Goal: Task Accomplishment & Management: Complete application form

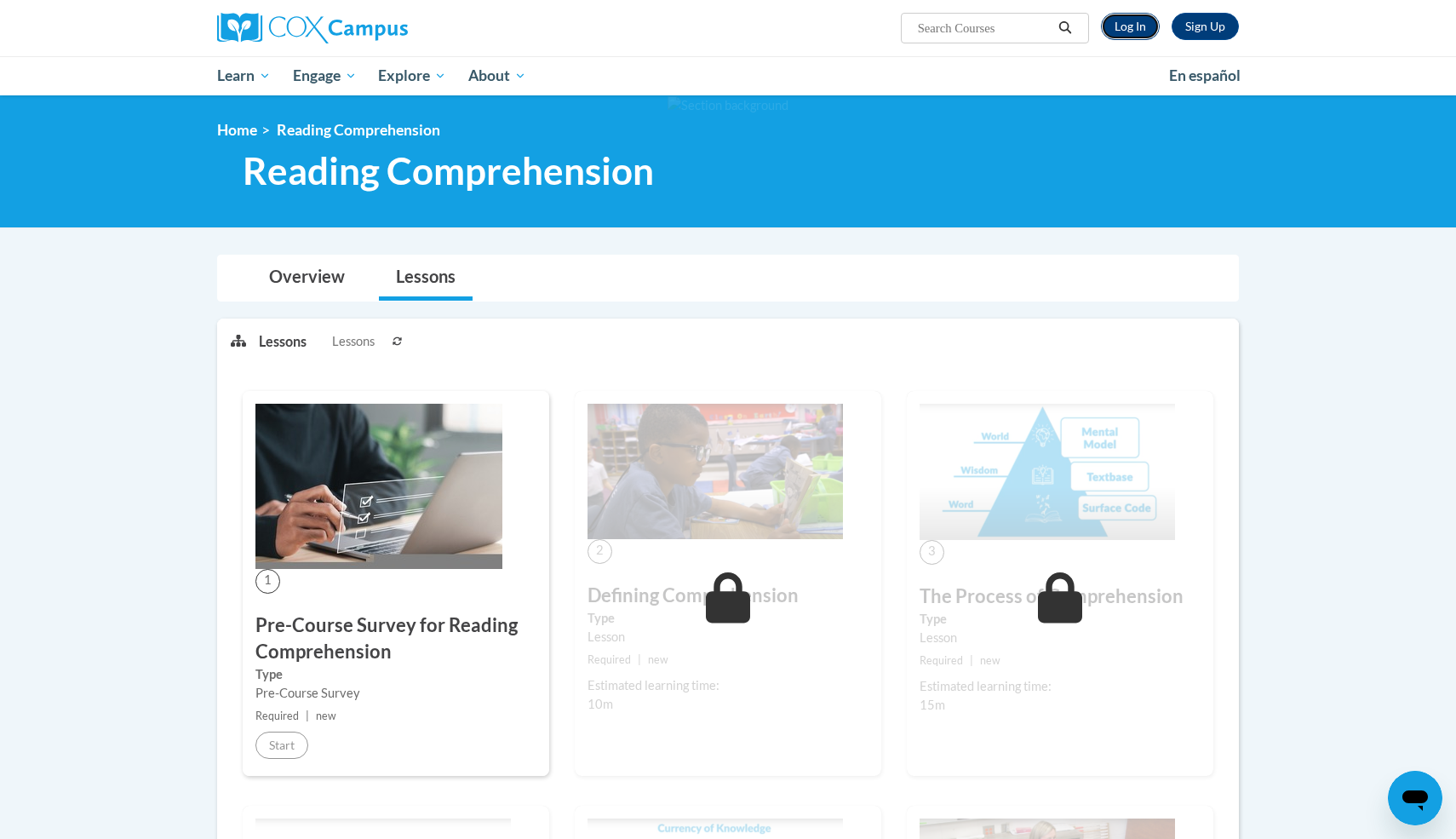
click at [1111, 24] on link "Log In" at bounding box center [1130, 26] width 59 height 27
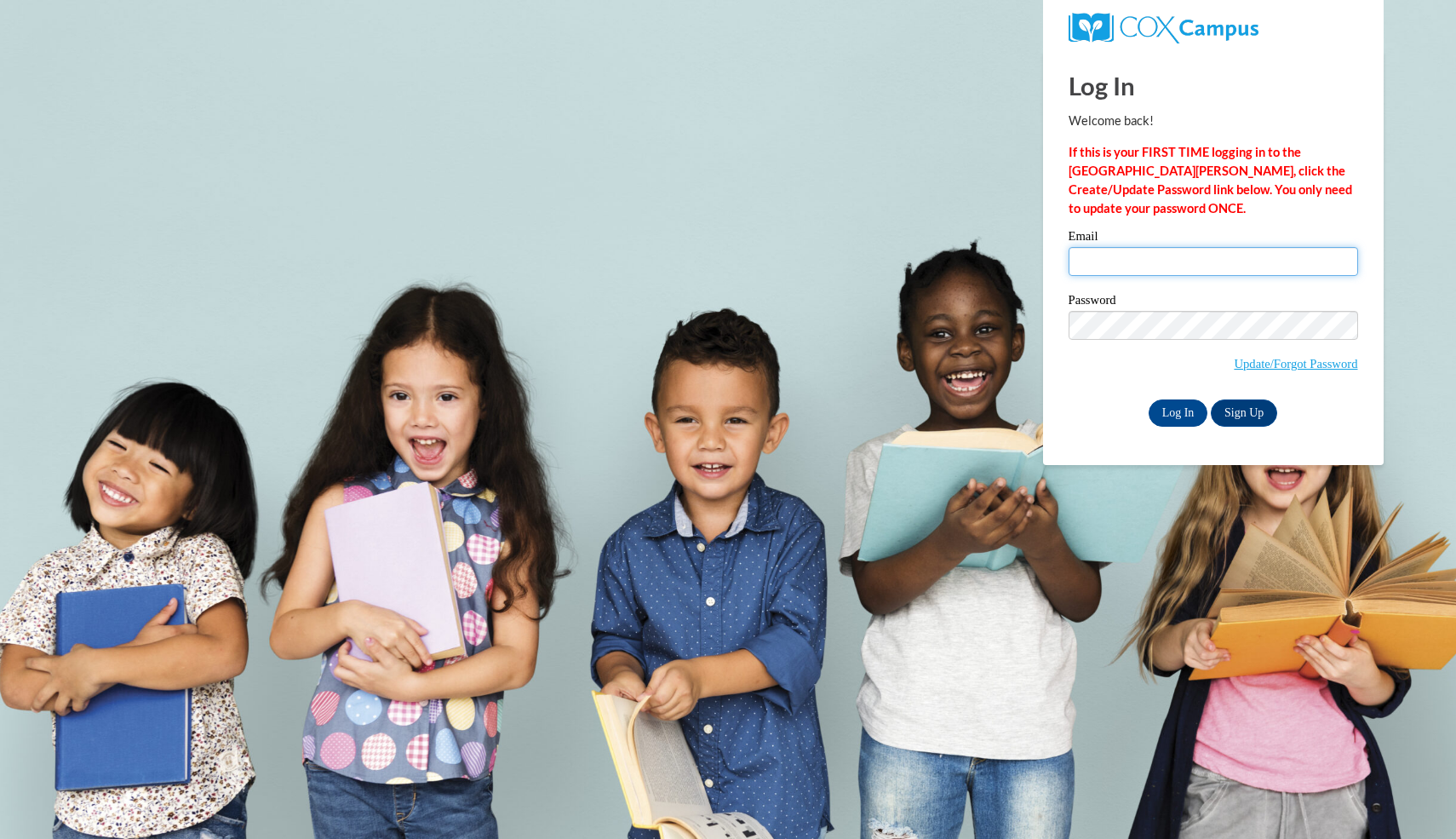
click at [1166, 267] on input "Email" at bounding box center [1213, 262] width 289 height 29
type input "ch"
type input "chayilq01@gmail.com"
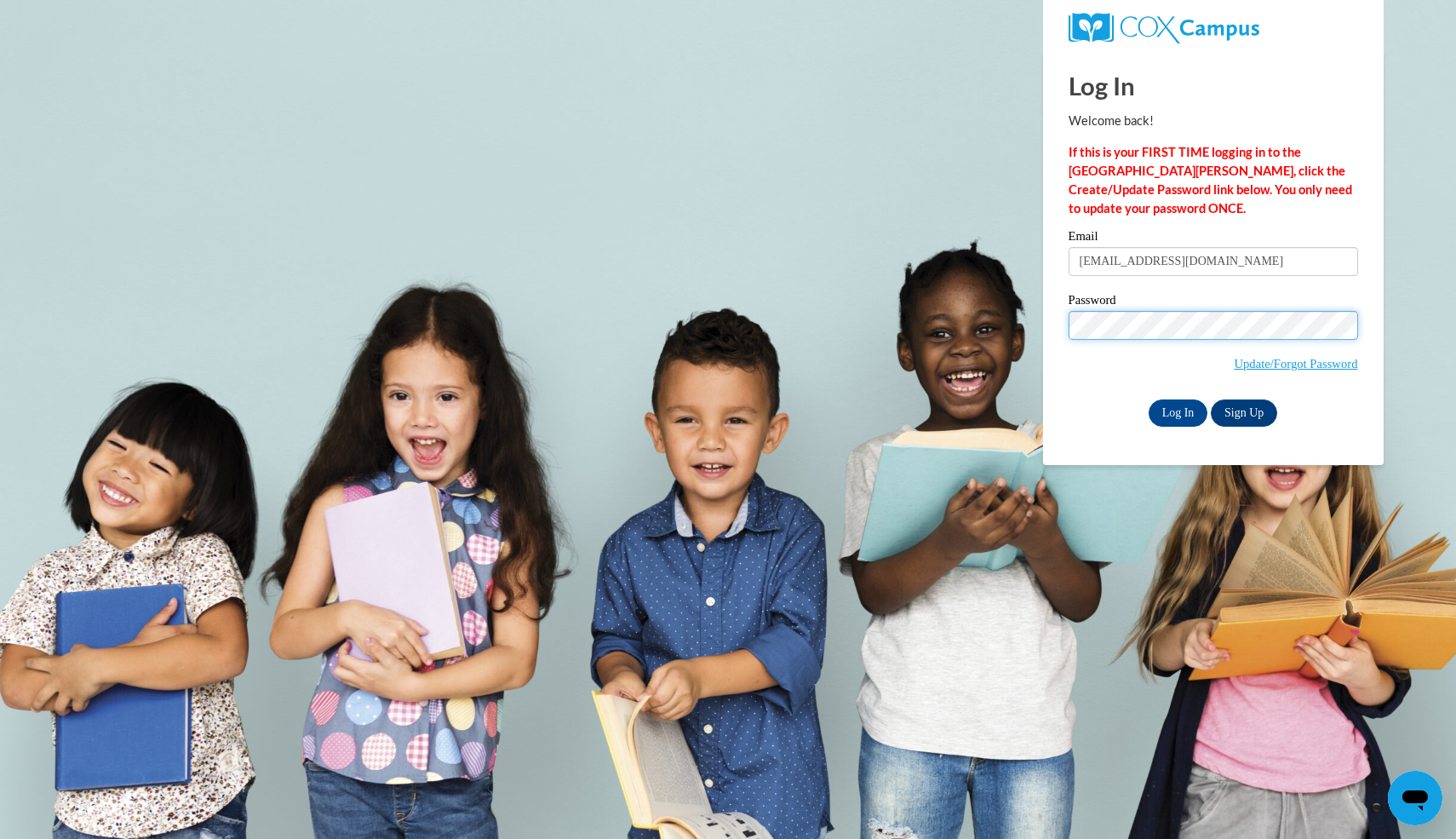
click at [1149, 399] on input "Log In" at bounding box center [1178, 413] width 60 height 27
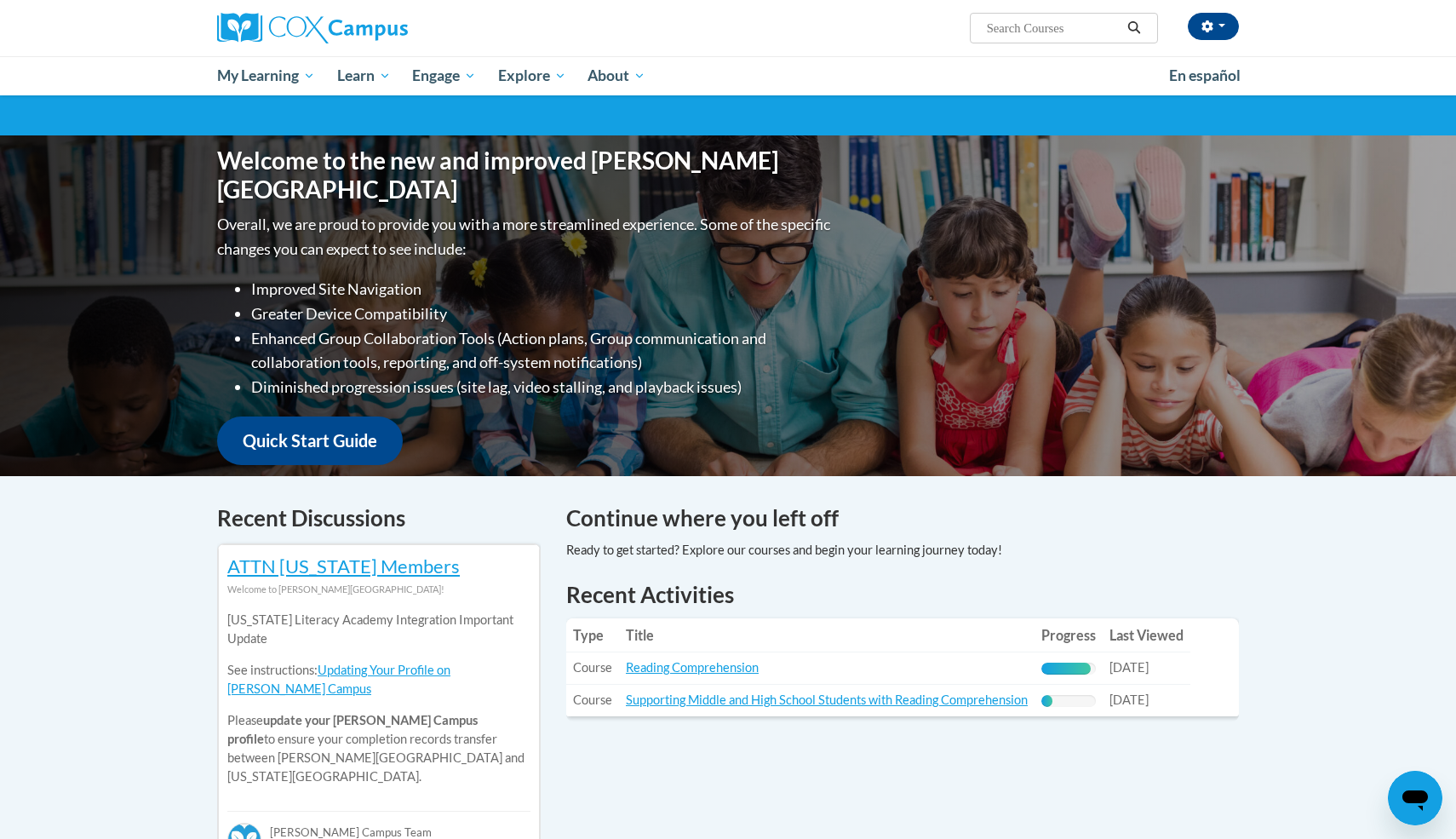
scroll to position [159, 0]
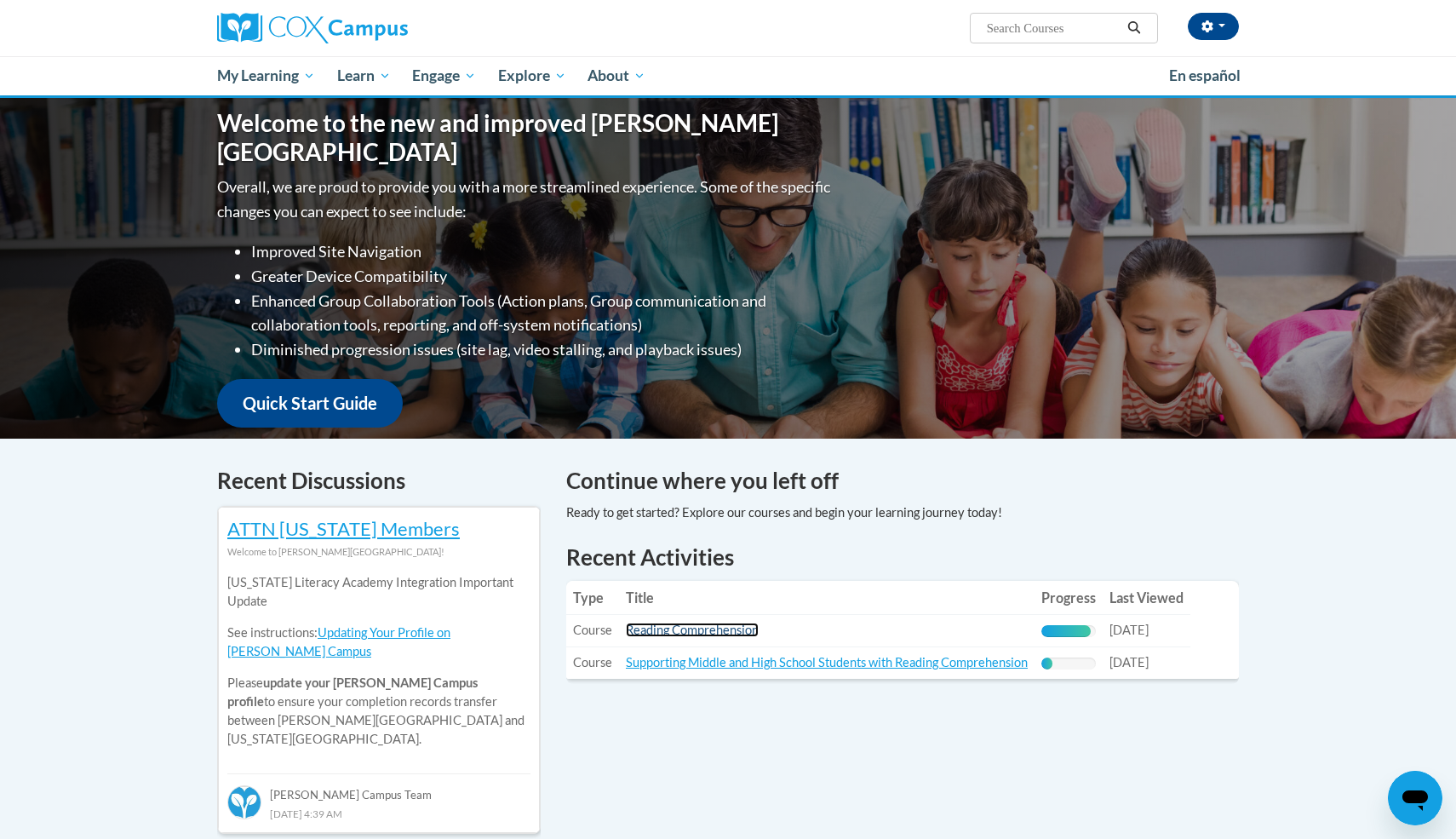
click at [661, 631] on link "Reading Comprehension" at bounding box center [692, 630] width 133 height 15
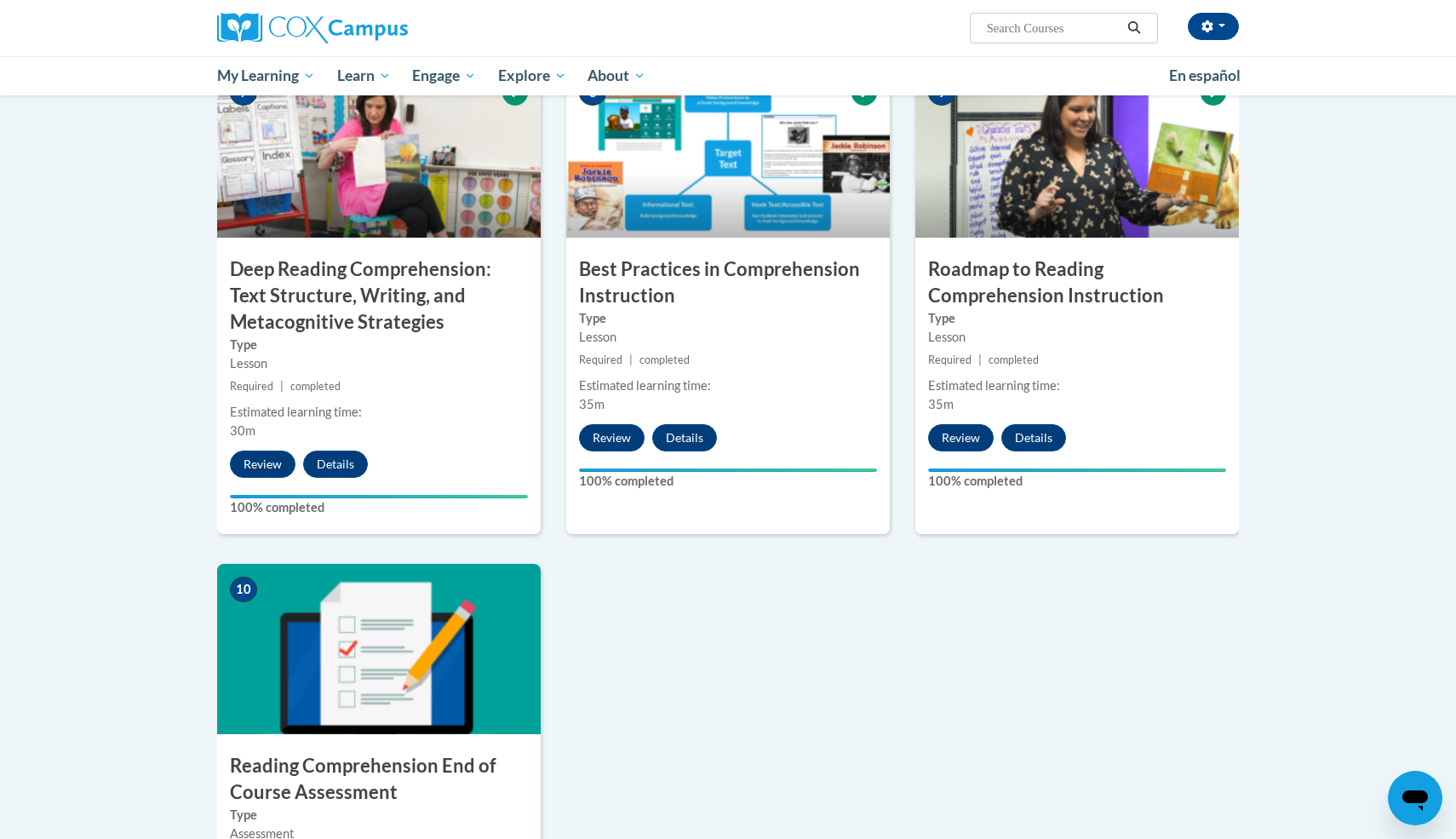
scroll to position [1622, 0]
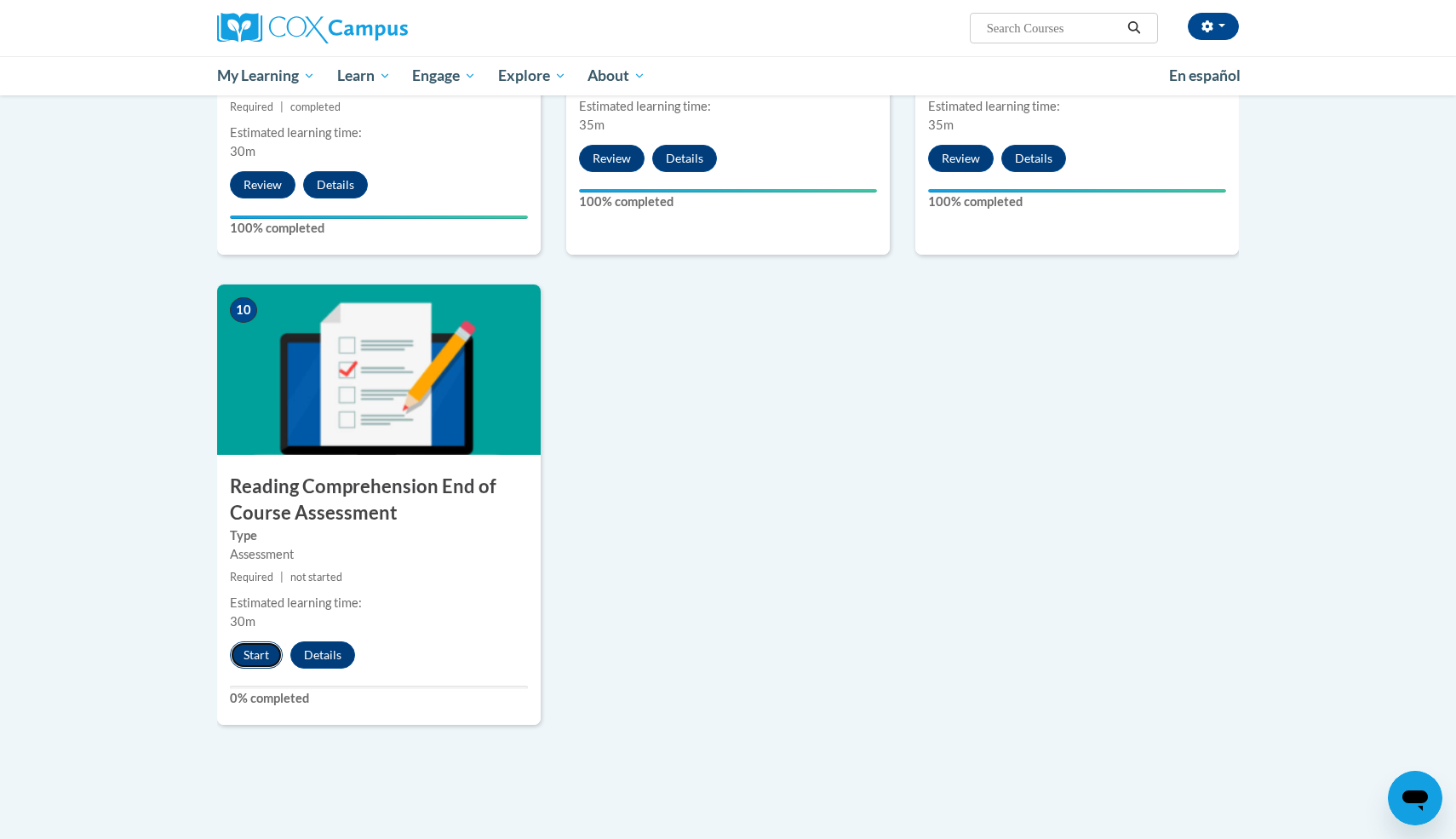
click at [265, 654] on button "Start" at bounding box center [256, 655] width 53 height 27
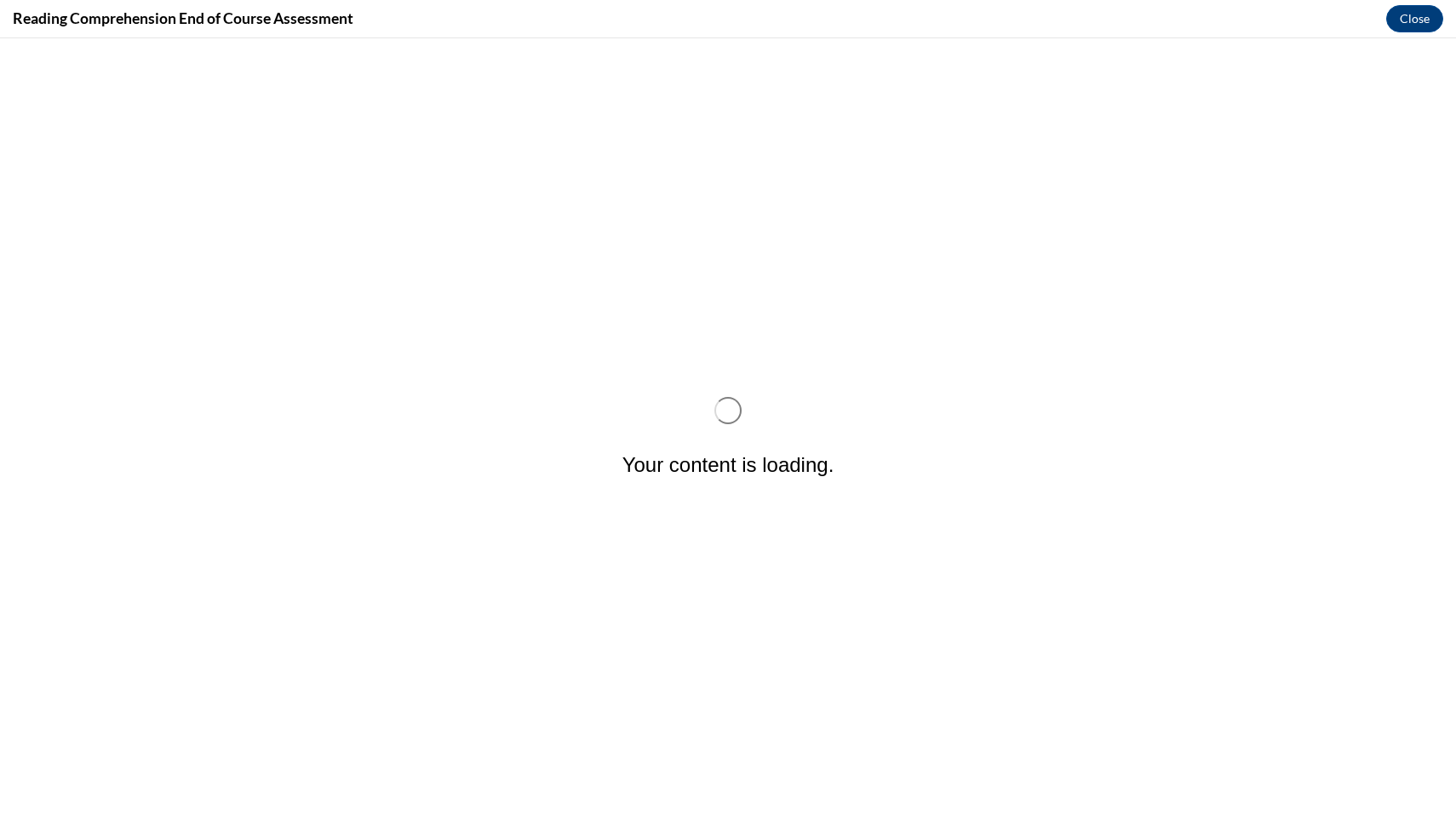
scroll to position [0, 0]
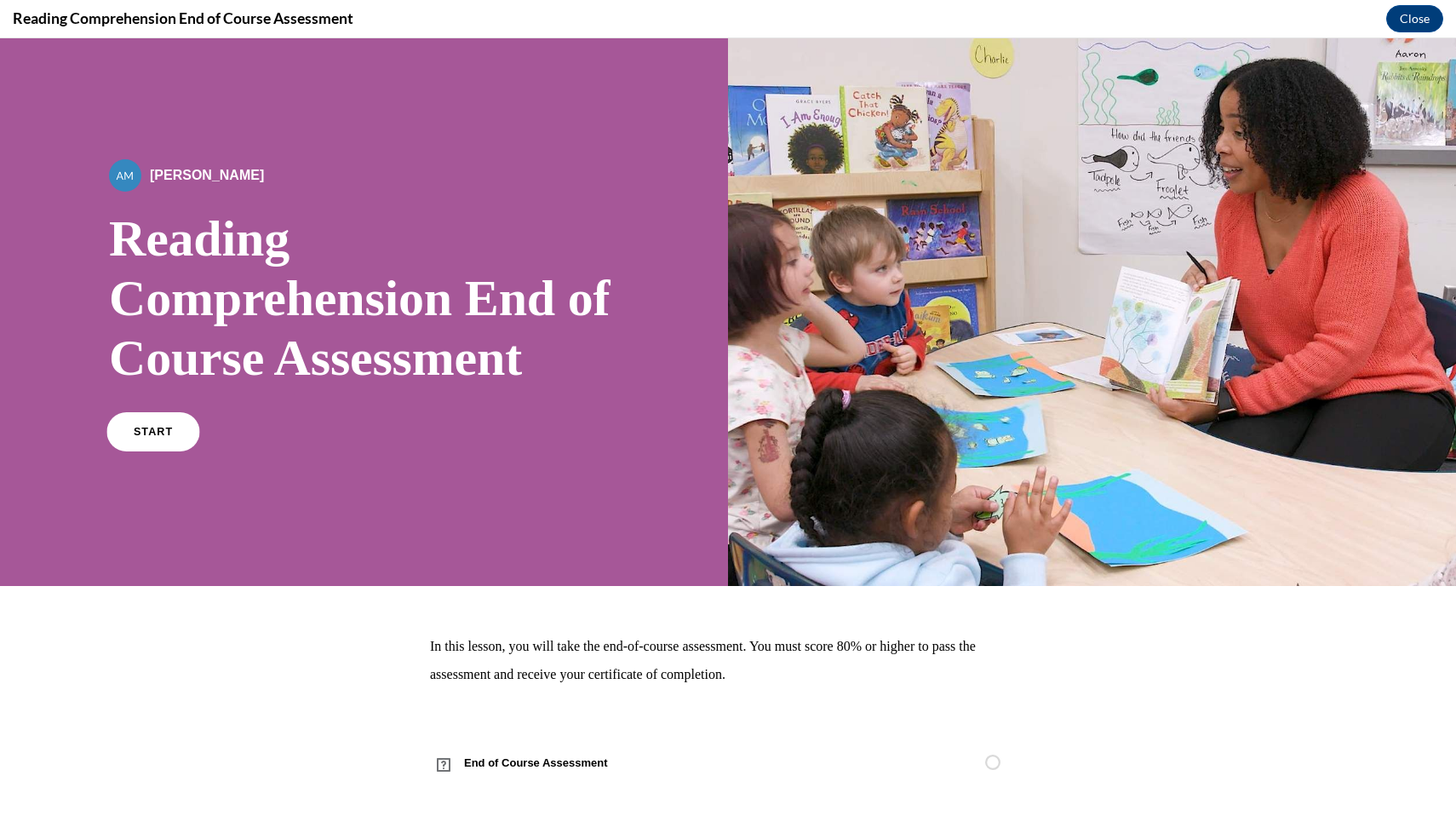
click at [179, 447] on link "START" at bounding box center [153, 432] width 93 height 39
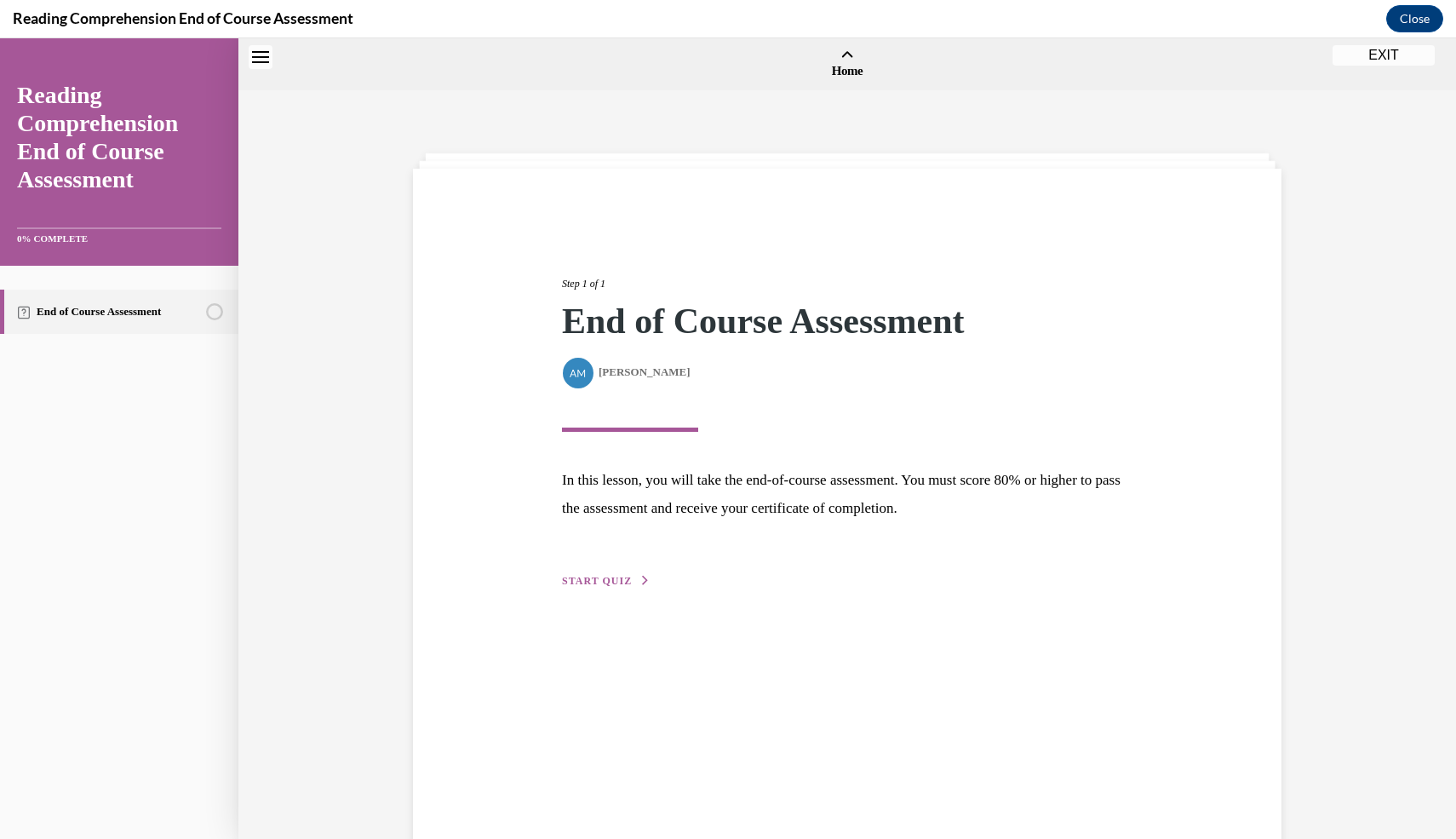
scroll to position [53, 0]
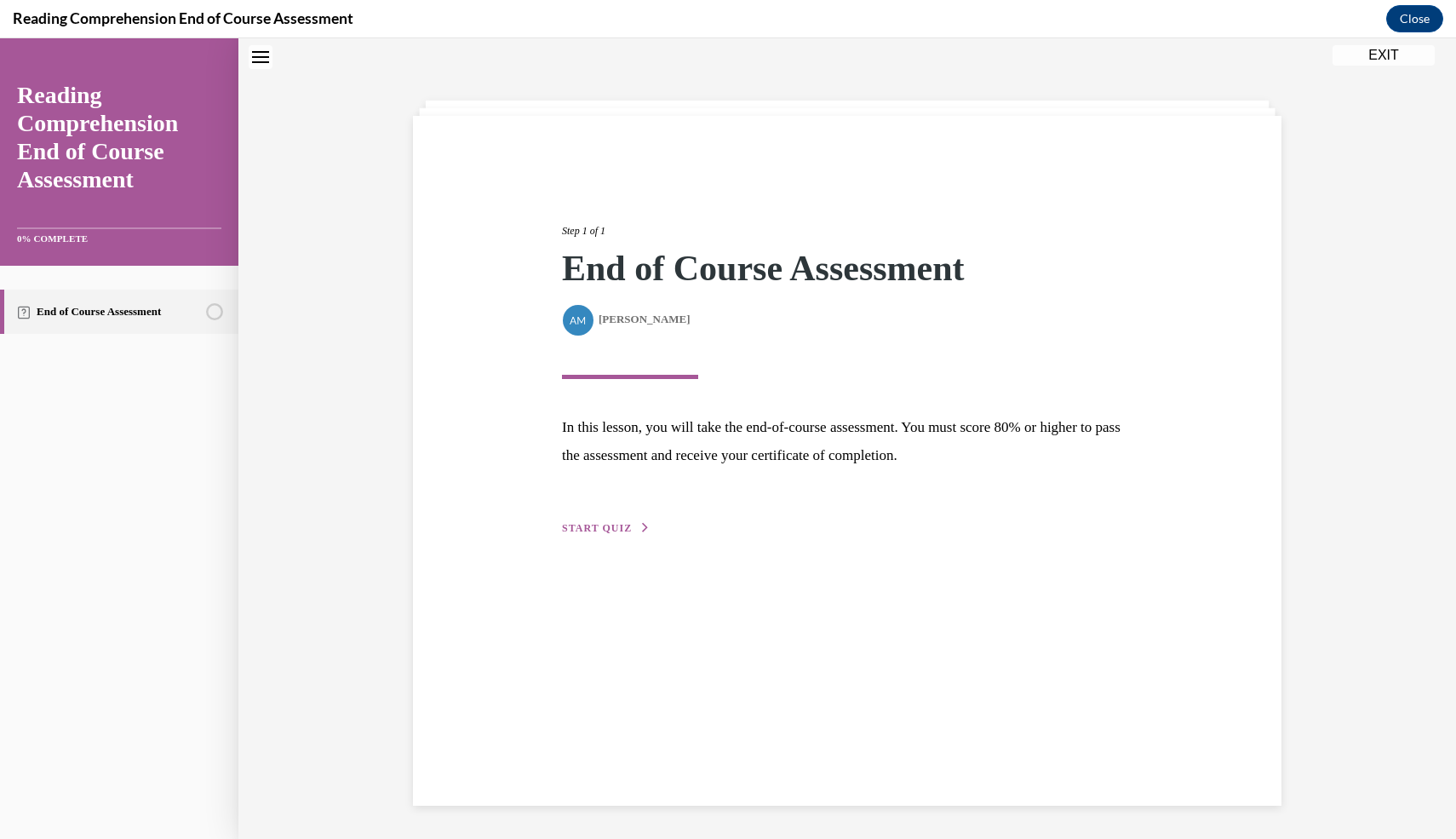
click at [623, 526] on span "START QUIZ" at bounding box center [596, 528] width 69 height 12
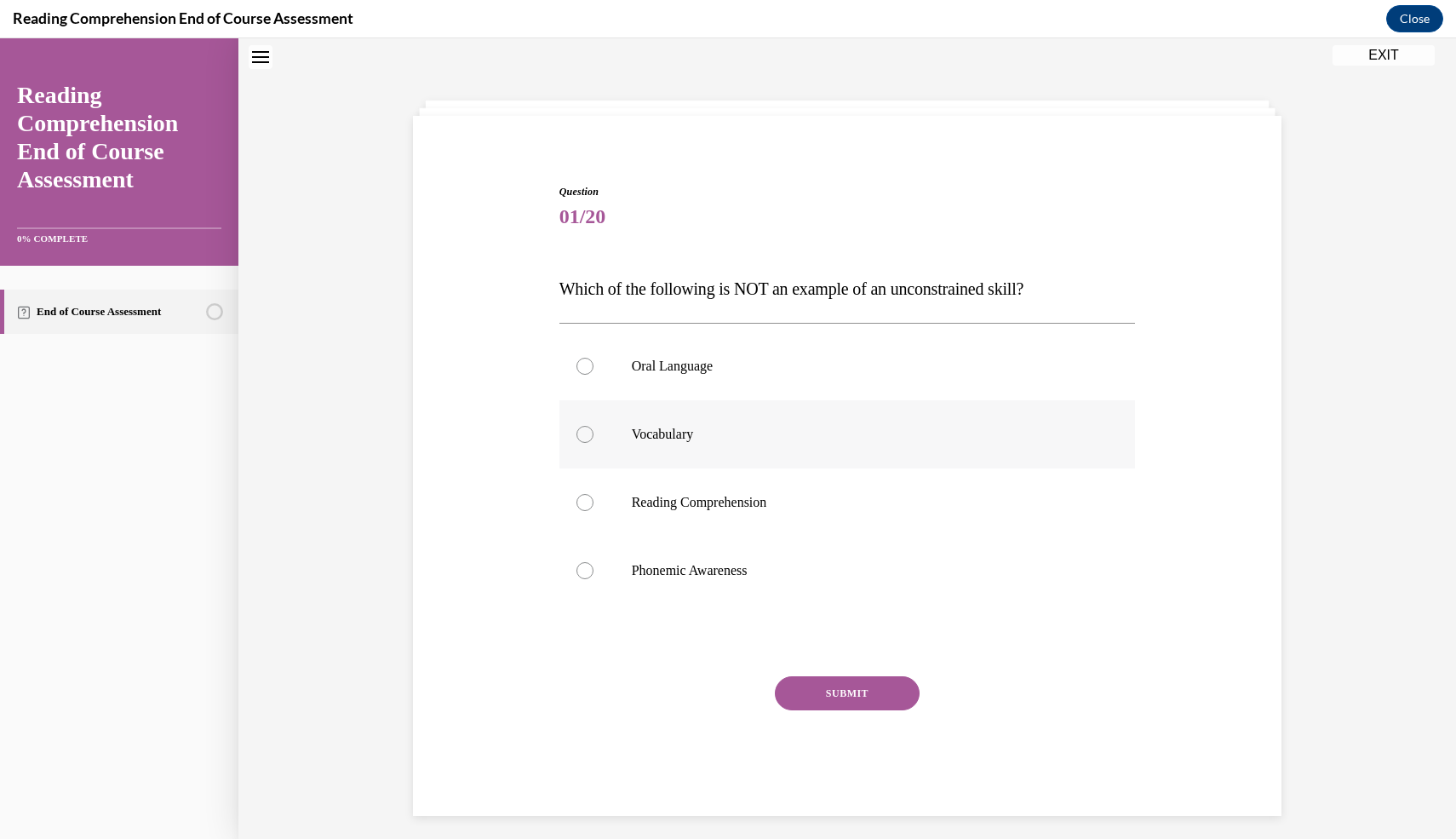
click at [621, 422] on label "Vocabulary" at bounding box center [848, 434] width 577 height 68
click at [594, 425] on input "Vocabulary" at bounding box center [585, 433] width 17 height 17
radio input "true"
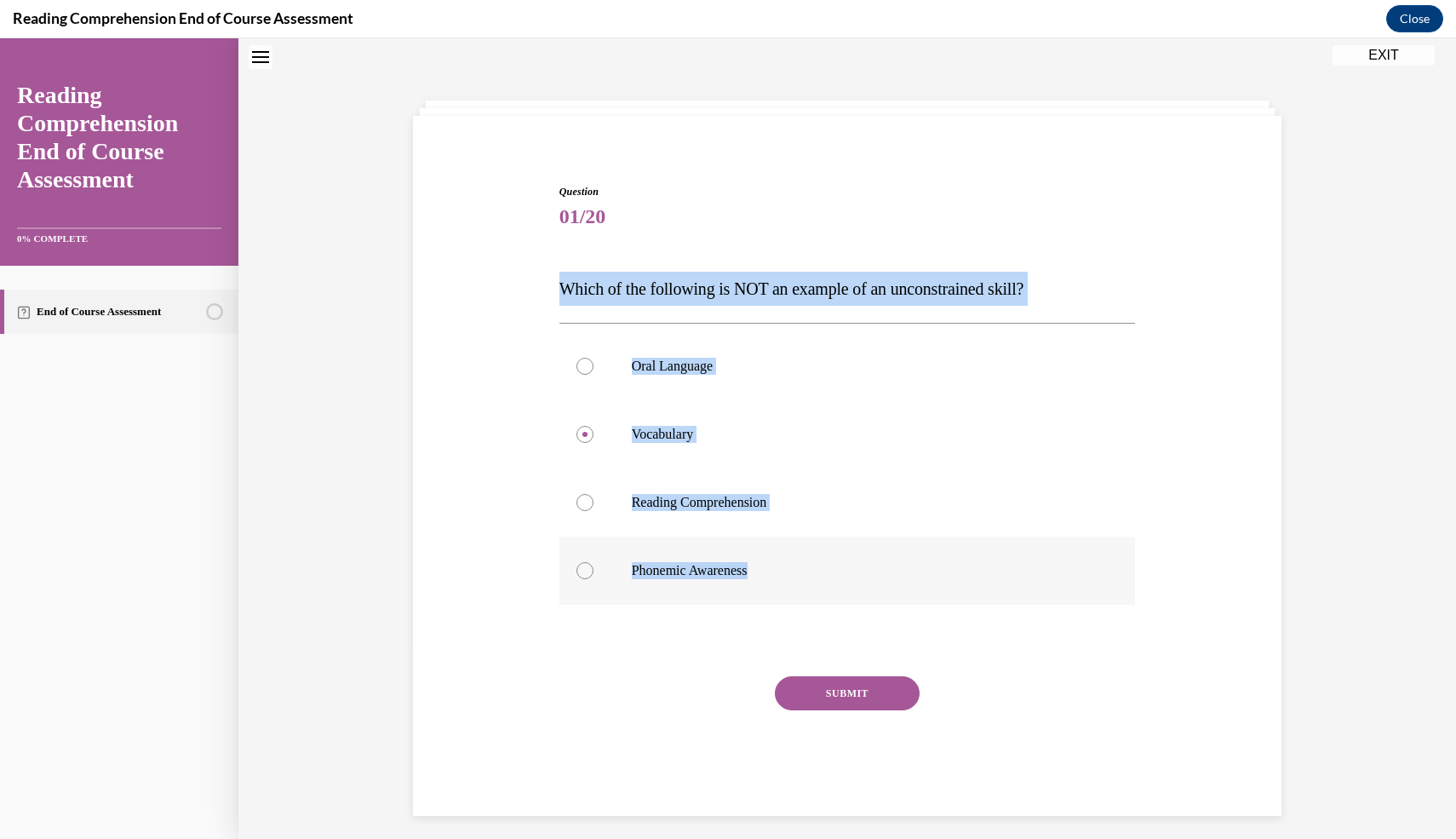
drag, startPoint x: 554, startPoint y: 292, endPoint x: 779, endPoint y: 573, distance: 360.0
click at [779, 573] on div "Question 01/20 Which of the following is NOT an example of an unconstrained ski…" at bounding box center [848, 487] width 585 height 657
copy div "Which of the following is NOT an example of an unconstrained skill? Oral Langua…"
click at [993, 388] on label "Oral Language" at bounding box center [848, 367] width 577 height 68
click at [594, 375] on input "Oral Language" at bounding box center [585, 366] width 17 height 17
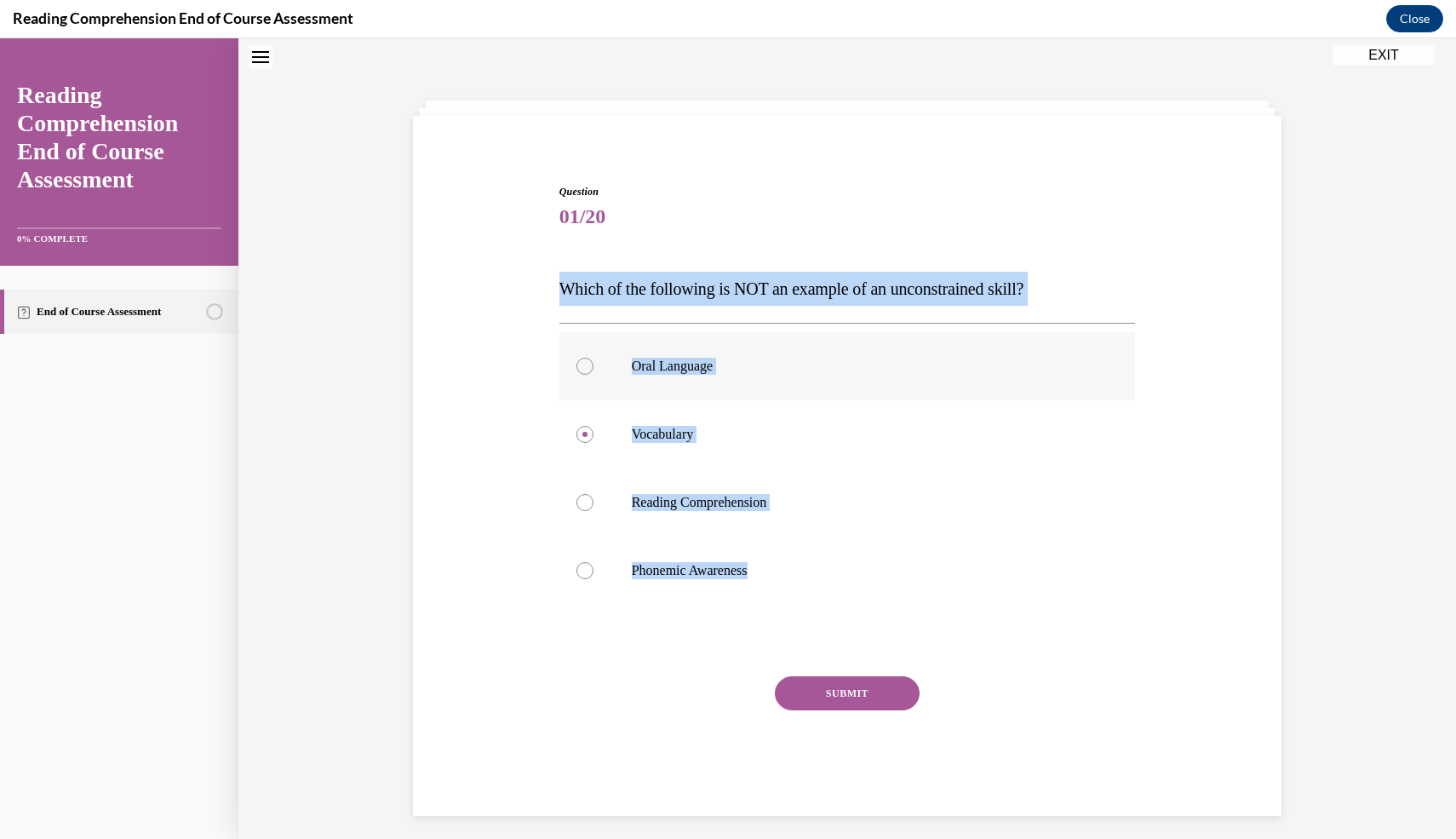
radio input "true"
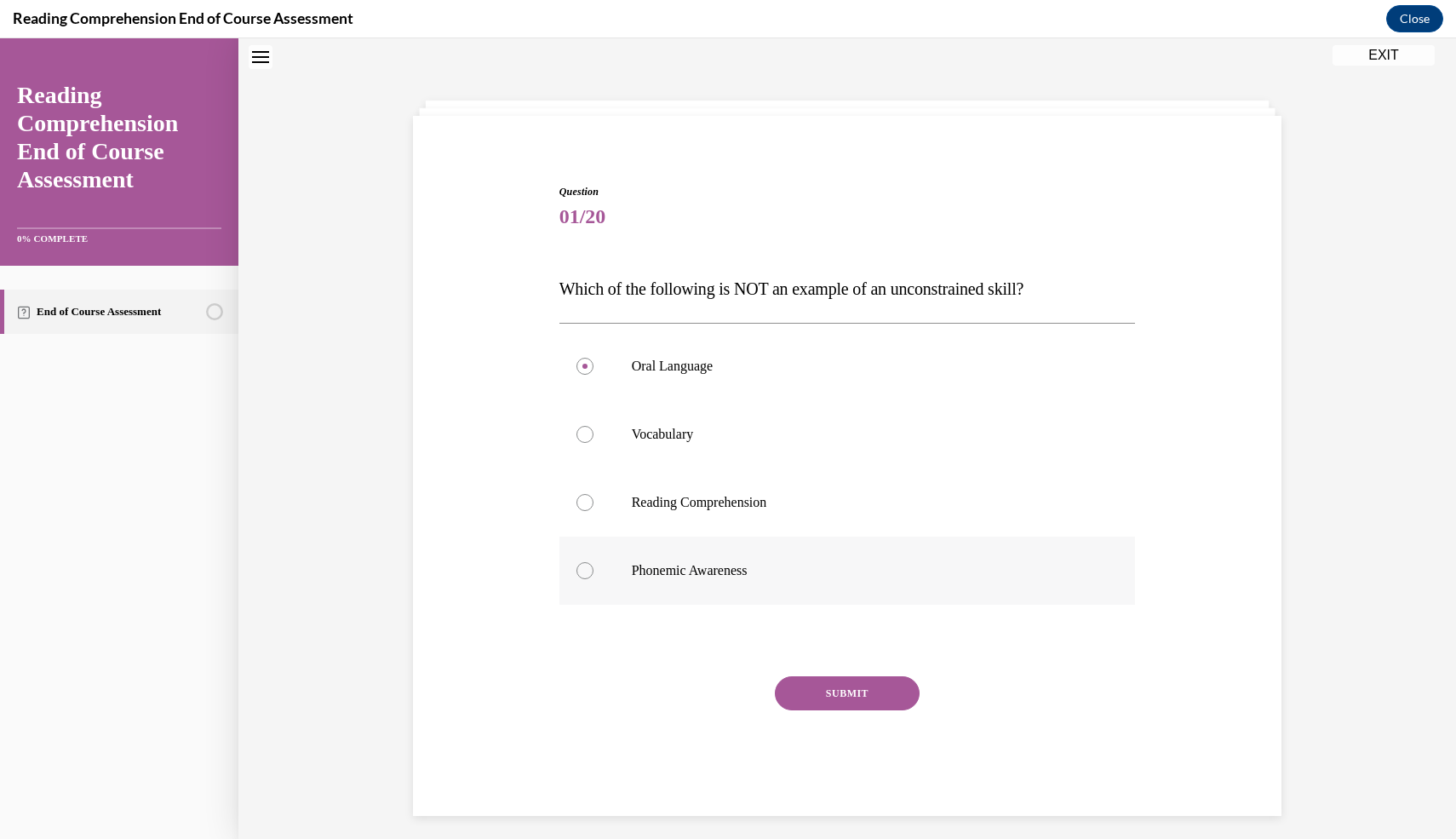
click at [624, 561] on label "Phonemic Awareness" at bounding box center [848, 571] width 577 height 68
click at [594, 562] on input "Phonemic Awareness" at bounding box center [585, 570] width 17 height 17
radio input "true"
click at [860, 692] on button "SUBMIT" at bounding box center [848, 693] width 145 height 34
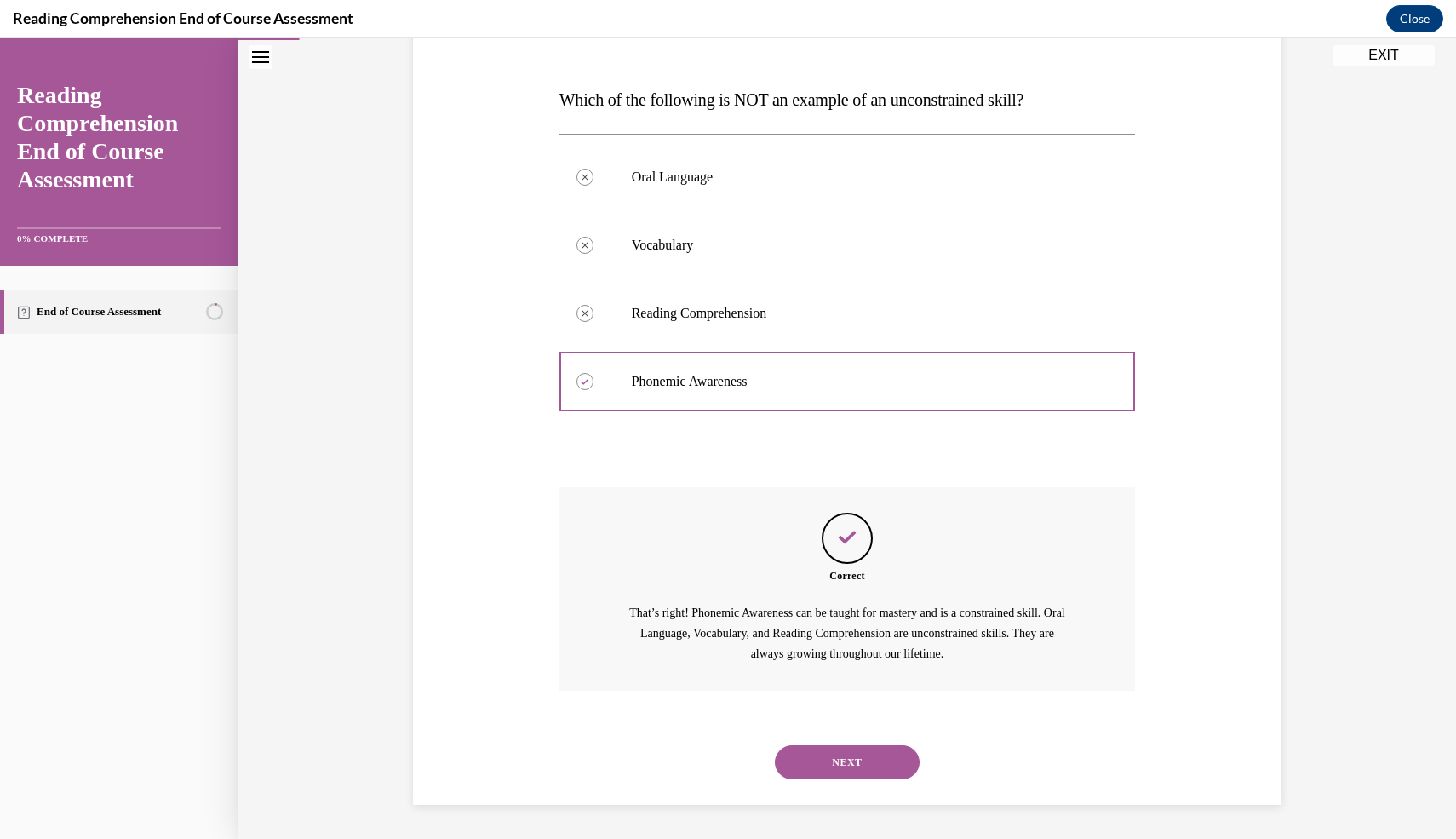
click at [873, 773] on button "NEXT" at bounding box center [848, 762] width 145 height 34
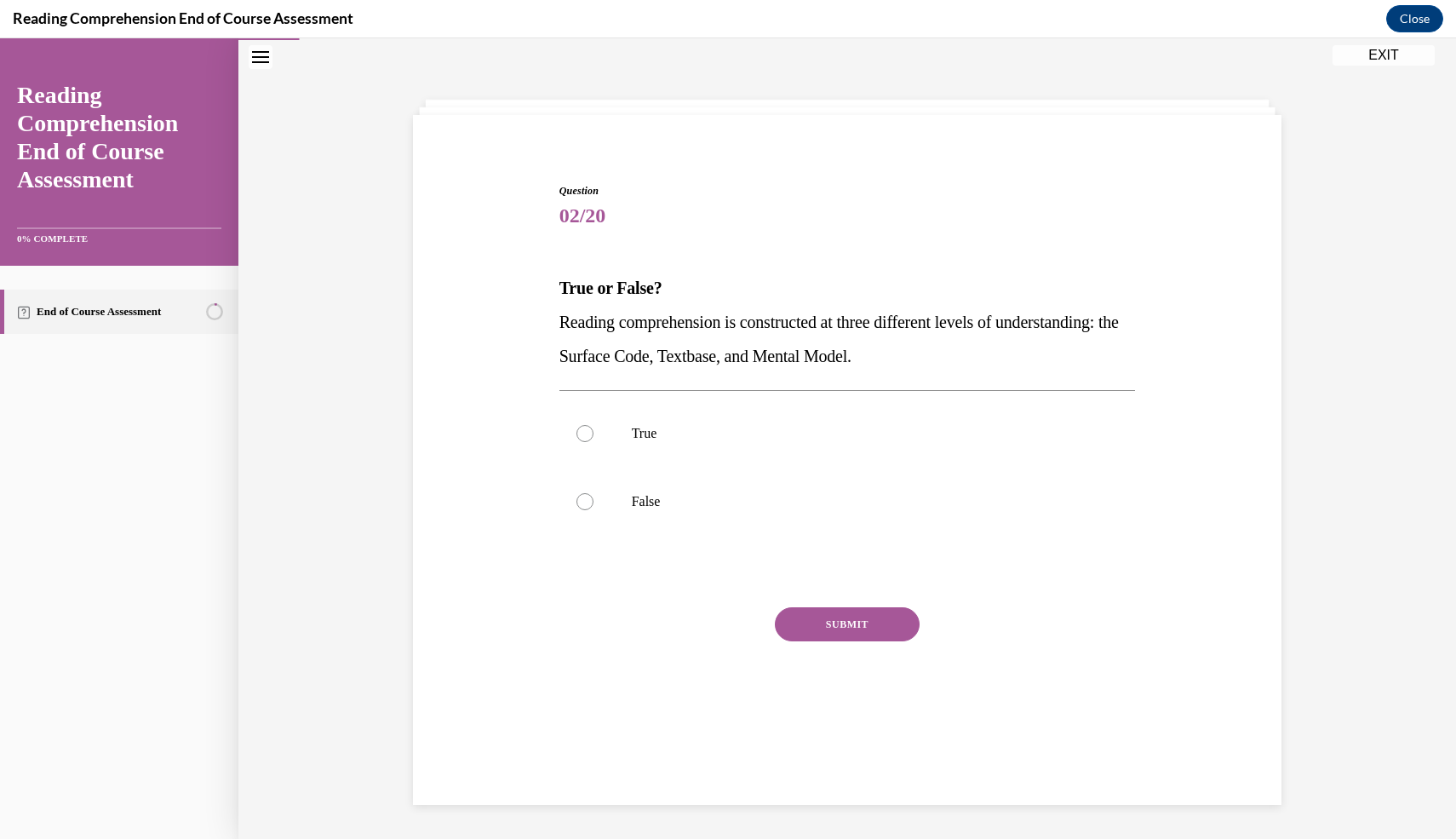
scroll to position [54, 0]
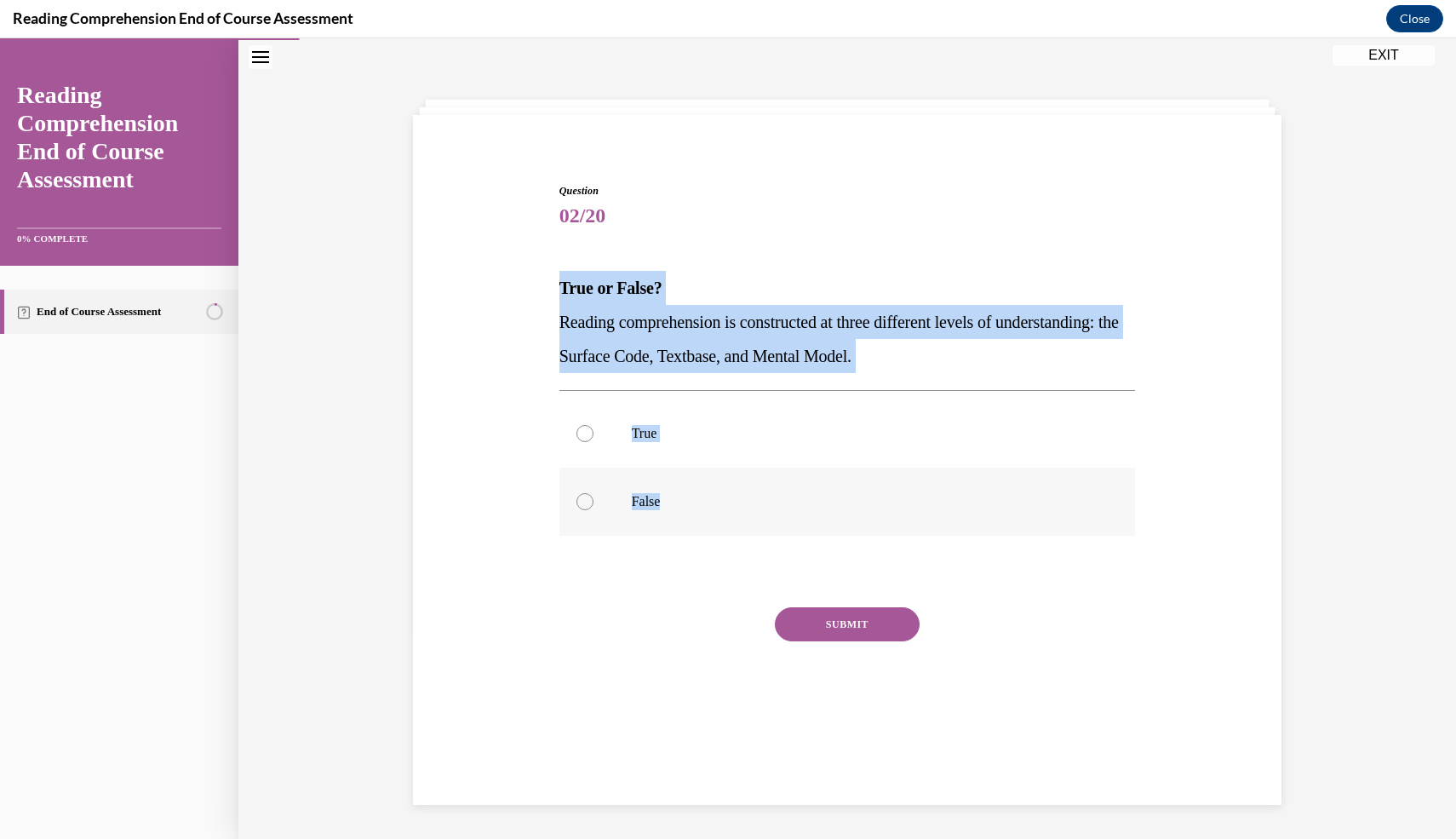
drag, startPoint x: 545, startPoint y: 289, endPoint x: 728, endPoint y: 509, distance: 286.2
click at [728, 509] on div "Question 02/20 True or False? Reading comprehension is constructed at three dif…" at bounding box center [847, 439] width 877 height 615
copy div "True or False? Reading comprehension is constructed at three different levels o…"
click at [605, 440] on label "True" at bounding box center [848, 433] width 577 height 68
click at [594, 440] on input "True" at bounding box center [585, 433] width 17 height 17
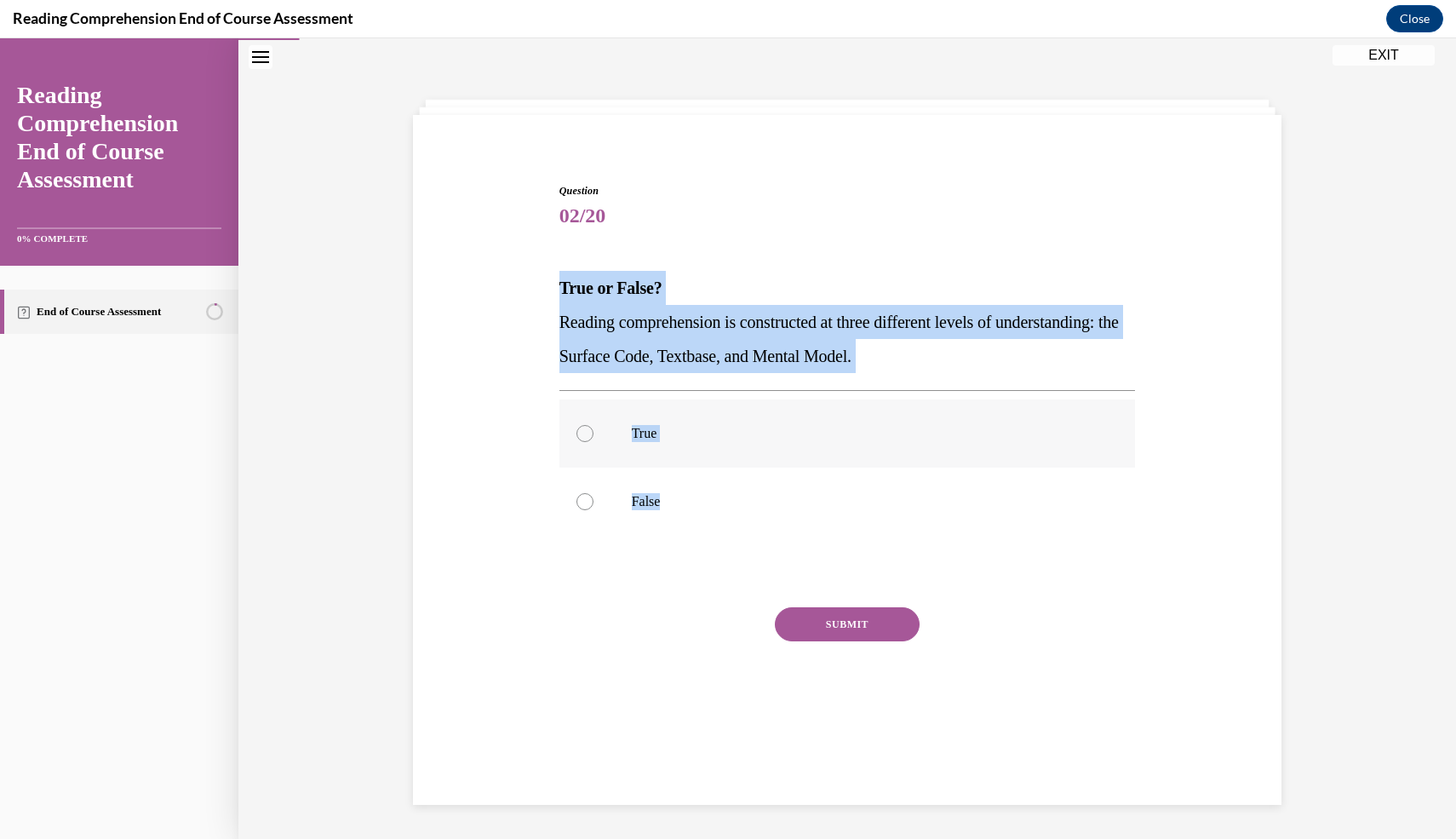
radio input "true"
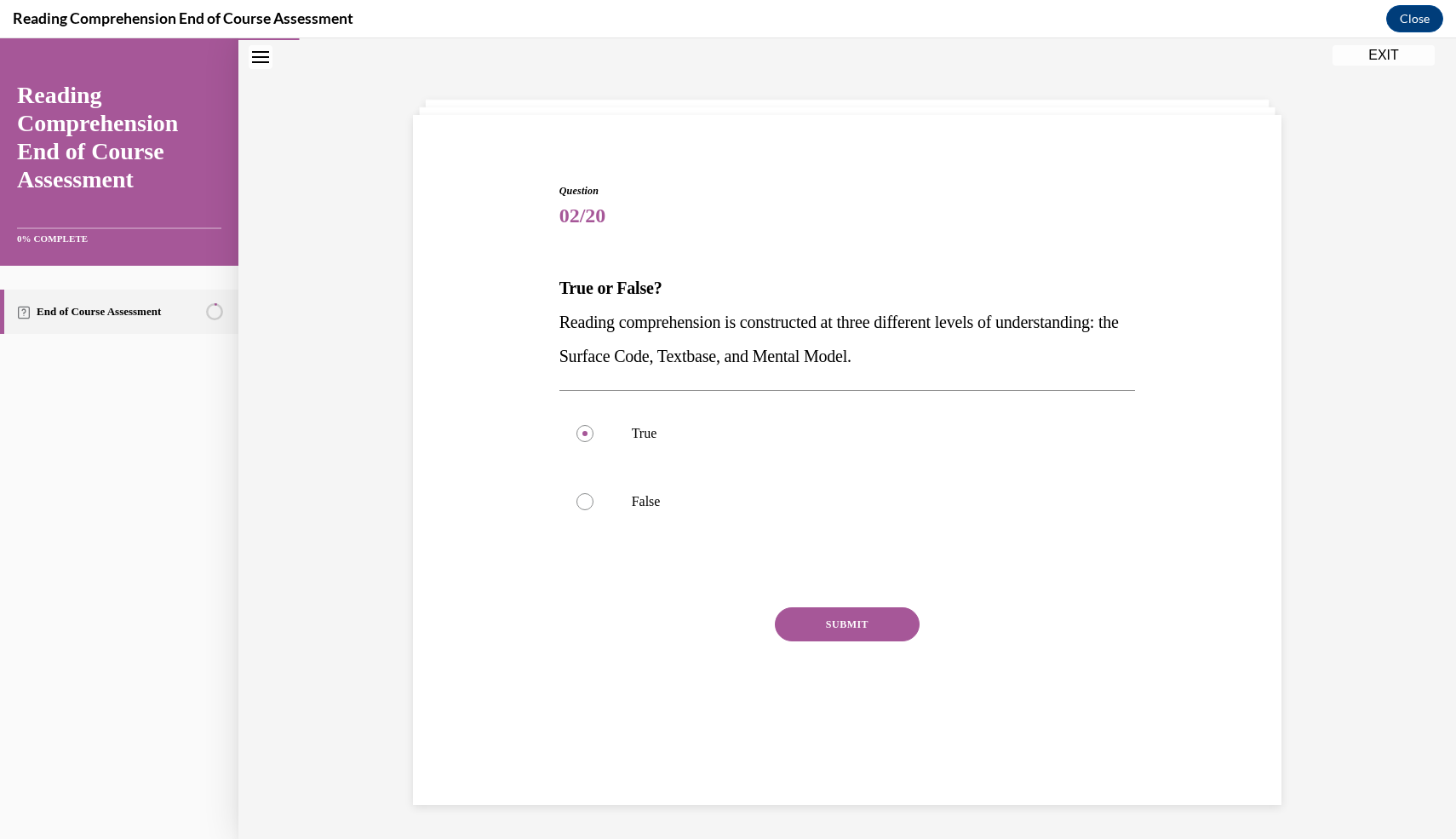
click at [823, 624] on button "SUBMIT" at bounding box center [848, 624] width 145 height 34
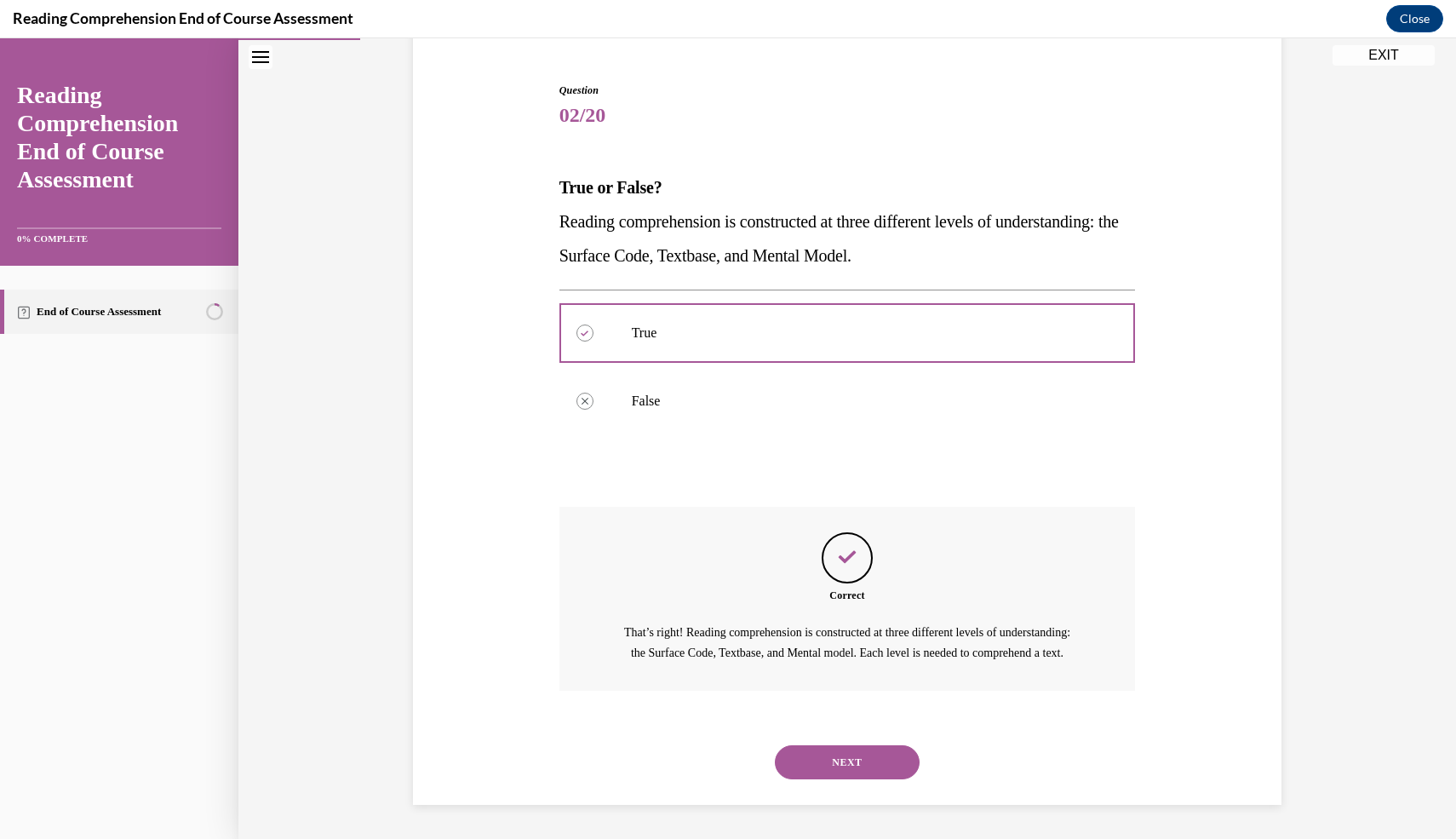
scroll to position [174, 0]
click at [822, 748] on button "NEXT" at bounding box center [848, 762] width 145 height 34
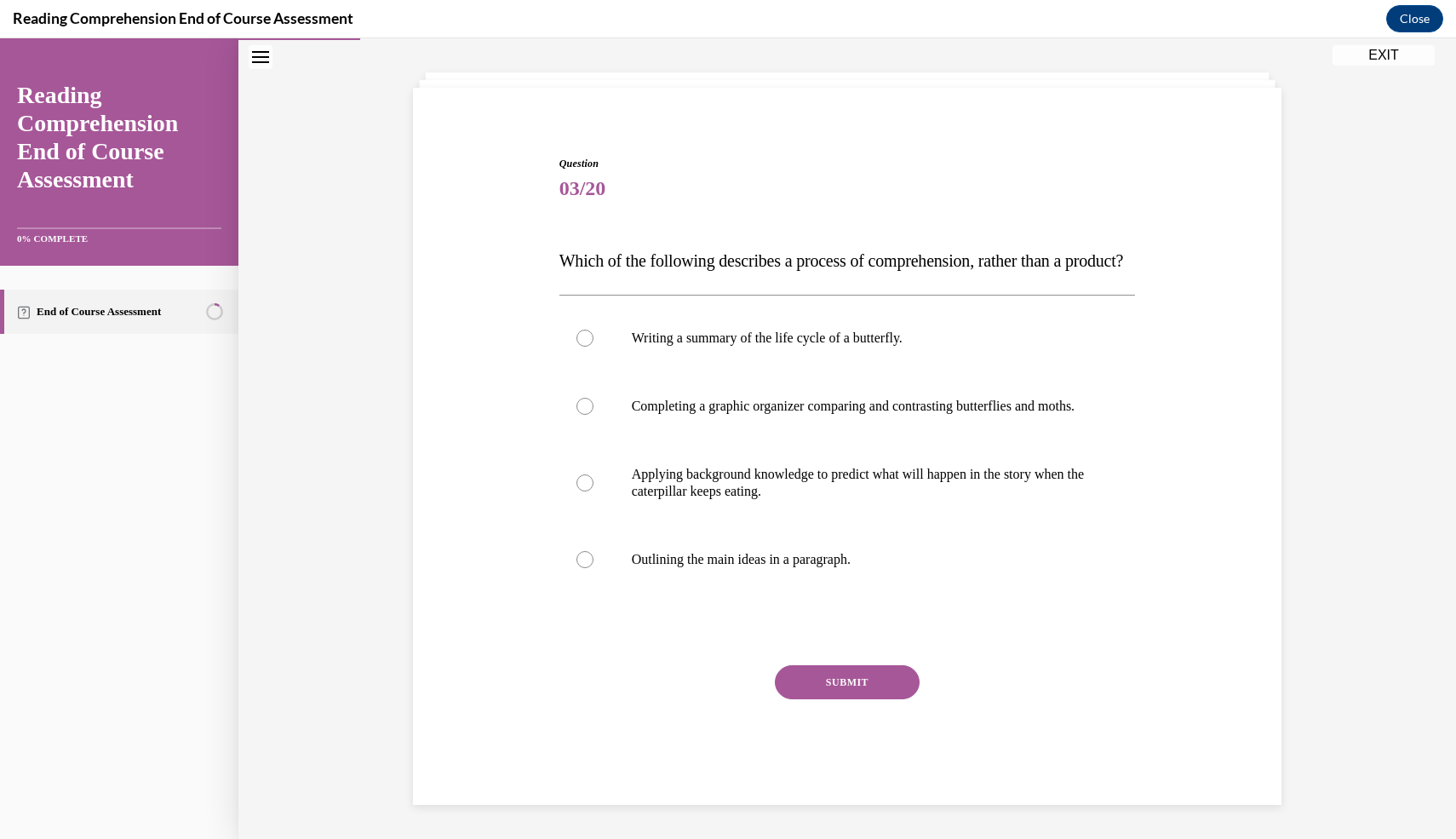
scroll to position [132, 0]
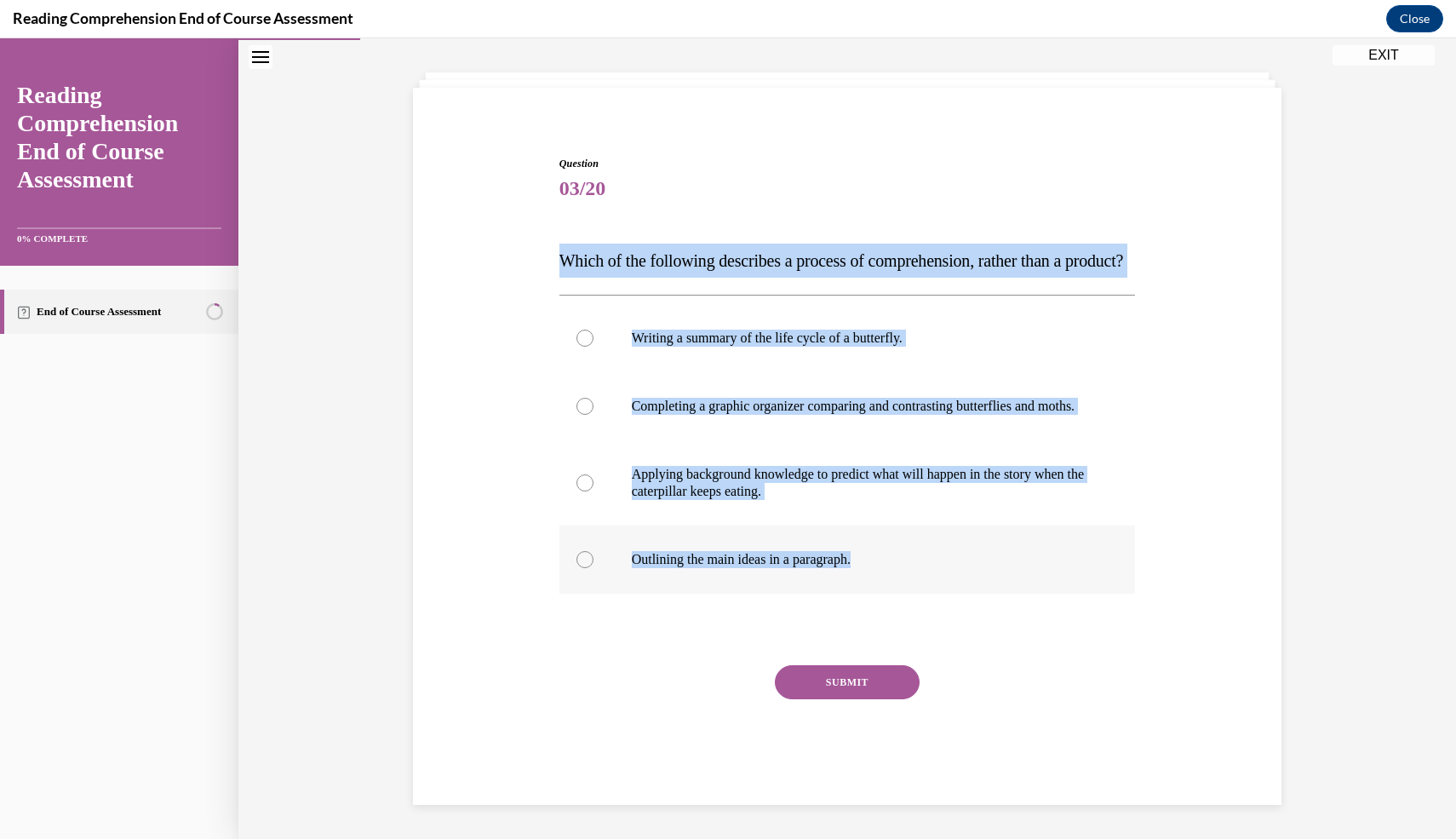
drag, startPoint x: 552, startPoint y: 207, endPoint x: 875, endPoint y: 571, distance: 486.6
click at [875, 571] on div "Question 03/20 Which of the following describes a process of comprehension, rat…" at bounding box center [847, 455] width 877 height 700
copy div "Which of the following describes a process of comprehension, rather than a prod…"
click at [696, 484] on p "Applying background knowledge to predict what will happen in the story when the…" at bounding box center [862, 482] width 462 height 34
click at [594, 484] on input "Applying background knowledge to predict what will happen in the story when the…" at bounding box center [585, 482] width 17 height 17
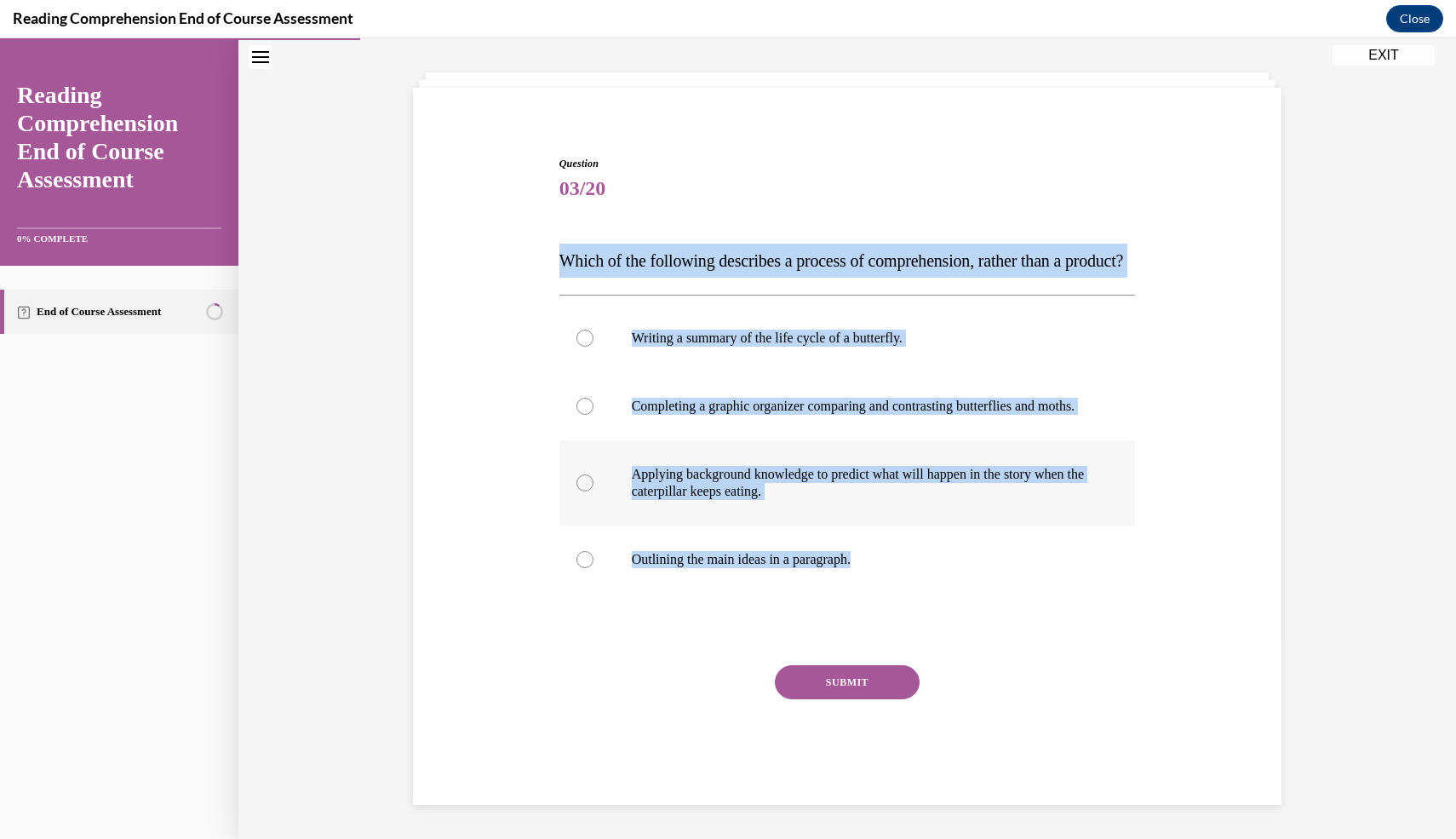
radio input "true"
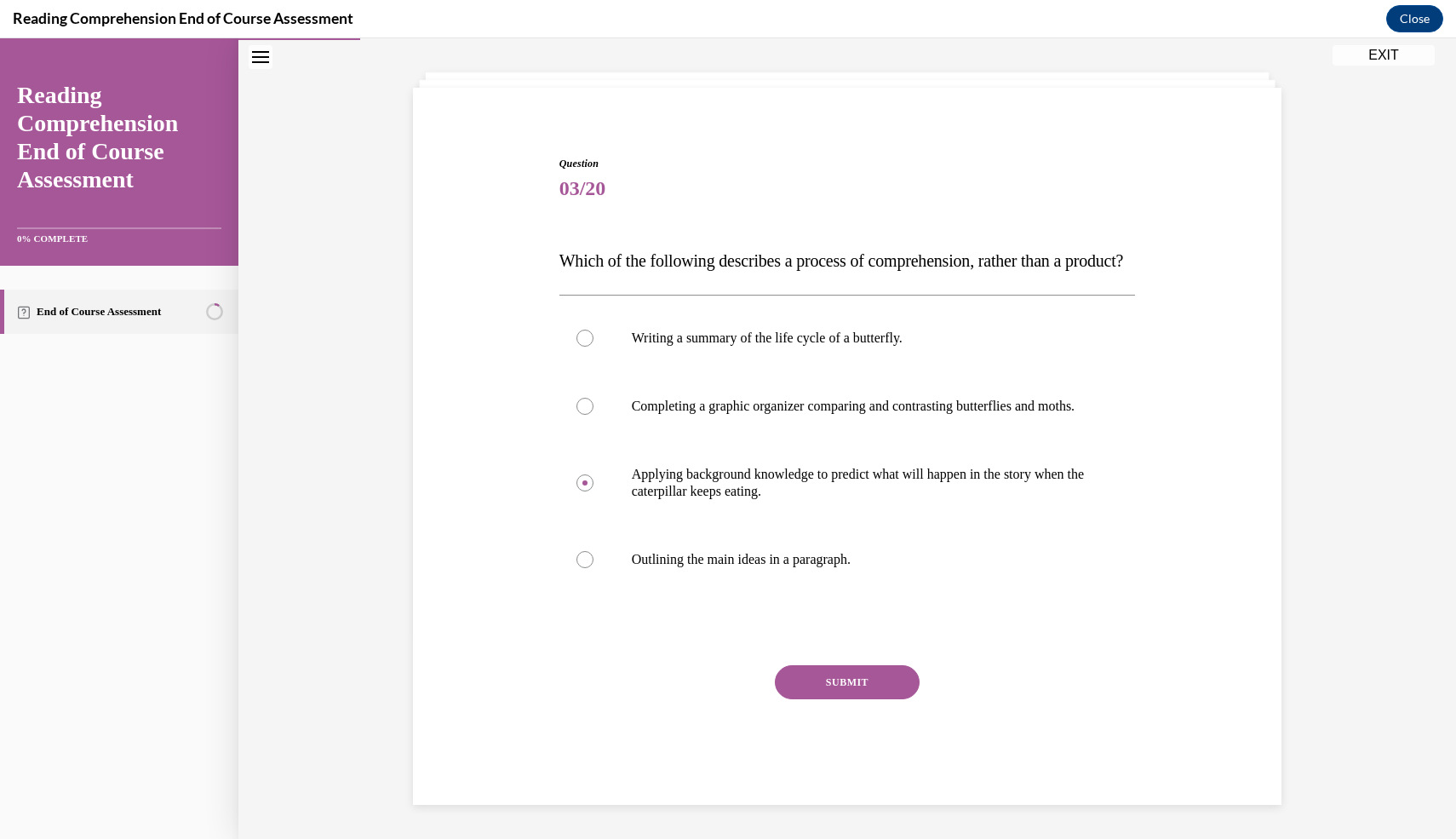
click at [825, 674] on button "SUBMIT" at bounding box center [848, 682] width 145 height 34
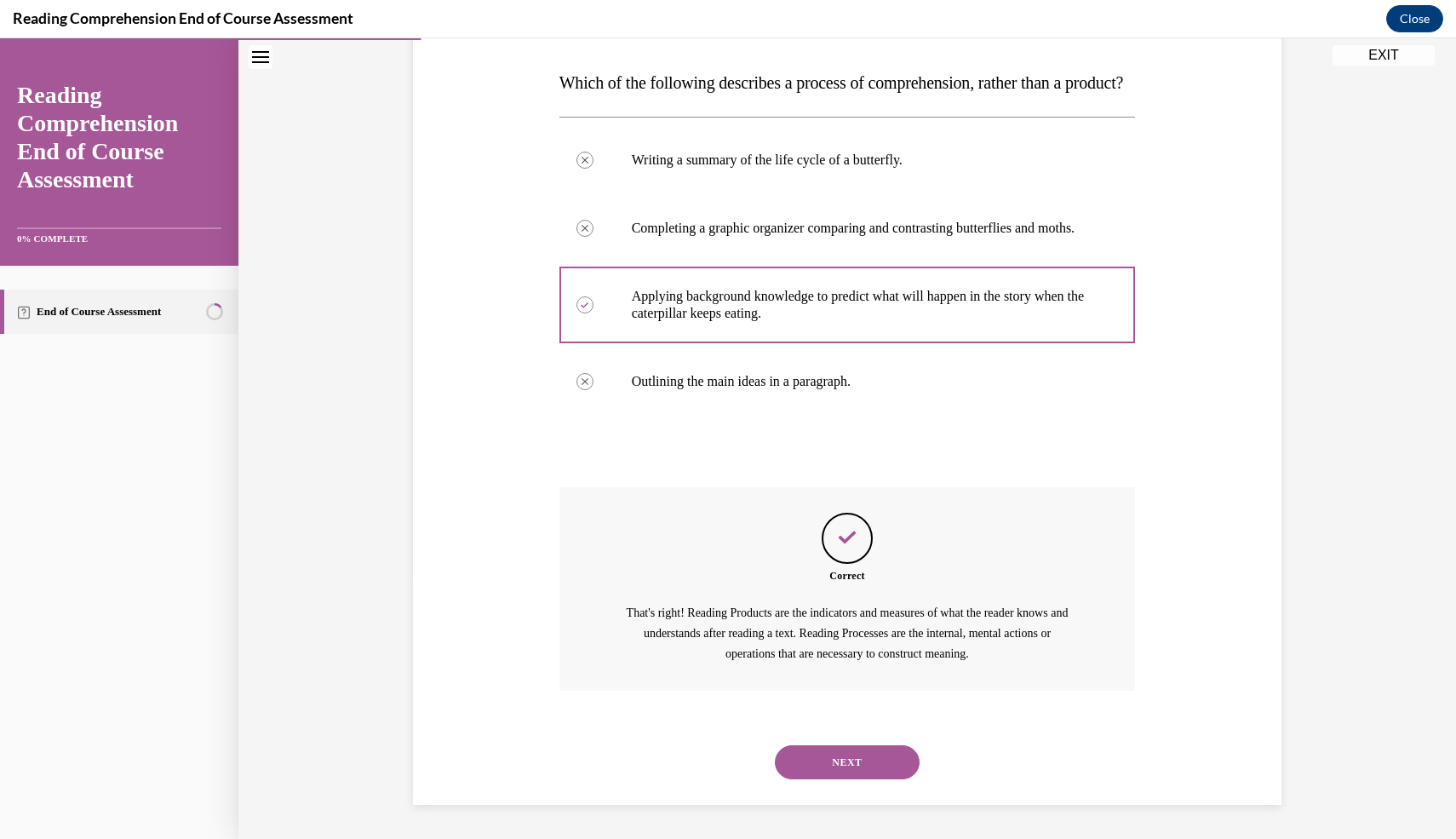
scroll to position [310, 0]
click at [835, 752] on button "NEXT" at bounding box center [848, 762] width 145 height 34
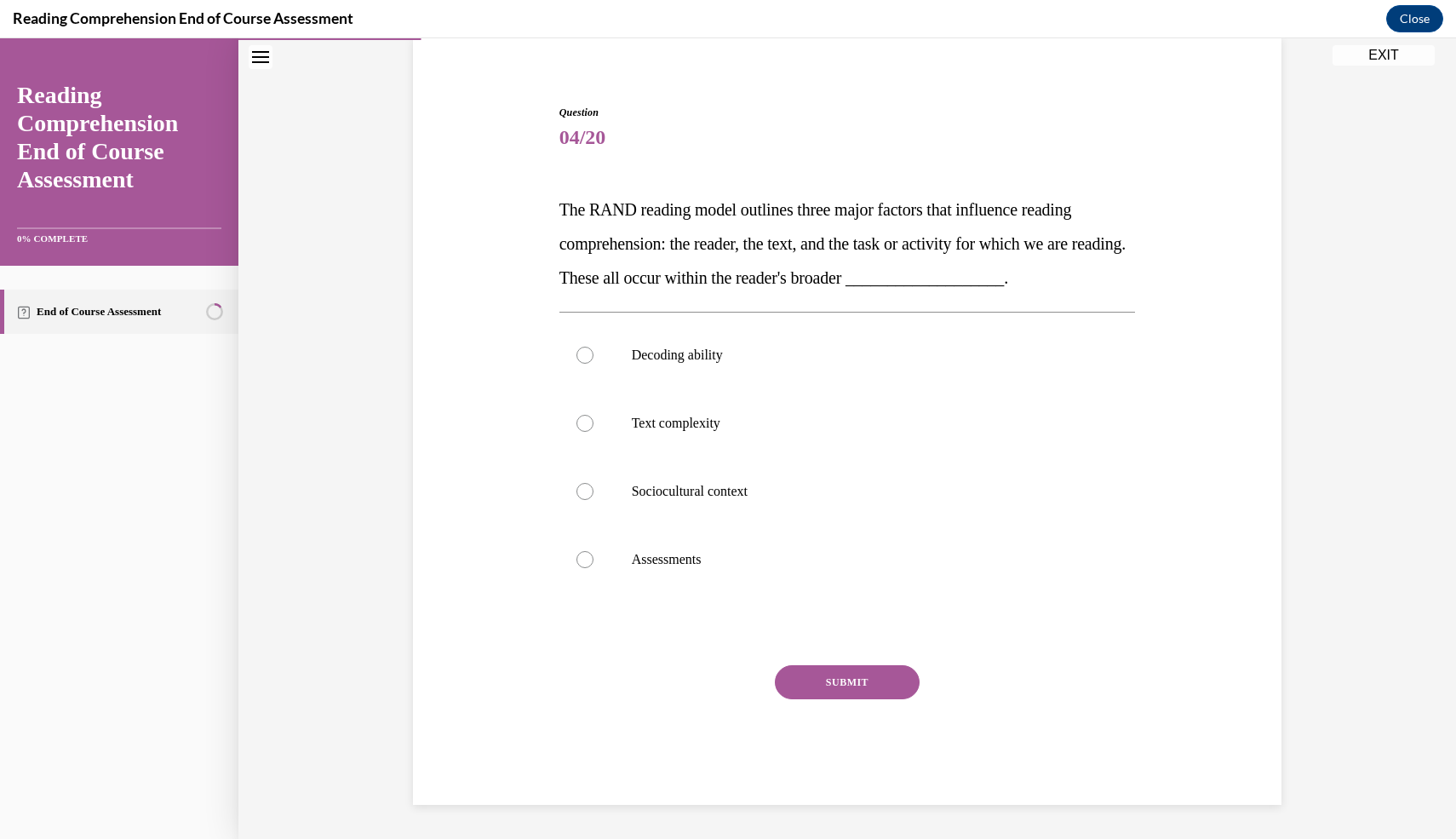
scroll to position [132, 0]
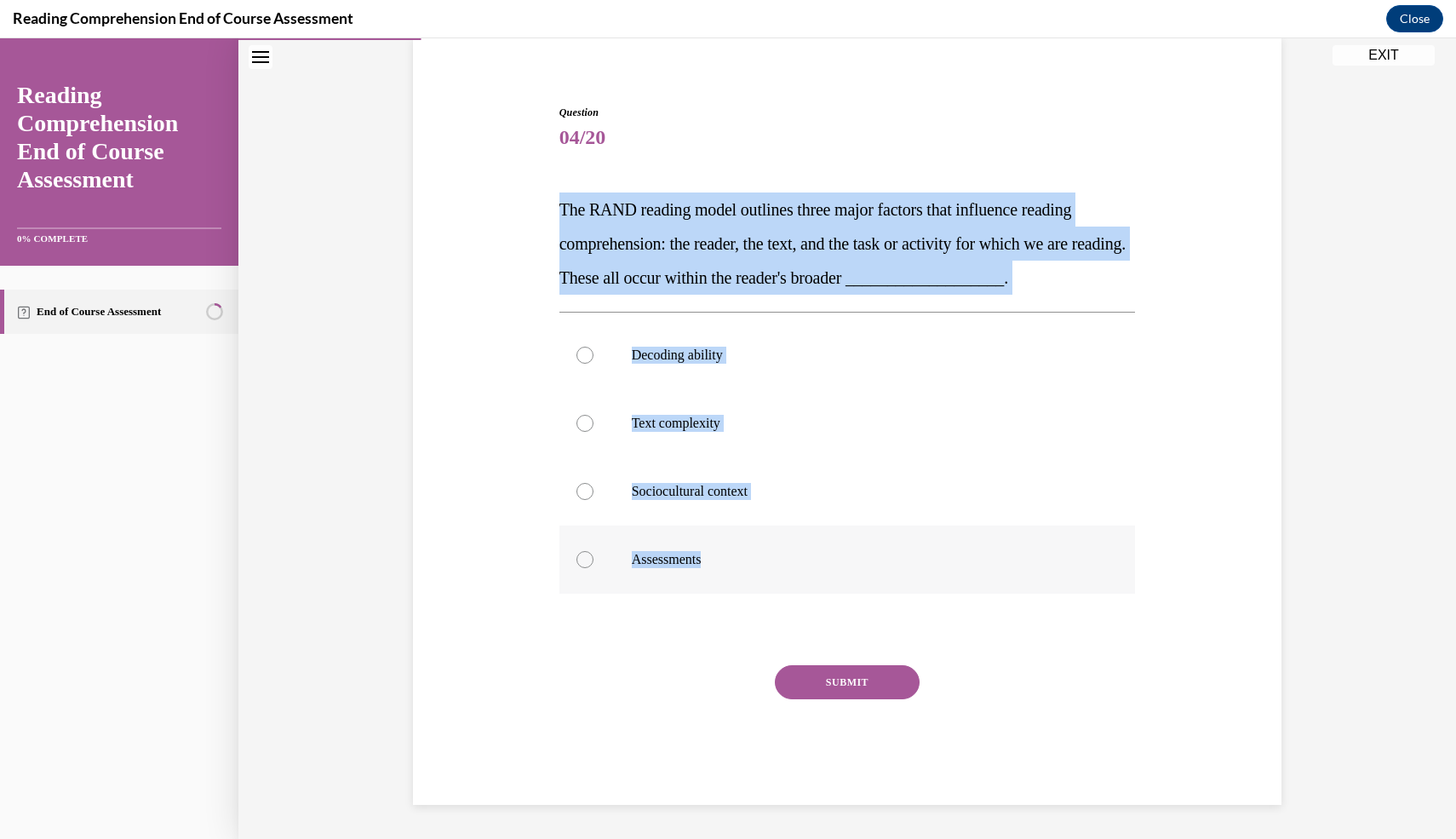
drag, startPoint x: 545, startPoint y: 204, endPoint x: 816, endPoint y: 575, distance: 459.4
click at [816, 575] on div "Question 04/20 The RAND reading model outlines three major factors that influen…" at bounding box center [847, 429] width 877 height 751
copy div "The RAND reading model outlines three major factors that influence reading comp…"
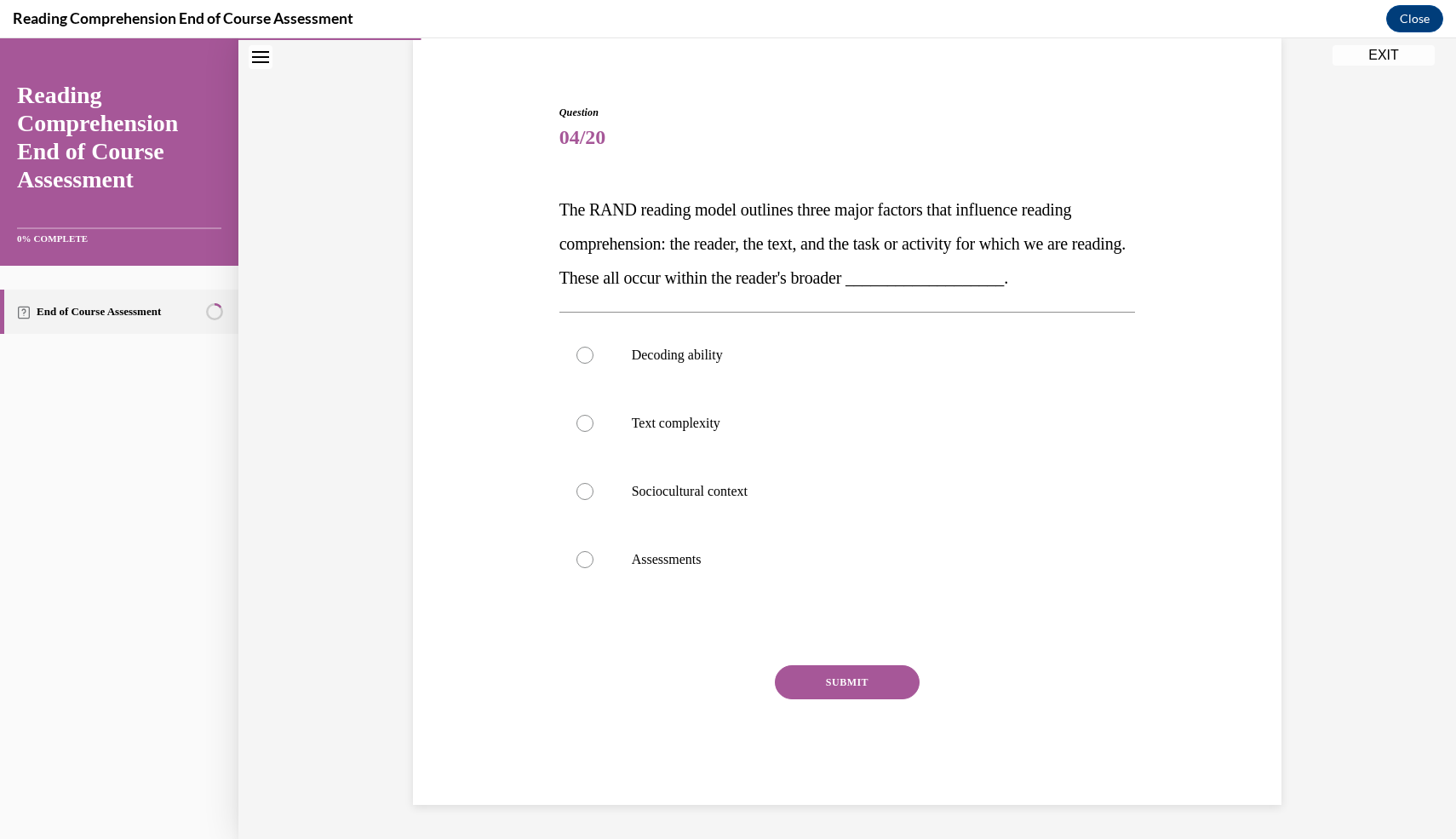
click at [402, 344] on div "Question 04/20 The RAND reading model outlines three major factors that influen…" at bounding box center [847, 399] width 1217 height 879
click at [661, 501] on label "Sociocultural context" at bounding box center [848, 492] width 577 height 68
click at [594, 500] on input "Sociocultural context" at bounding box center [585, 491] width 17 height 17
radio input "true"
click at [865, 693] on button "SUBMIT" at bounding box center [848, 682] width 145 height 34
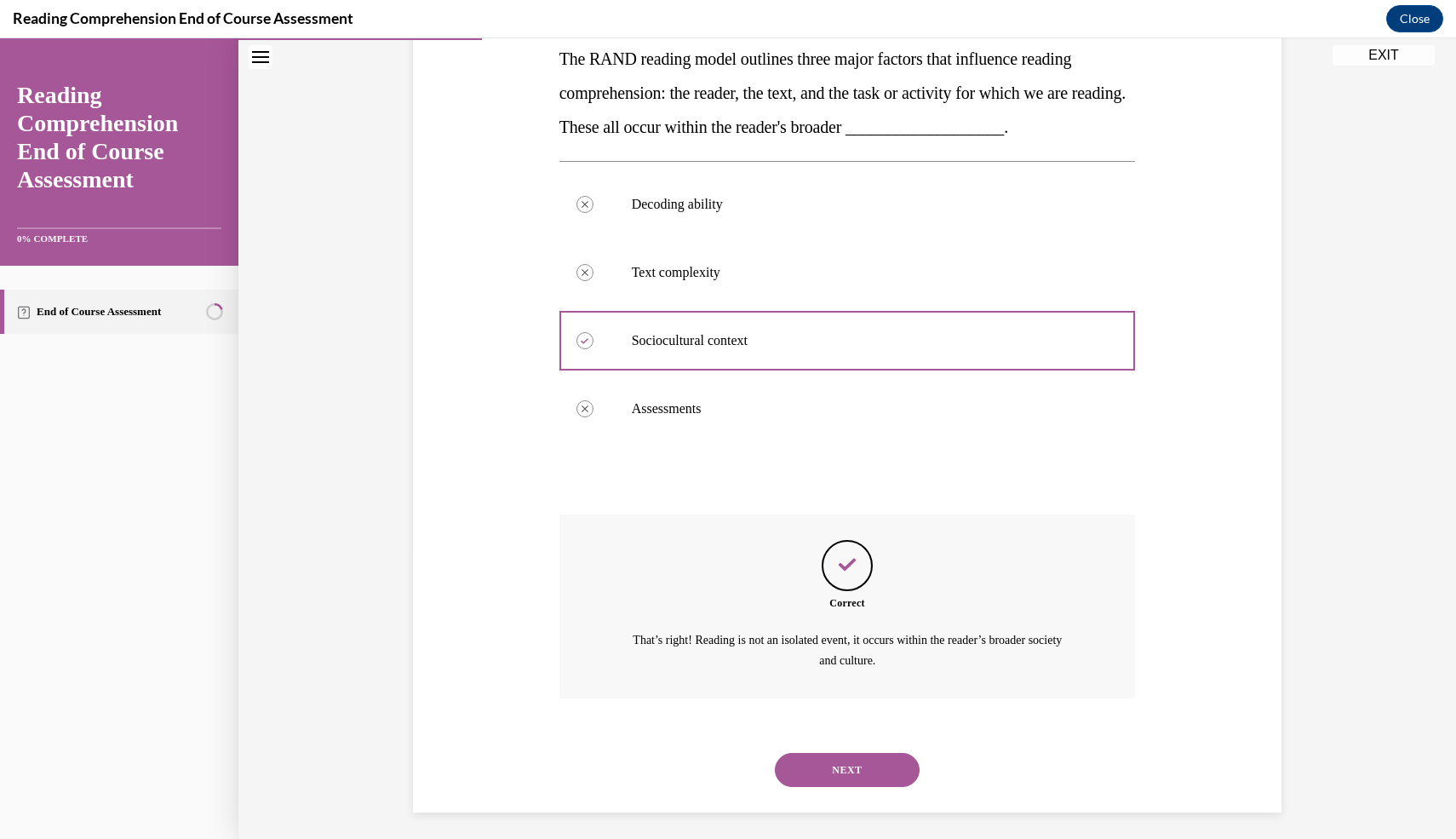
scroll to position [289, 0]
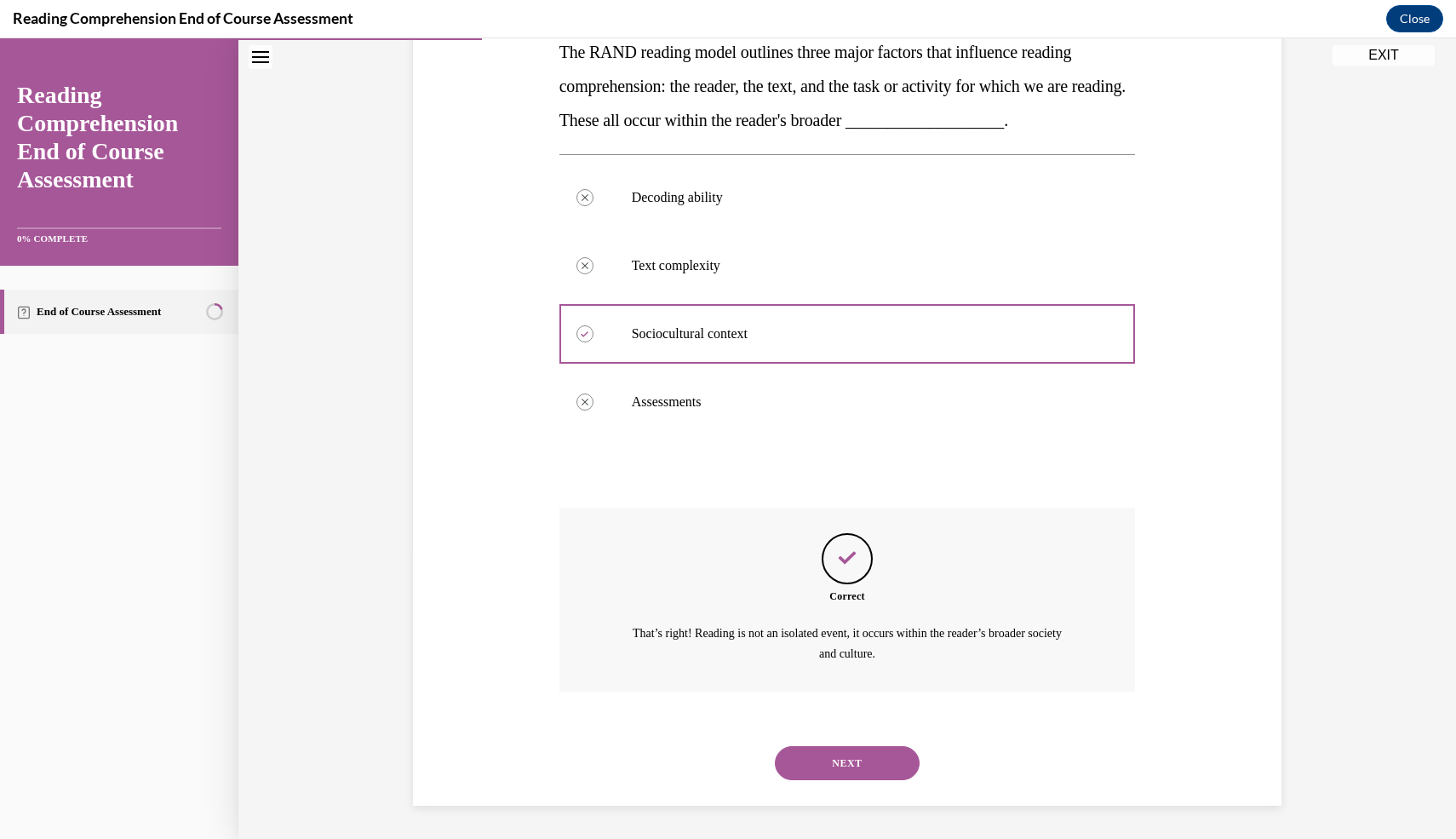
click at [847, 750] on button "NEXT" at bounding box center [848, 763] width 145 height 34
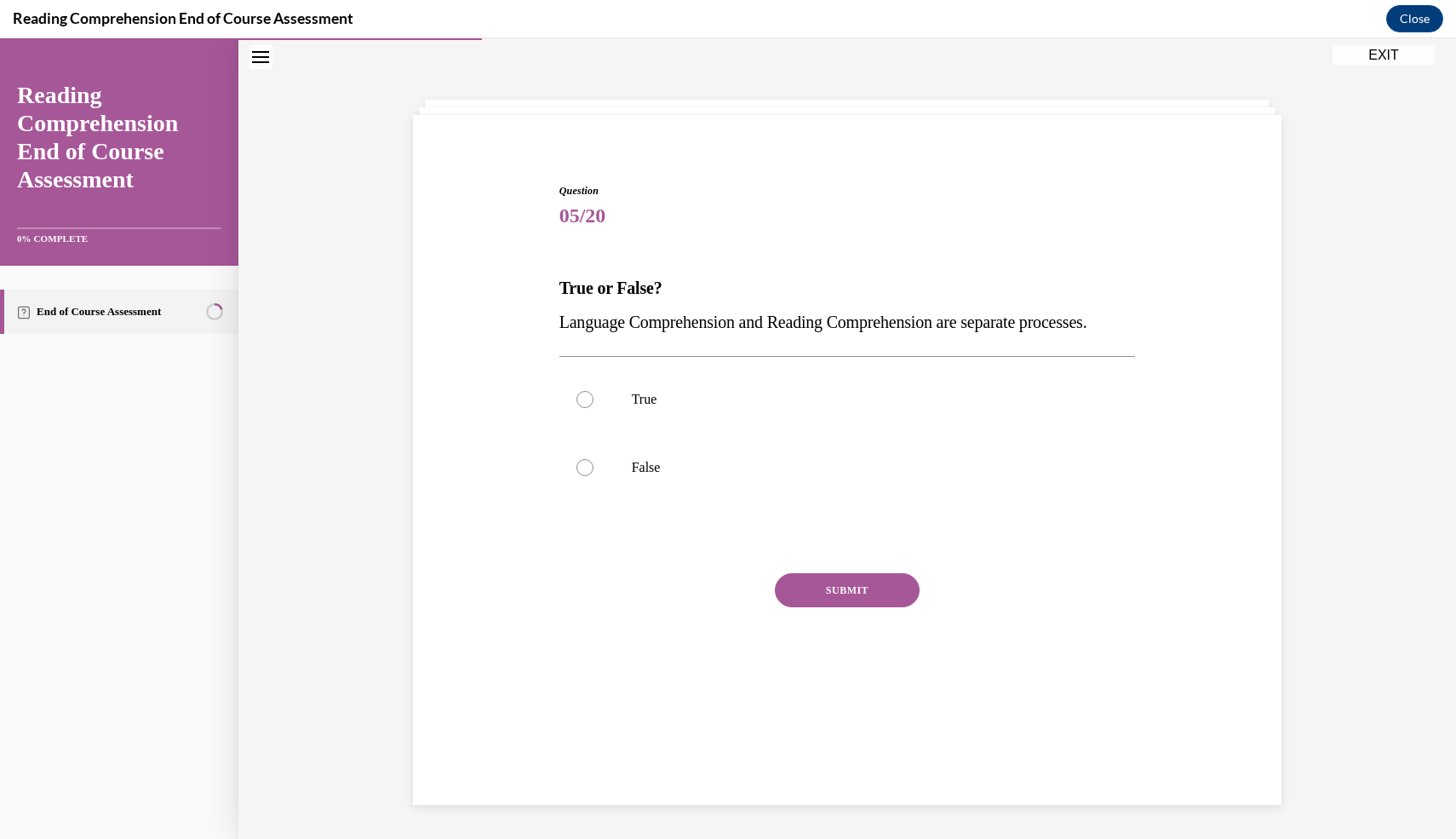
scroll to position [54, 0]
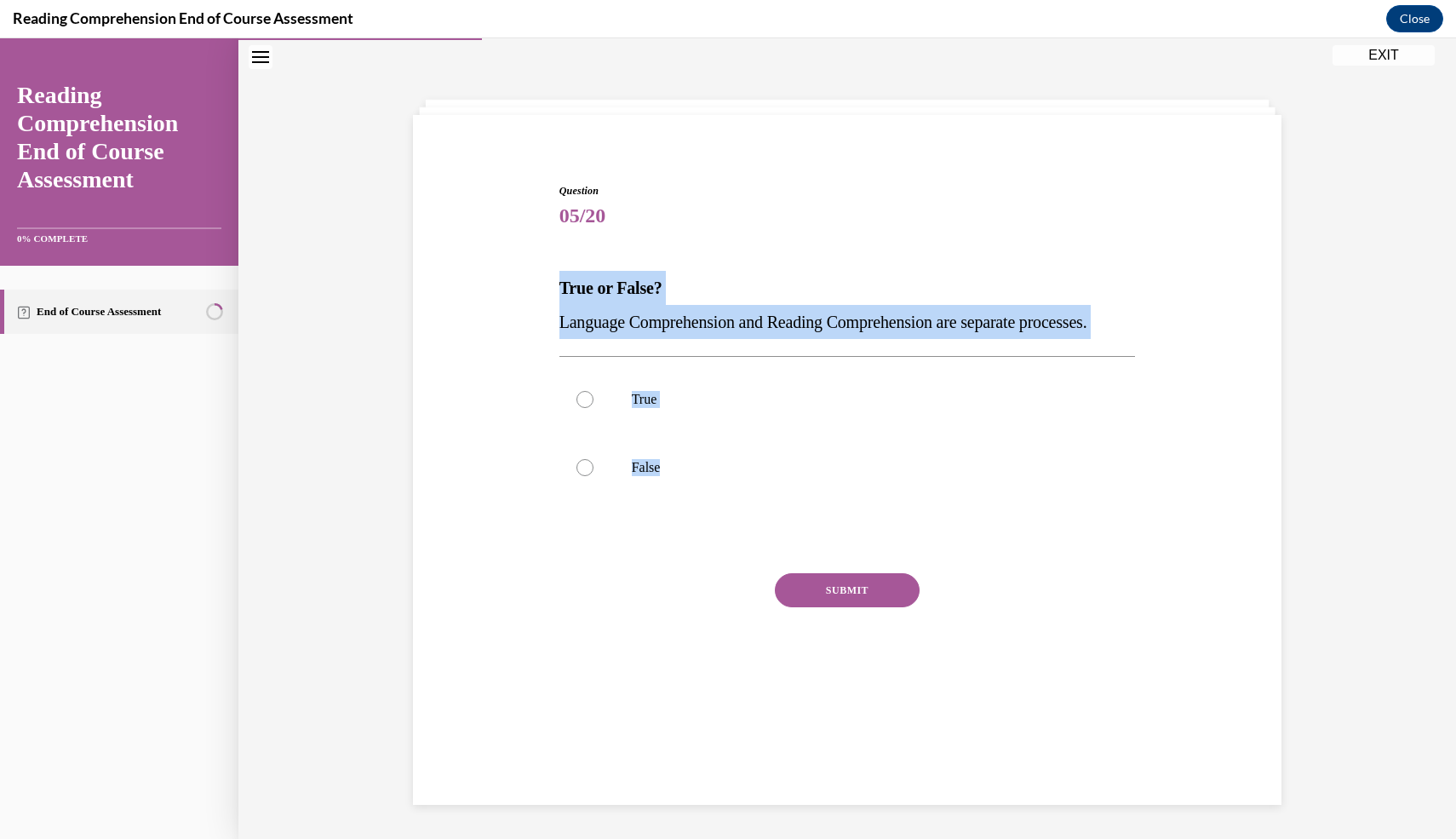
drag, startPoint x: 538, startPoint y: 281, endPoint x: 787, endPoint y: 565, distance: 377.7
click at [787, 565] on div "Question 05/20 True or False? Language Comprehension and Reading Comprehension …" at bounding box center [847, 422] width 877 height 581
copy div "True or False? Language Comprehension and Reading Comprehension are separate pr…"
click at [578, 420] on label "True" at bounding box center [848, 400] width 577 height 68
click at [578, 408] on input "True" at bounding box center [585, 399] width 17 height 17
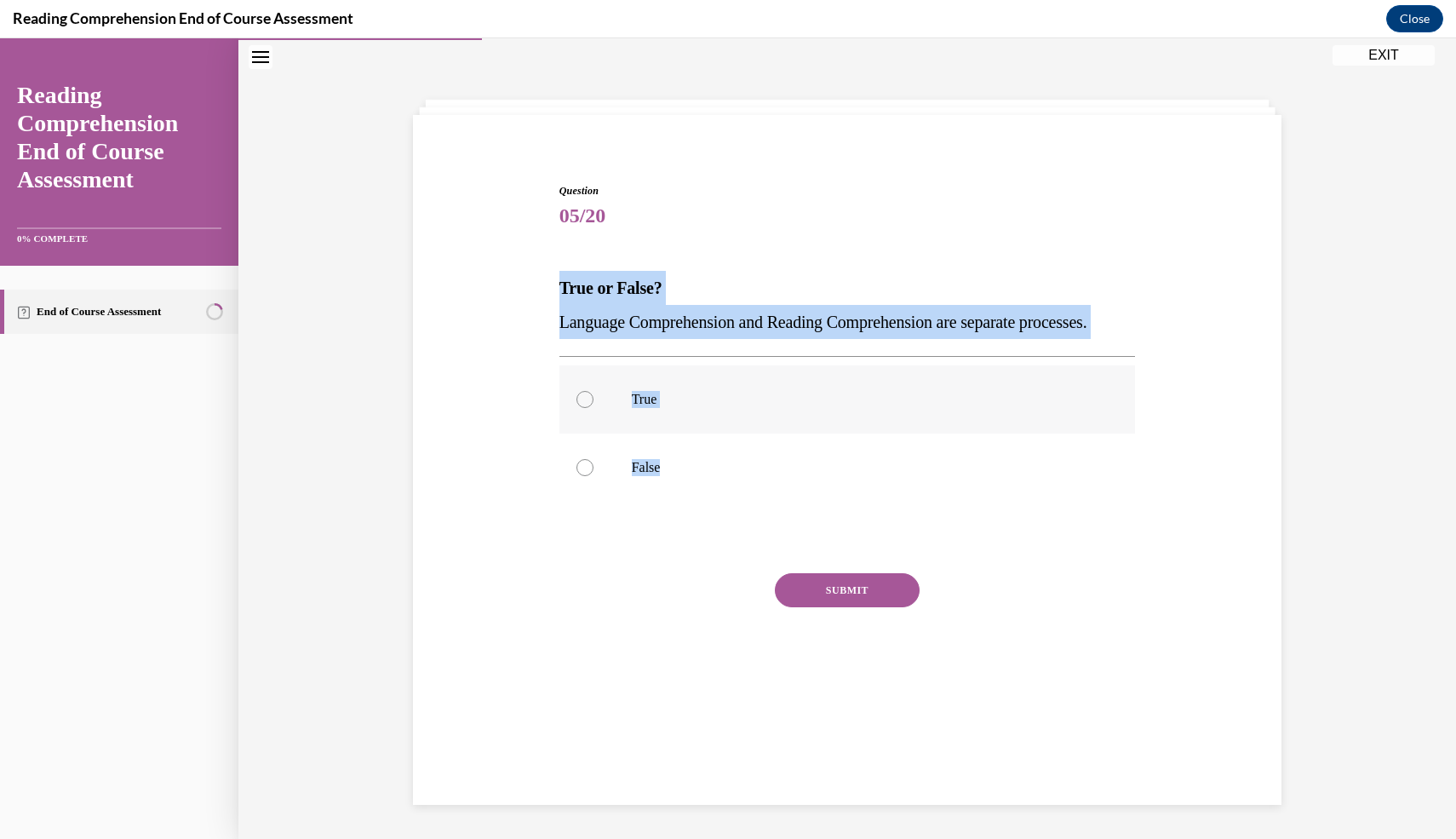
radio input "true"
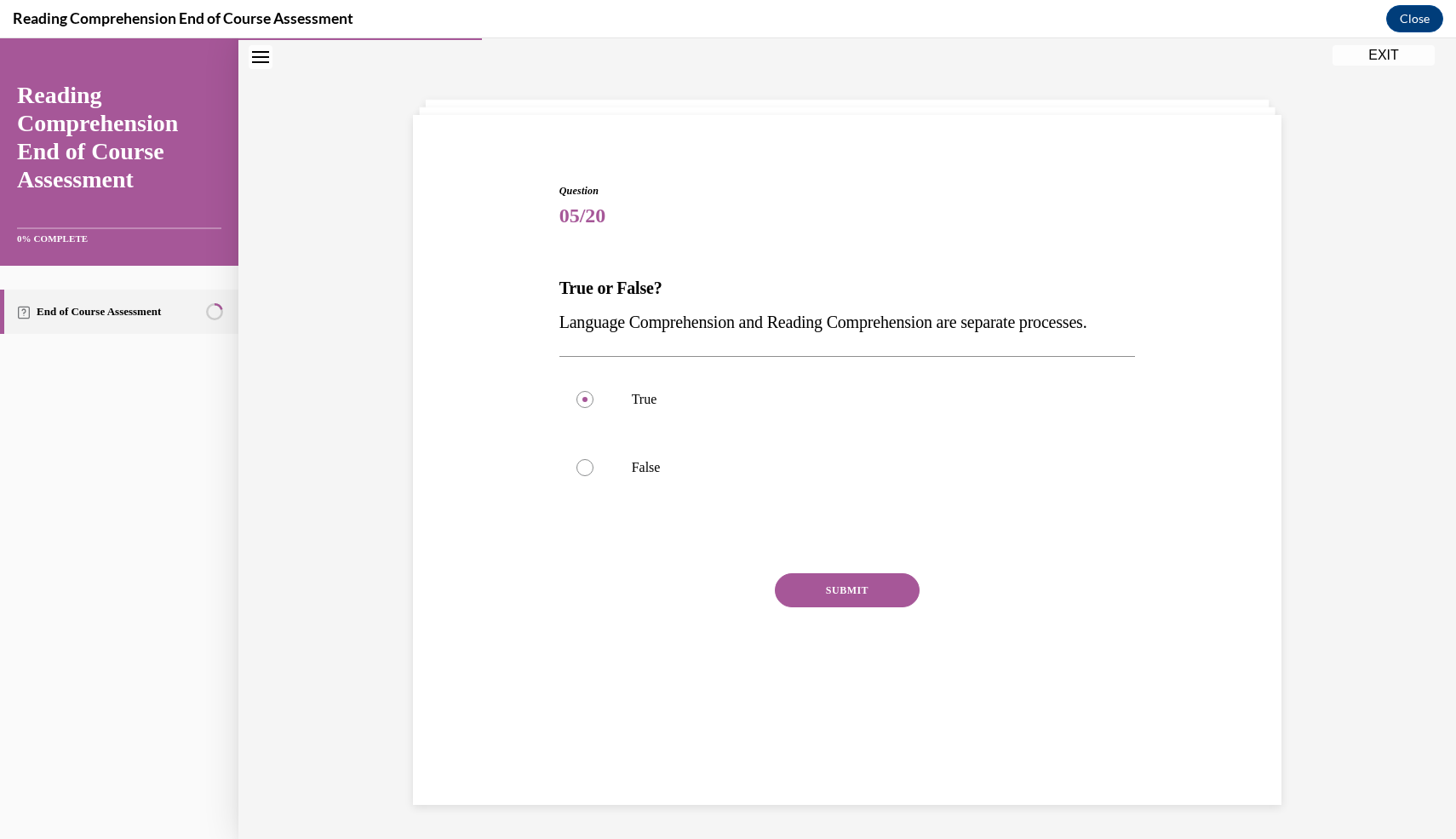
click at [807, 607] on button "SUBMIT" at bounding box center [848, 590] width 145 height 34
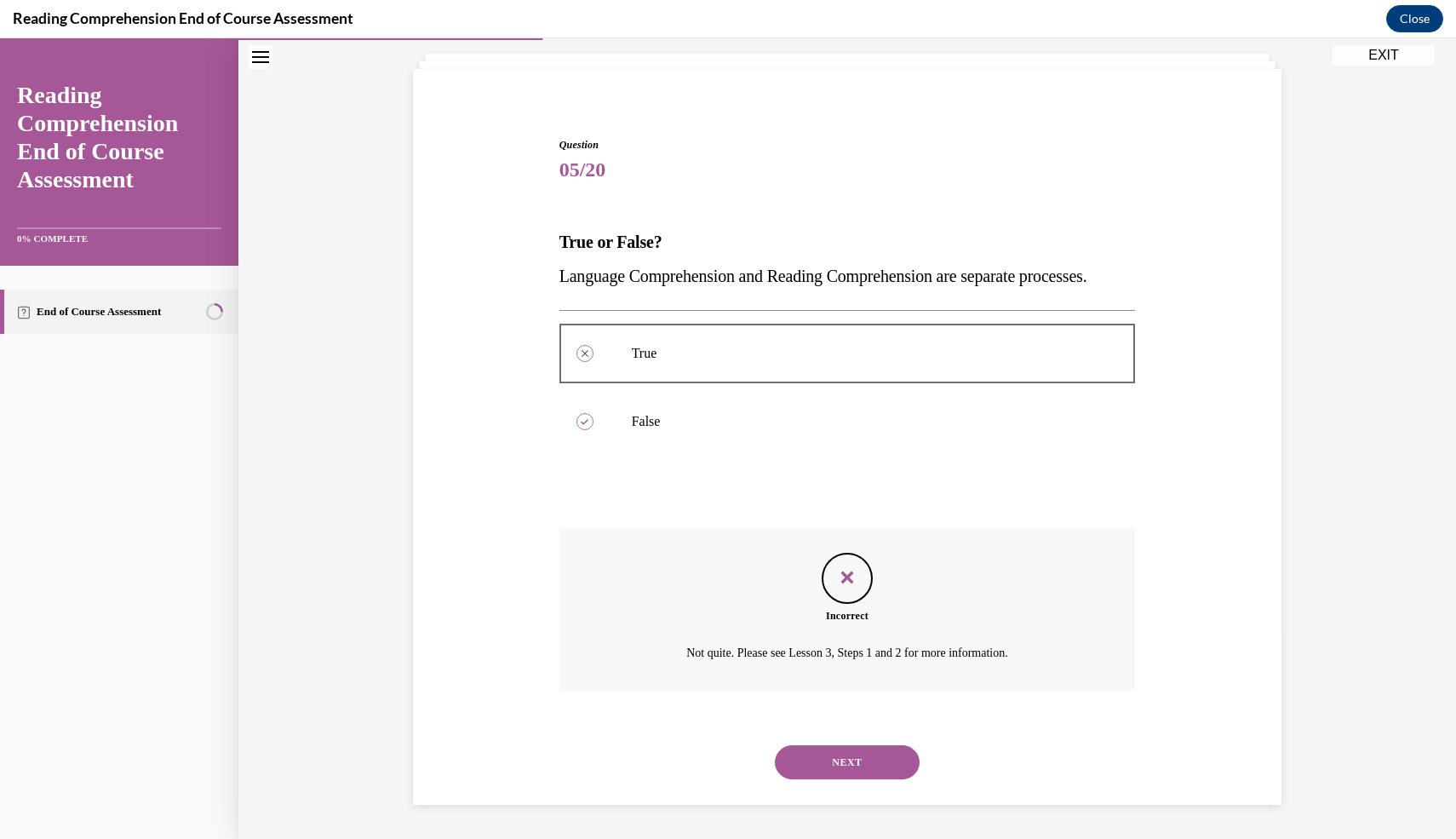
scroll to position [134, 0]
click at [831, 753] on button "NEXT" at bounding box center [848, 762] width 145 height 34
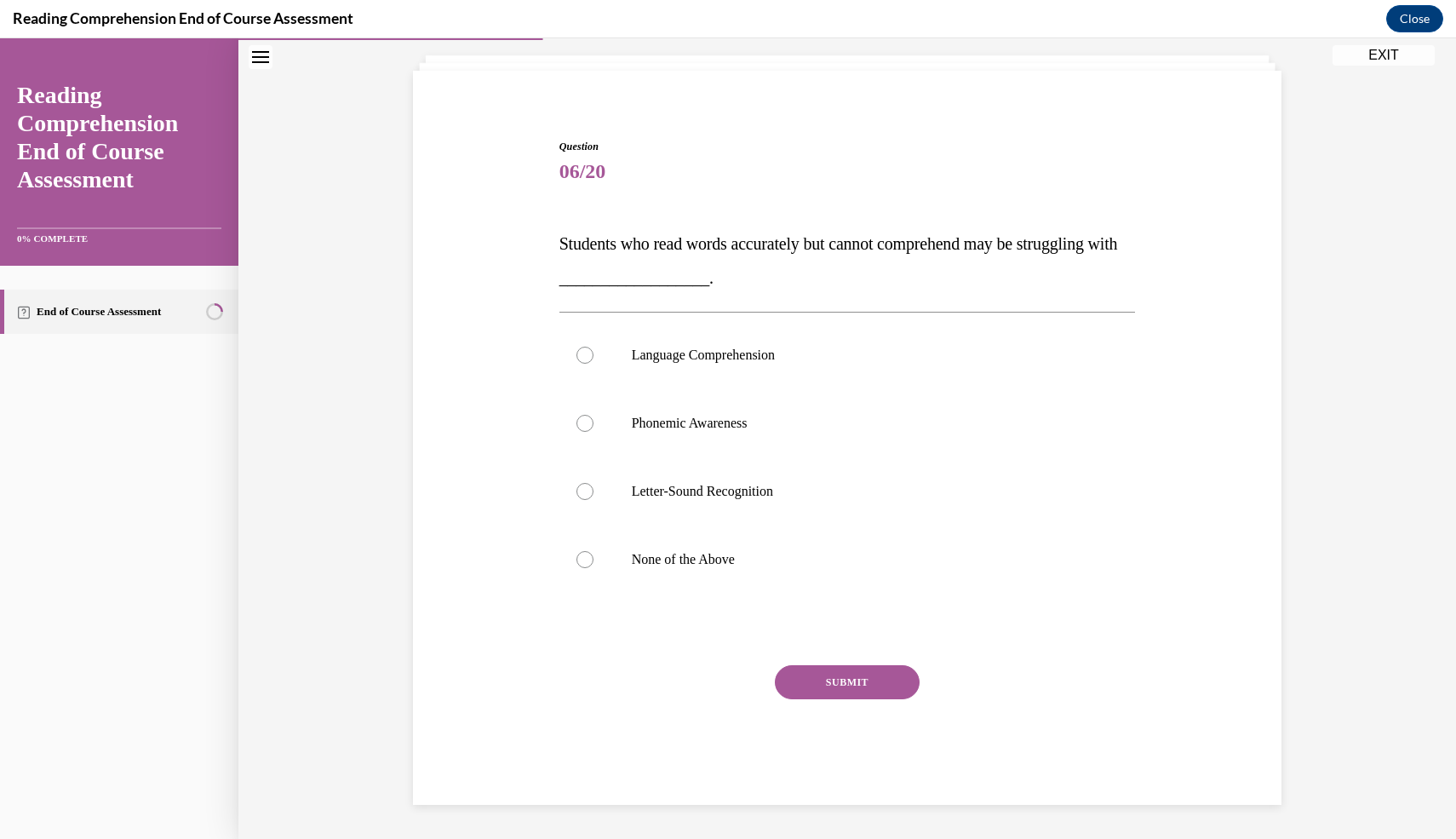
scroll to position [54, 0]
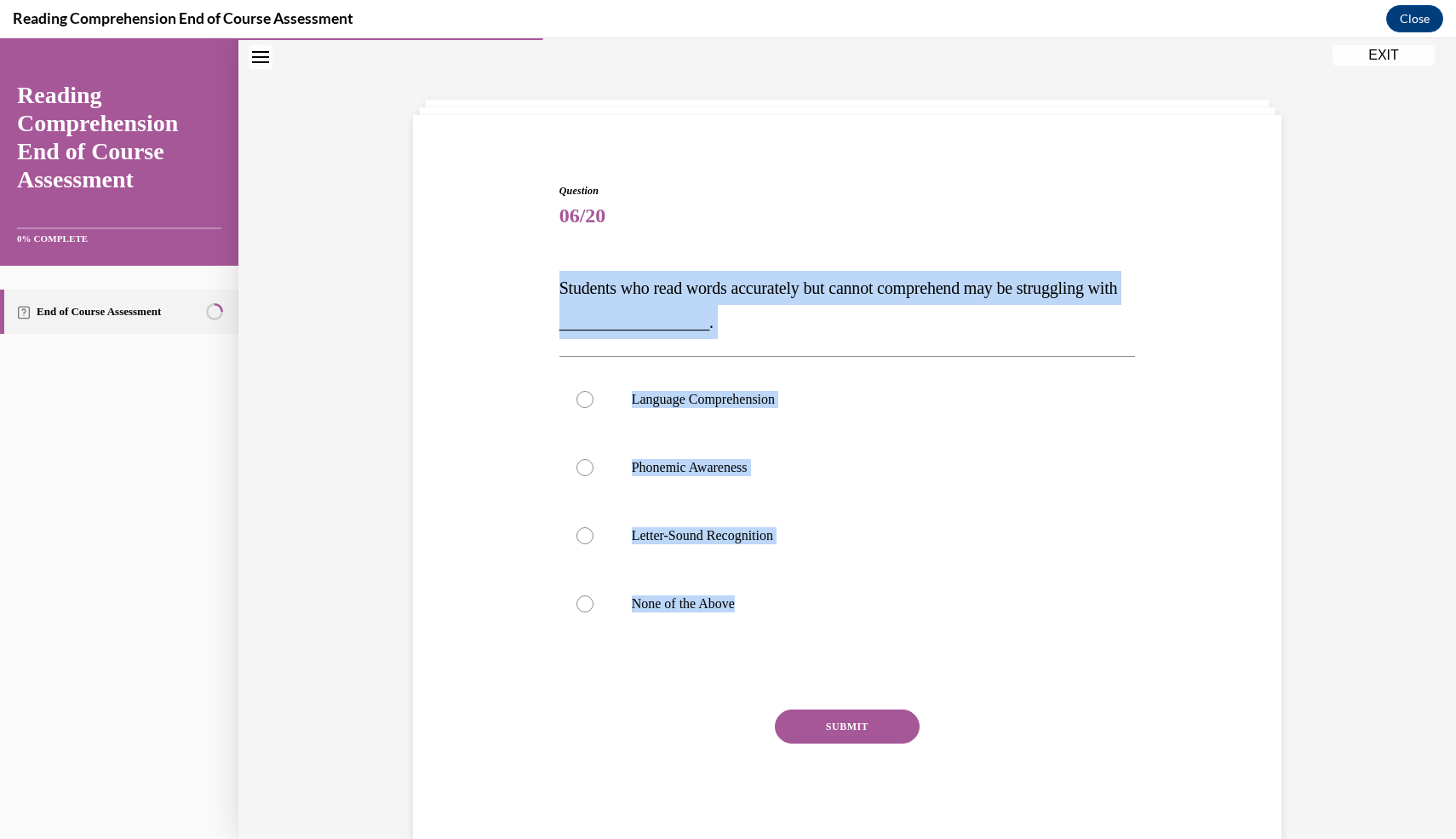
drag, startPoint x: 542, startPoint y: 282, endPoint x: 836, endPoint y: 642, distance: 464.8
click at [836, 642] on div "Question 06/20 Students who read words accurately but cannot comprehend may be …" at bounding box center [847, 490] width 877 height 717
copy div "Students who read words accurately but cannot comprehend may be struggling with…"
click at [684, 416] on label "Language Comprehension" at bounding box center [848, 400] width 577 height 68
click at [594, 408] on input "Language Comprehension" at bounding box center [585, 399] width 17 height 17
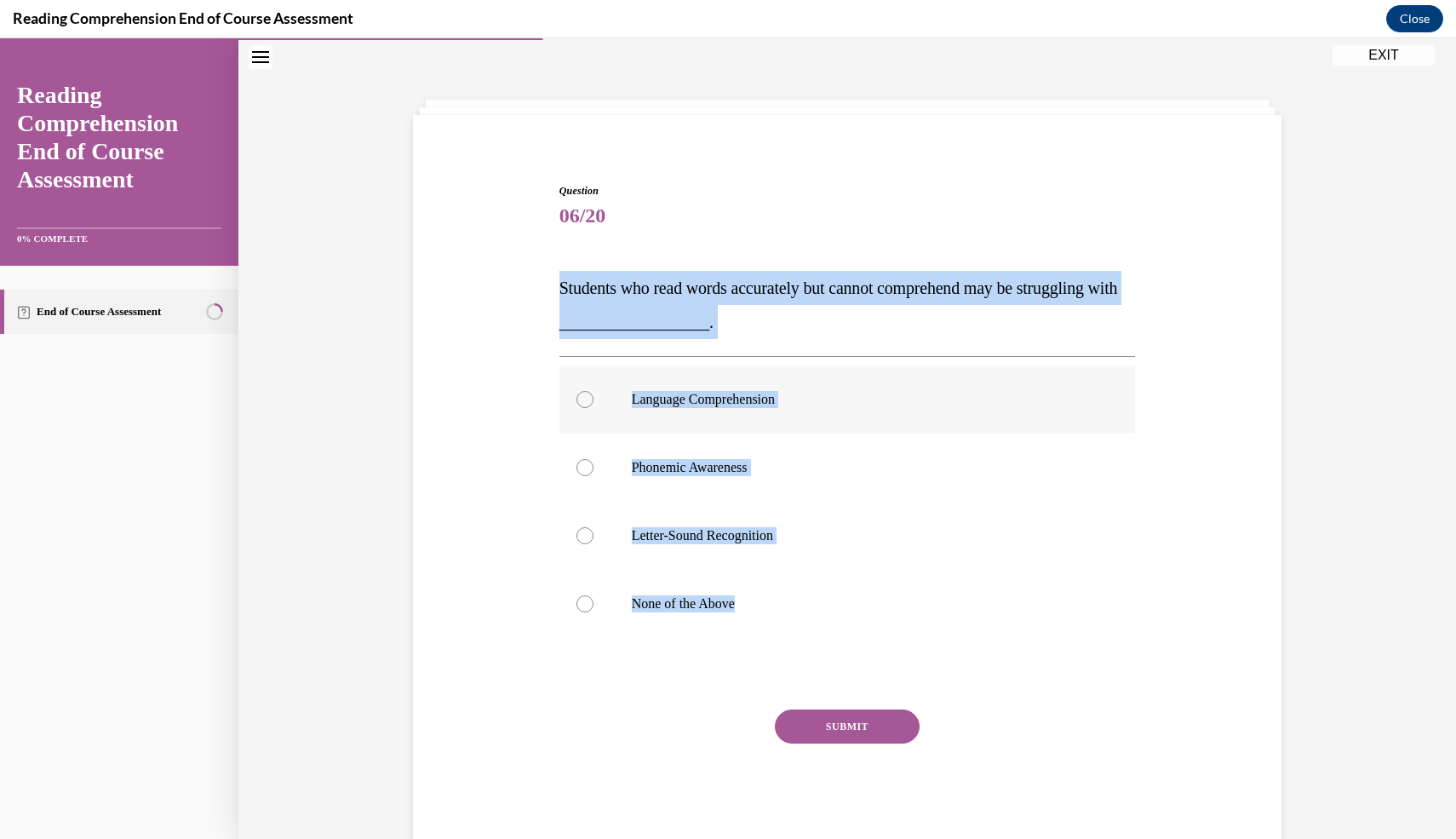
radio input "true"
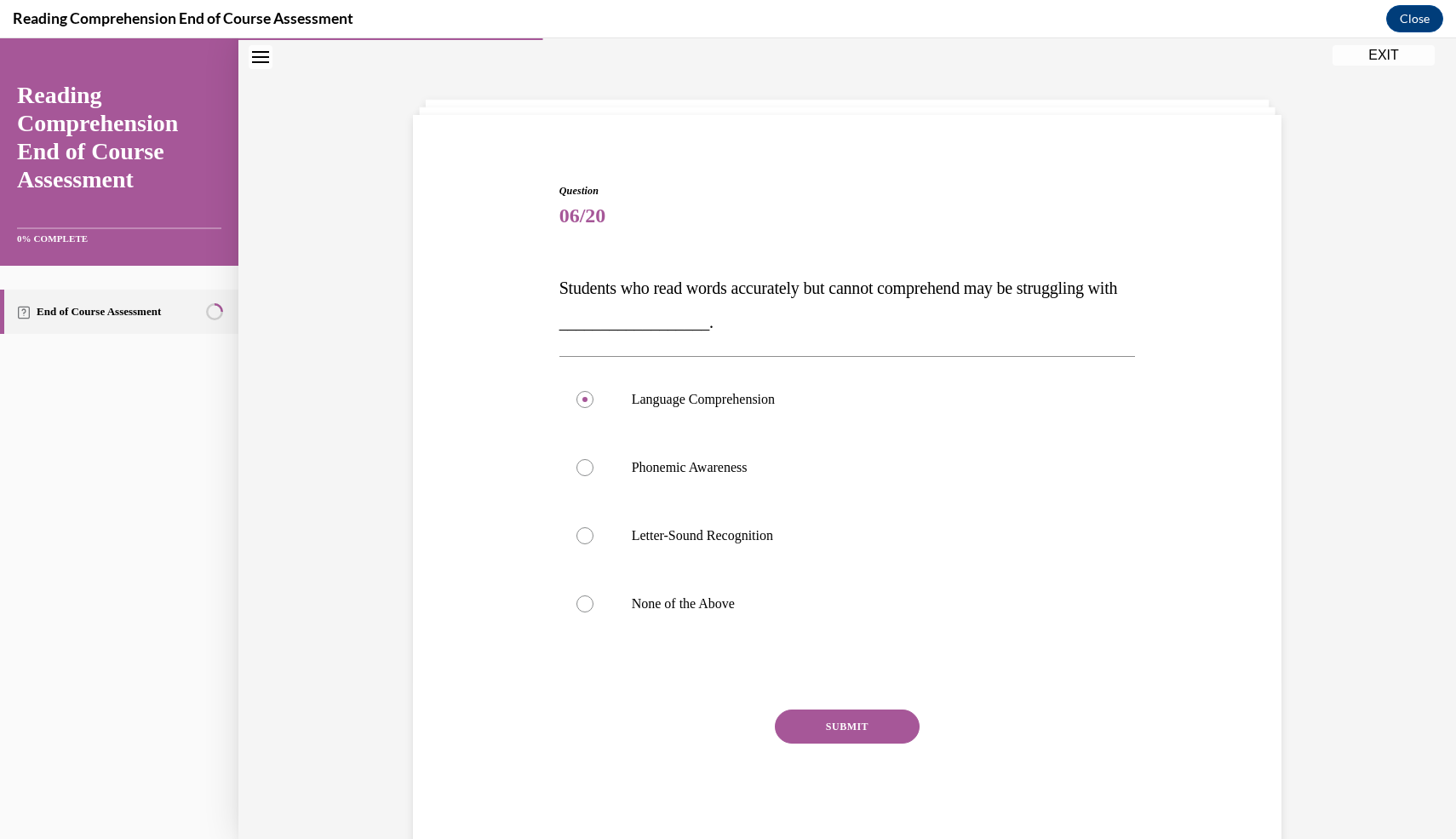
click at [868, 729] on button "SUBMIT" at bounding box center [848, 727] width 145 height 34
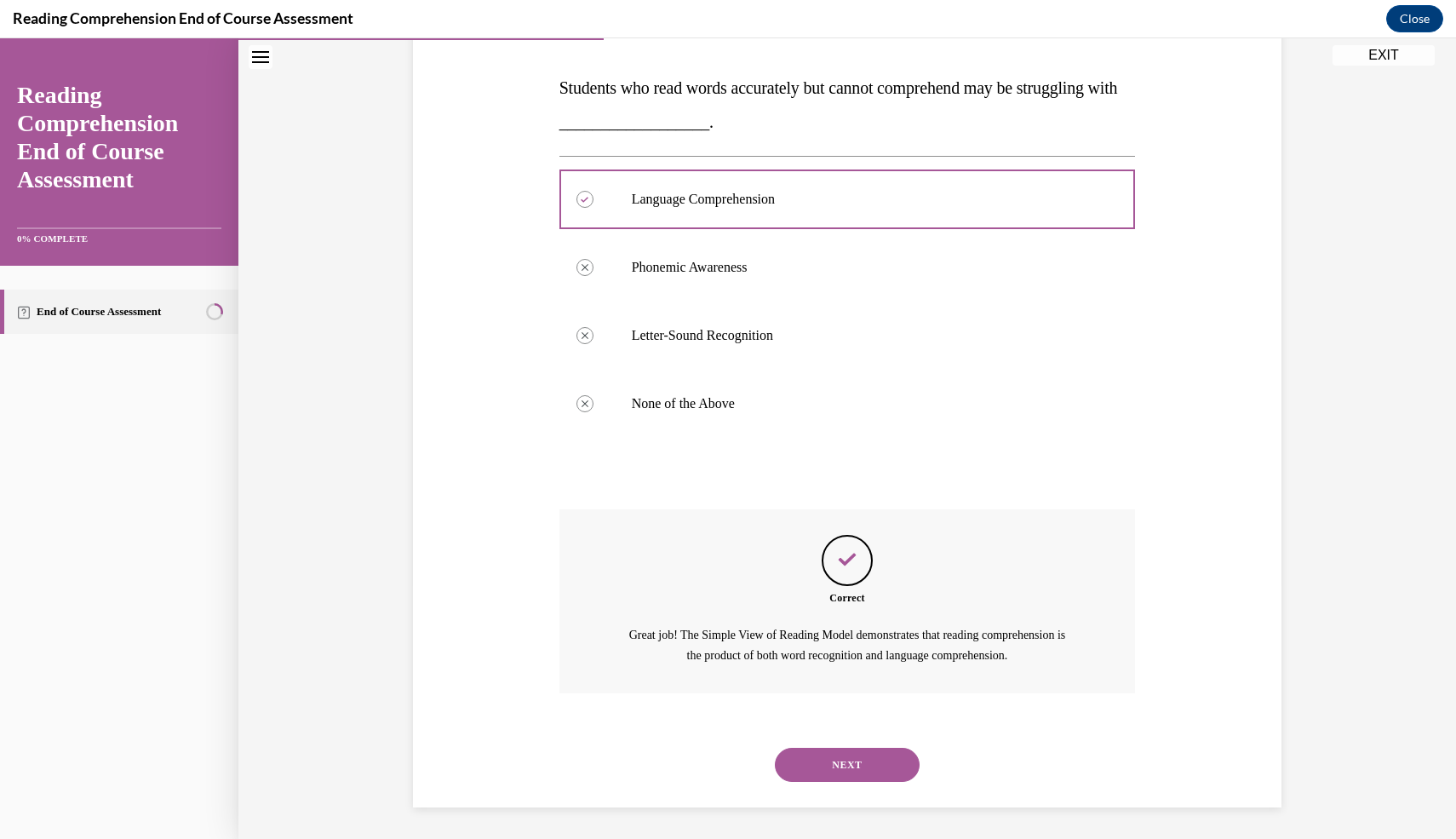
scroll to position [255, 0]
click at [828, 749] on button "NEXT" at bounding box center [848, 763] width 145 height 34
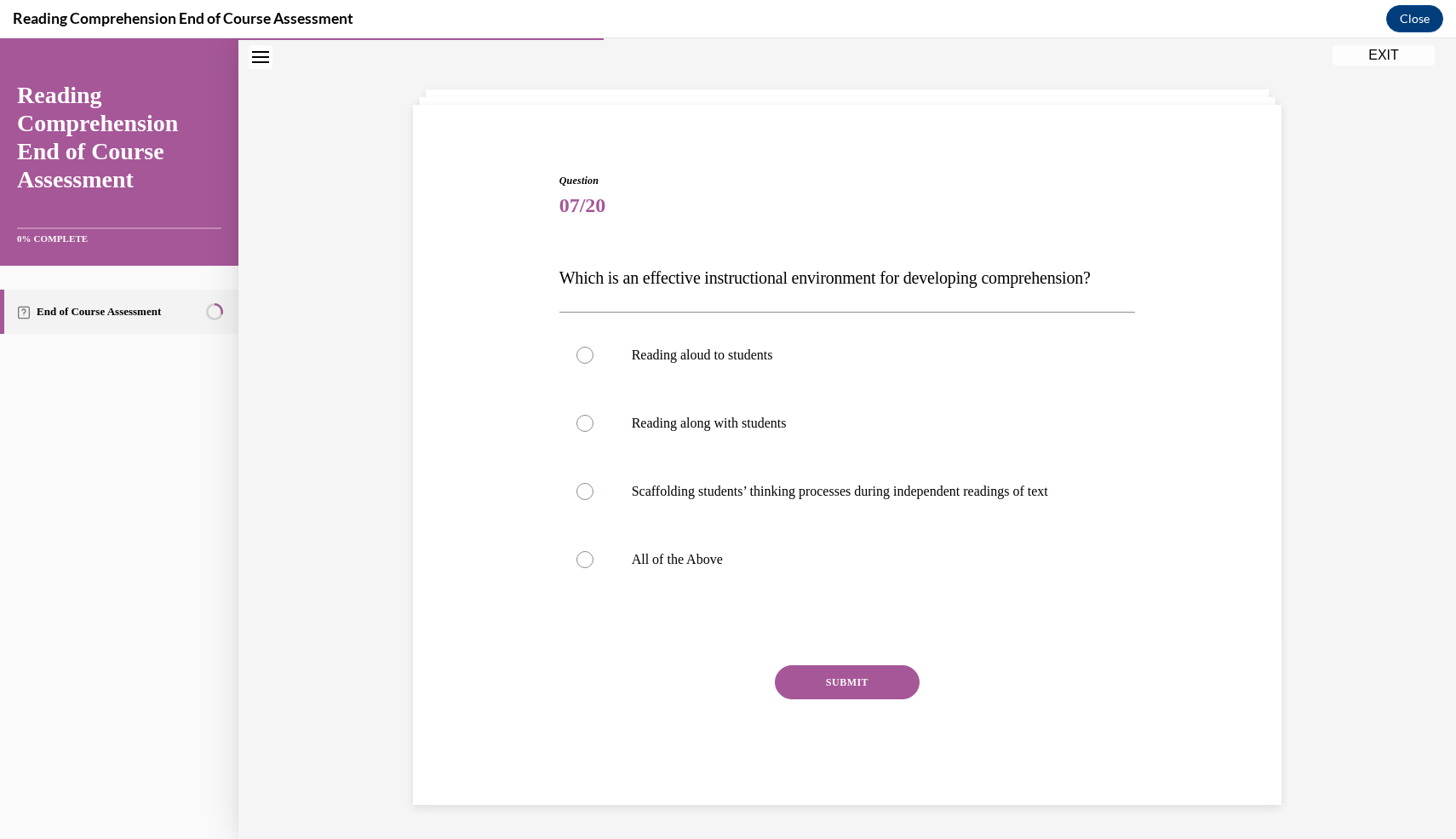
scroll to position [98, 0]
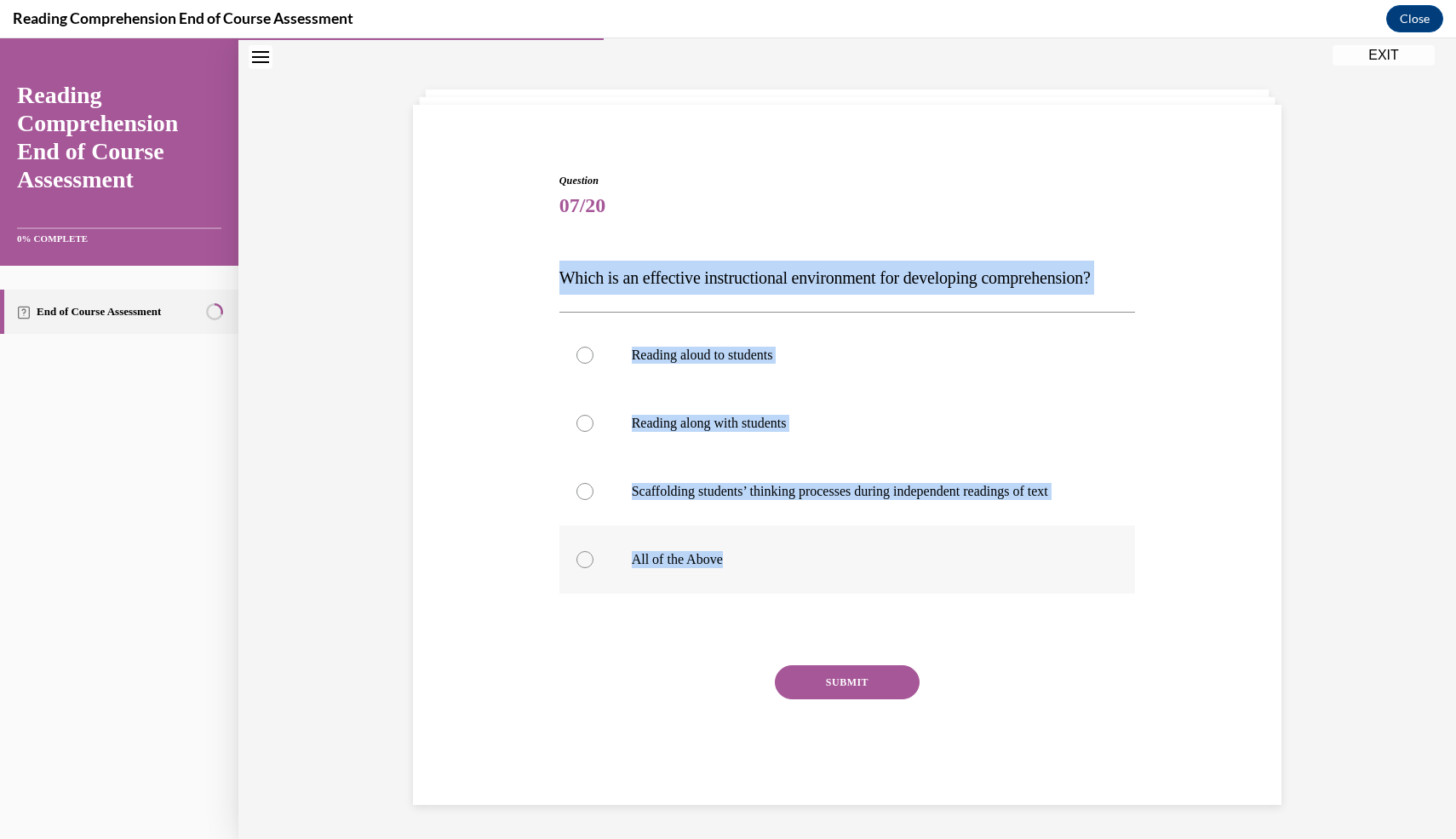
drag, startPoint x: 549, startPoint y: 242, endPoint x: 842, endPoint y: 568, distance: 438.3
click at [842, 568] on div "Question 07/20 Which is an effective instructional environment for developing c…" at bounding box center [847, 464] width 877 height 684
copy div "Which is an effective instructional environment for developing comprehension? R…"
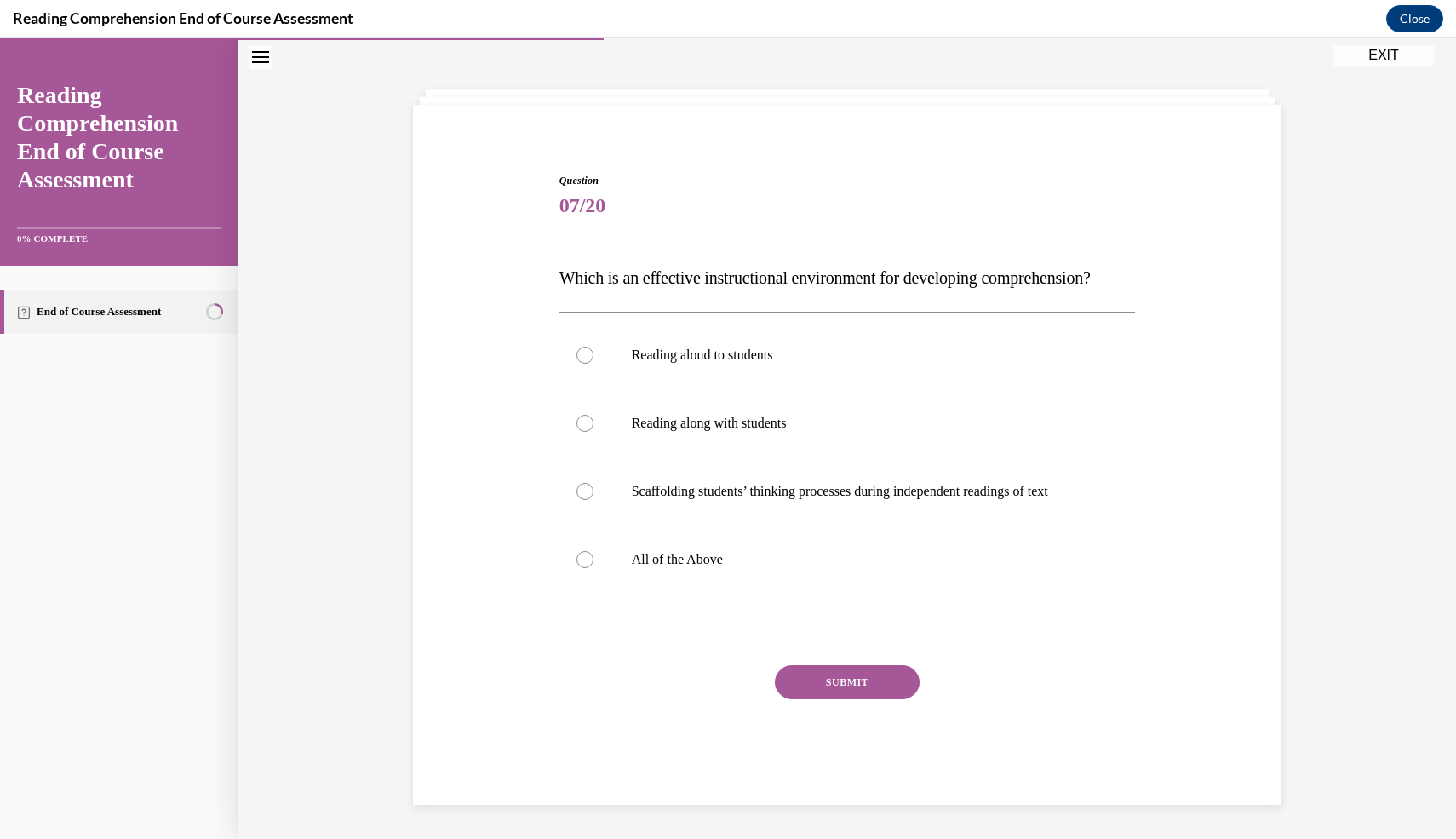
click at [522, 619] on div "Question 07/20 Which is an effective instructional environment for developing c…" at bounding box center [847, 464] width 877 height 684
click at [591, 552] on label "All of the Above" at bounding box center [848, 559] width 577 height 68
click at [591, 552] on input "All of the Above" at bounding box center [585, 559] width 17 height 17
radio input "true"
click at [857, 684] on button "SUBMIT" at bounding box center [848, 682] width 145 height 34
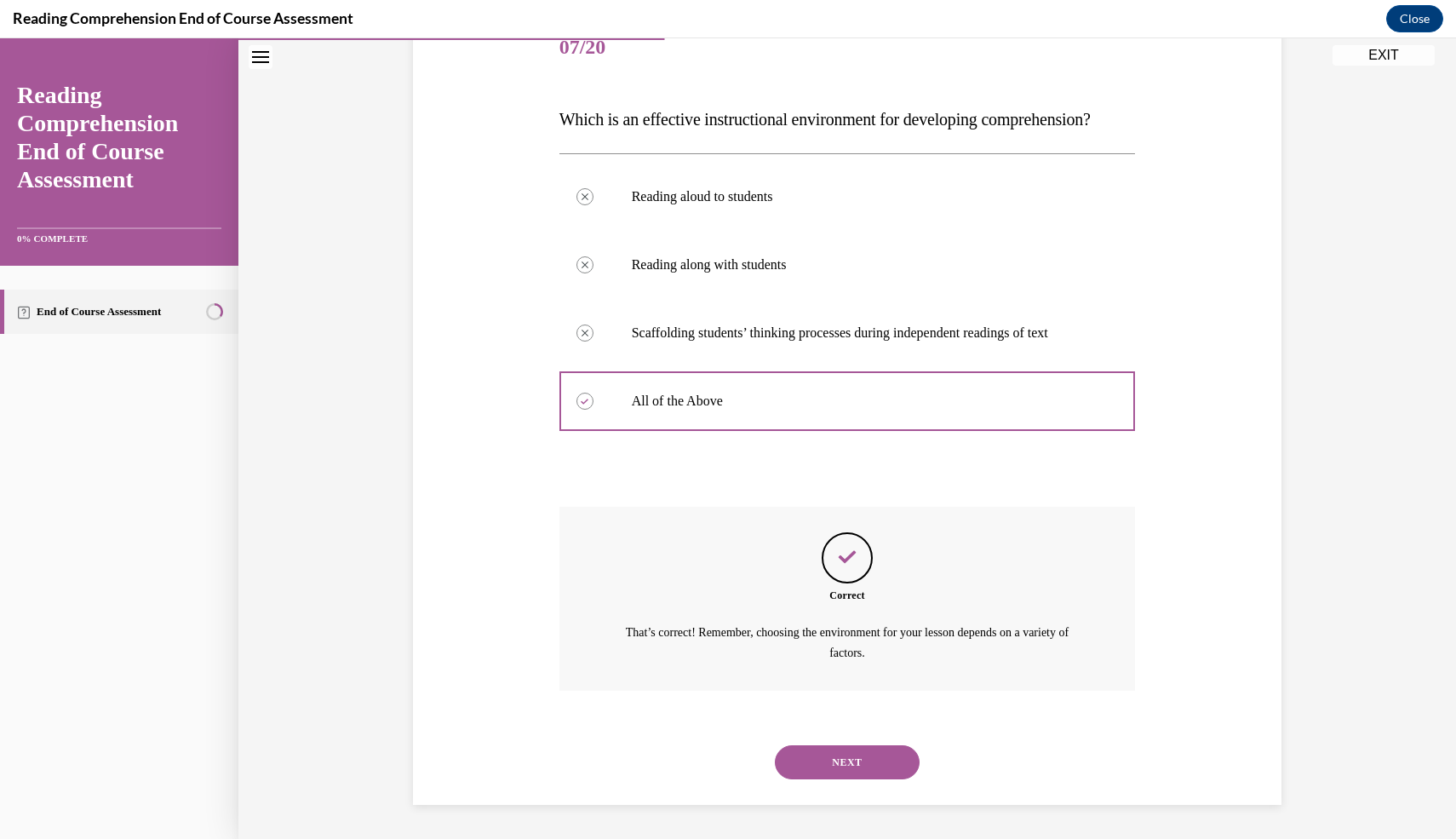
click at [884, 766] on button "NEXT" at bounding box center [848, 762] width 145 height 34
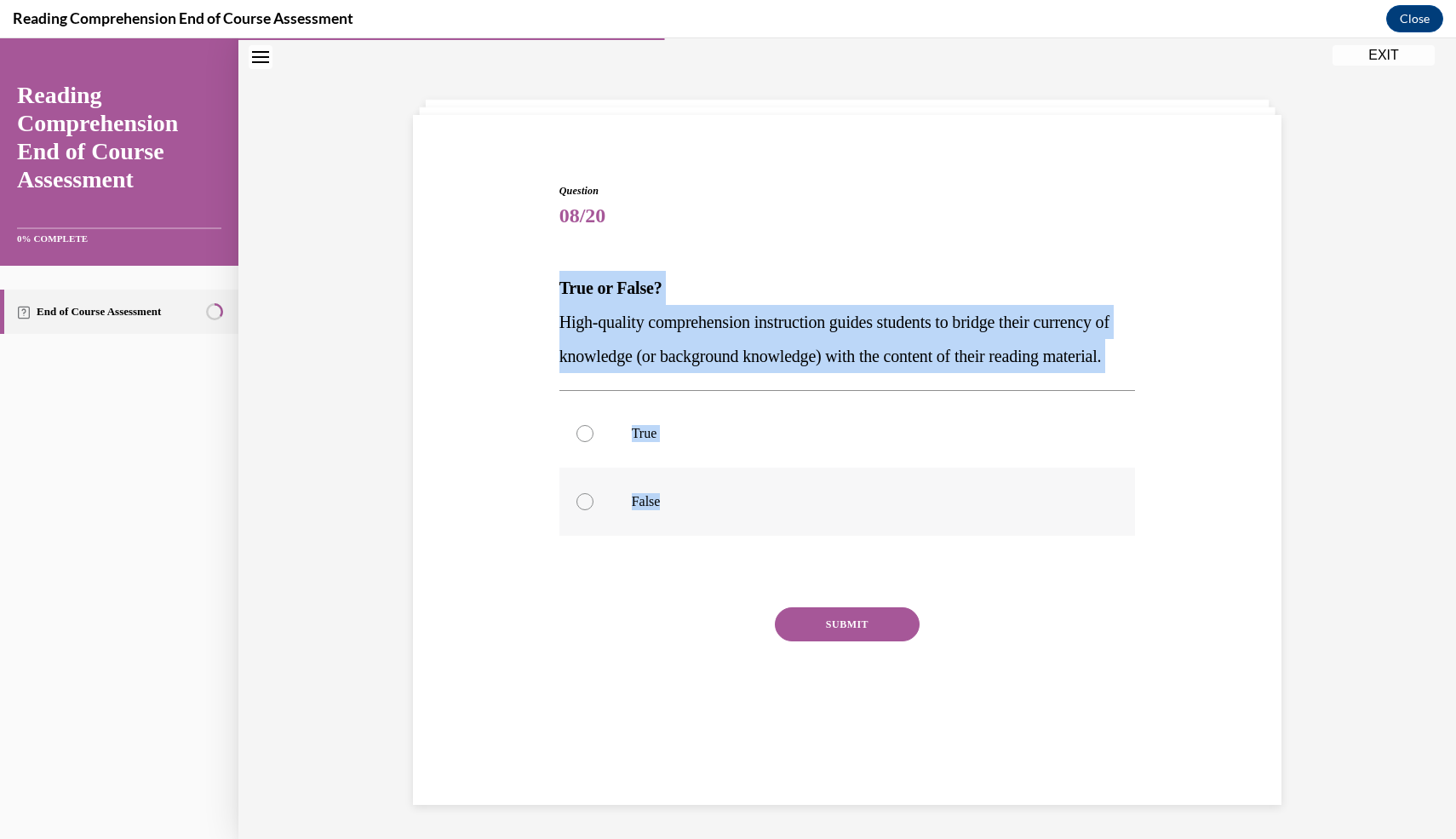
drag, startPoint x: 552, startPoint y: 280, endPoint x: 730, endPoint y: 546, distance: 320.1
click at [730, 546] on div "Question 08/20 True or False? High-quality comprehension instruction guides stu…" at bounding box center [847, 439] width 877 height 615
copy div "True or False? High-quality comprehension instruction guides students to bridge…"
click at [591, 442] on div at bounding box center [585, 433] width 17 height 17
click at [591, 442] on input "True" at bounding box center [585, 433] width 17 height 17
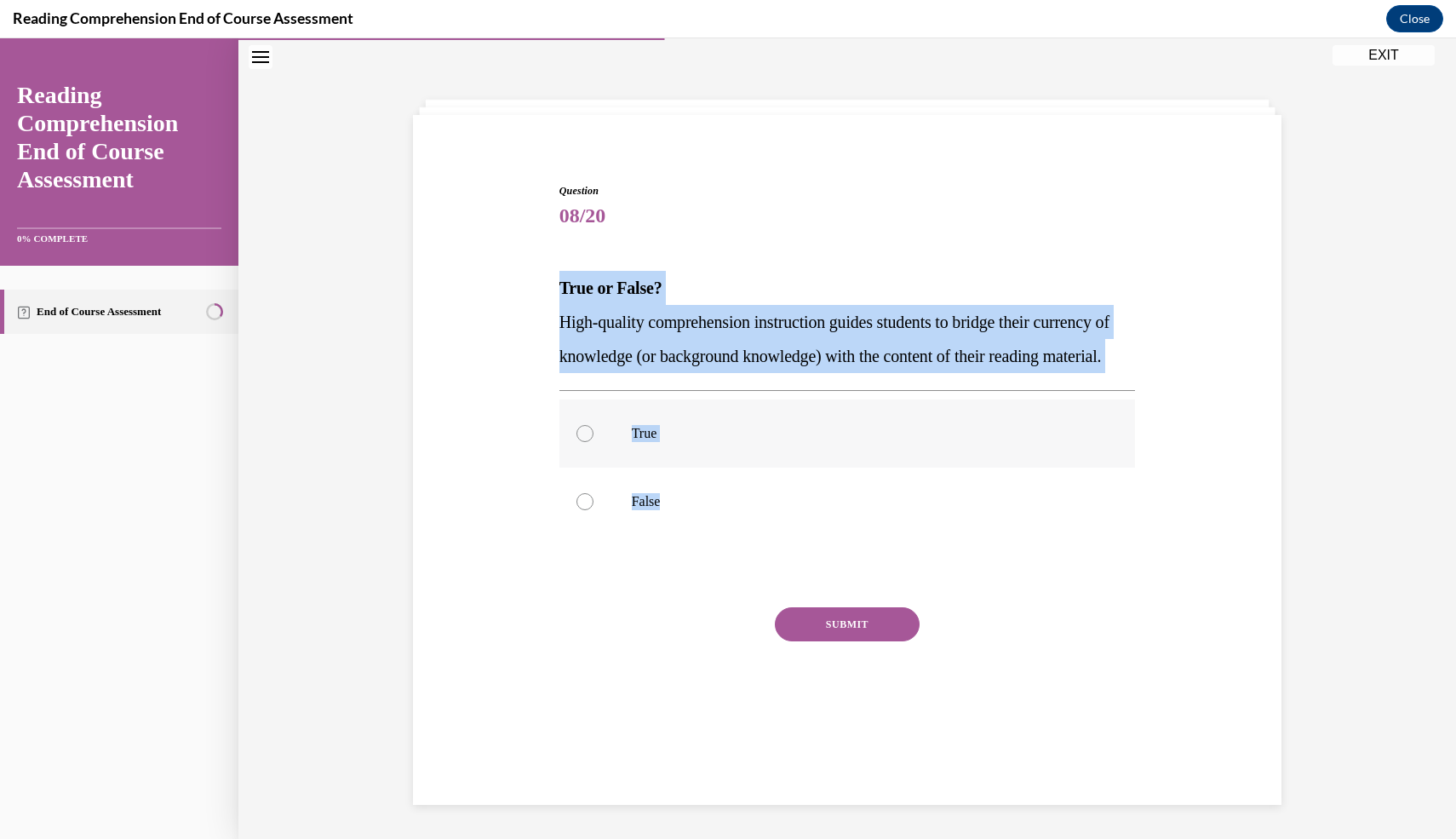
radio input "true"
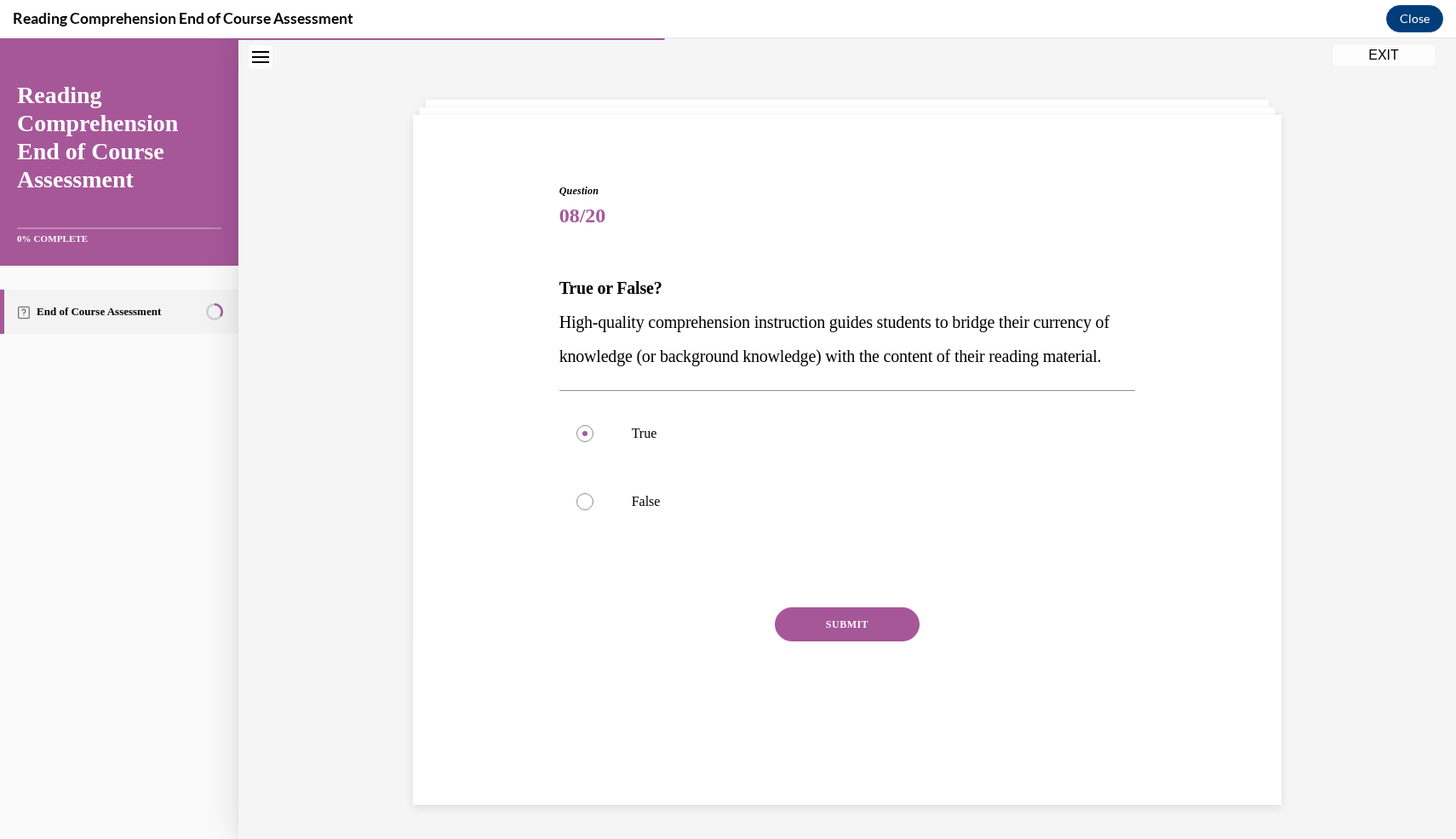
click at [862, 641] on button "SUBMIT" at bounding box center [848, 624] width 145 height 34
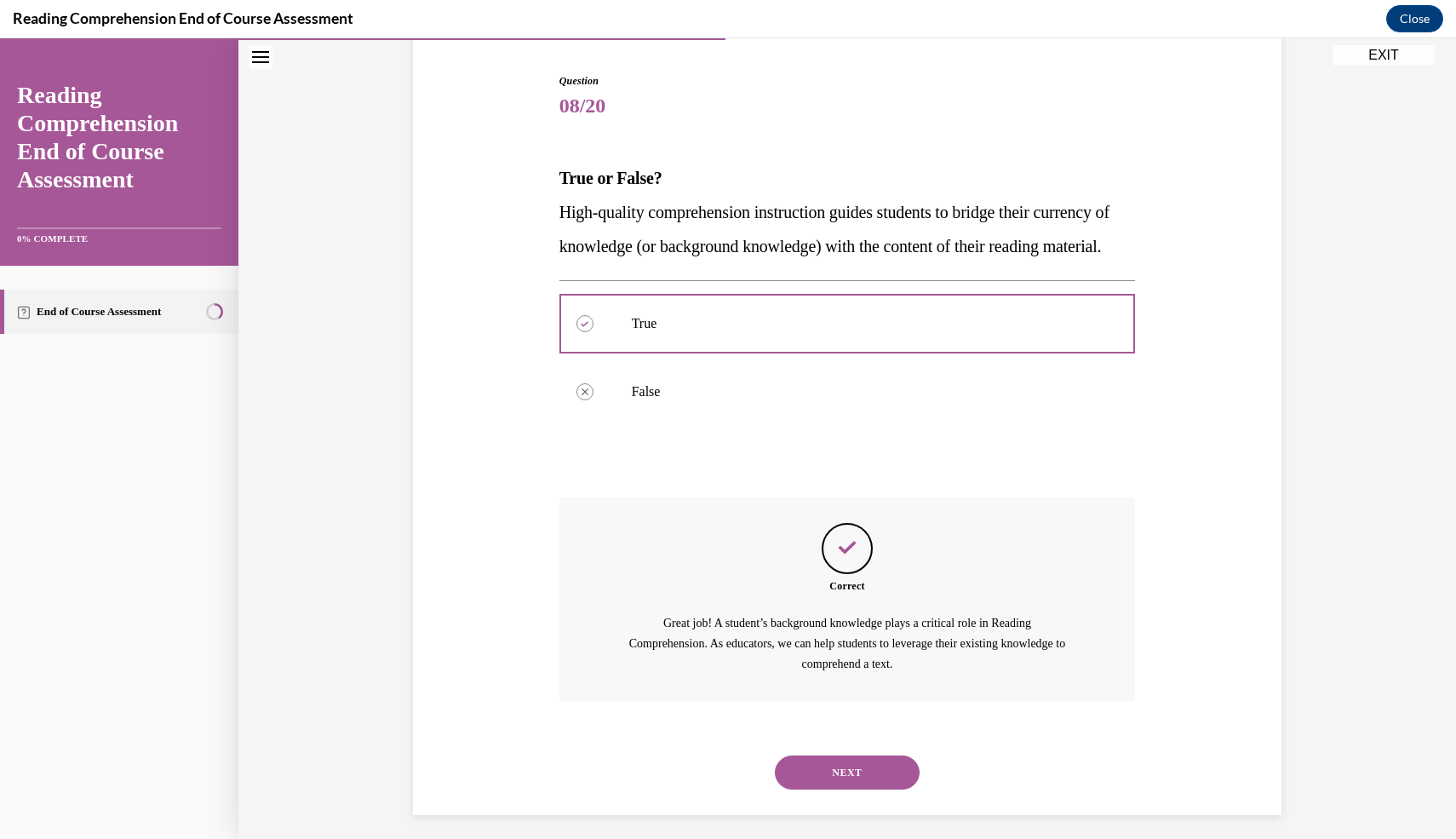
scroll to position [208, 0]
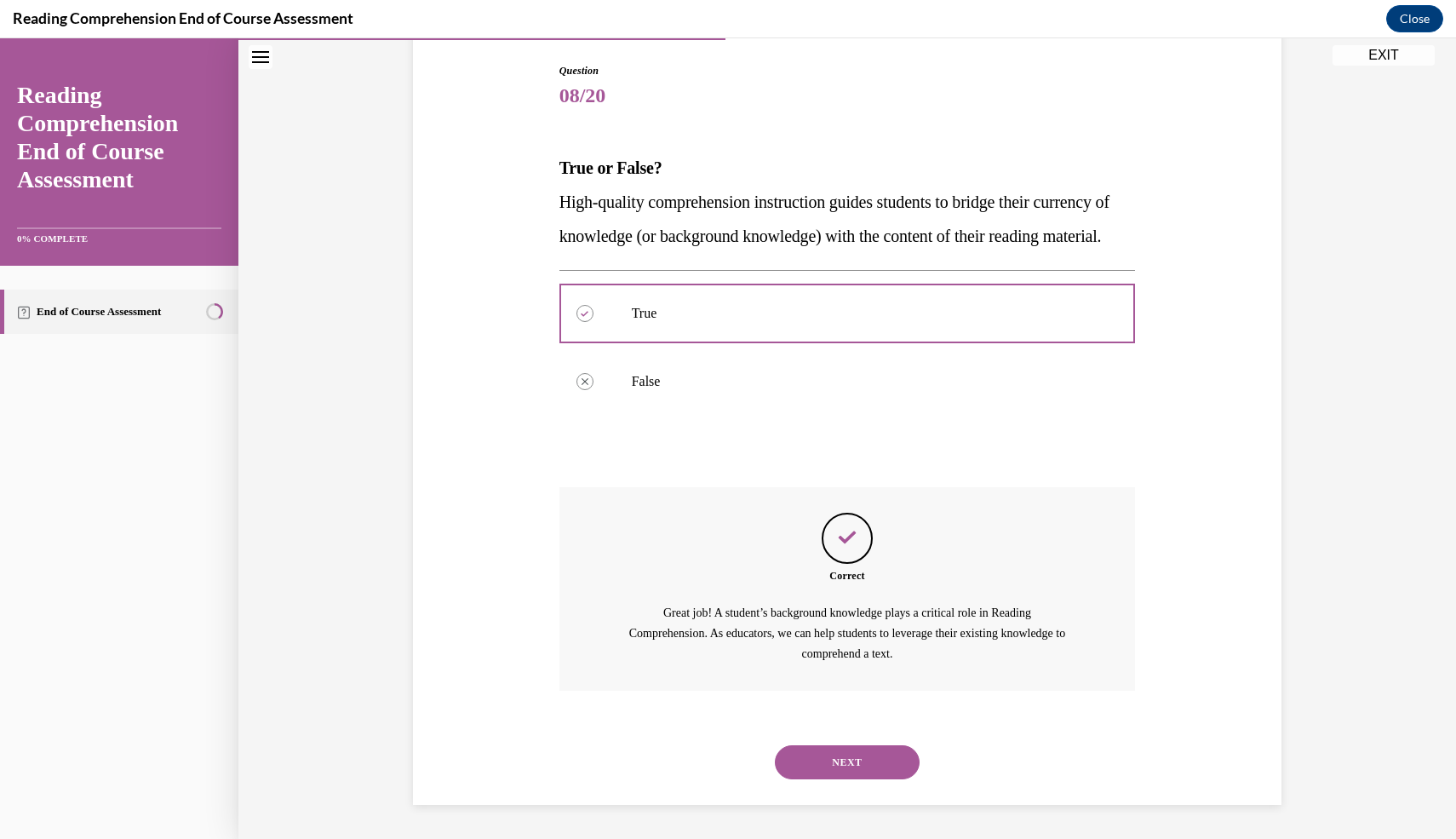
click at [860, 757] on button "NEXT" at bounding box center [848, 762] width 145 height 34
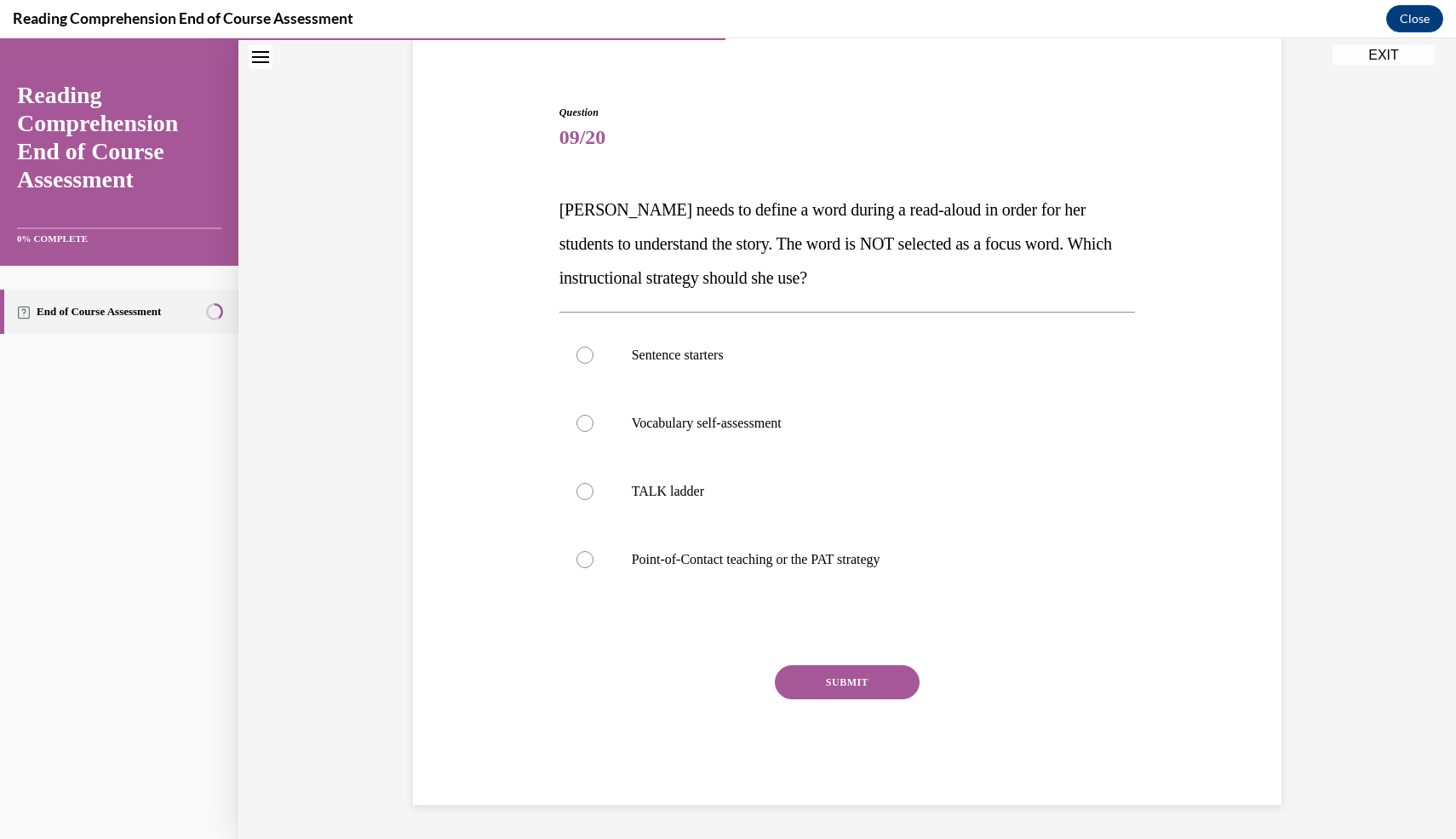
scroll to position [132, 0]
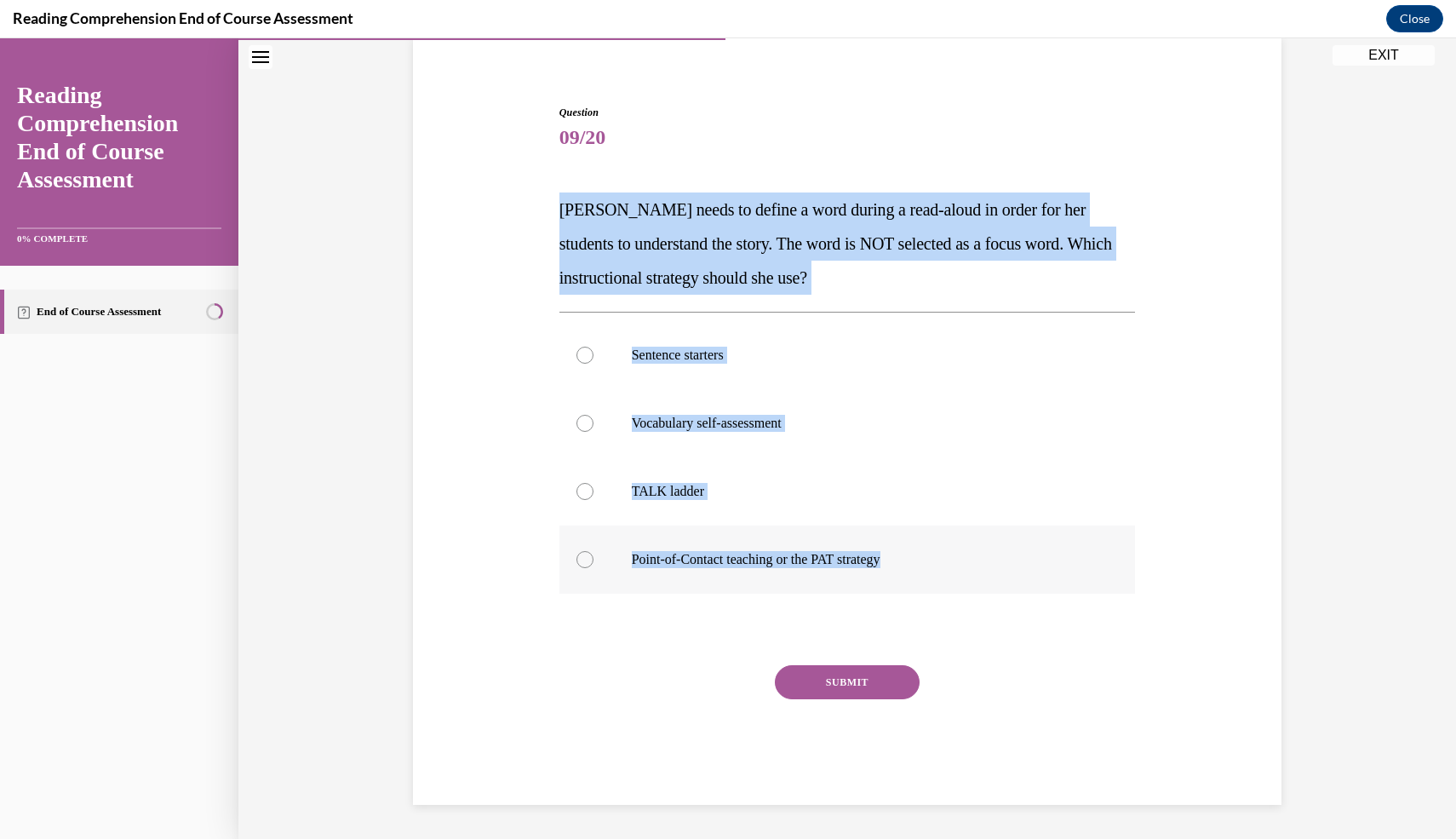
drag, startPoint x: 549, startPoint y: 218, endPoint x: 933, endPoint y: 576, distance: 525.0
click at [933, 576] on div "Question 09/20 Mrs. Ivie needs to define a word during a read-aloud in order fo…" at bounding box center [847, 429] width 877 height 751
copy div "Mrs. Ivie needs to define a word during a read-aloud in order for her students …"
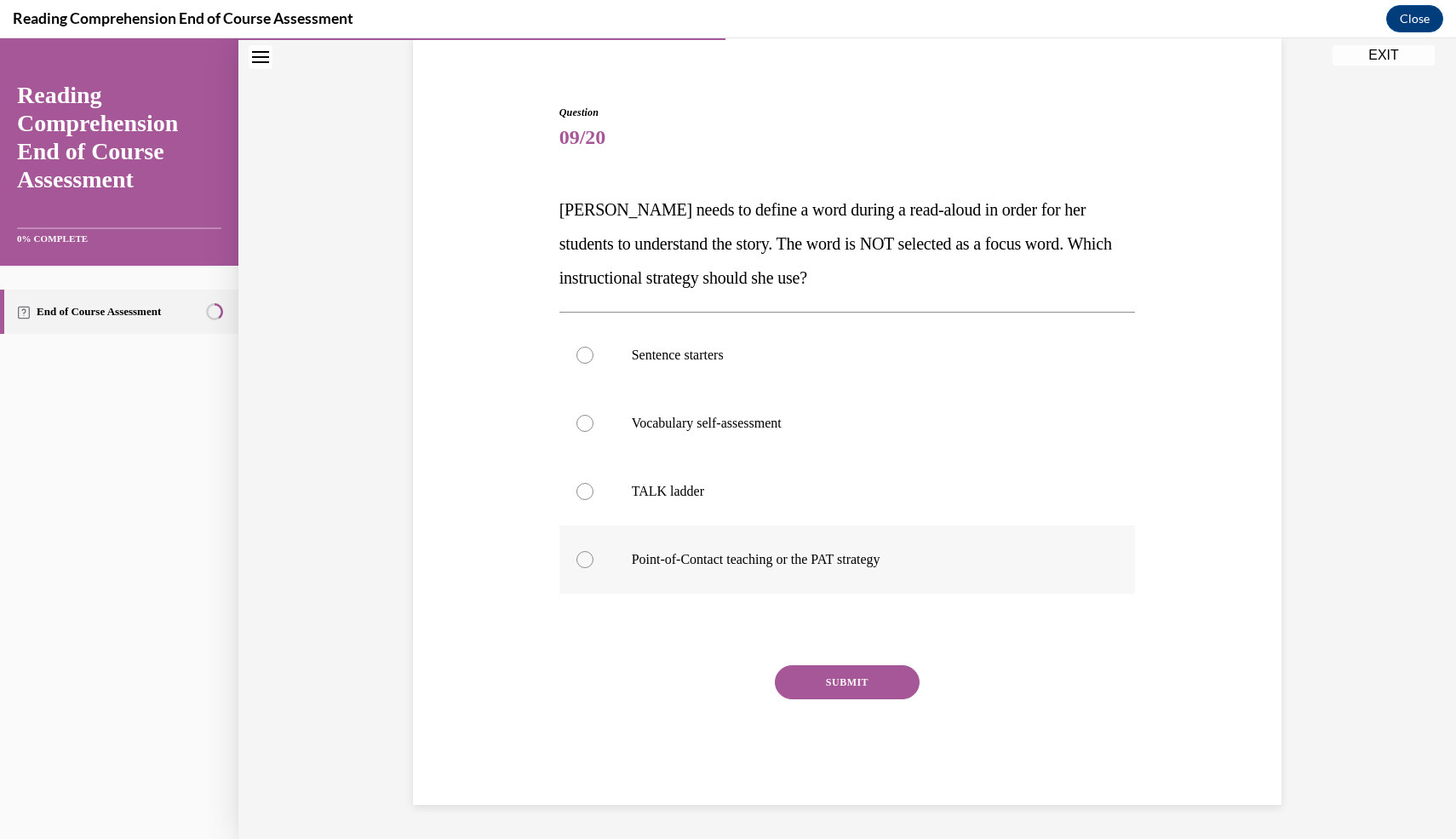
click at [770, 555] on p "Point-of-Contact teaching or the PAT strategy" at bounding box center [862, 559] width 462 height 17
click at [594, 555] on input "Point-of-Contact teaching or the PAT strategy" at bounding box center [585, 559] width 17 height 17
radio input "true"
click at [824, 674] on button "SUBMIT" at bounding box center [848, 682] width 145 height 34
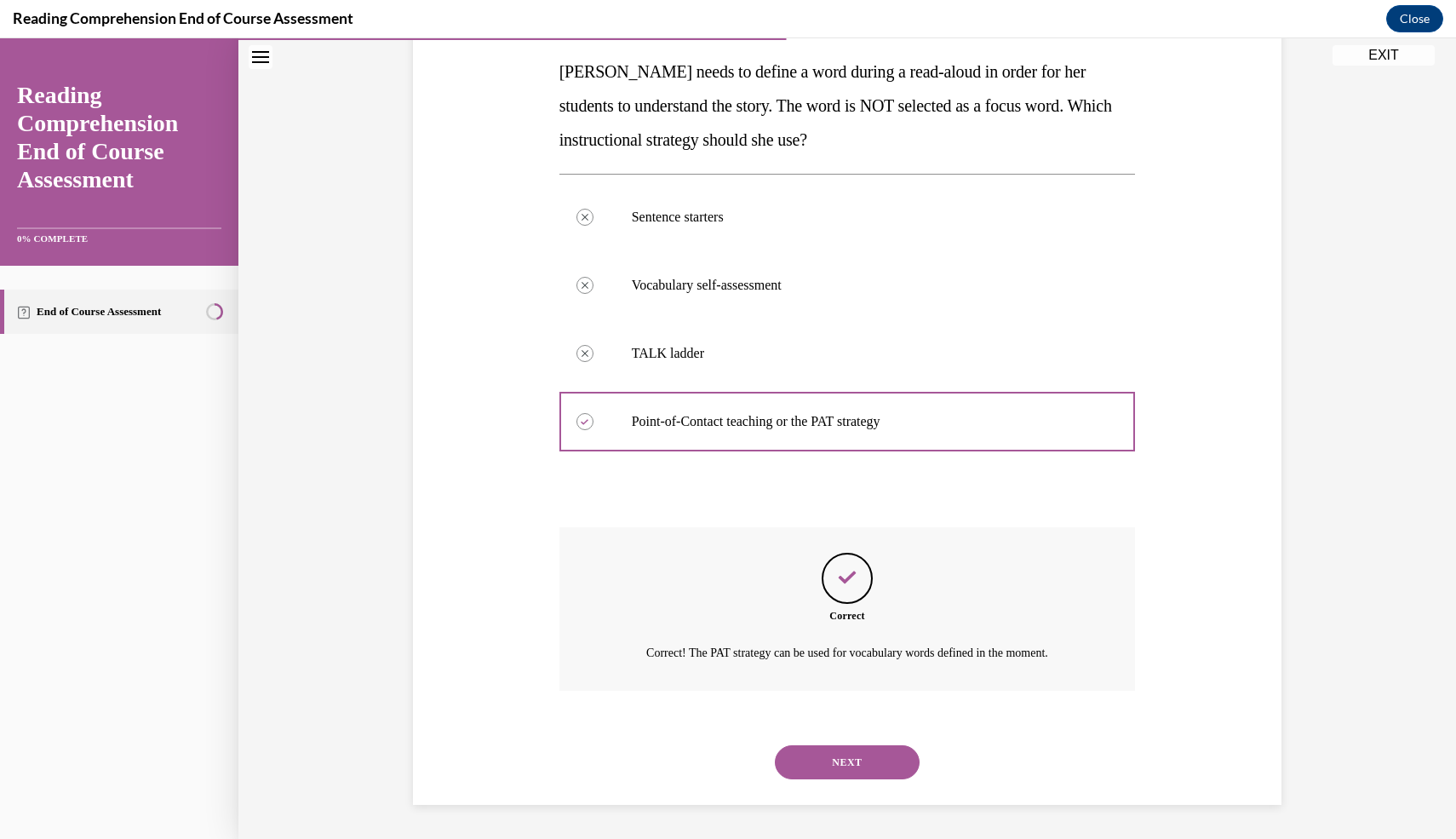
click at [871, 764] on button "NEXT" at bounding box center [848, 762] width 145 height 34
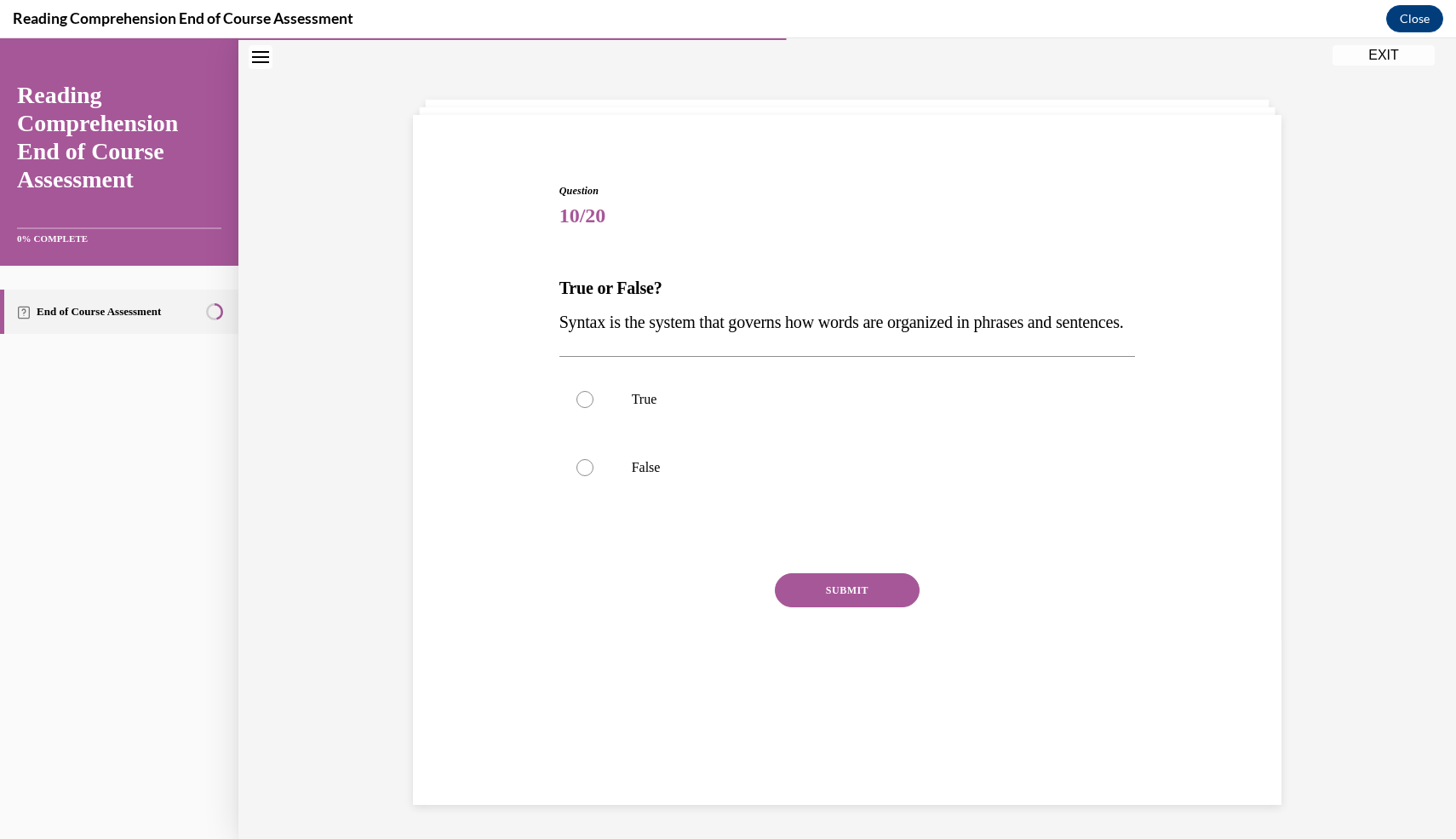
scroll to position [54, 0]
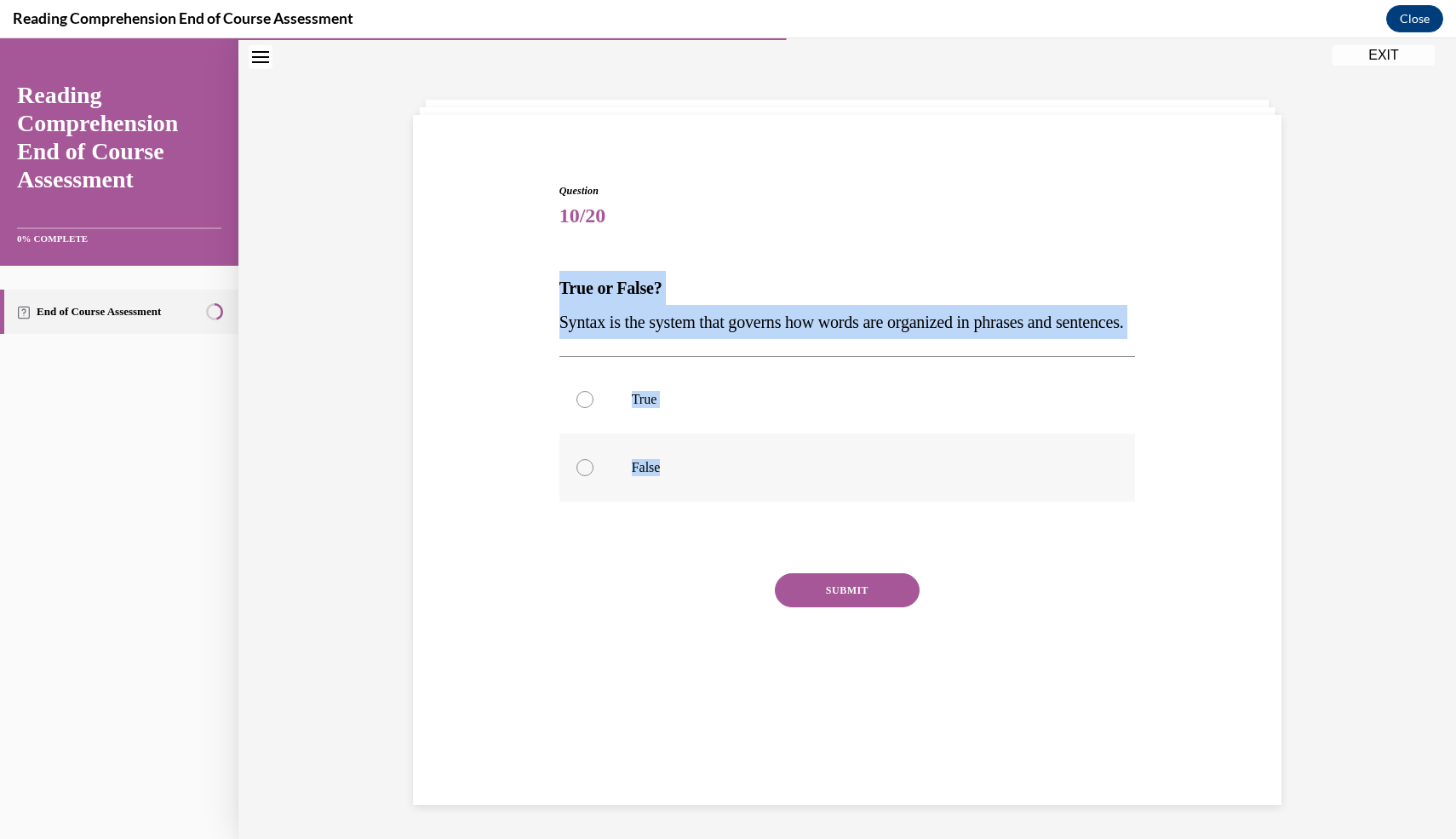
drag, startPoint x: 547, startPoint y: 286, endPoint x: 738, endPoint y: 496, distance: 283.9
click at [738, 496] on div "Question 10/20 True or False? Syntax is the system that governs how words are o…" at bounding box center [847, 422] width 877 height 581
copy div "True or False? Syntax is the system that governs how words are organized in phr…"
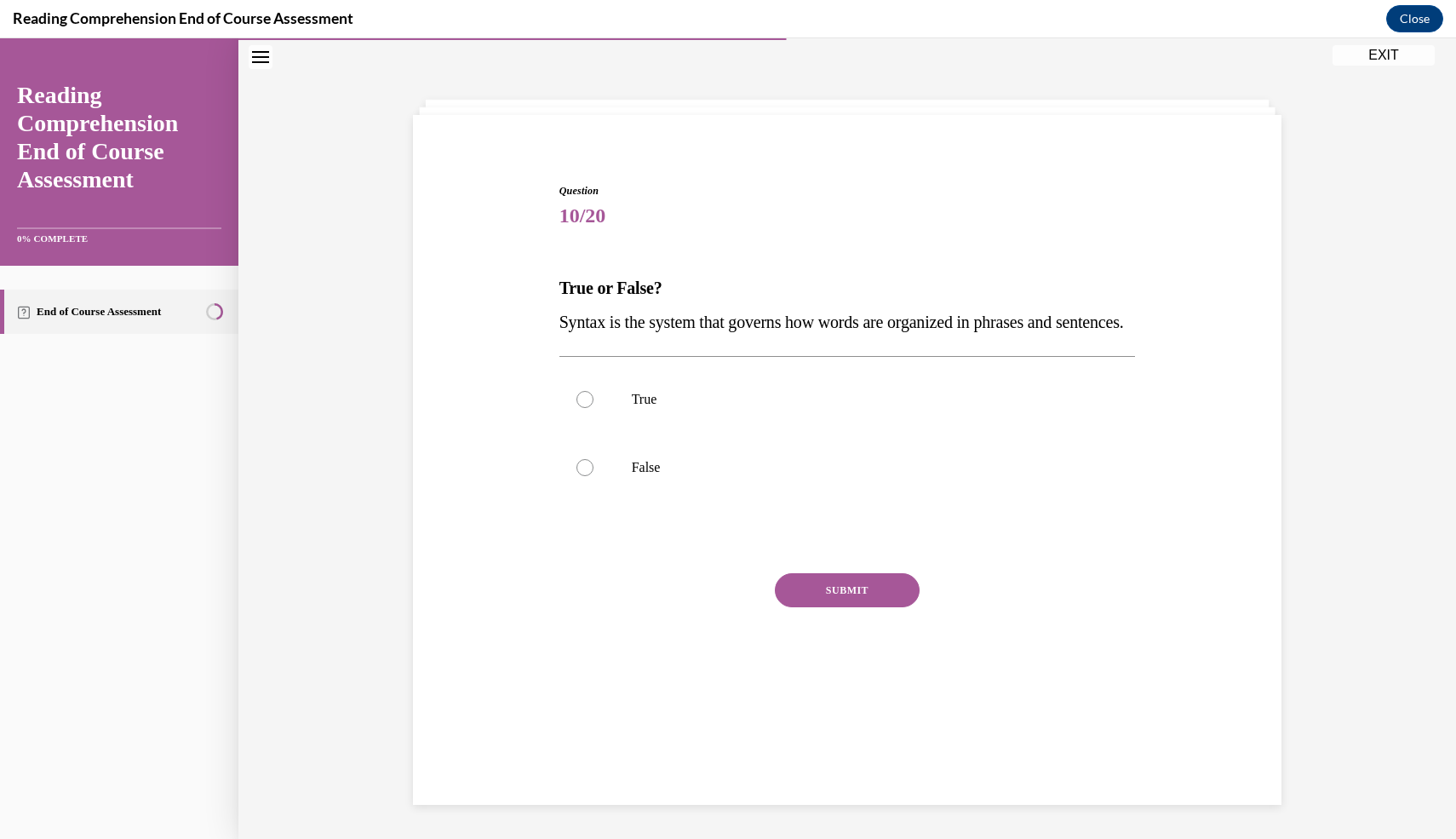
click at [888, 171] on div "Question 10/20 True or False? Syntax is the system that governs how words are o…" at bounding box center [848, 435] width 585 height 555
click at [660, 408] on p "True" at bounding box center [862, 399] width 462 height 17
click at [594, 408] on input "True" at bounding box center [585, 399] width 17 height 17
radio input "true"
click at [882, 607] on button "SUBMIT" at bounding box center [848, 590] width 145 height 34
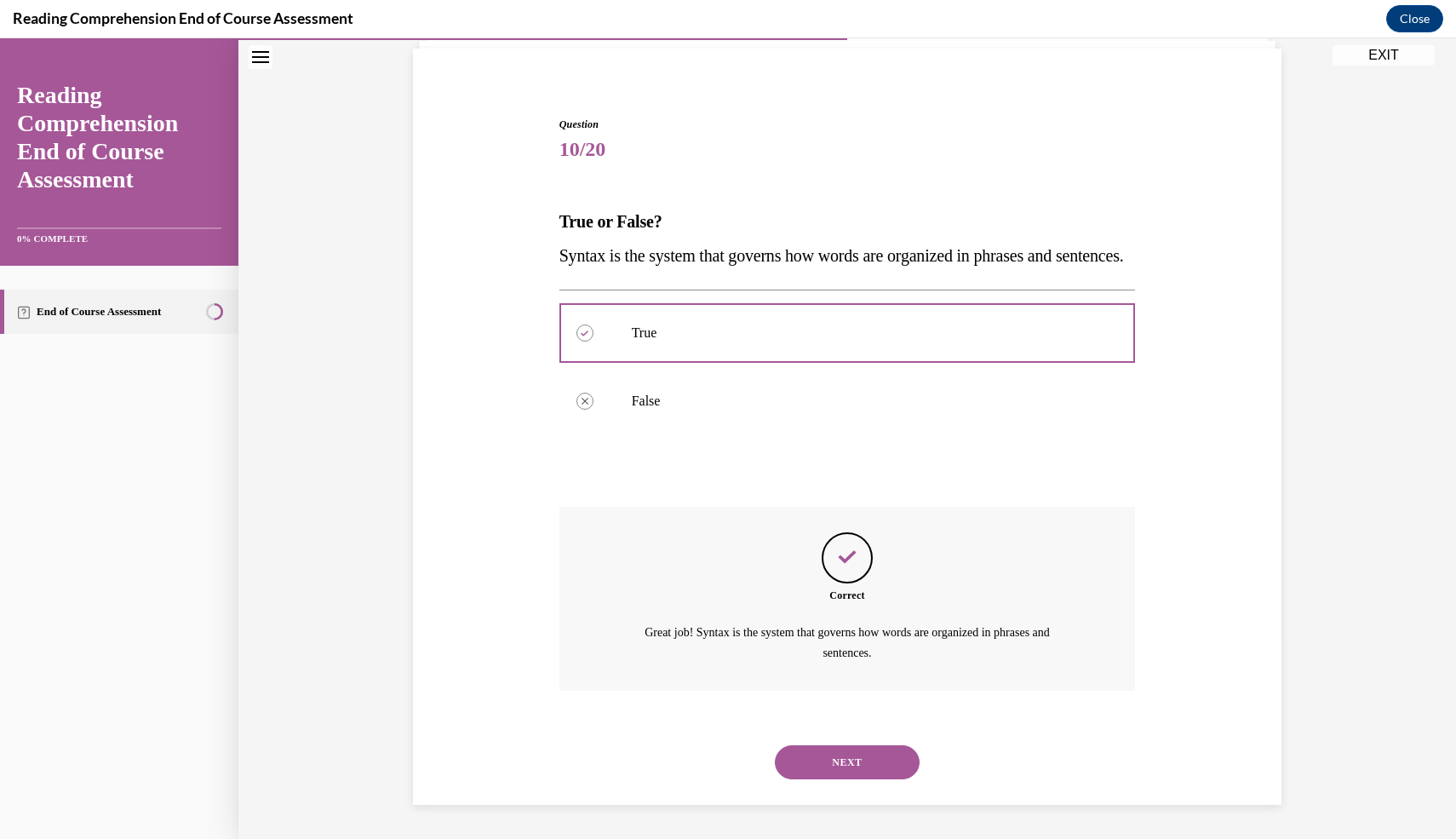
scroll to position [154, 0]
click at [884, 768] on button "NEXT" at bounding box center [848, 762] width 145 height 34
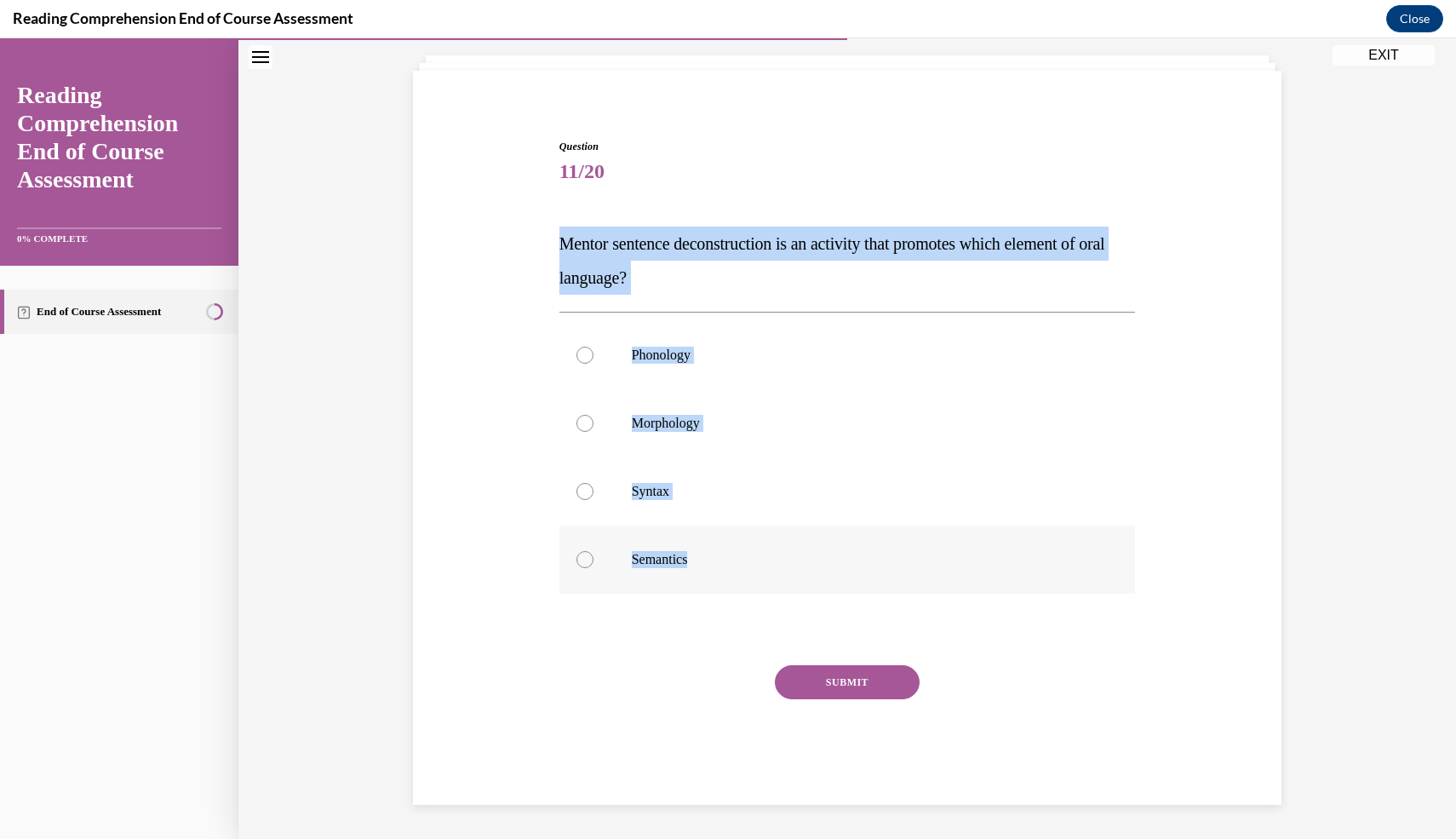
drag, startPoint x: 535, startPoint y: 233, endPoint x: 868, endPoint y: 591, distance: 488.9
click at [868, 591] on div "Question 11/20 Mentor sentence deconstruction is an activity that promotes whic…" at bounding box center [847, 446] width 877 height 717
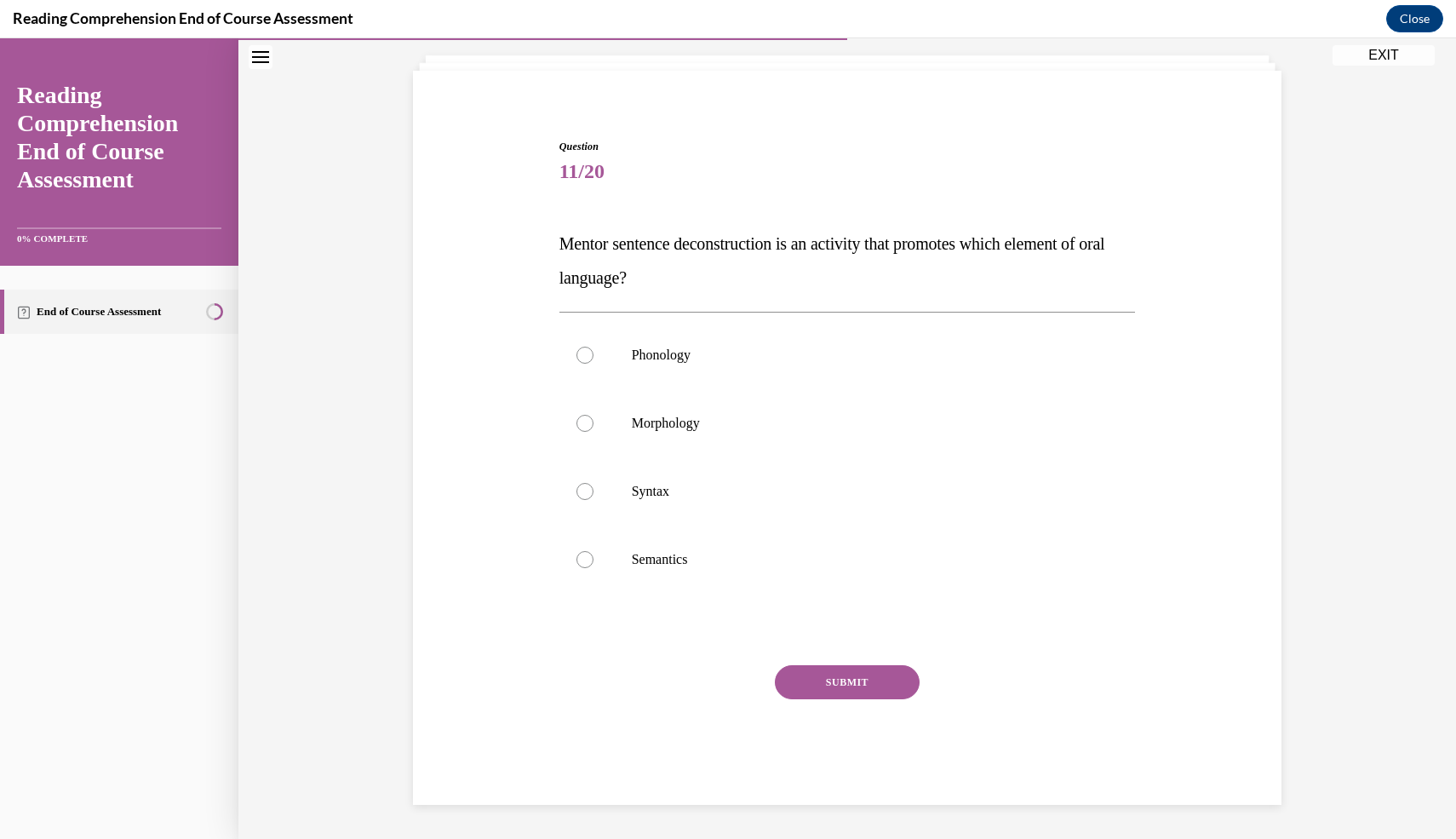
click at [837, 143] on span "Question" at bounding box center [848, 147] width 577 height 16
click at [603, 491] on label "Syntax" at bounding box center [848, 492] width 577 height 68
click at [594, 491] on input "Syntax" at bounding box center [585, 491] width 17 height 17
radio input "true"
click at [842, 679] on button "SUBMIT" at bounding box center [848, 682] width 145 height 34
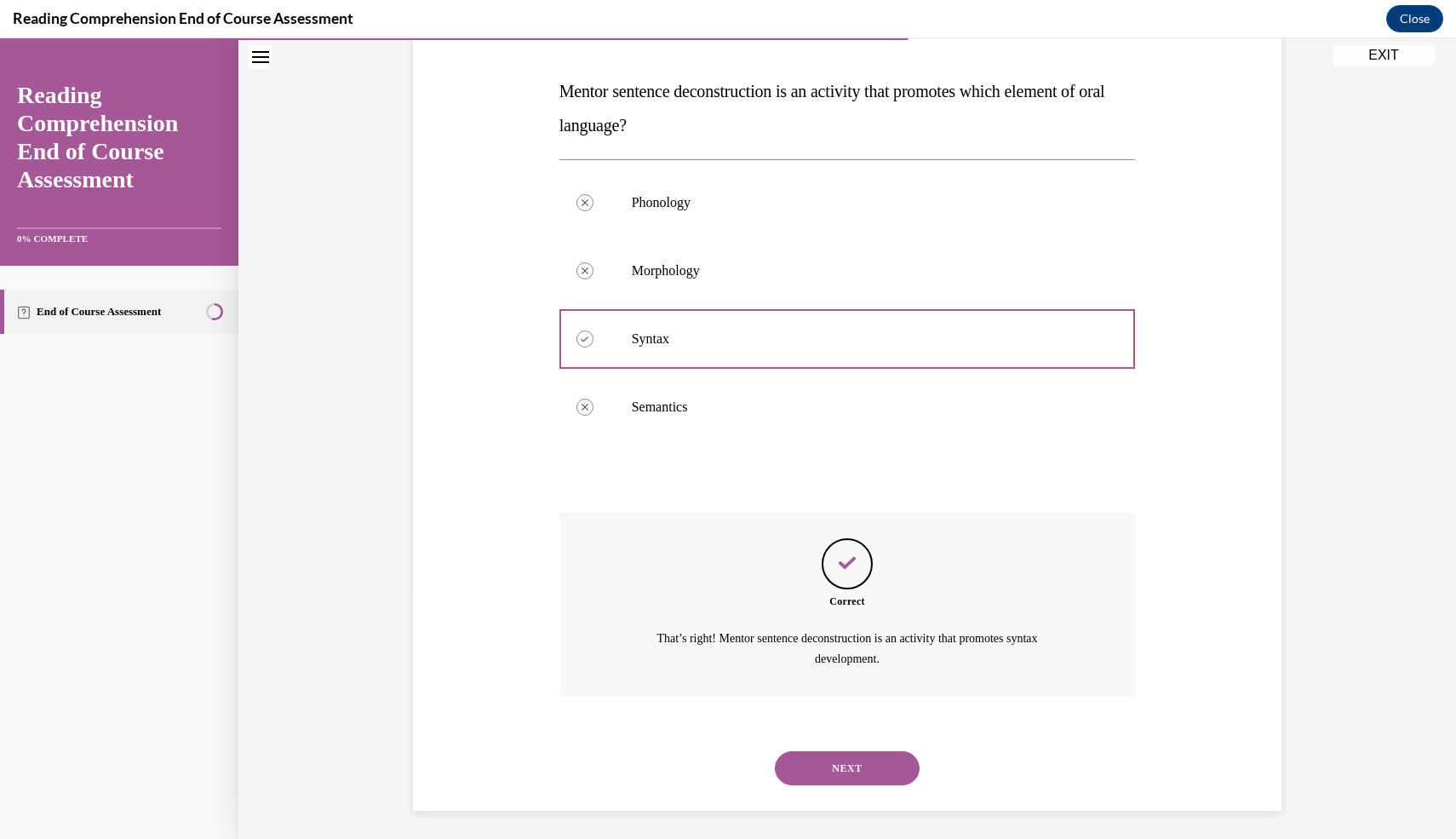
scroll to position [255, 0]
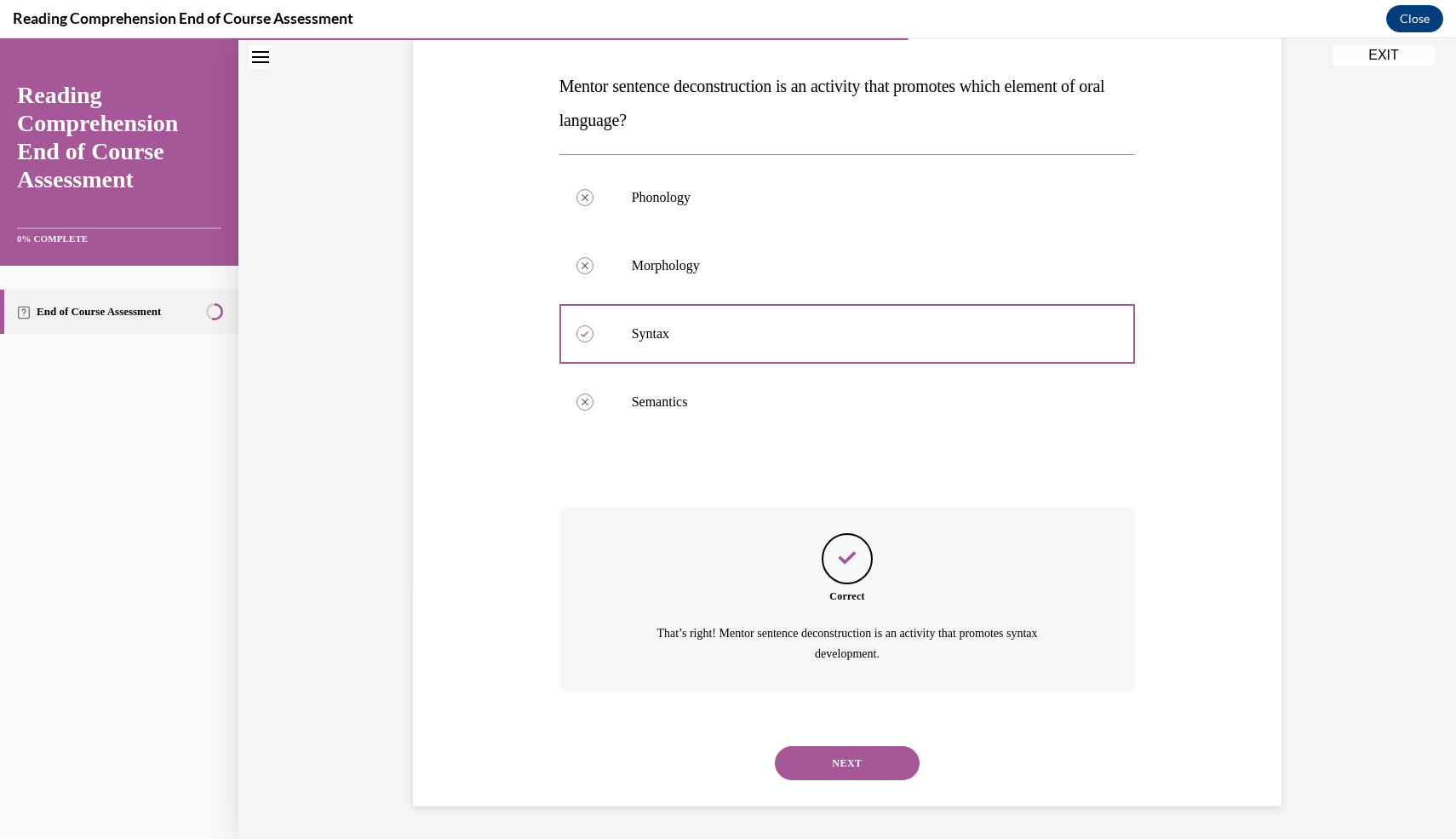
click at [849, 758] on button "NEXT" at bounding box center [848, 763] width 145 height 34
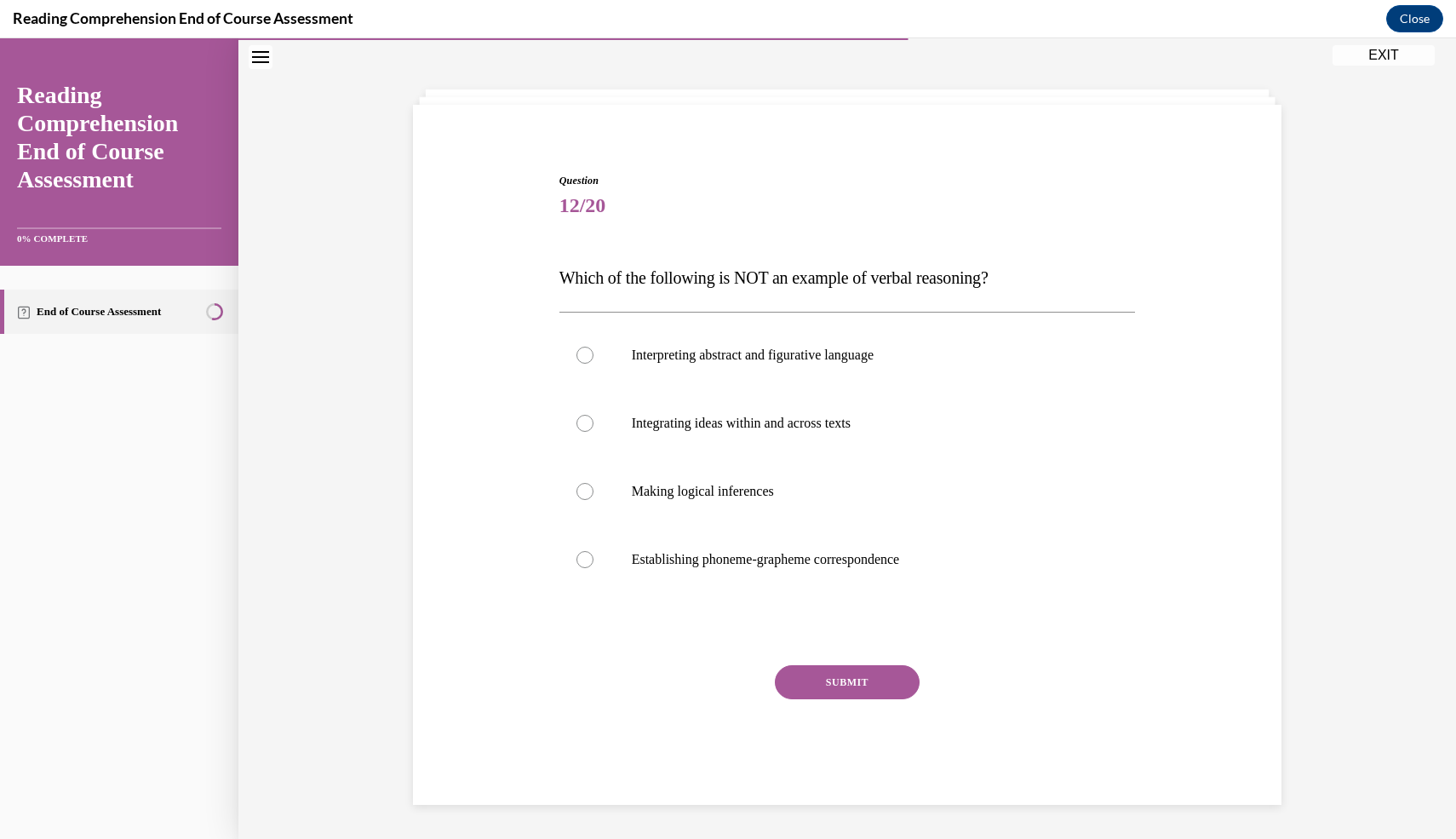
scroll to position [64, 0]
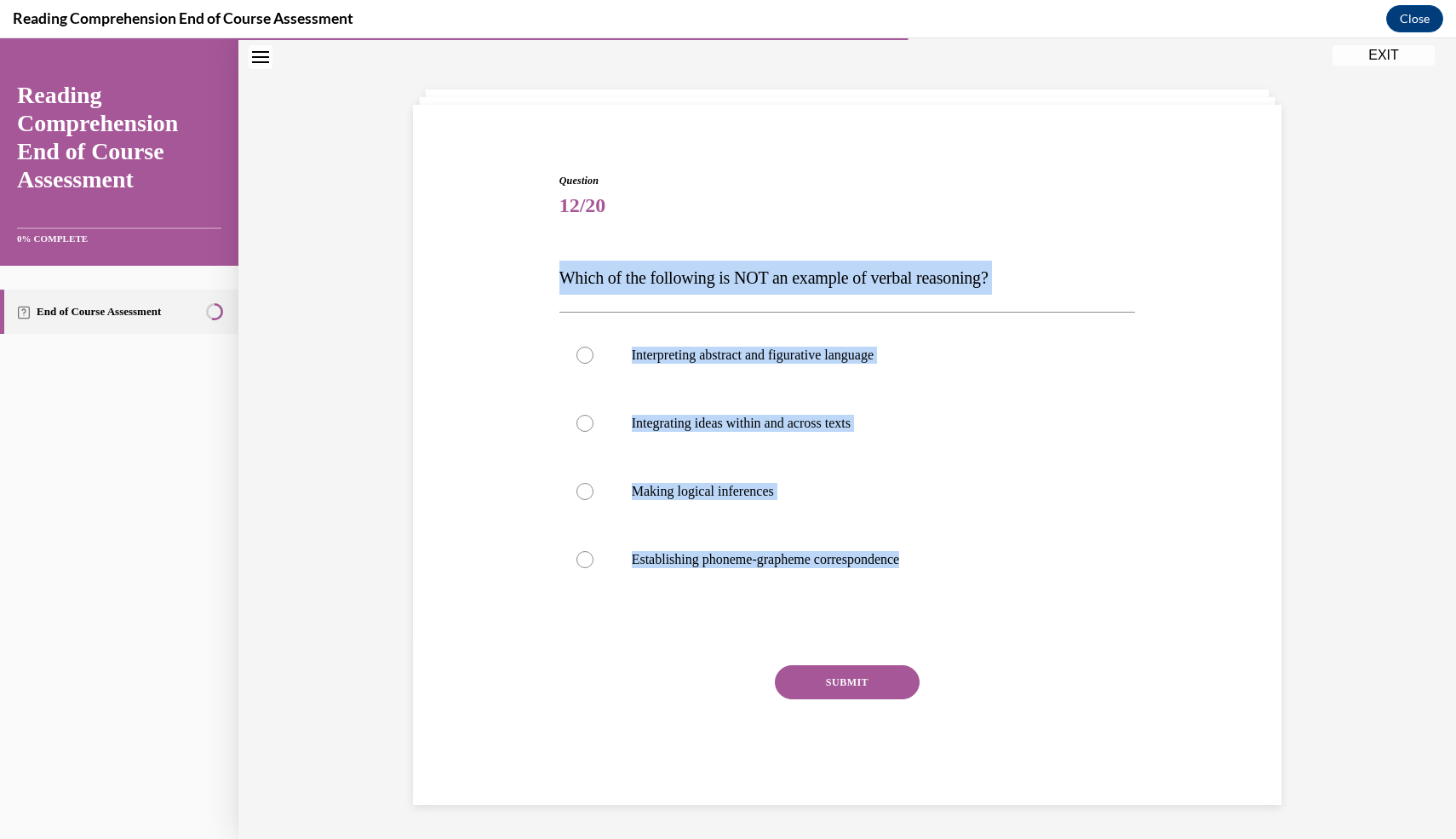
drag, startPoint x: 538, startPoint y: 287, endPoint x: 1036, endPoint y: 624, distance: 601.3
click at [1036, 624] on div "Question 12/20 Which of the following is NOT an example of verbal reasoning? In…" at bounding box center [847, 464] width 877 height 684
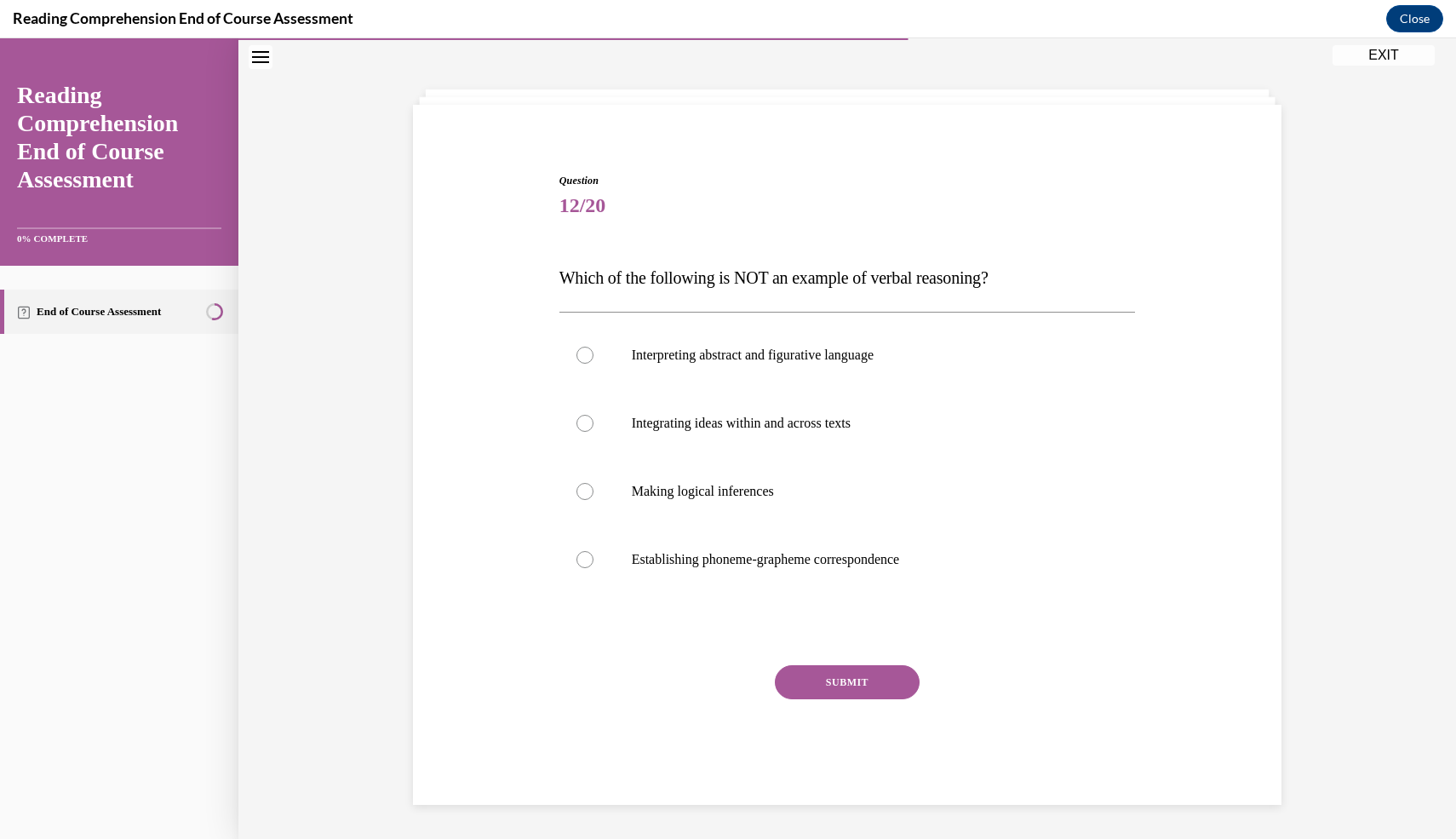
click at [1092, 115] on div "Question 12/20 Which of the following is NOT an example of verbal reasoning? In…" at bounding box center [847, 455] width 868 height 700
click at [791, 578] on label "Establishing phoneme-grapheme correspondence" at bounding box center [848, 559] width 577 height 68
click at [594, 568] on input "Establishing phoneme-grapheme correspondence" at bounding box center [585, 559] width 17 height 17
radio input "true"
click at [832, 689] on button "SUBMIT" at bounding box center [848, 682] width 145 height 34
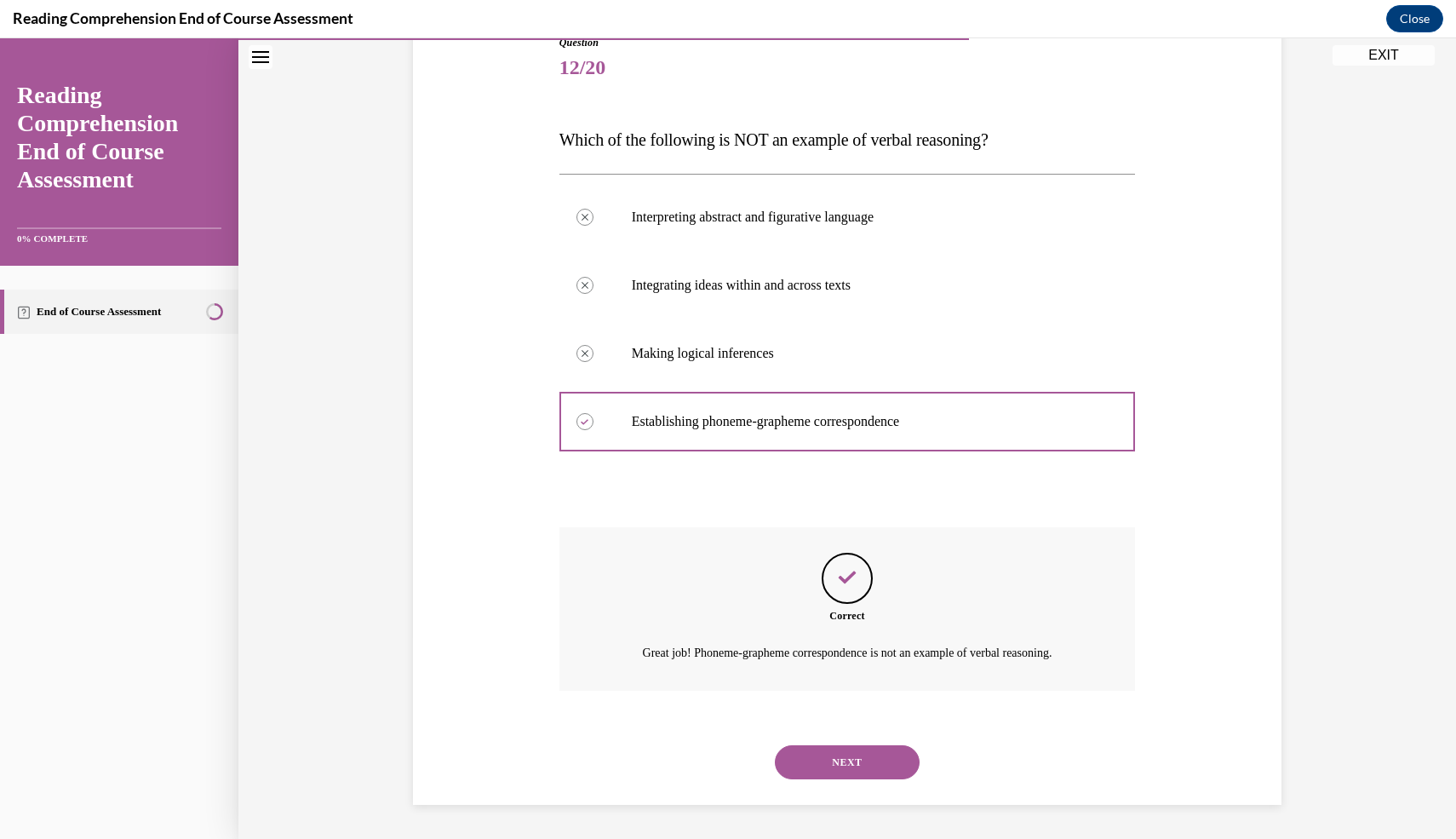
click at [835, 763] on button "NEXT" at bounding box center [848, 762] width 145 height 34
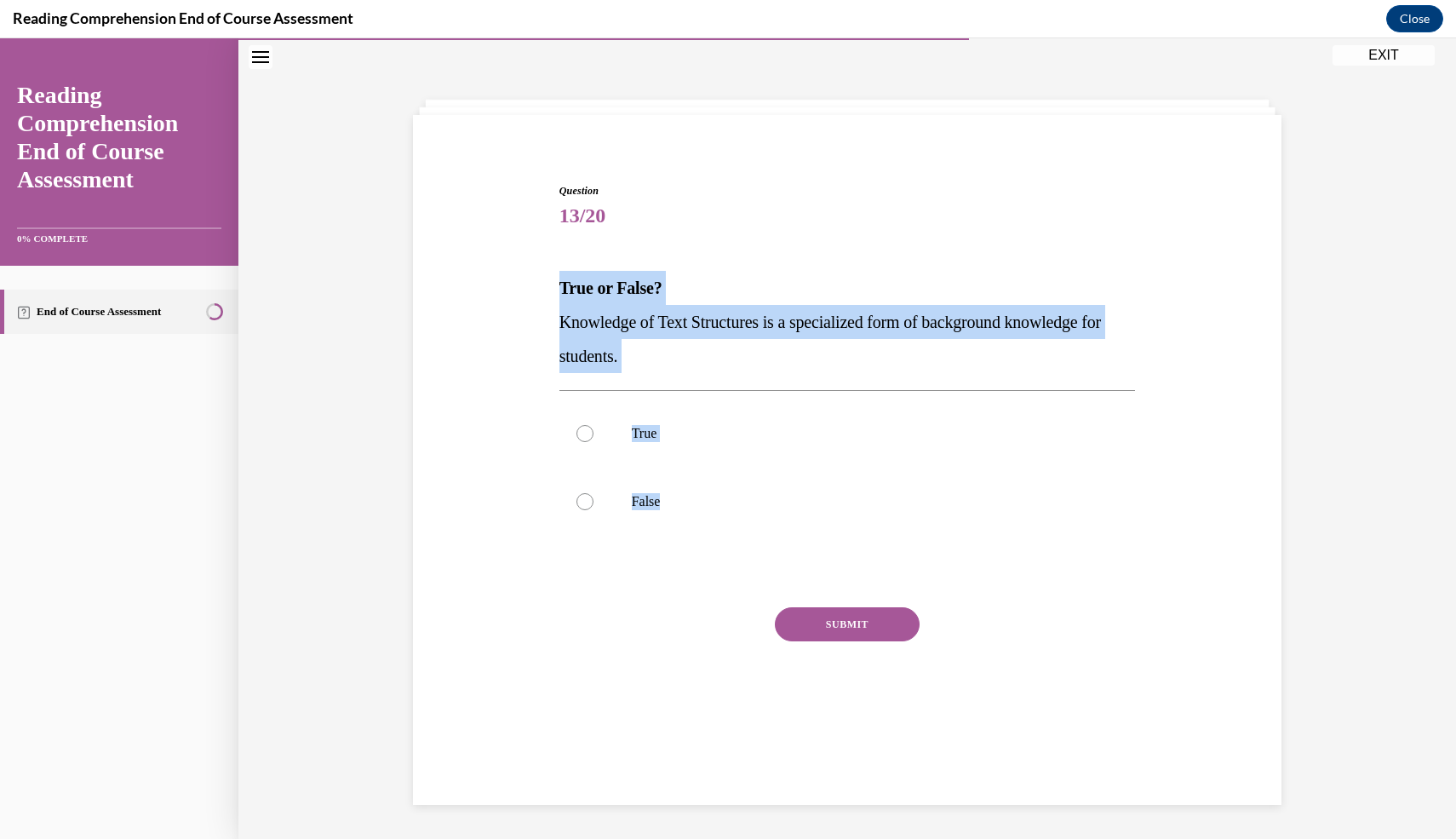
drag, startPoint x: 548, startPoint y: 287, endPoint x: 693, endPoint y: 564, distance: 312.7
click at [693, 564] on div "Question 13/20 True or False? Knowledge of Text Structures is a specialized for…" at bounding box center [847, 439] width 877 height 615
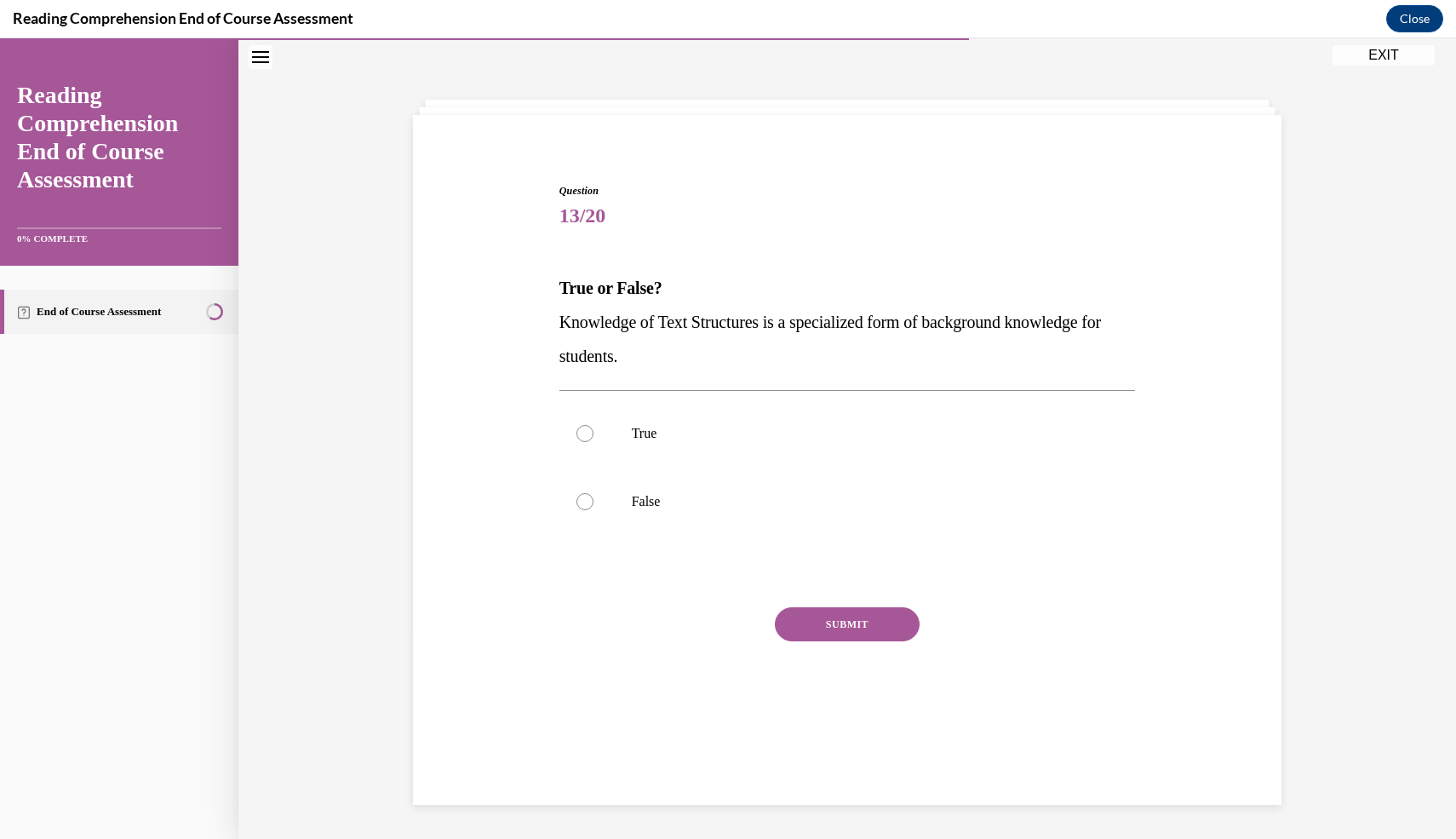
click at [936, 164] on div "Question 13/20 True or False? Knowledge of Text Structures is a specialized for…" at bounding box center [848, 452] width 585 height 590
click at [584, 437] on div at bounding box center [585, 433] width 17 height 17
click at [584, 437] on input "True" at bounding box center [585, 433] width 17 height 17
radio input "true"
click at [800, 630] on button "SUBMIT" at bounding box center [848, 624] width 145 height 34
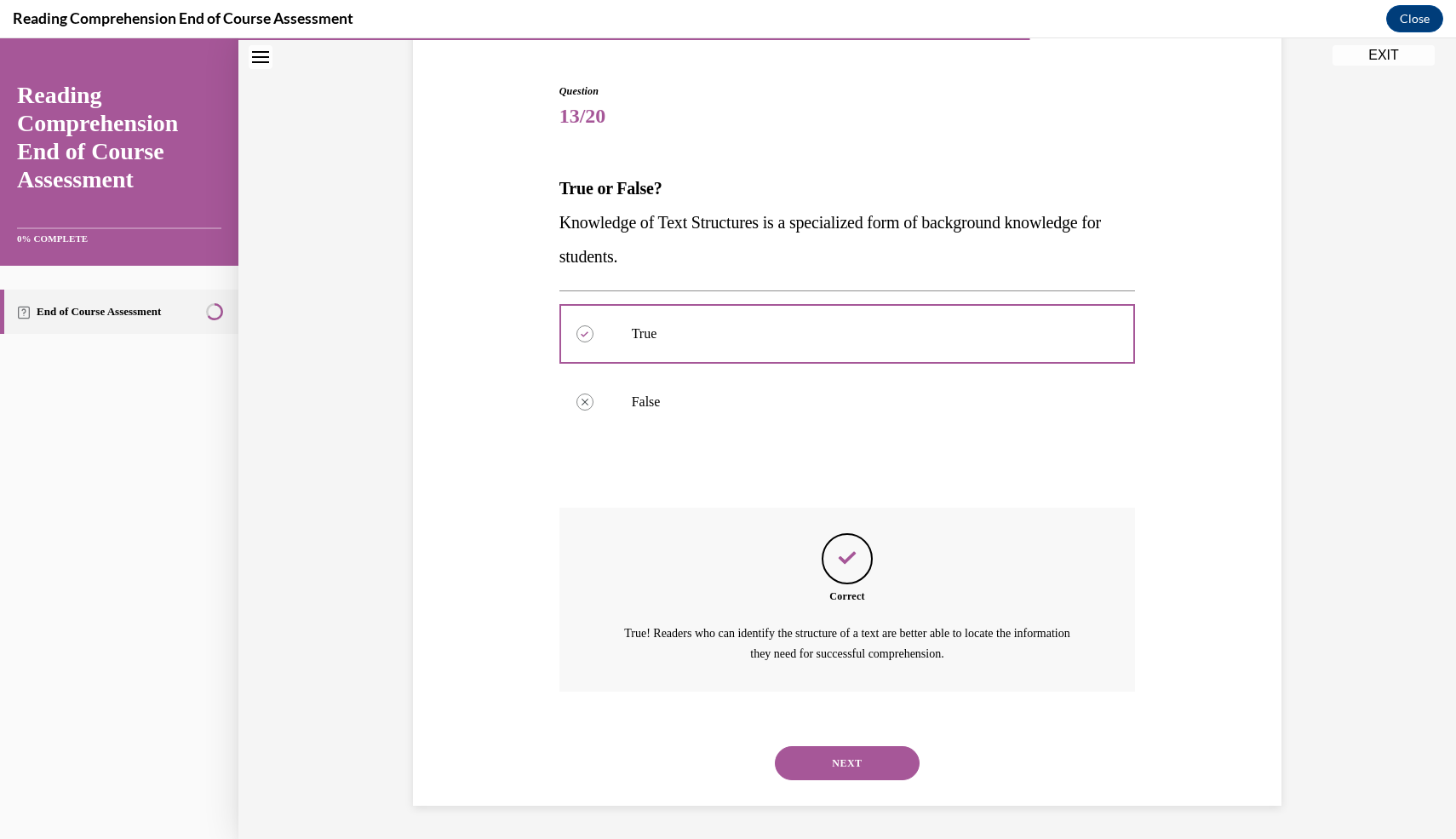
click at [851, 762] on button "NEXT" at bounding box center [848, 763] width 145 height 34
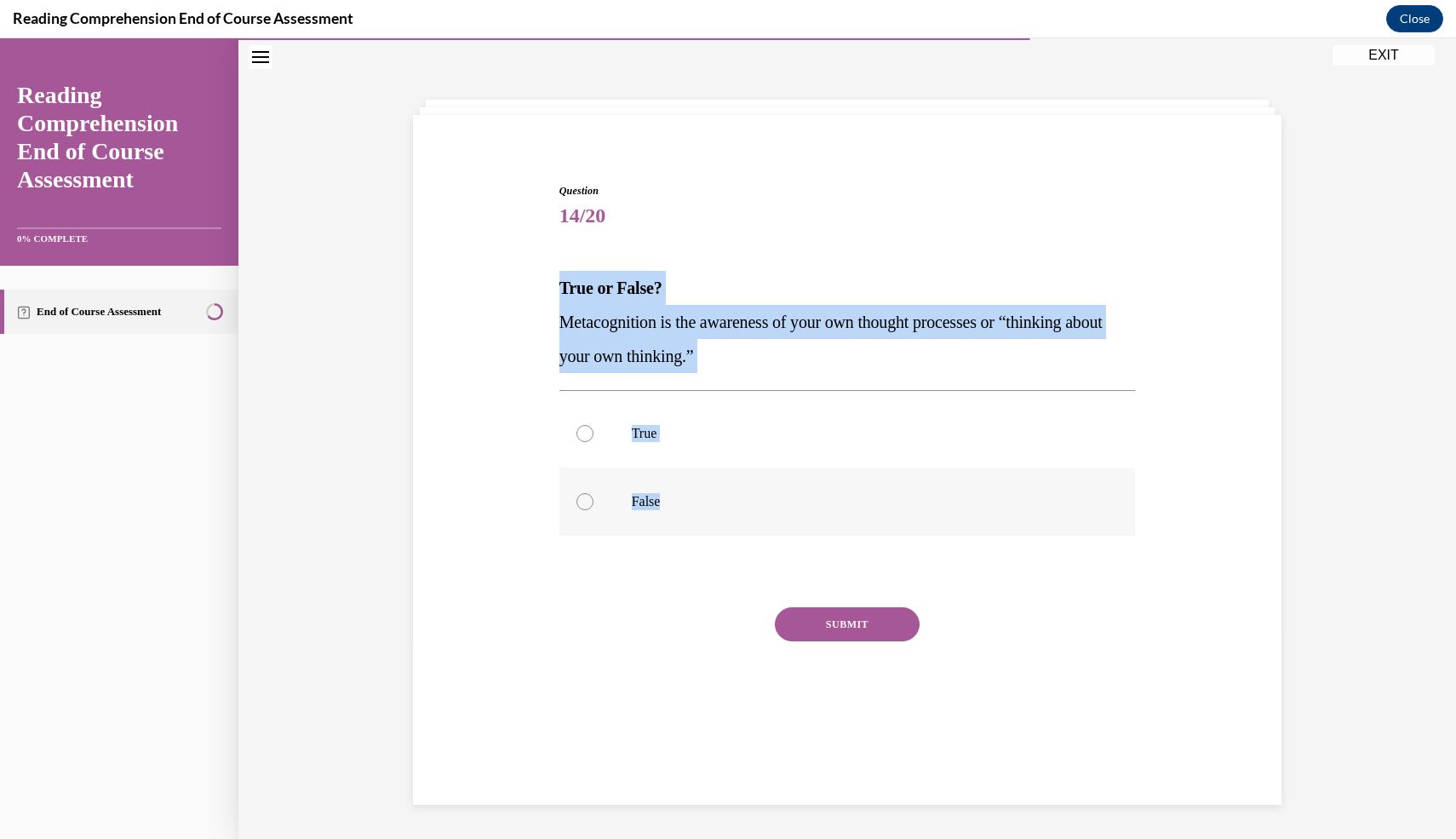
drag, startPoint x: 545, startPoint y: 279, endPoint x: 785, endPoint y: 524, distance: 343.0
click at [785, 524] on div "Question 14/20 True or False? Metacognition is the awareness of your own though…" at bounding box center [847, 439] width 877 height 615
click at [588, 433] on div at bounding box center [585, 433] width 17 height 17
click at [588, 433] on input "True" at bounding box center [585, 433] width 17 height 17
radio input "true"
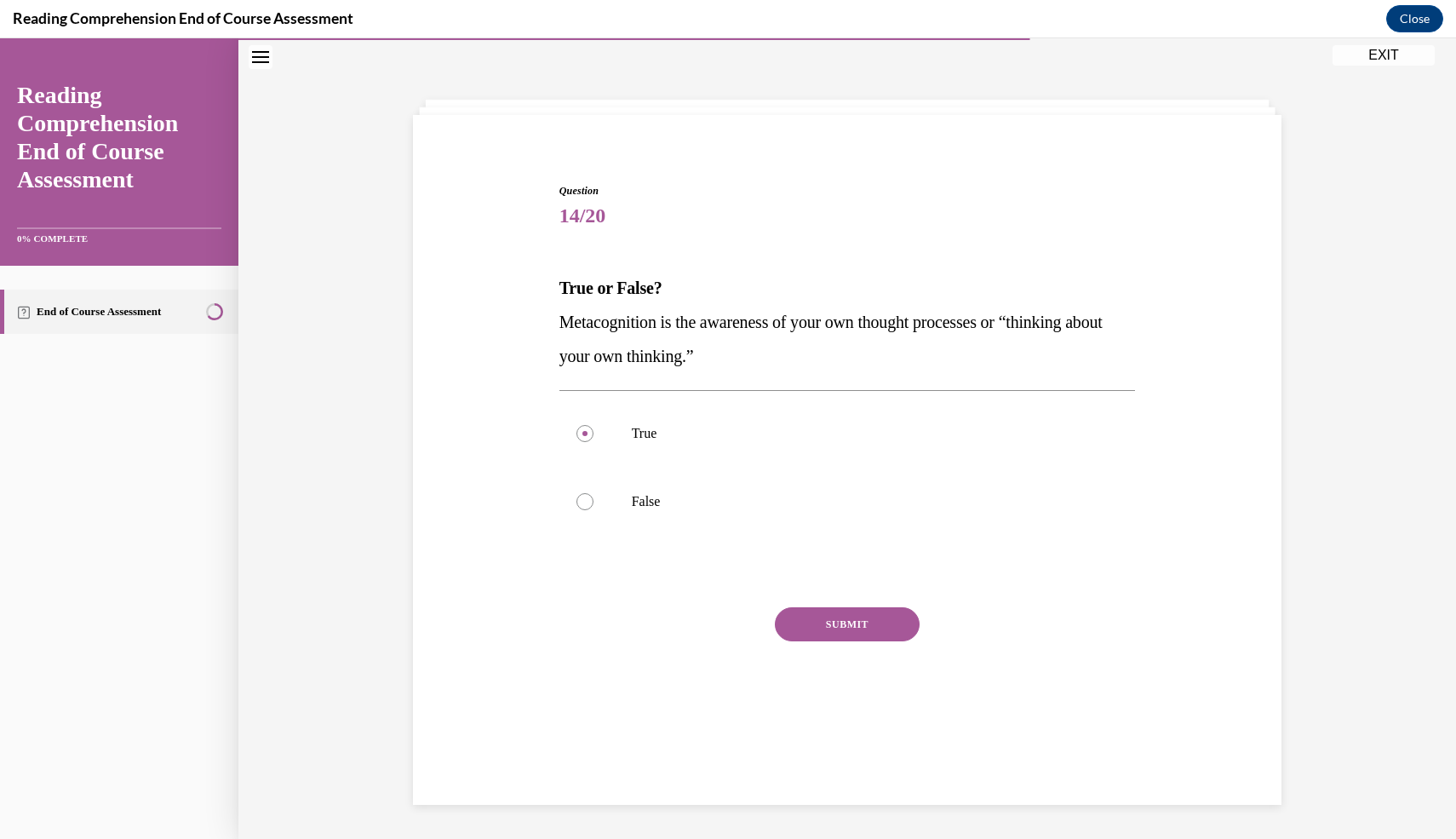
click at [869, 629] on button "SUBMIT" at bounding box center [848, 624] width 145 height 34
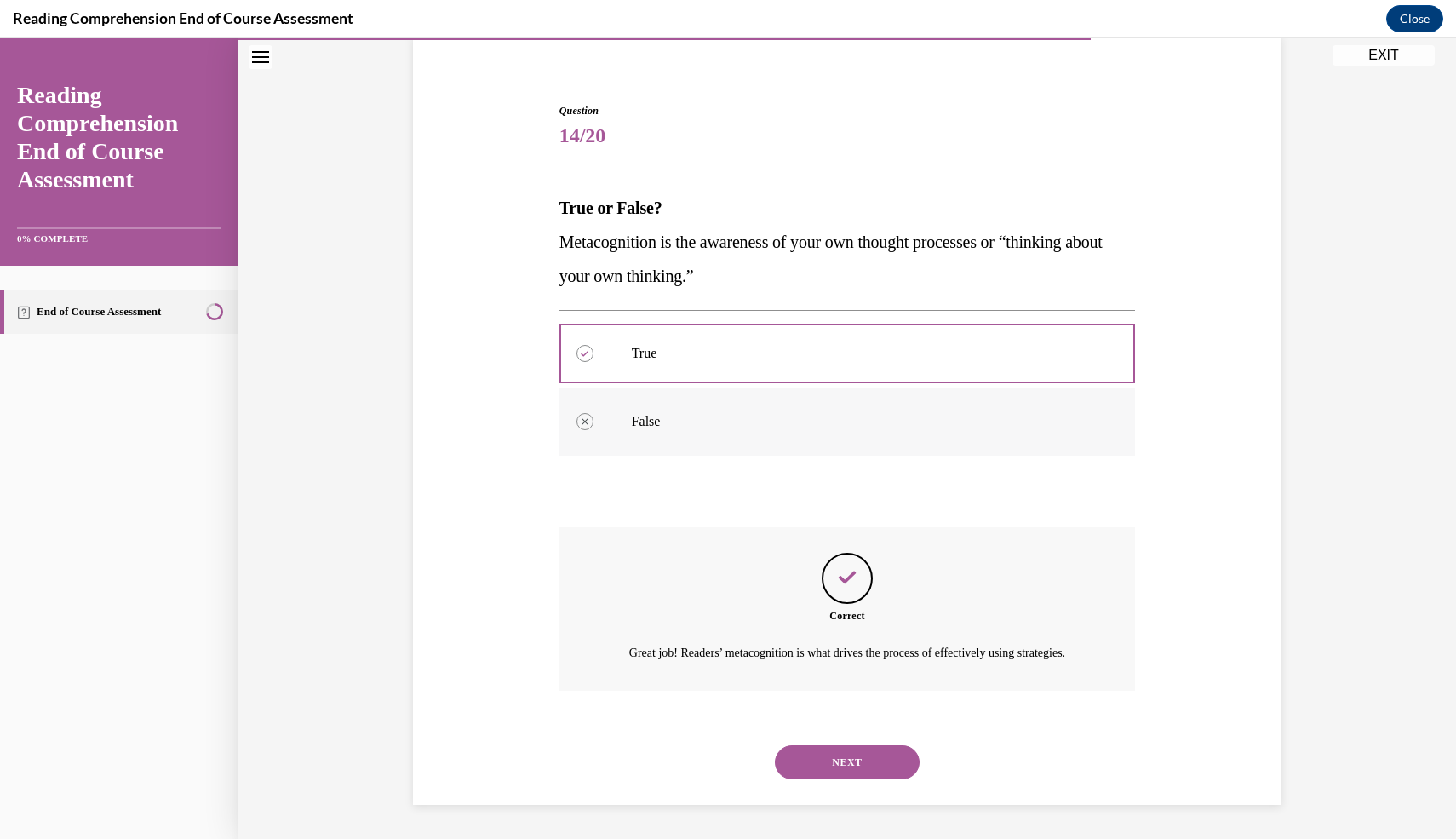
scroll to position [154, 0]
click at [860, 757] on button "NEXT" at bounding box center [848, 762] width 145 height 34
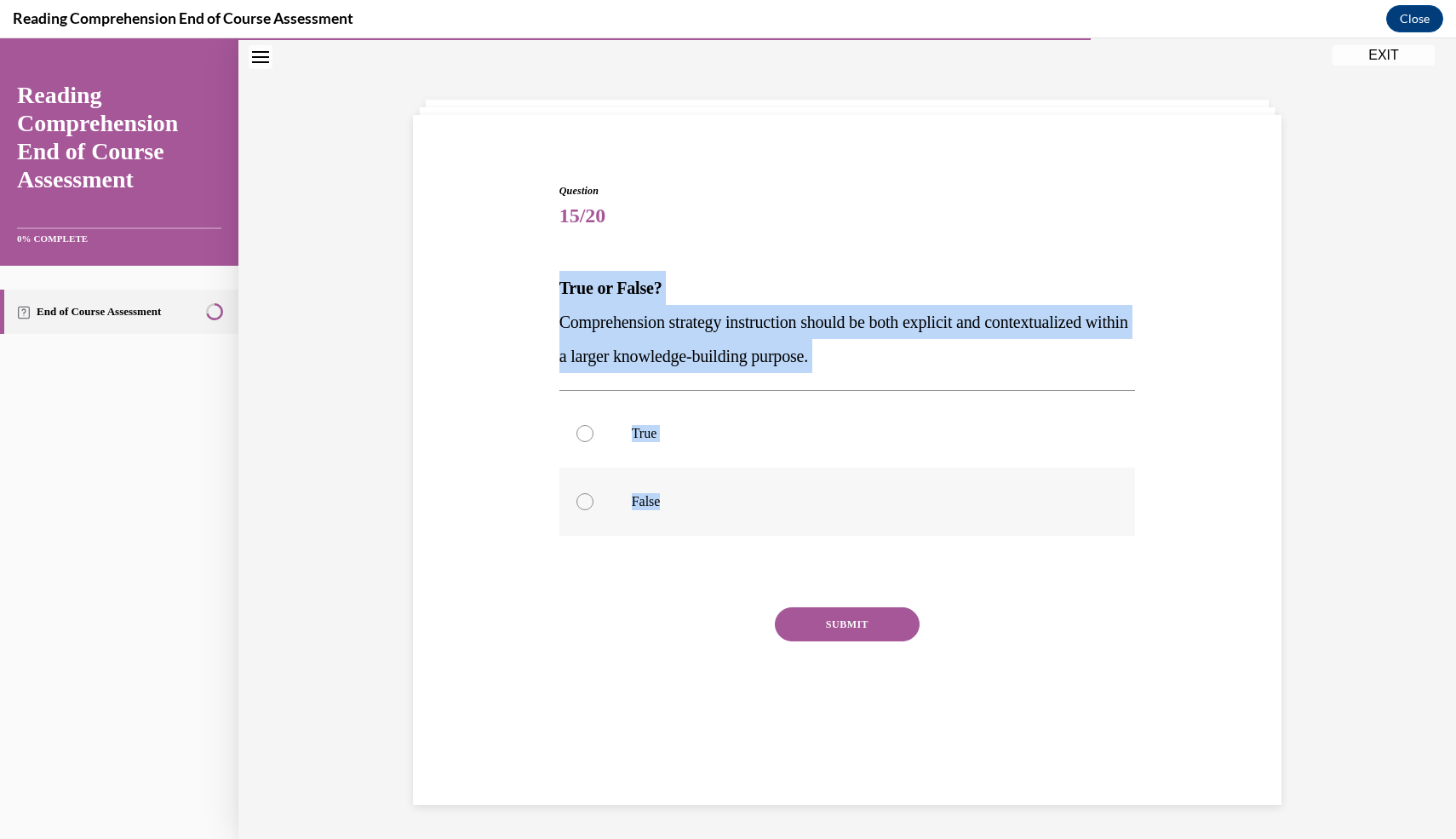
drag, startPoint x: 533, startPoint y: 290, endPoint x: 815, endPoint y: 508, distance: 356.4
click at [815, 508] on div "Question 15/20 True or False? Comprehension strategy instruction should be both…" at bounding box center [847, 439] width 877 height 615
click at [800, 446] on label "True" at bounding box center [848, 433] width 577 height 68
click at [594, 442] on input "True" at bounding box center [585, 433] width 17 height 17
radio input "true"
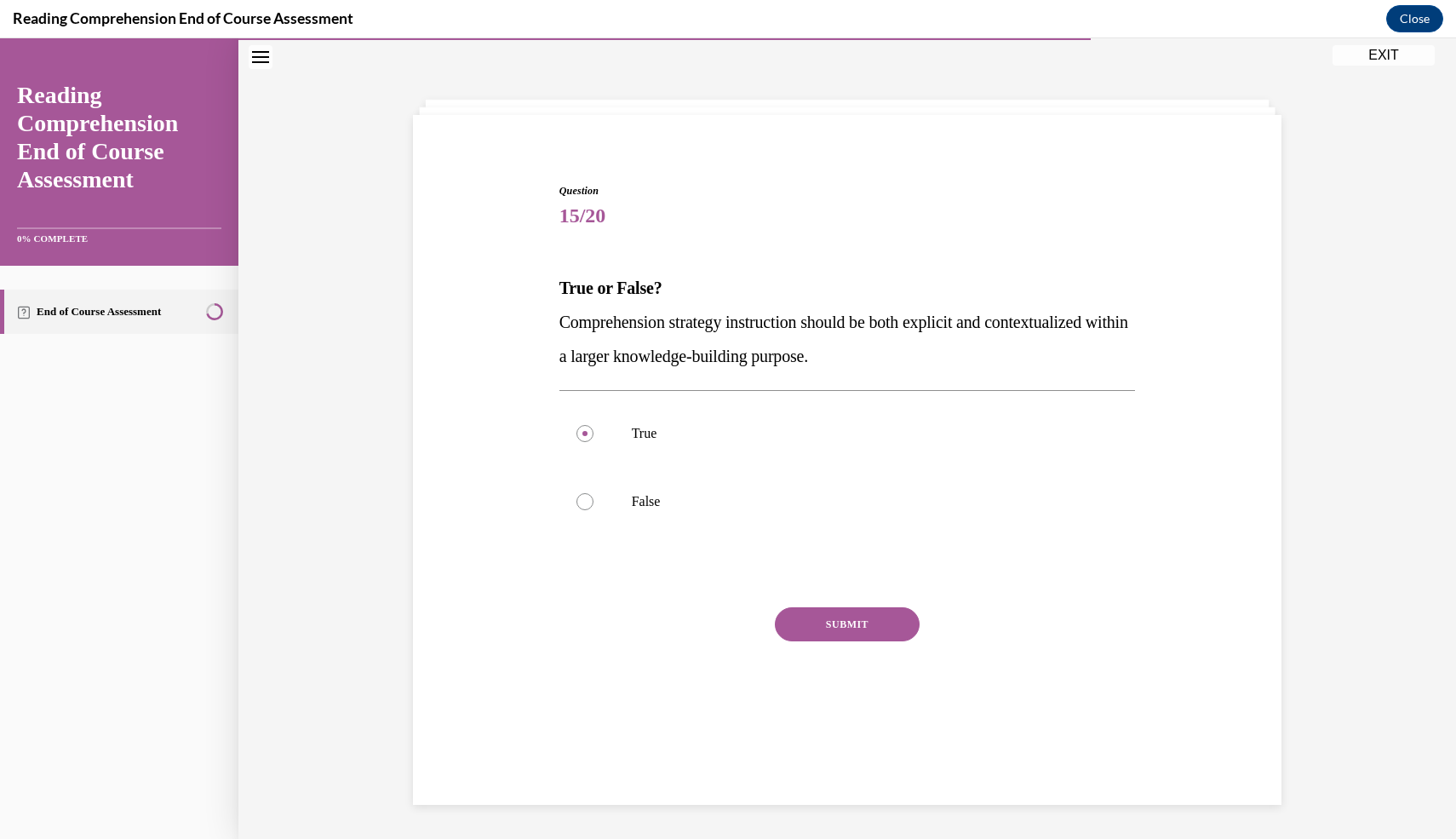
click at [848, 614] on button "SUBMIT" at bounding box center [848, 624] width 145 height 34
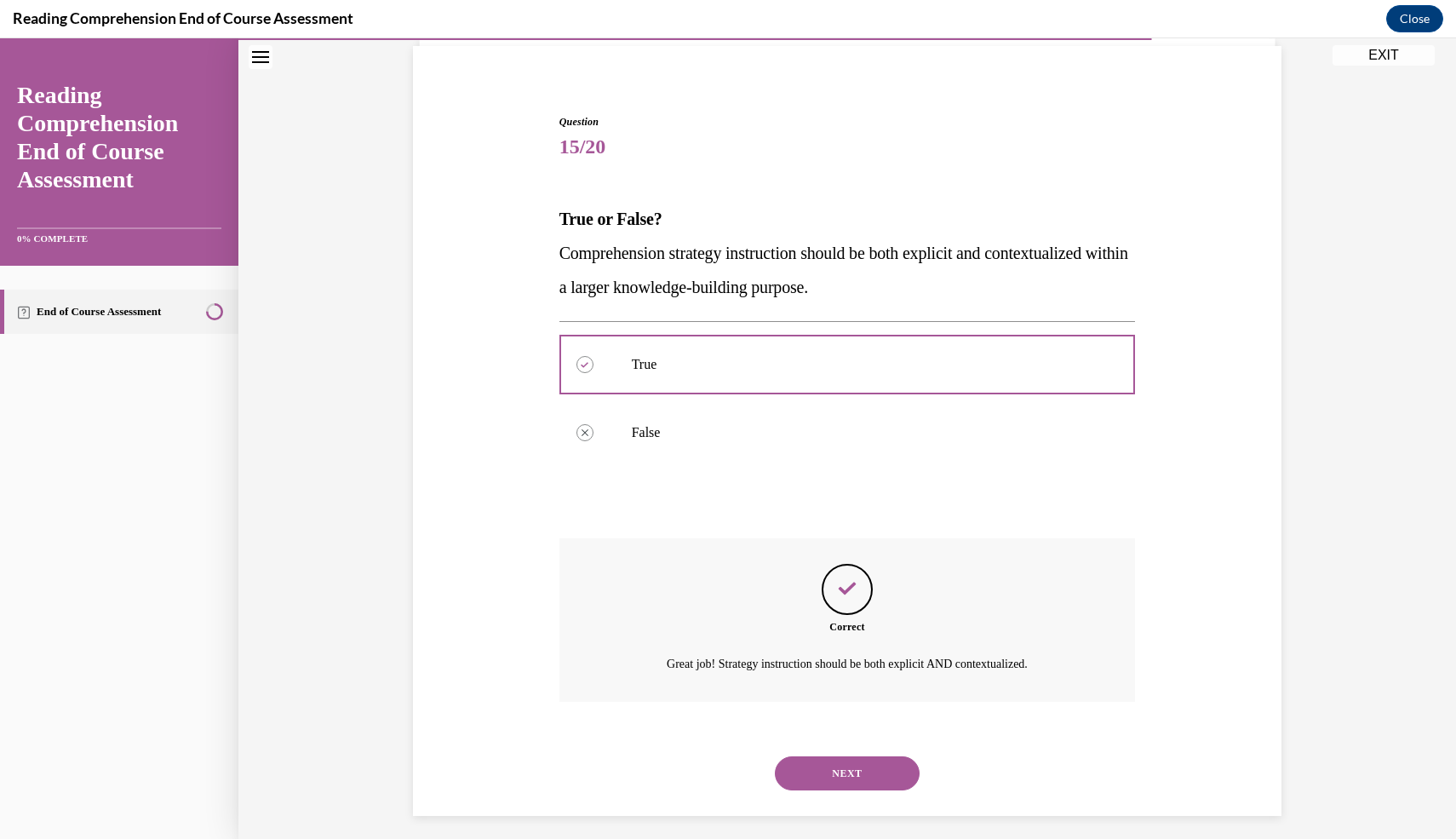
scroll to position [134, 0]
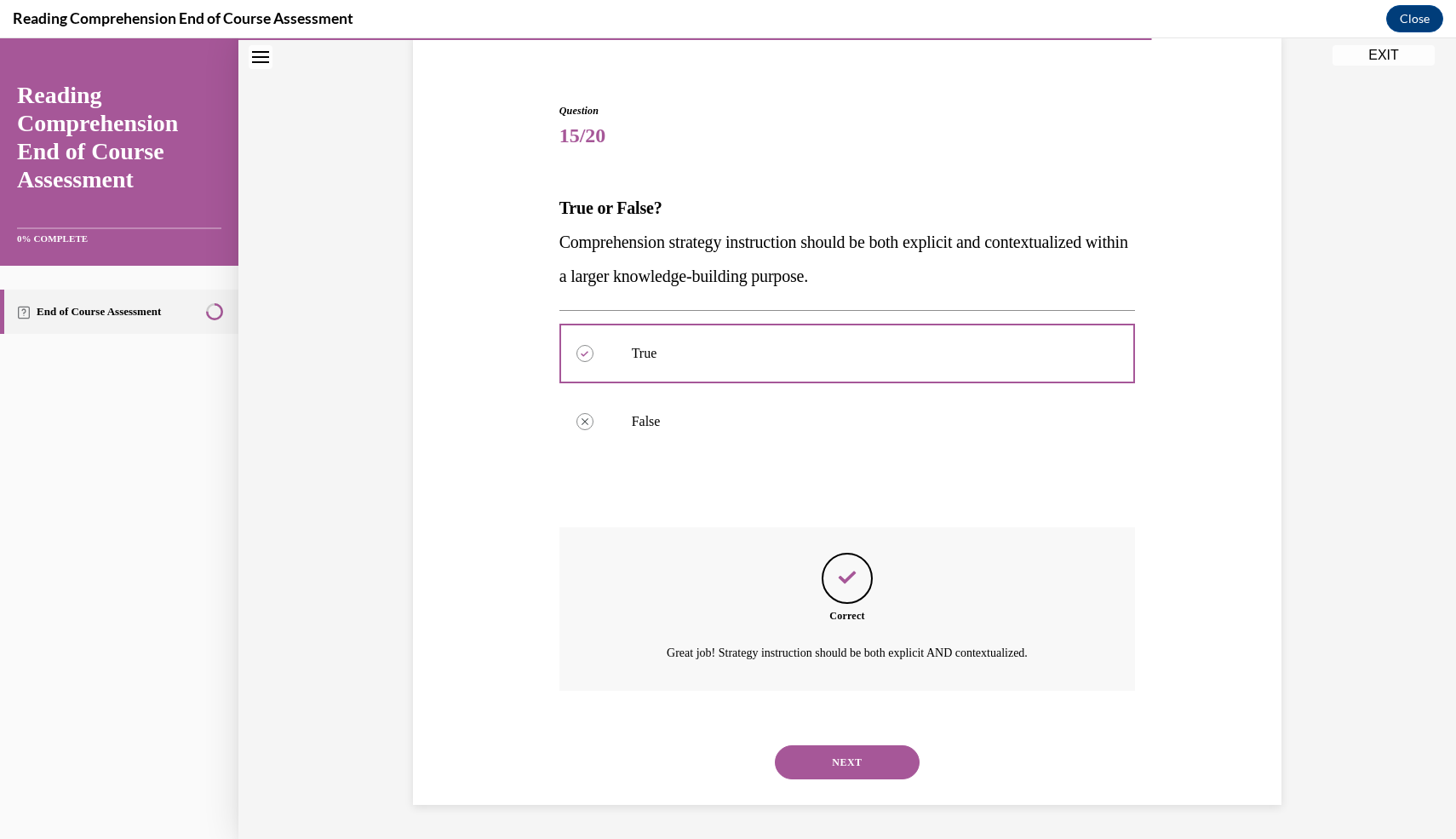
click at [844, 751] on button "NEXT" at bounding box center [848, 762] width 145 height 34
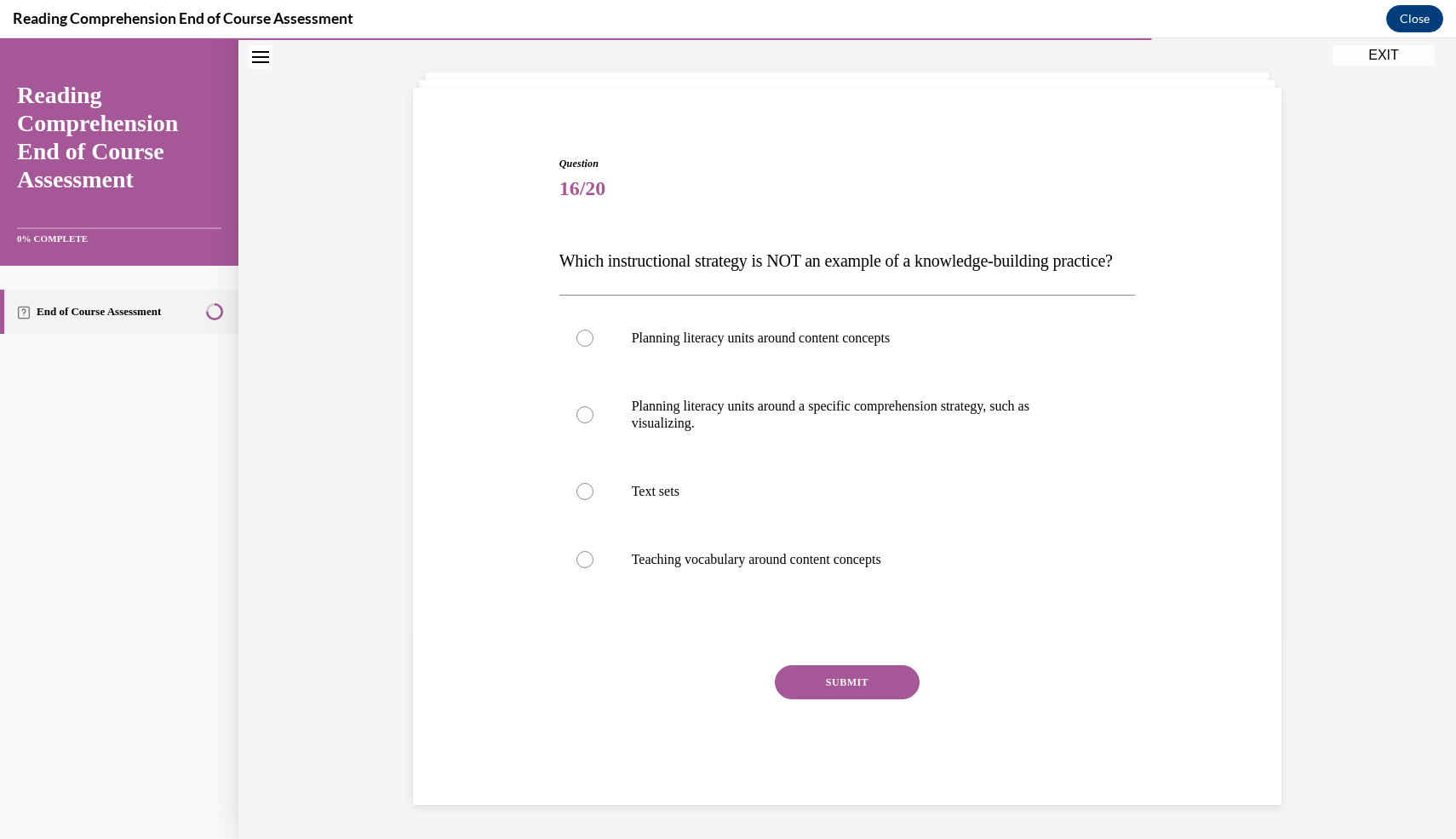
scroll to position [70, 0]
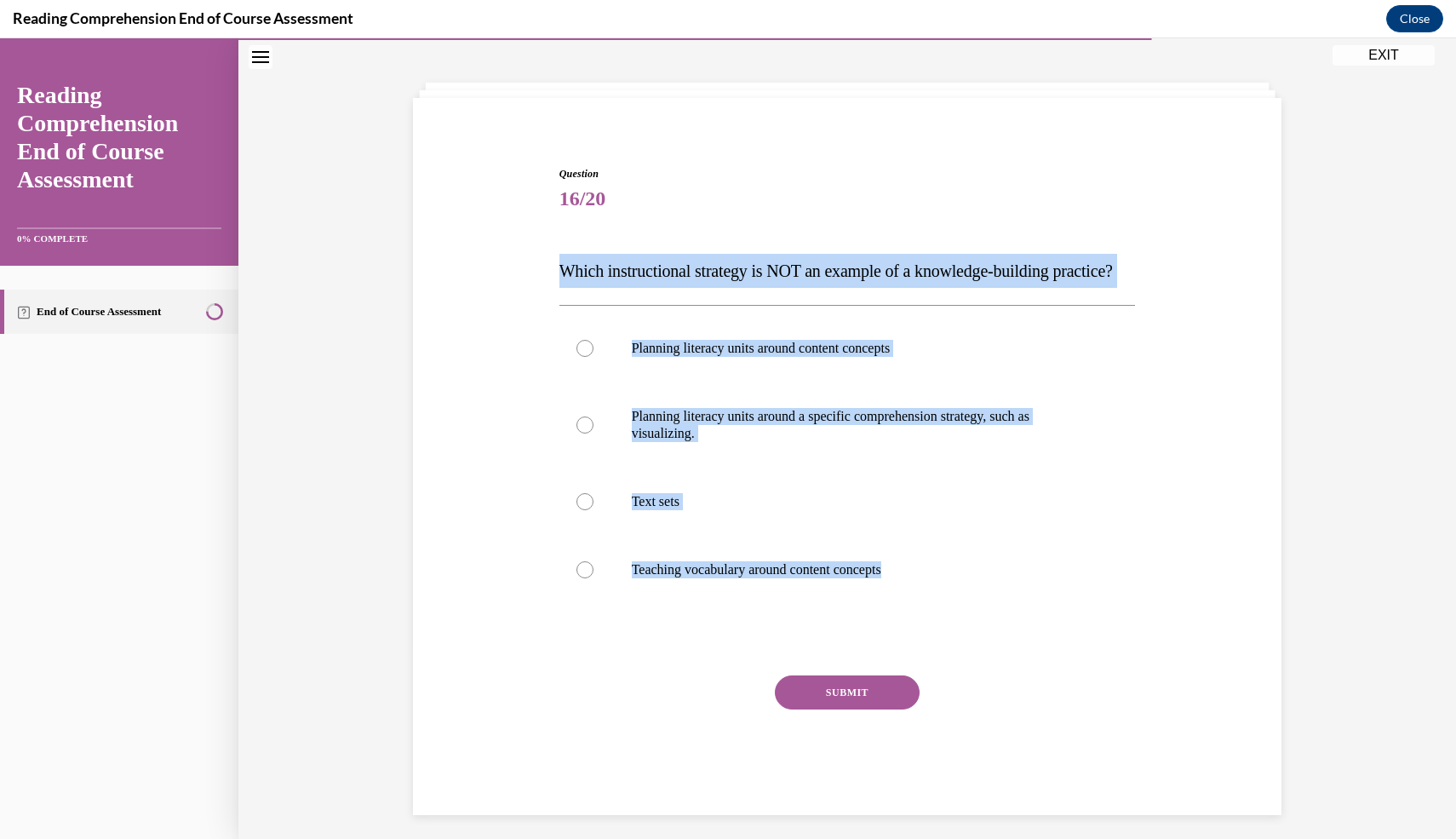
drag, startPoint x: 535, startPoint y: 268, endPoint x: 881, endPoint y: 643, distance: 510.2
click at [881, 643] on div "Question 16/20 Which instructional strategy is NOT an example of a knowledge-bu…" at bounding box center [847, 465] width 877 height 700
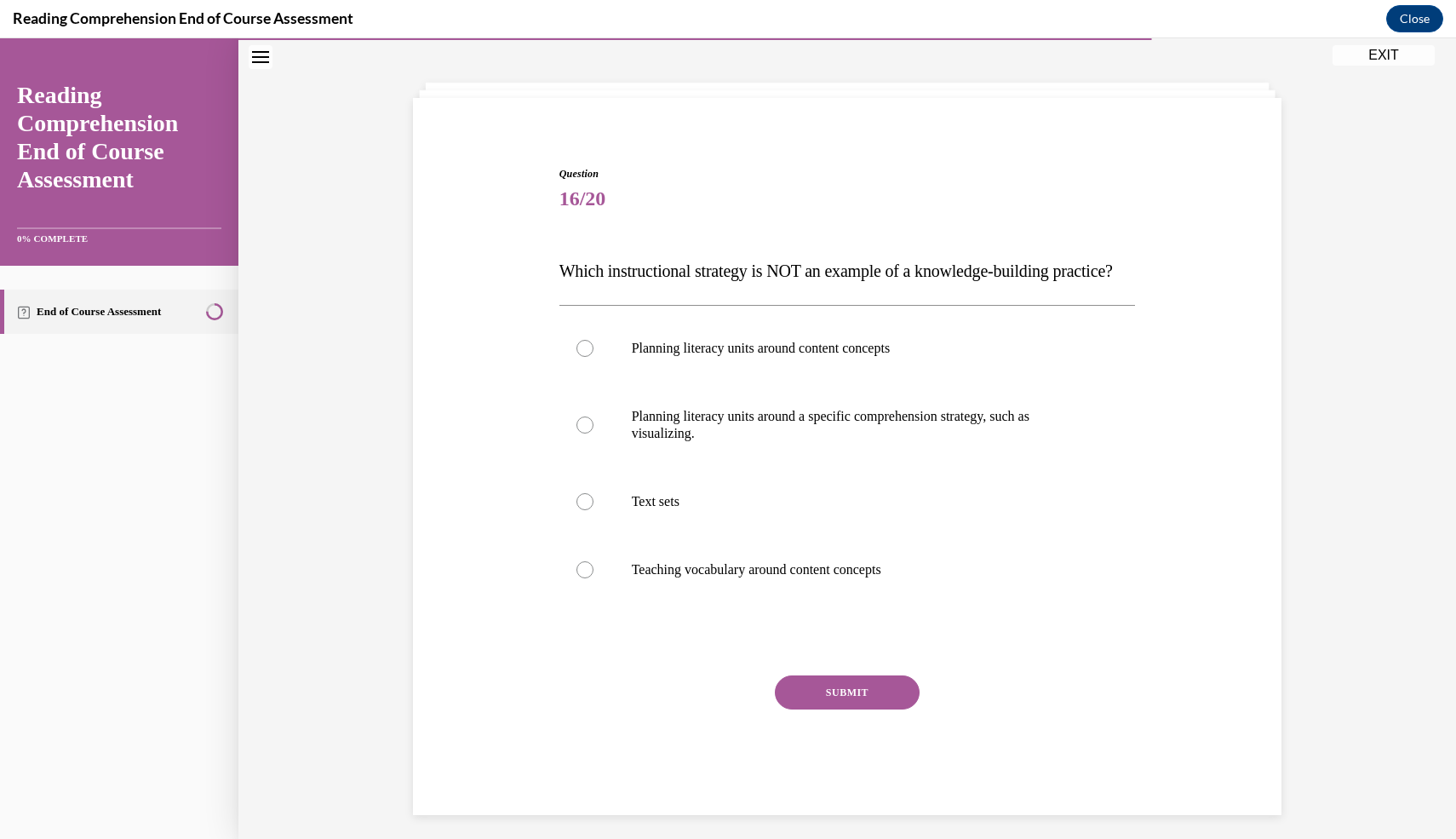
click at [870, 132] on div "Question 16/20 Which instructional strategy is NOT an example of a knowledge-bu…" at bounding box center [847, 465] width 877 height 700
click at [835, 442] on p "Planning literacy units around a specific comprehension strategy, such as visua…" at bounding box center [862, 424] width 462 height 34
click at [594, 433] on input "Planning literacy units around a specific comprehension strategy, such as visua…" at bounding box center [585, 424] width 17 height 17
radio input "true"
click at [866, 710] on button "SUBMIT" at bounding box center [848, 692] width 145 height 34
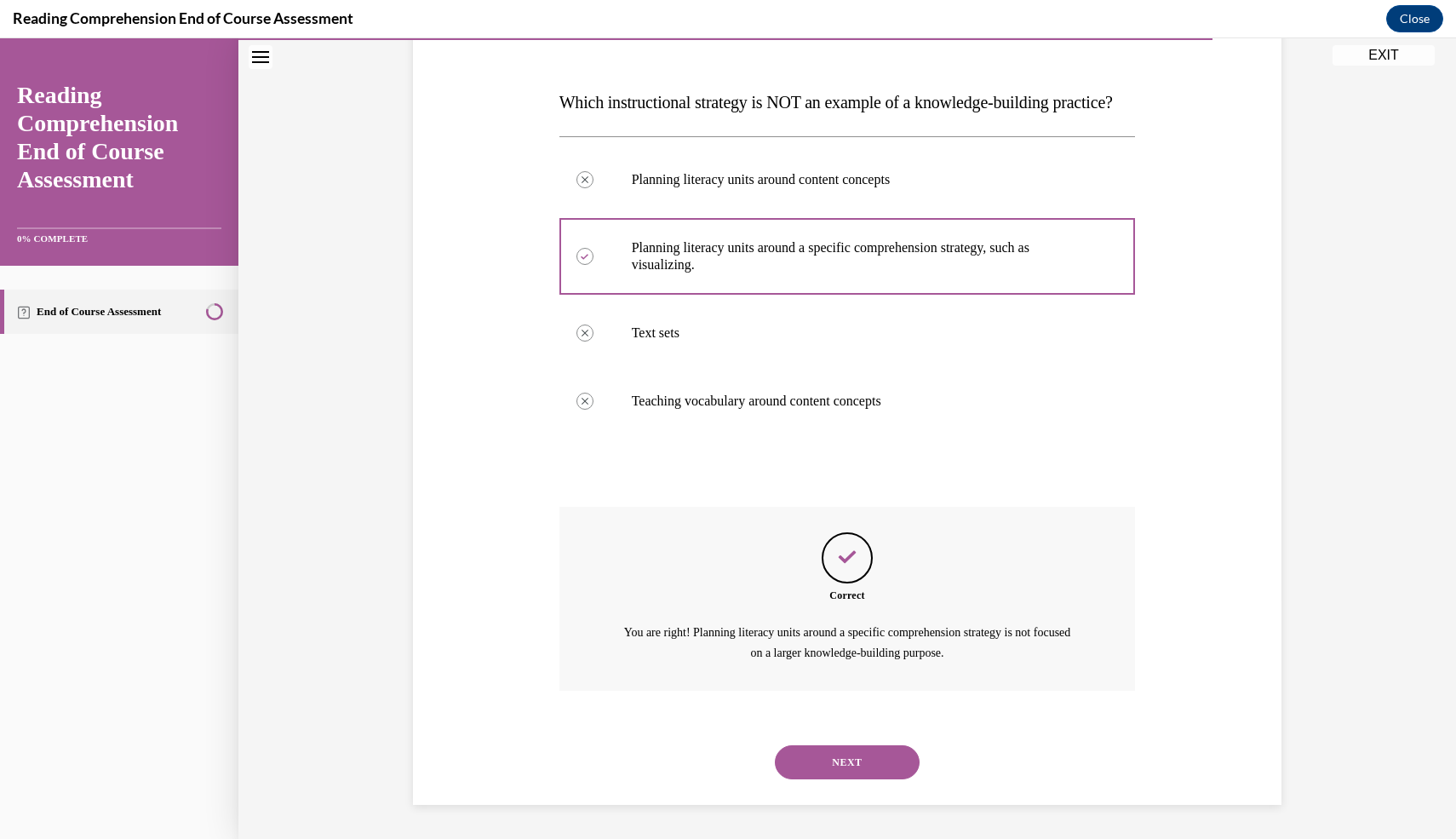
scroll to position [273, 0]
click at [846, 758] on button "NEXT" at bounding box center [848, 762] width 145 height 34
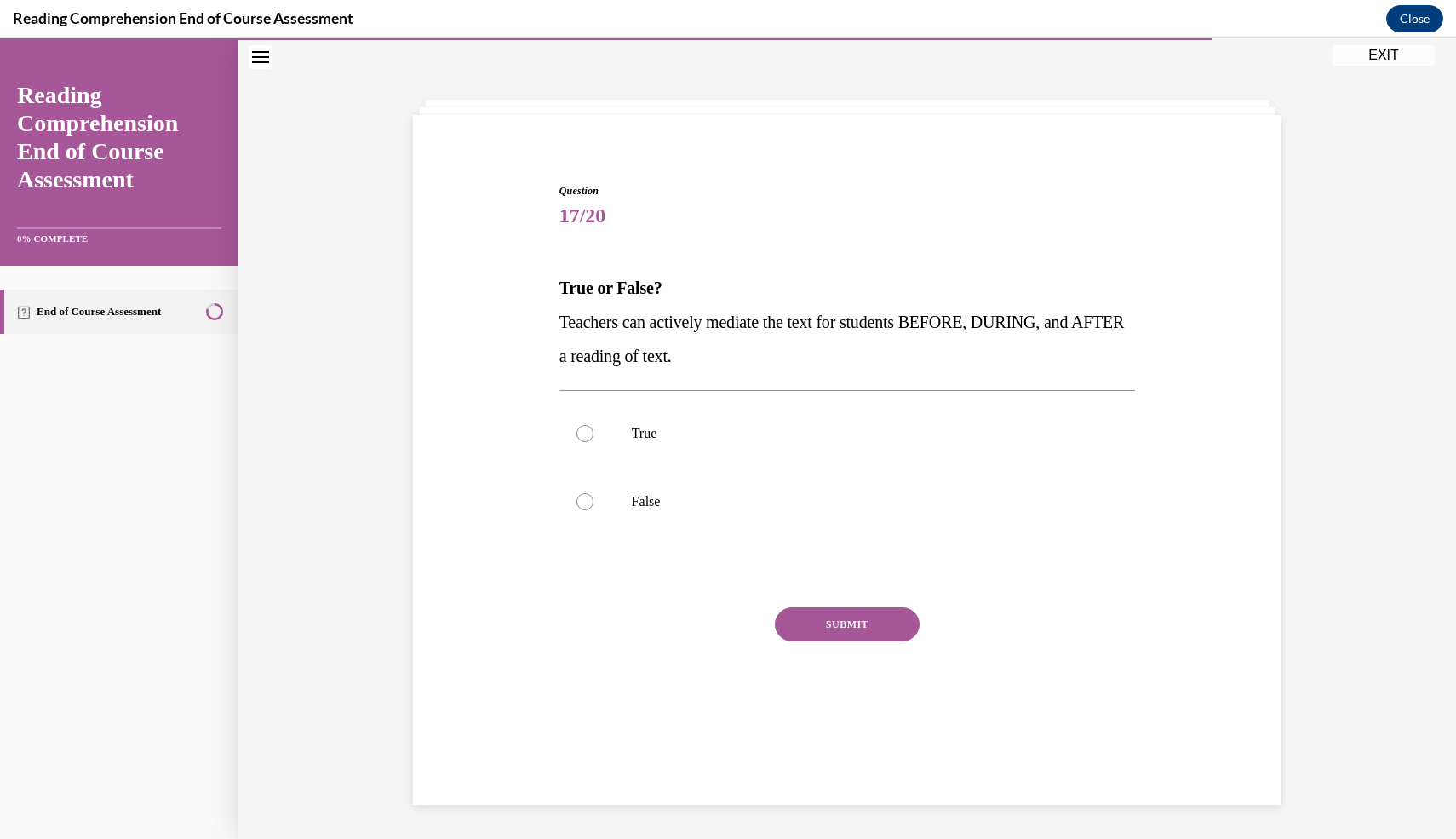
scroll to position [54, 0]
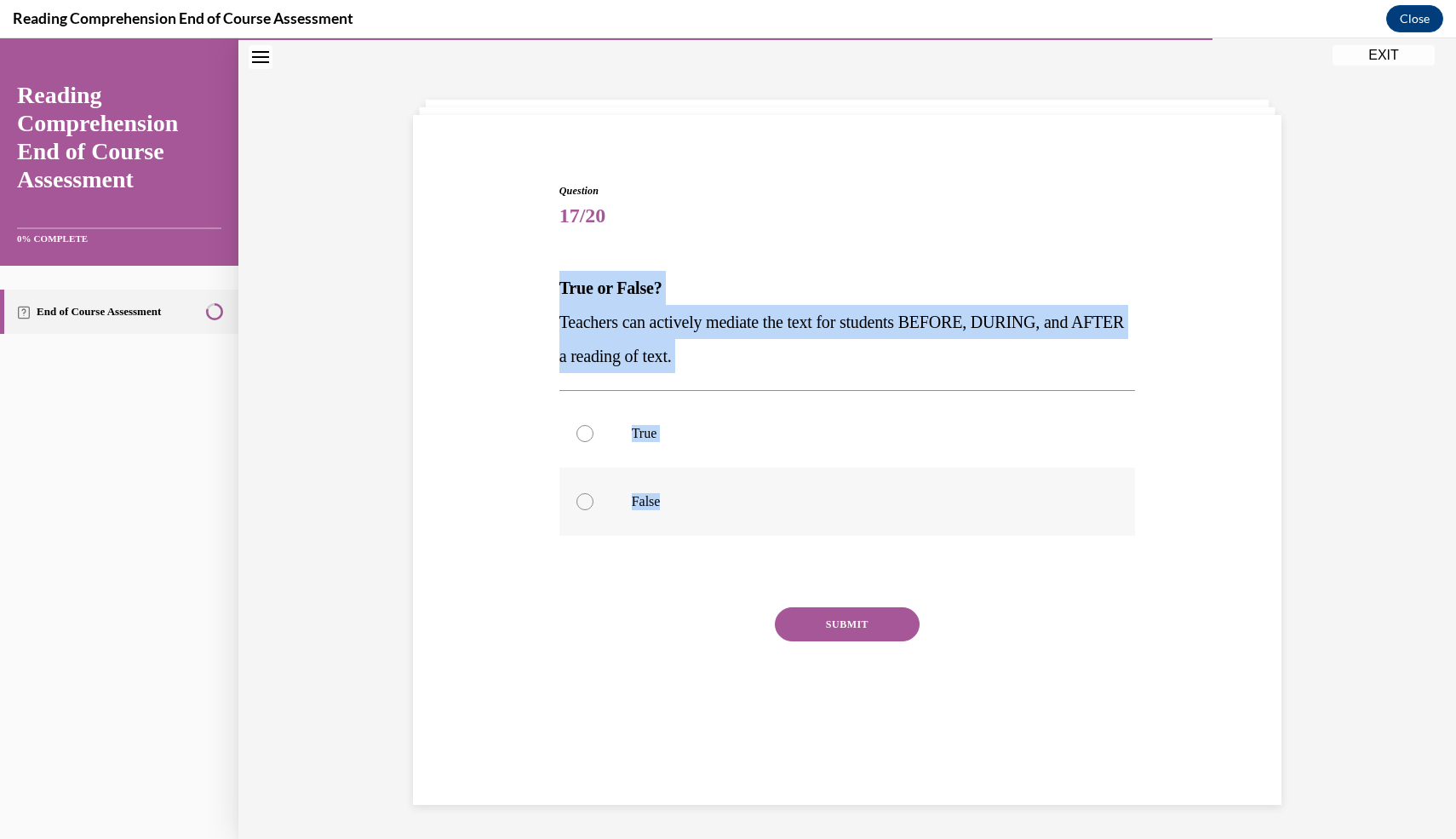
drag, startPoint x: 535, startPoint y: 282, endPoint x: 733, endPoint y: 511, distance: 302.7
click at [733, 511] on div "Question 17/20 True or False? Teachers can actively mediate the text for studen…" at bounding box center [847, 439] width 877 height 615
click at [707, 438] on p "True" at bounding box center [862, 433] width 462 height 17
click at [594, 438] on input "True" at bounding box center [585, 433] width 17 height 17
radio input "true"
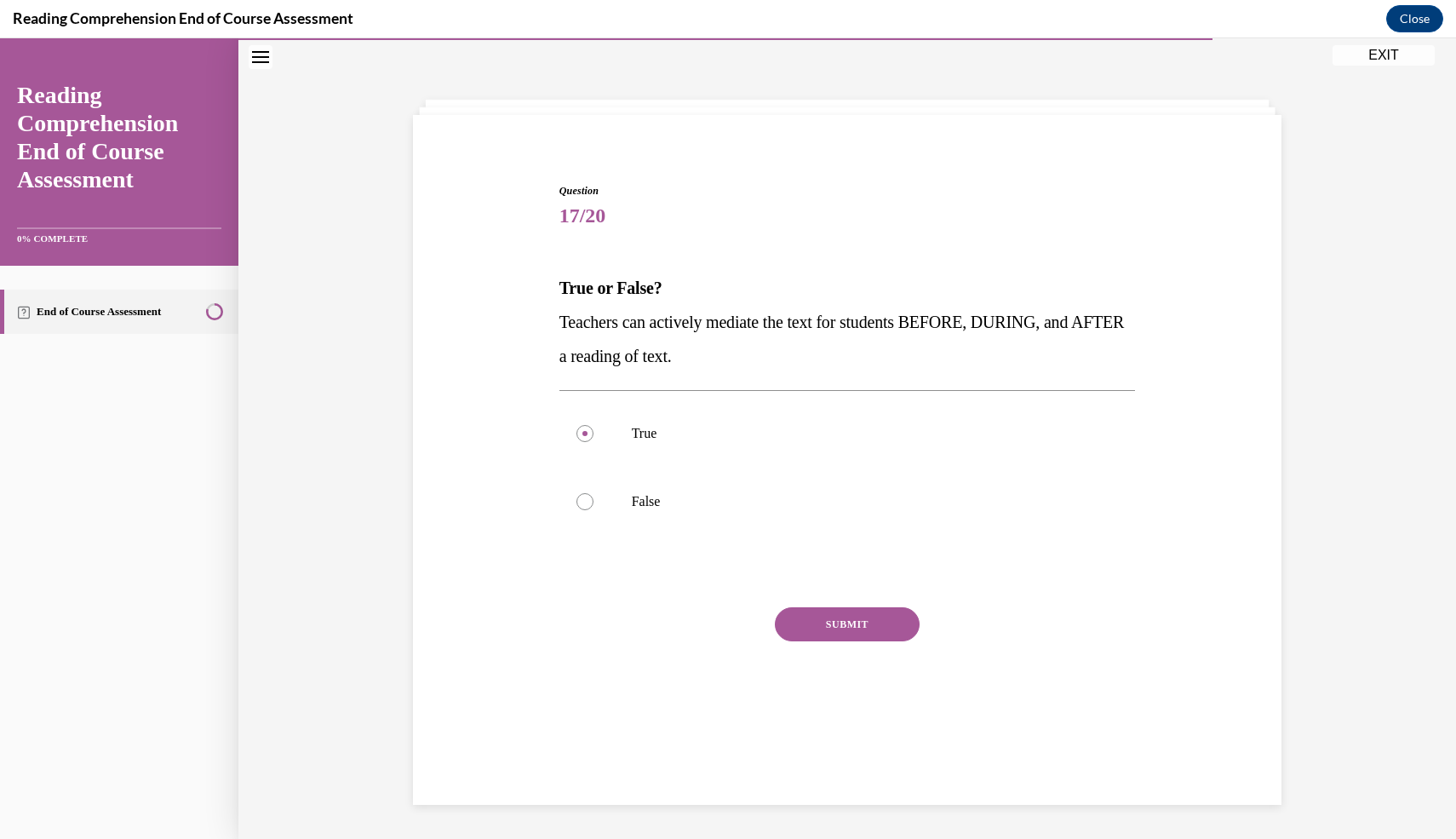
click at [827, 633] on button "SUBMIT" at bounding box center [848, 624] width 145 height 34
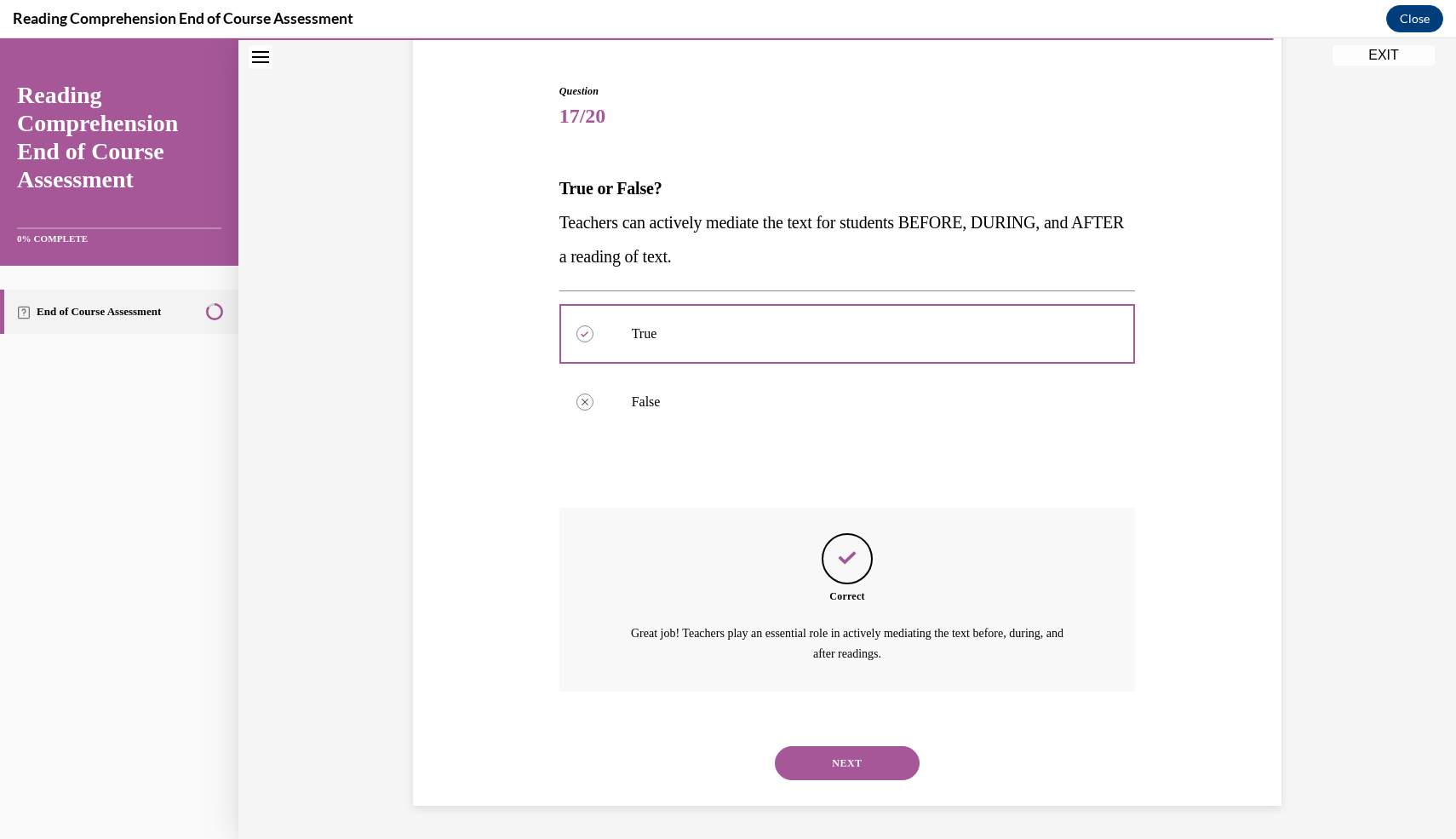
scroll to position [154, 0]
click at [838, 756] on button "NEXT" at bounding box center [848, 763] width 145 height 34
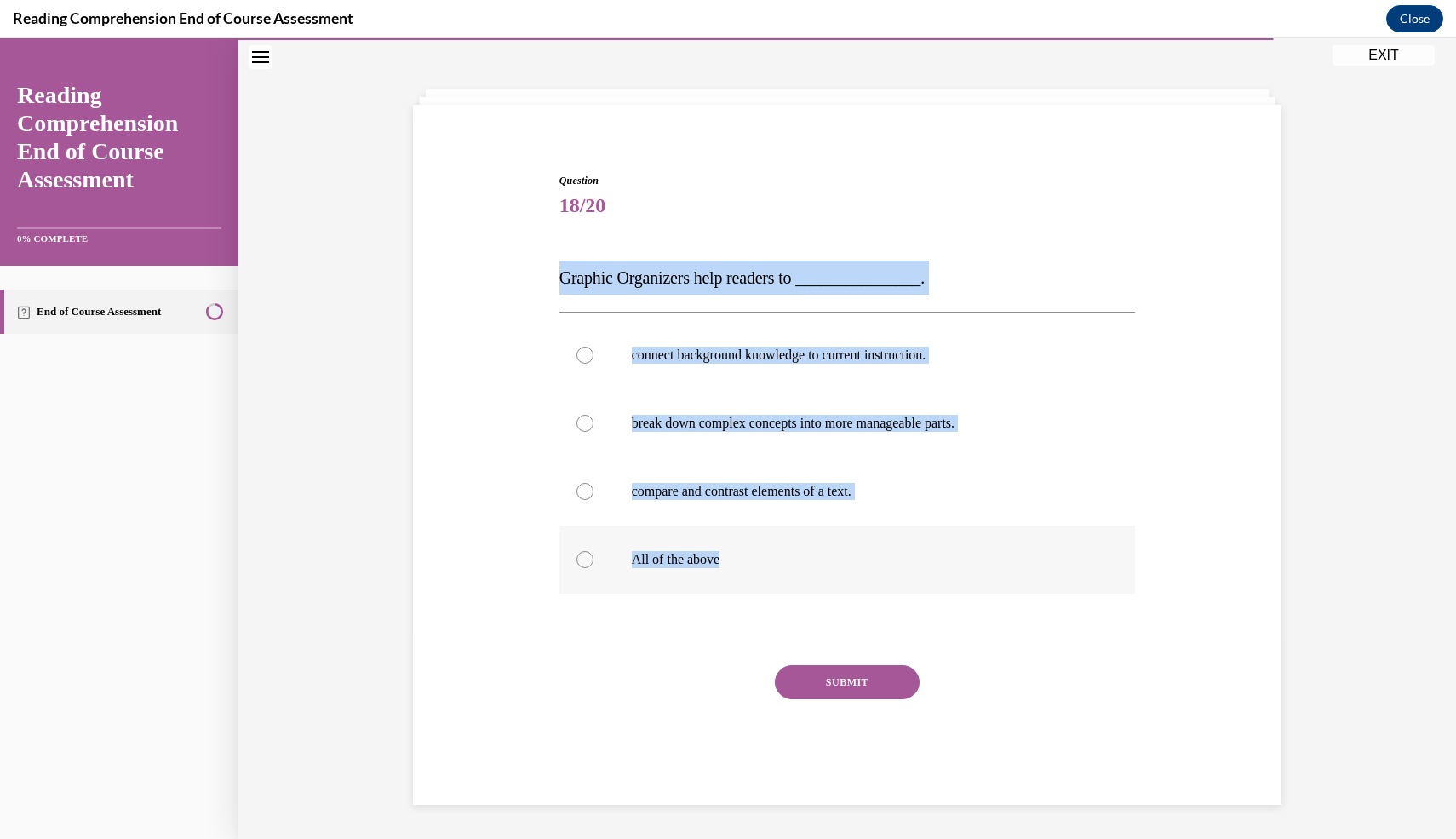
drag, startPoint x: 519, startPoint y: 256, endPoint x: 881, endPoint y: 575, distance: 482.5
click at [881, 575] on div "Question 18/20 Graphic Organizers help readers to _______________. connect back…" at bounding box center [847, 464] width 877 height 684
click at [611, 568] on label "All of the above" at bounding box center [848, 559] width 577 height 68
click at [594, 568] on input "All of the above" at bounding box center [585, 559] width 17 height 17
radio input "true"
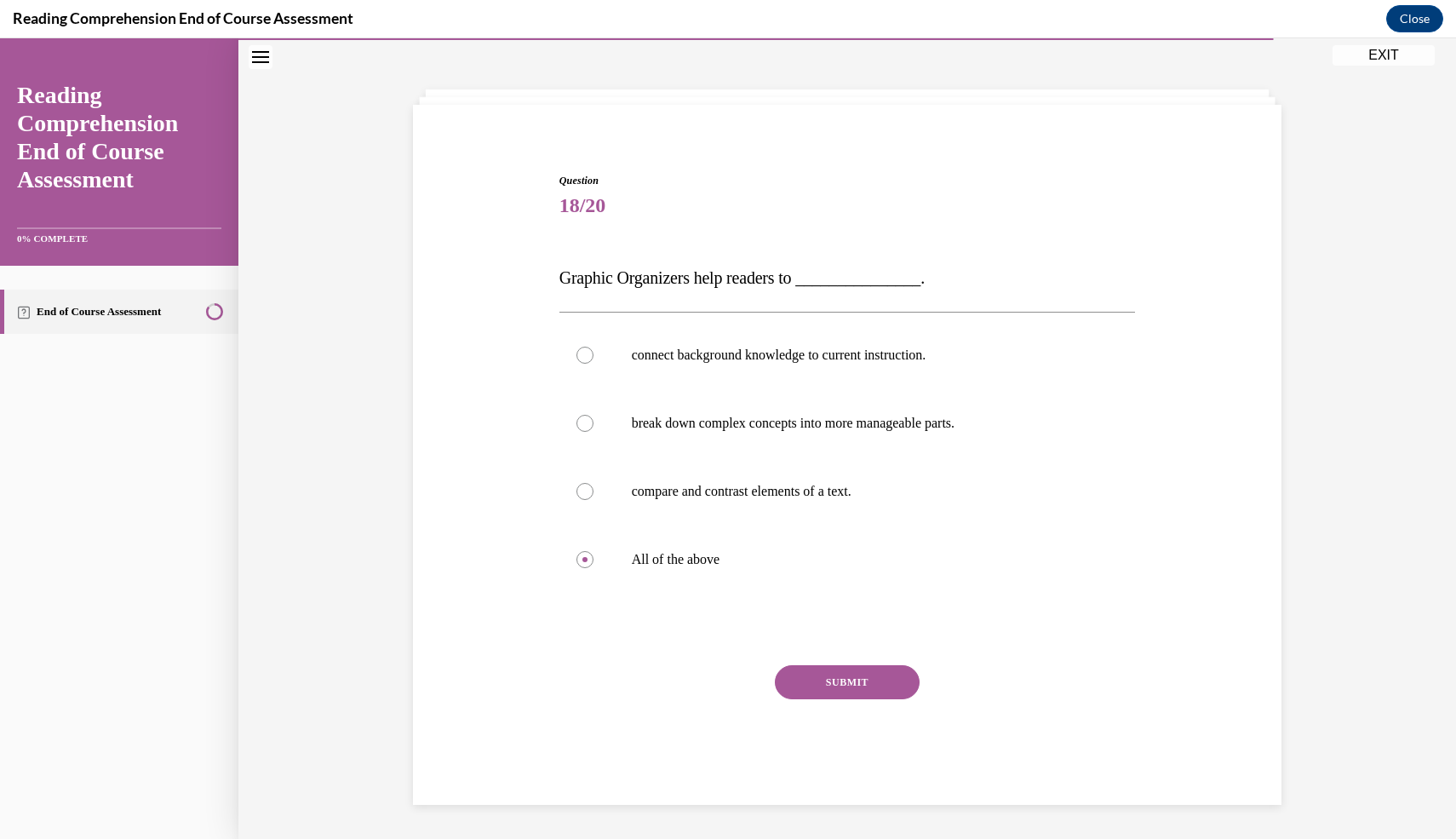
click at [824, 670] on button "SUBMIT" at bounding box center [848, 682] width 145 height 34
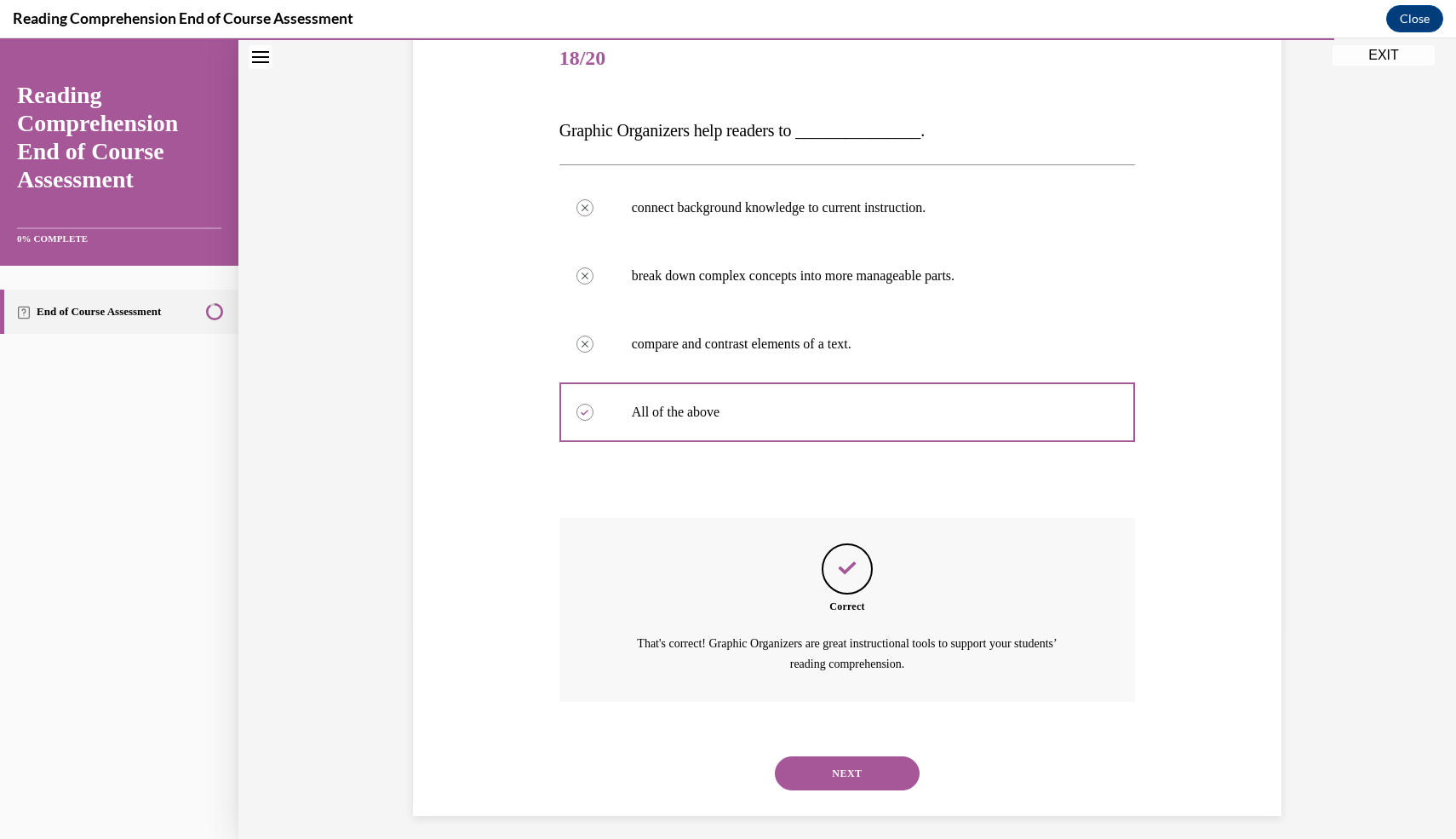
scroll to position [221, 0]
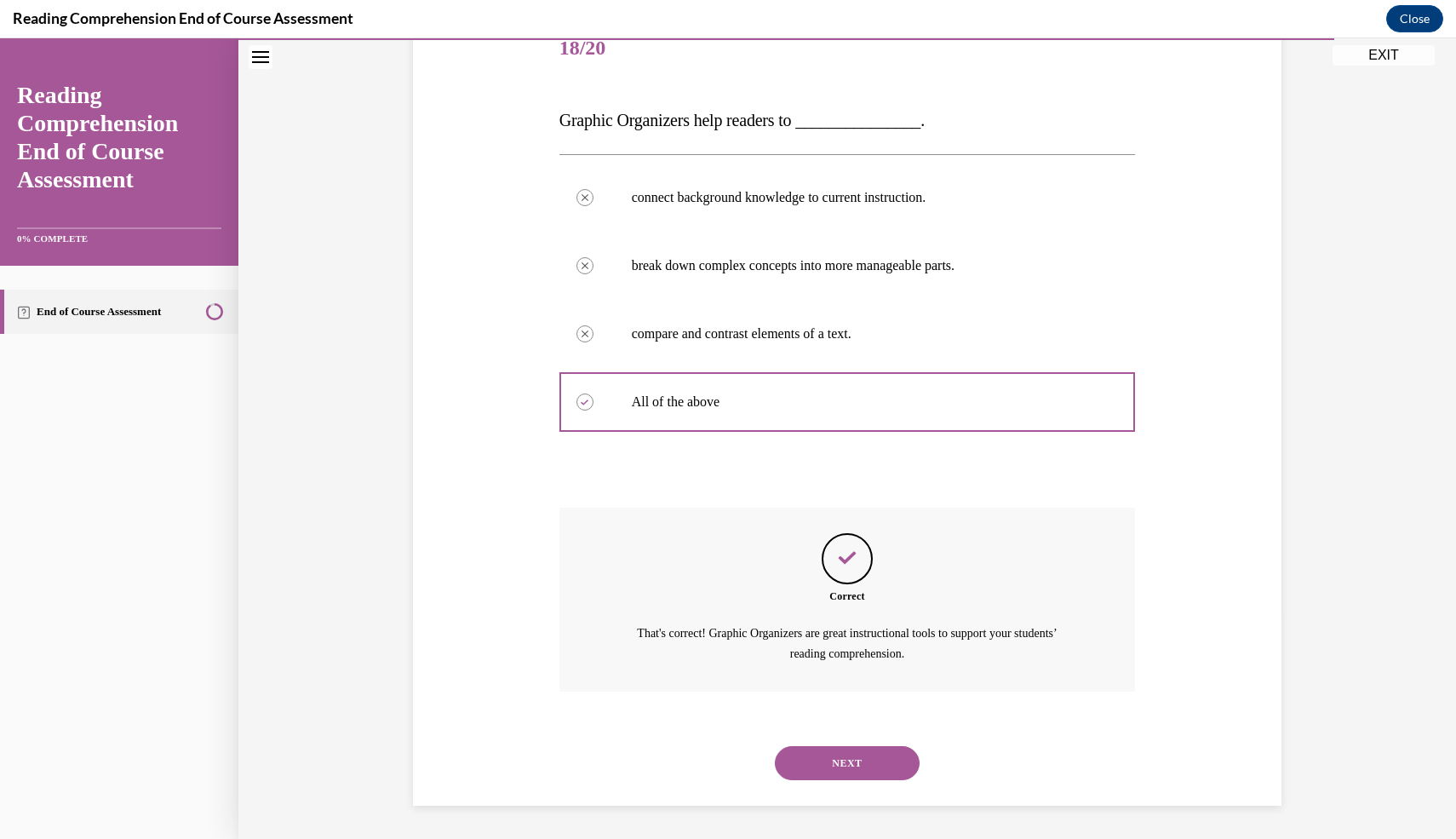
click at [807, 764] on button "NEXT" at bounding box center [848, 763] width 145 height 34
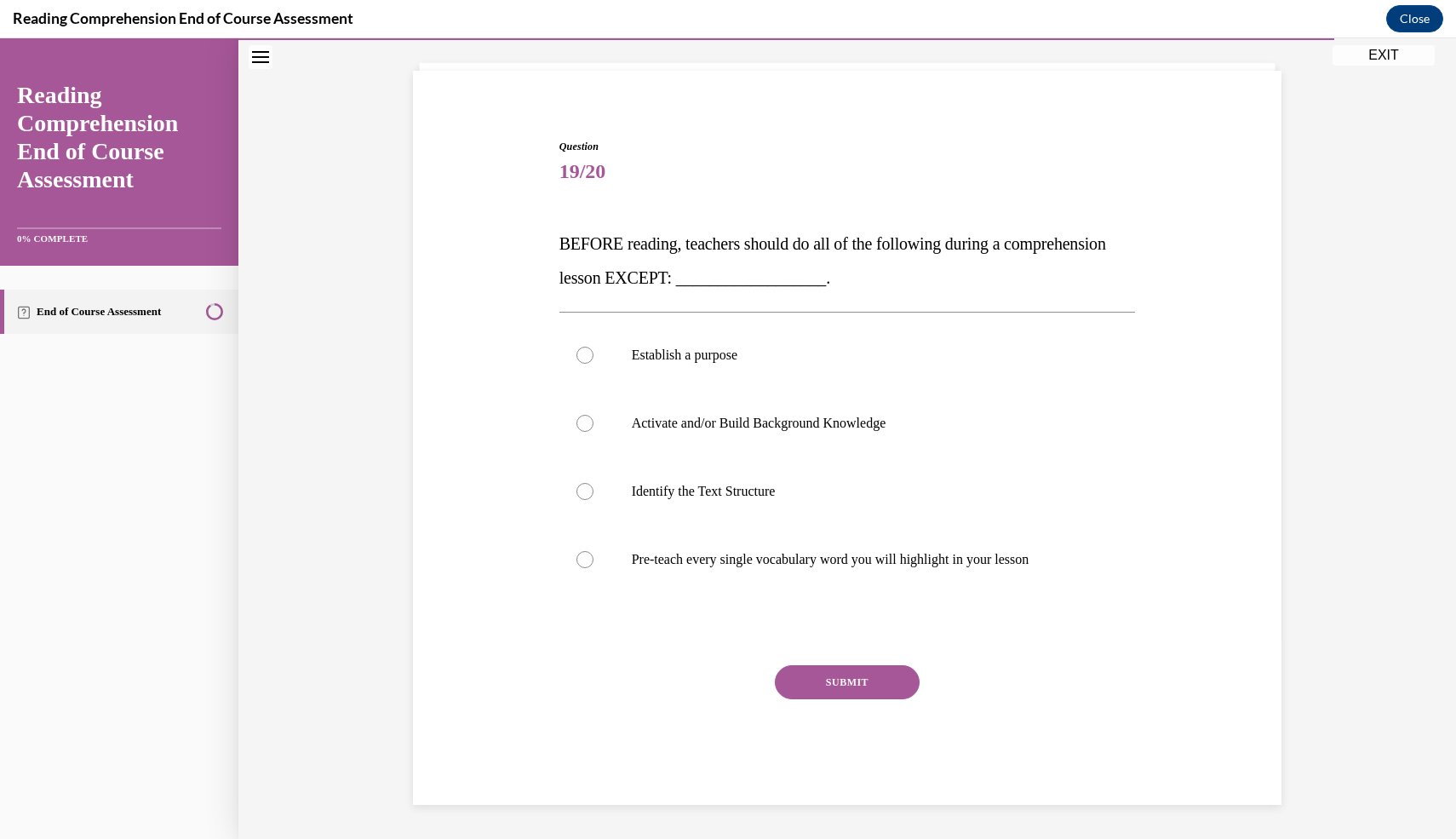
scroll to position [98, 0]
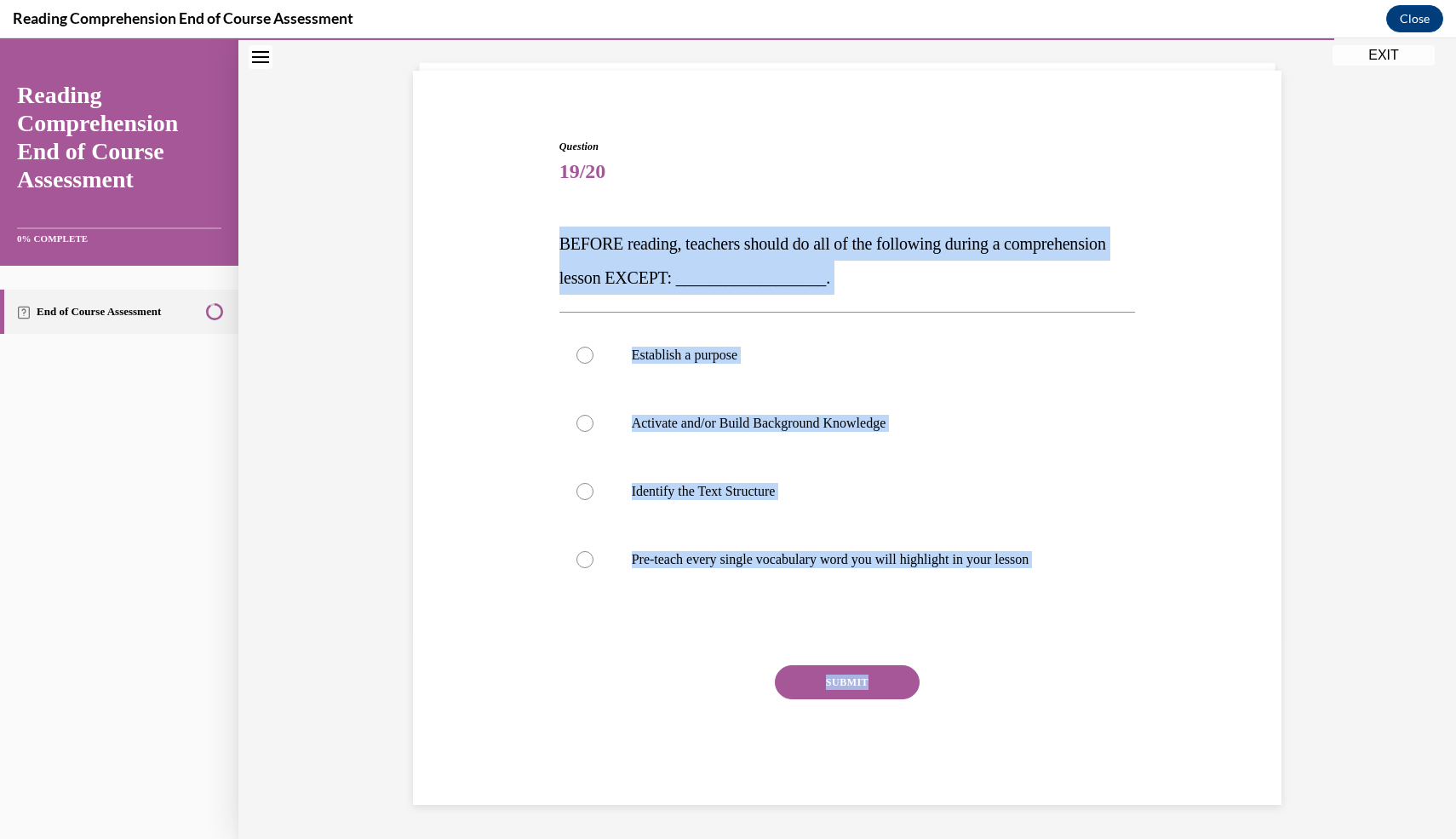
drag, startPoint x: 525, startPoint y: 241, endPoint x: 1112, endPoint y: 719, distance: 757.0
click at [1112, 719] on div "Question 19/20 BEFORE reading, teachers should do all of the following during a…" at bounding box center [847, 446] width 877 height 717
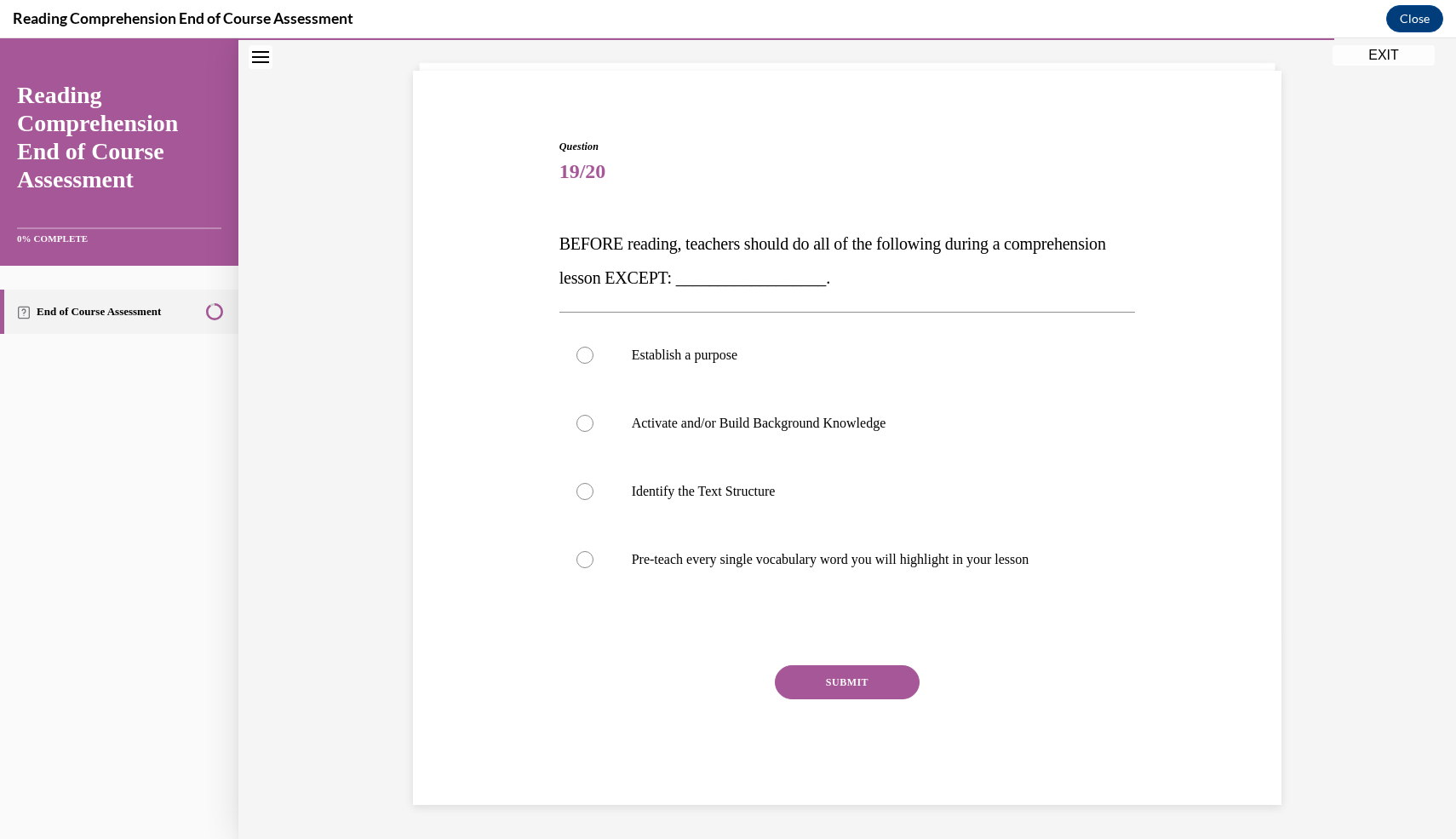
click at [645, 177] on span "19/20" at bounding box center [848, 171] width 577 height 34
click at [578, 557] on div at bounding box center [585, 559] width 17 height 17
click at [578, 557] on input "Pre-teach every single vocabulary word you will highlight in your lesson" at bounding box center [585, 559] width 17 height 17
radio input "true"
click at [814, 688] on button "SUBMIT" at bounding box center [848, 682] width 145 height 34
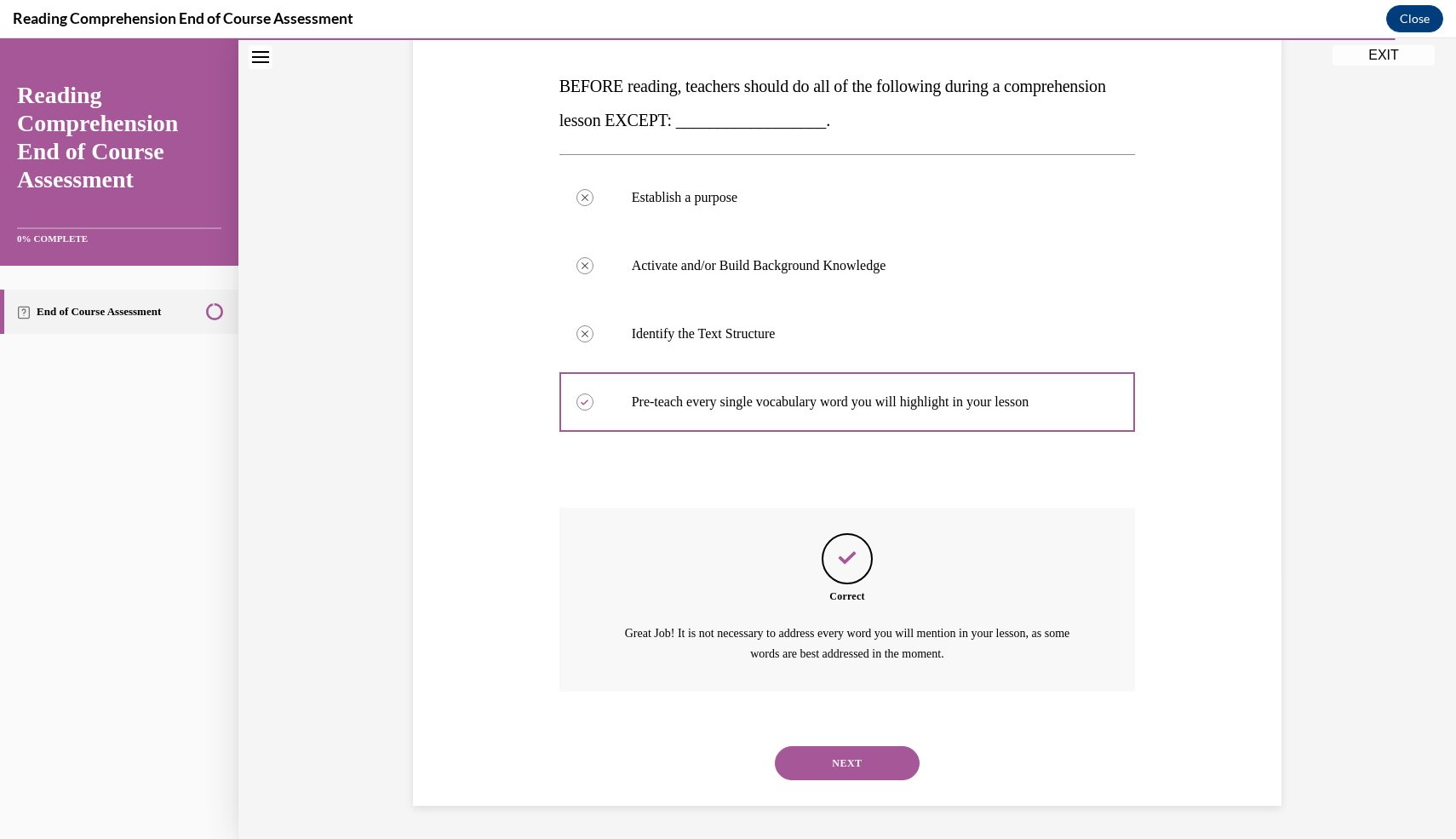
click at [861, 754] on button "NEXT" at bounding box center [848, 763] width 145 height 34
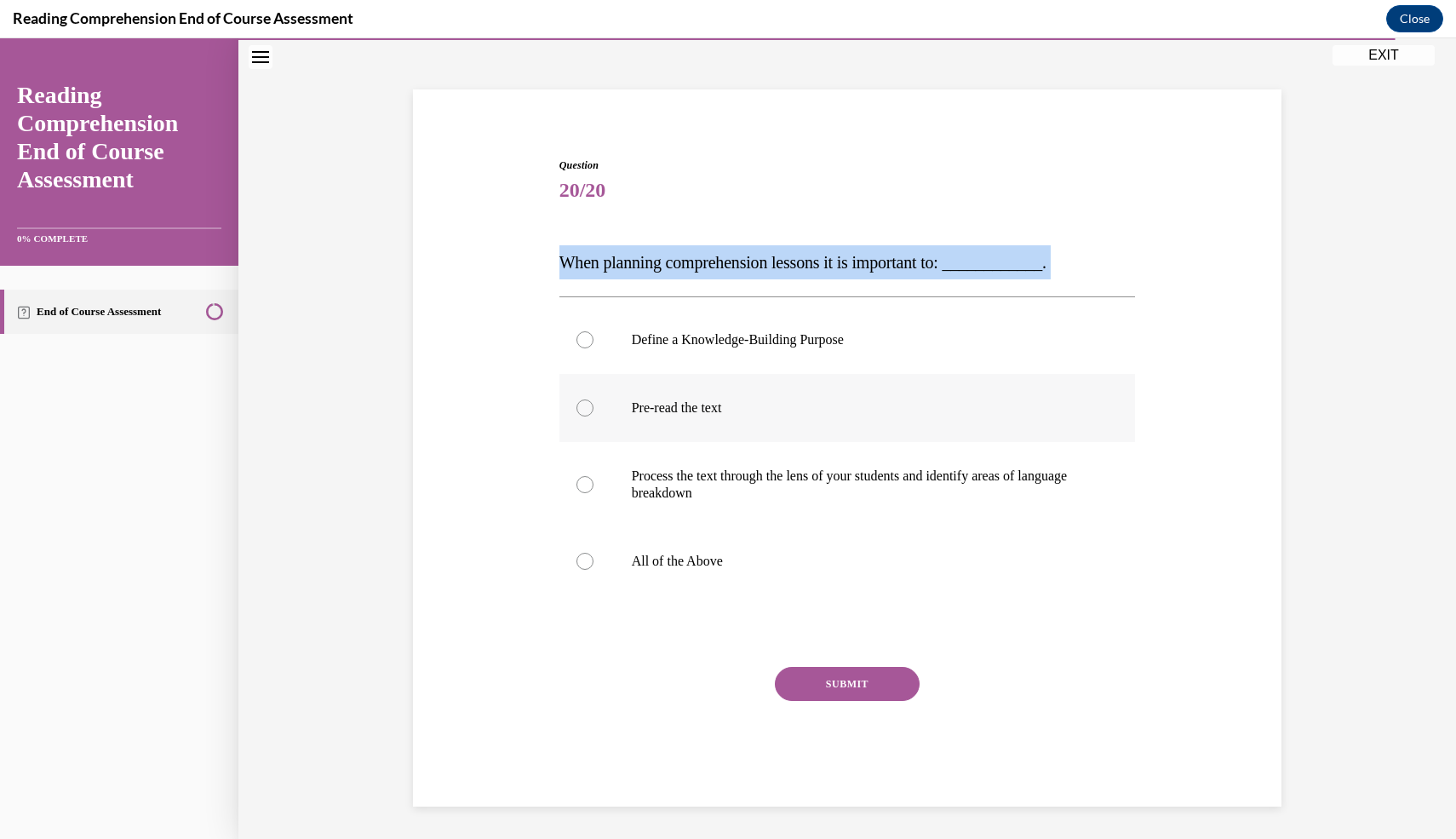
scroll to position [81, 0]
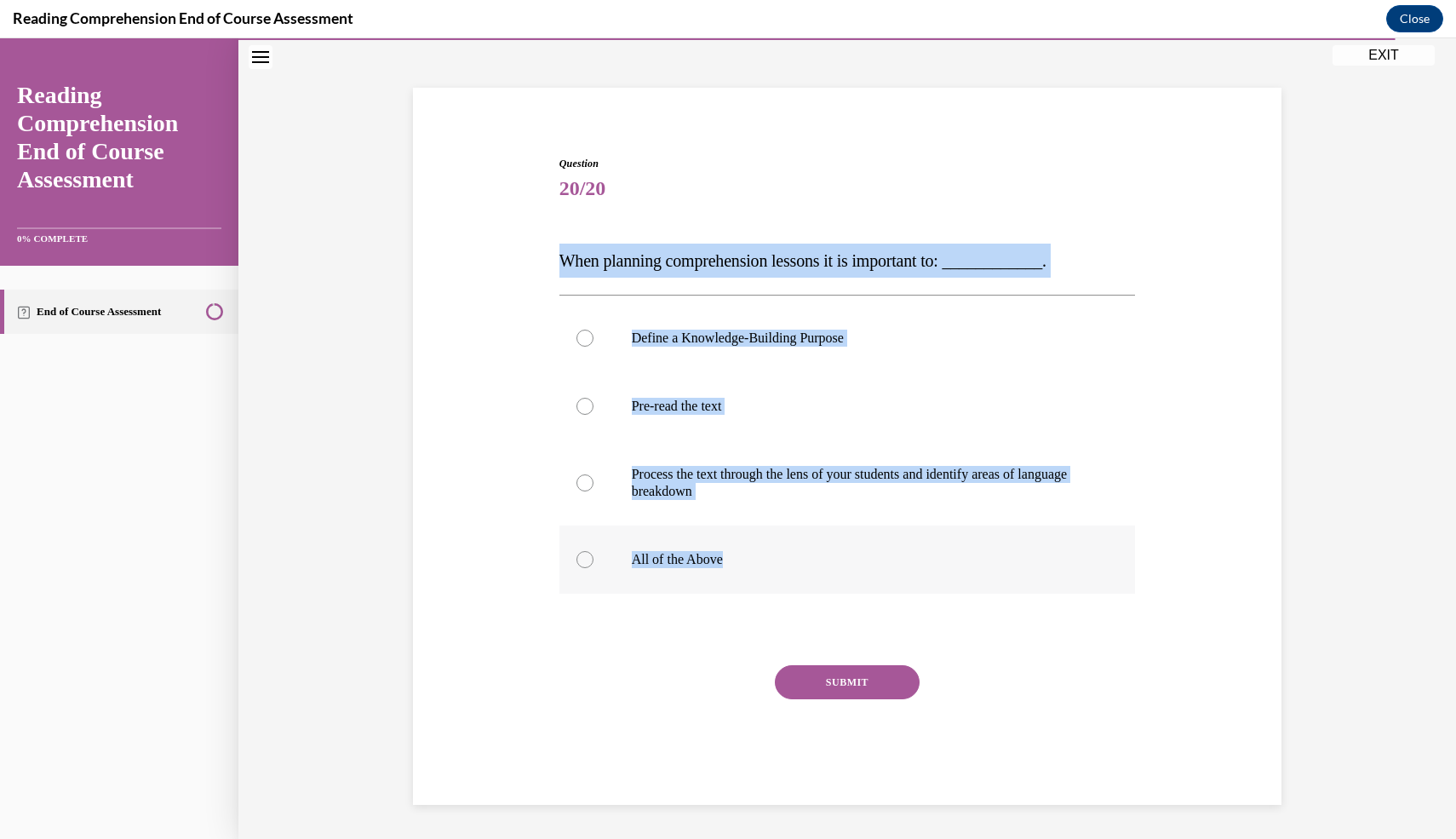
drag, startPoint x: 554, startPoint y: 255, endPoint x: 960, endPoint y: 557, distance: 506.0
click at [960, 557] on div "Question 20/20 When planning comprehension lessons it is important to: ________…" at bounding box center [848, 467] width 585 height 675
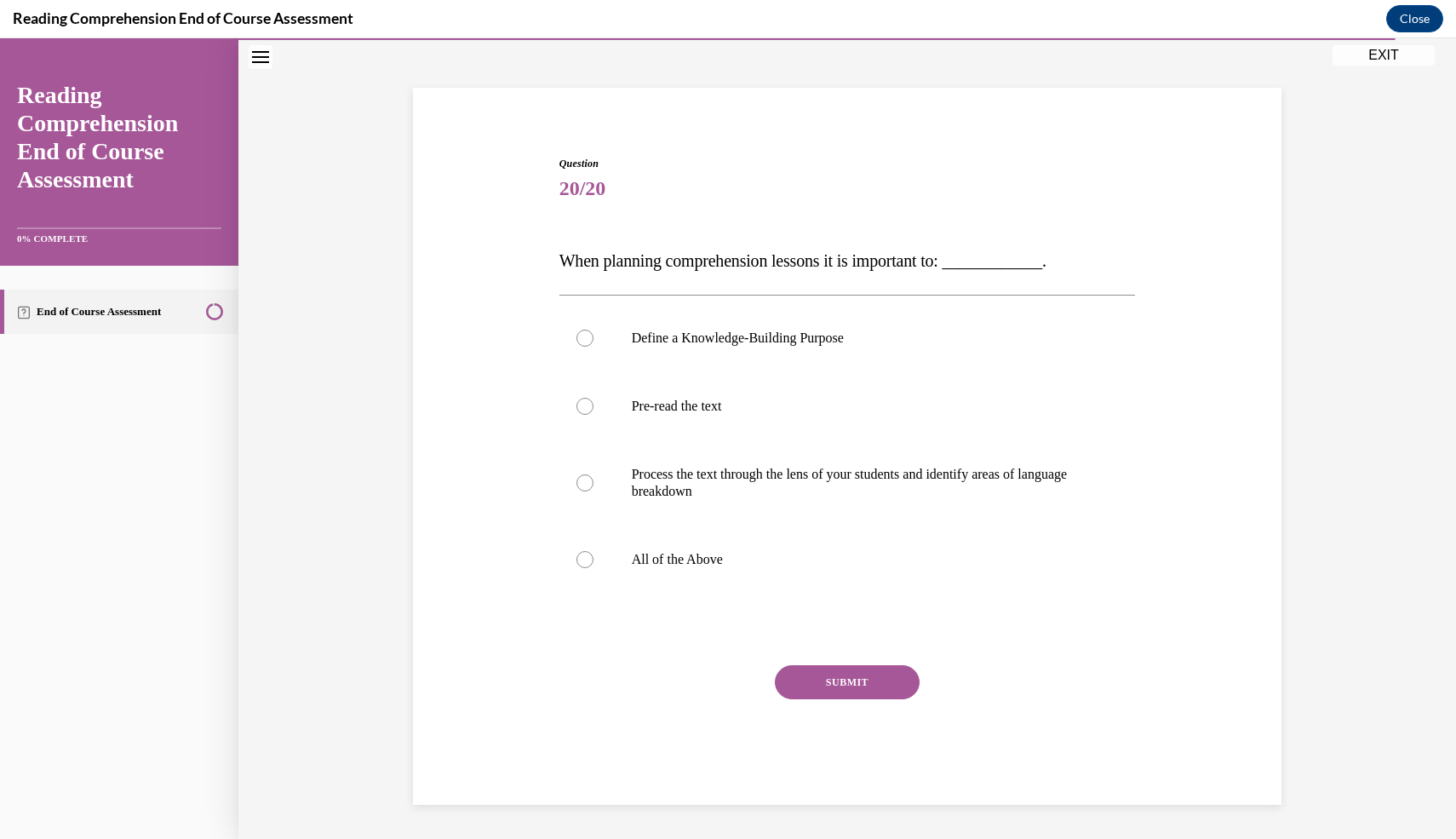
click at [716, 142] on div "Question 20/20 When planning comprehension lessons it is important to: ________…" at bounding box center [848, 467] width 585 height 675
click at [610, 580] on label "All of the Above" at bounding box center [848, 559] width 577 height 68
click at [594, 568] on input "All of the Above" at bounding box center [585, 559] width 17 height 17
radio input "true"
click at [857, 677] on button "SUBMIT" at bounding box center [848, 682] width 145 height 34
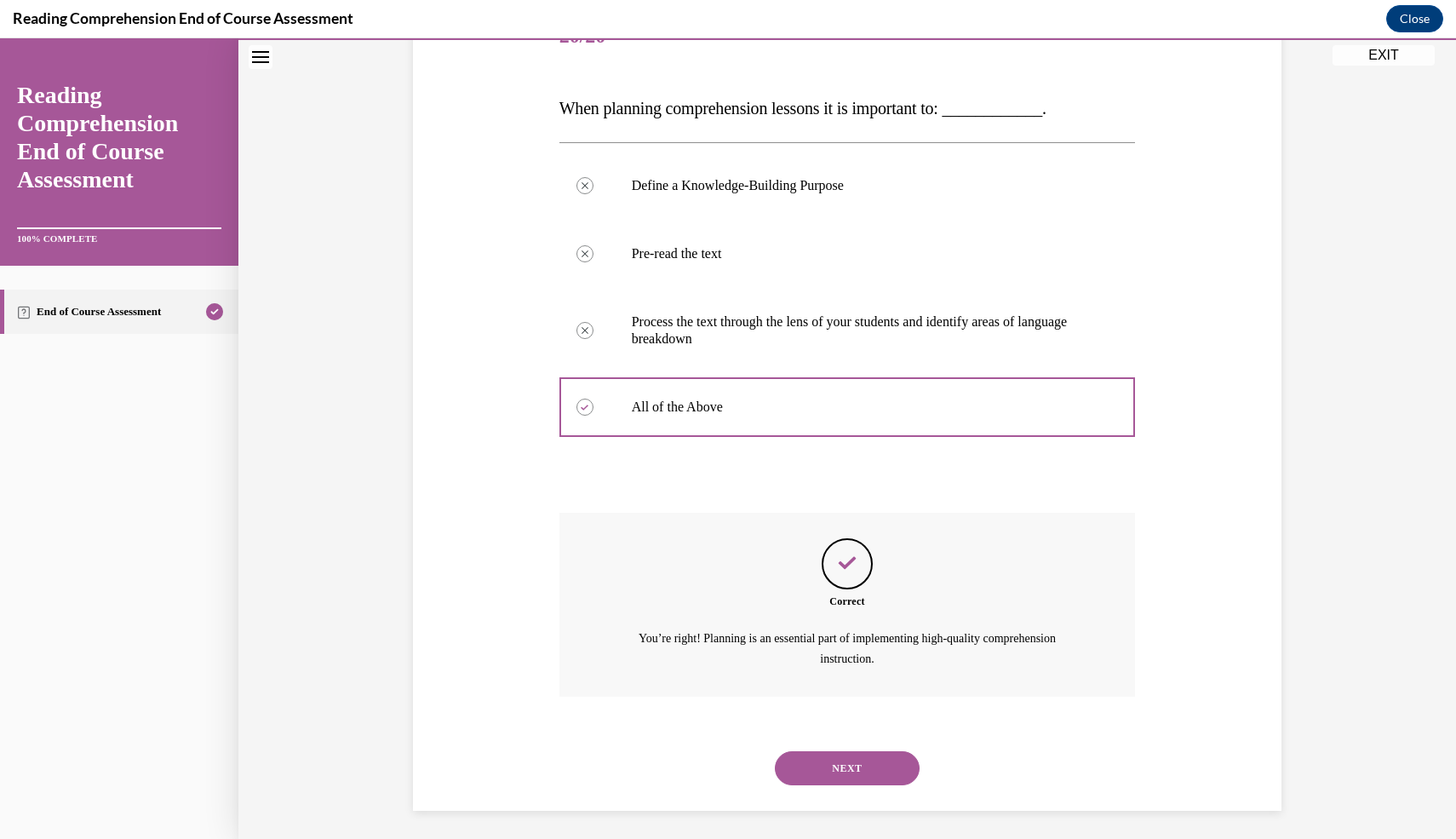
scroll to position [239, 0]
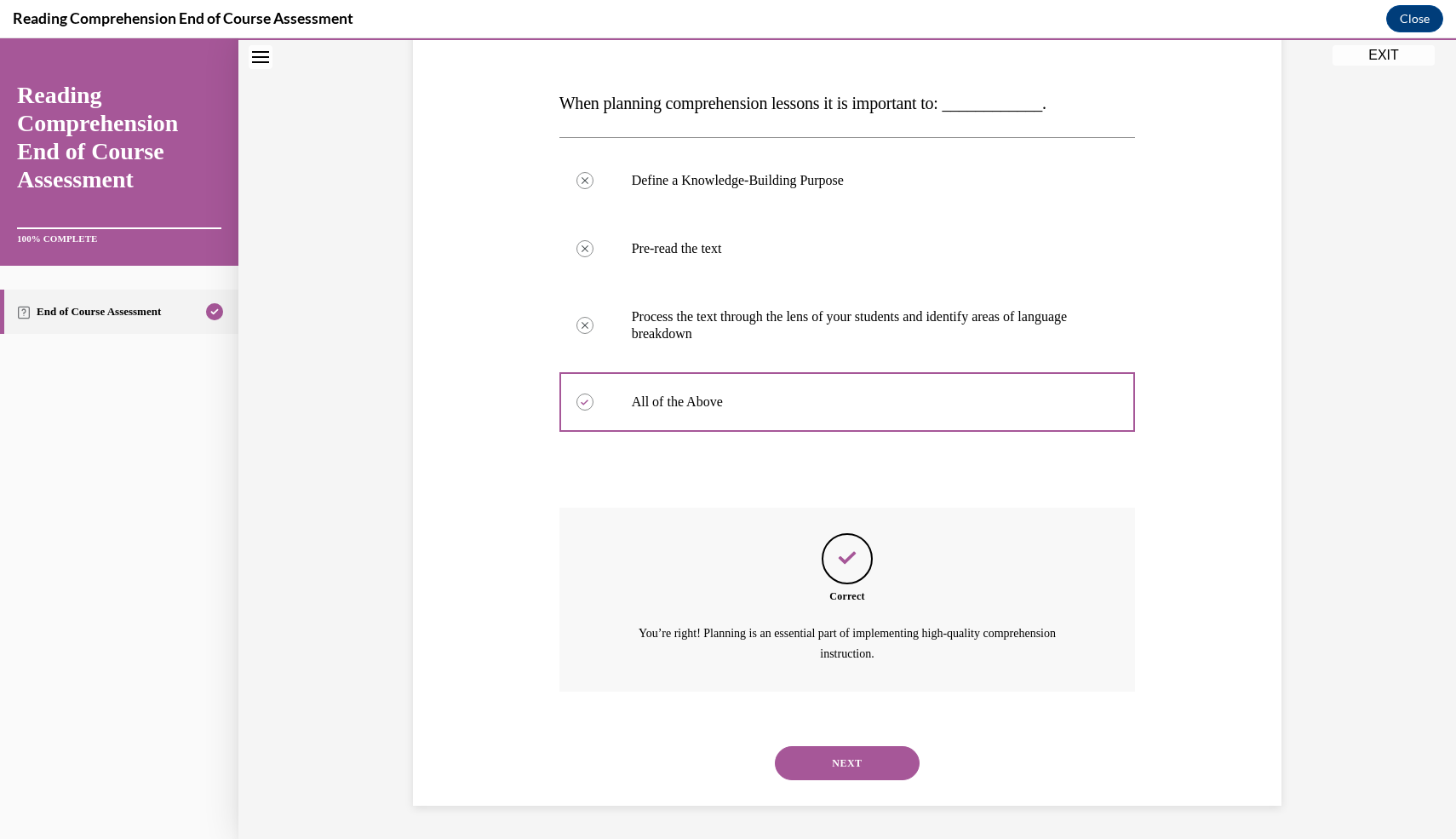
click at [860, 758] on button "NEXT" at bounding box center [848, 763] width 145 height 34
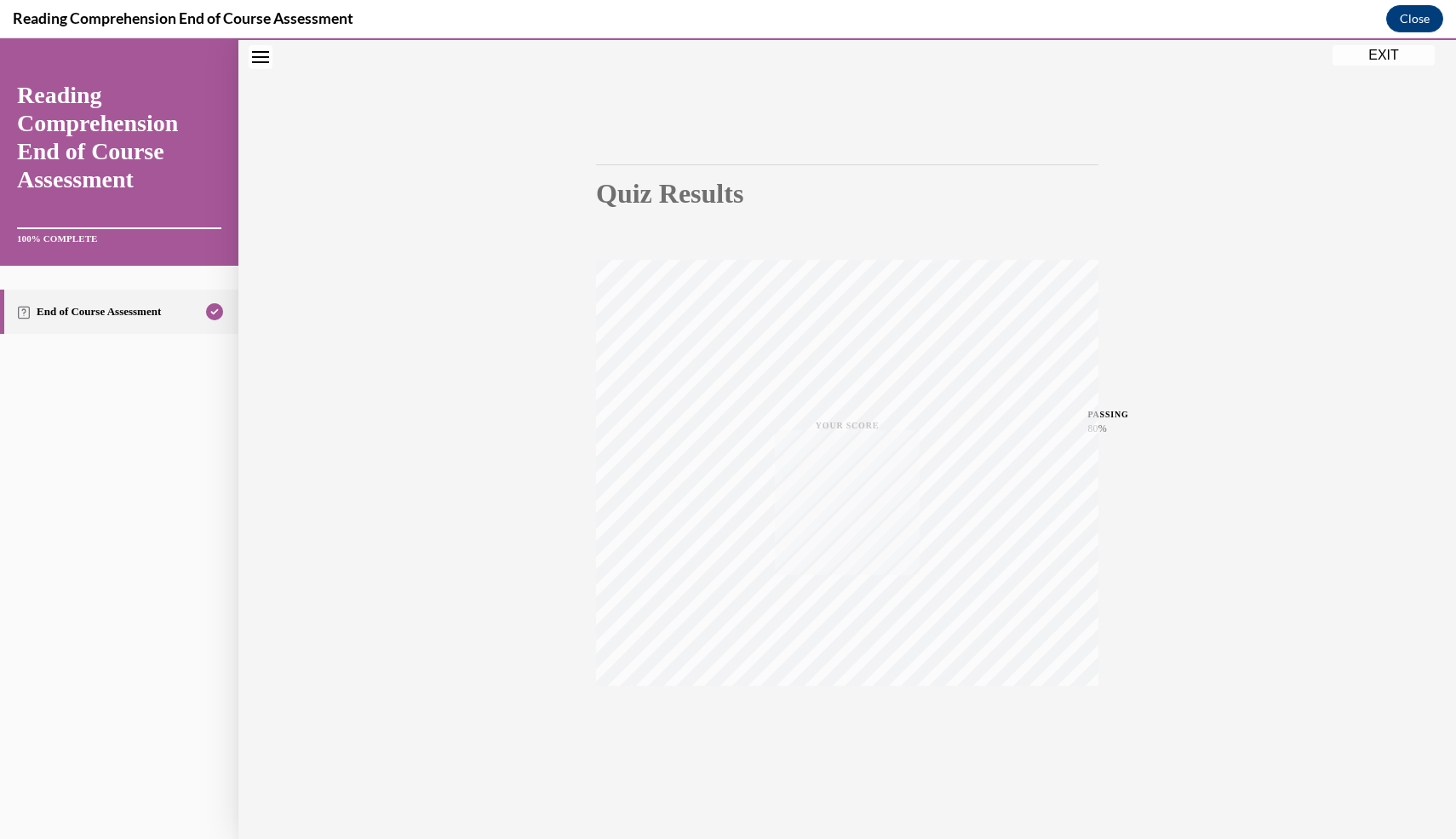
scroll to position [72, 0]
click at [1383, 56] on button "EXIT" at bounding box center [1384, 55] width 103 height 21
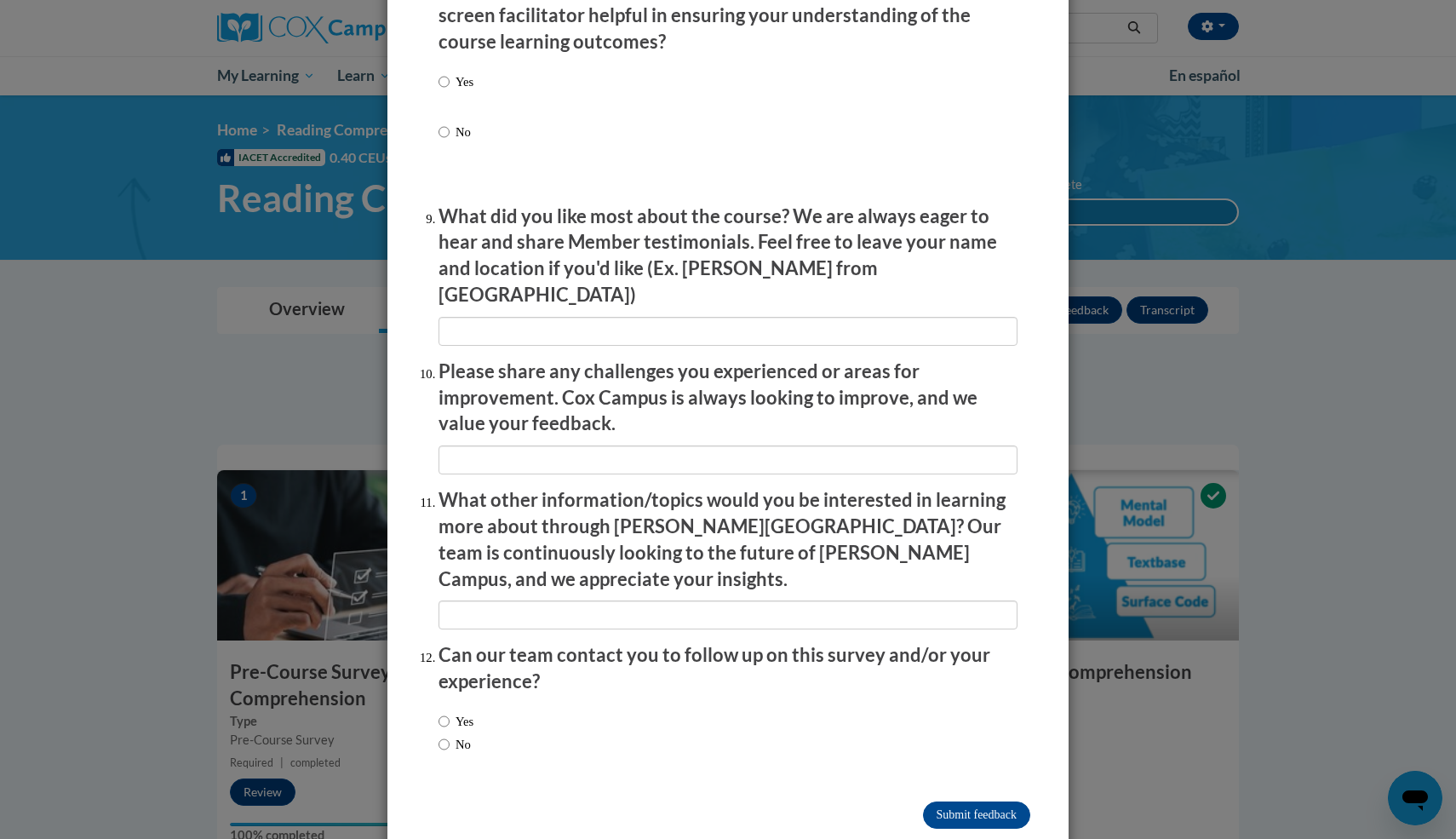
scroll to position [2704, 0]
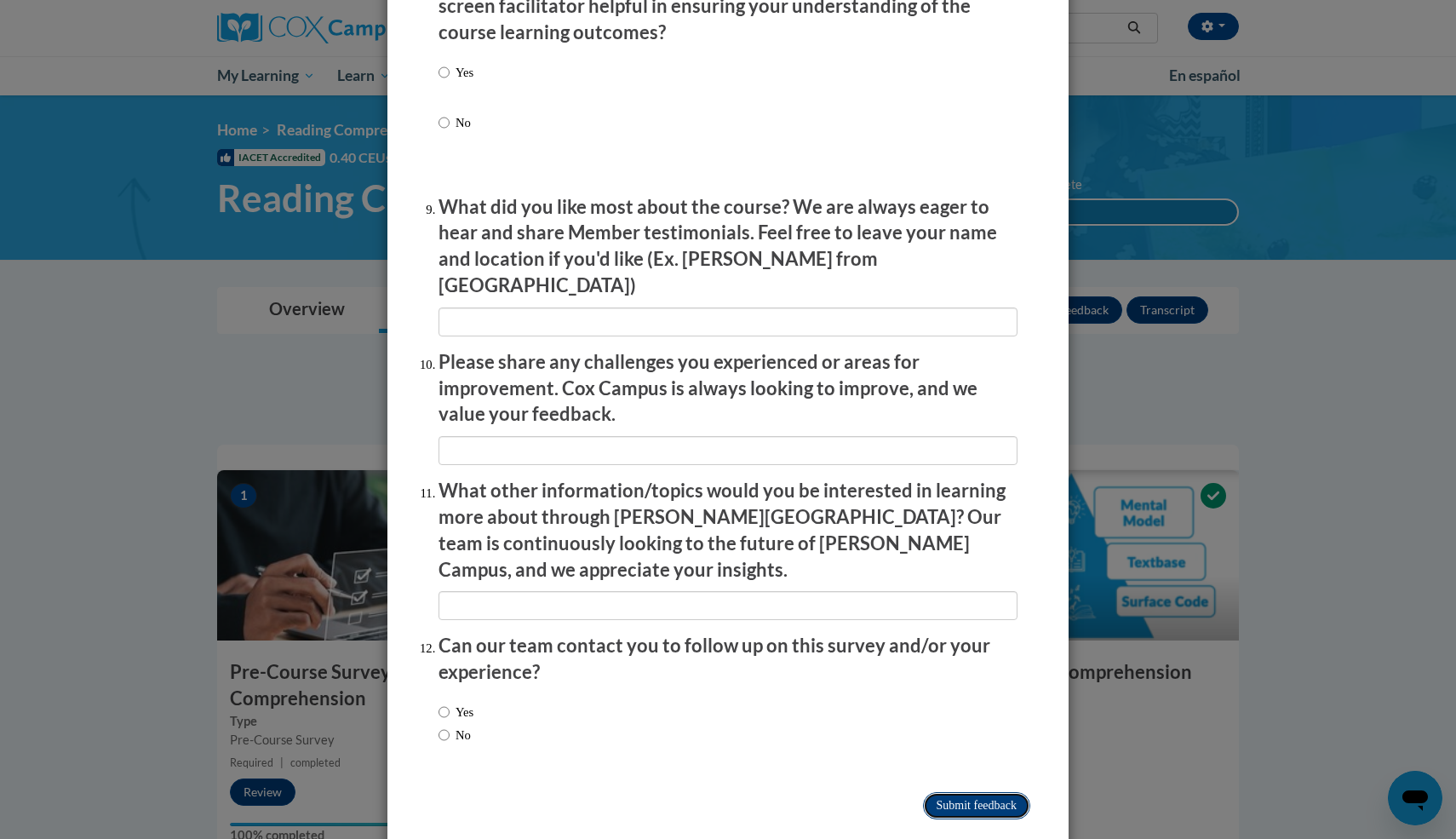
click at [950, 792] on input "Submit feedback" at bounding box center [977, 806] width 108 height 27
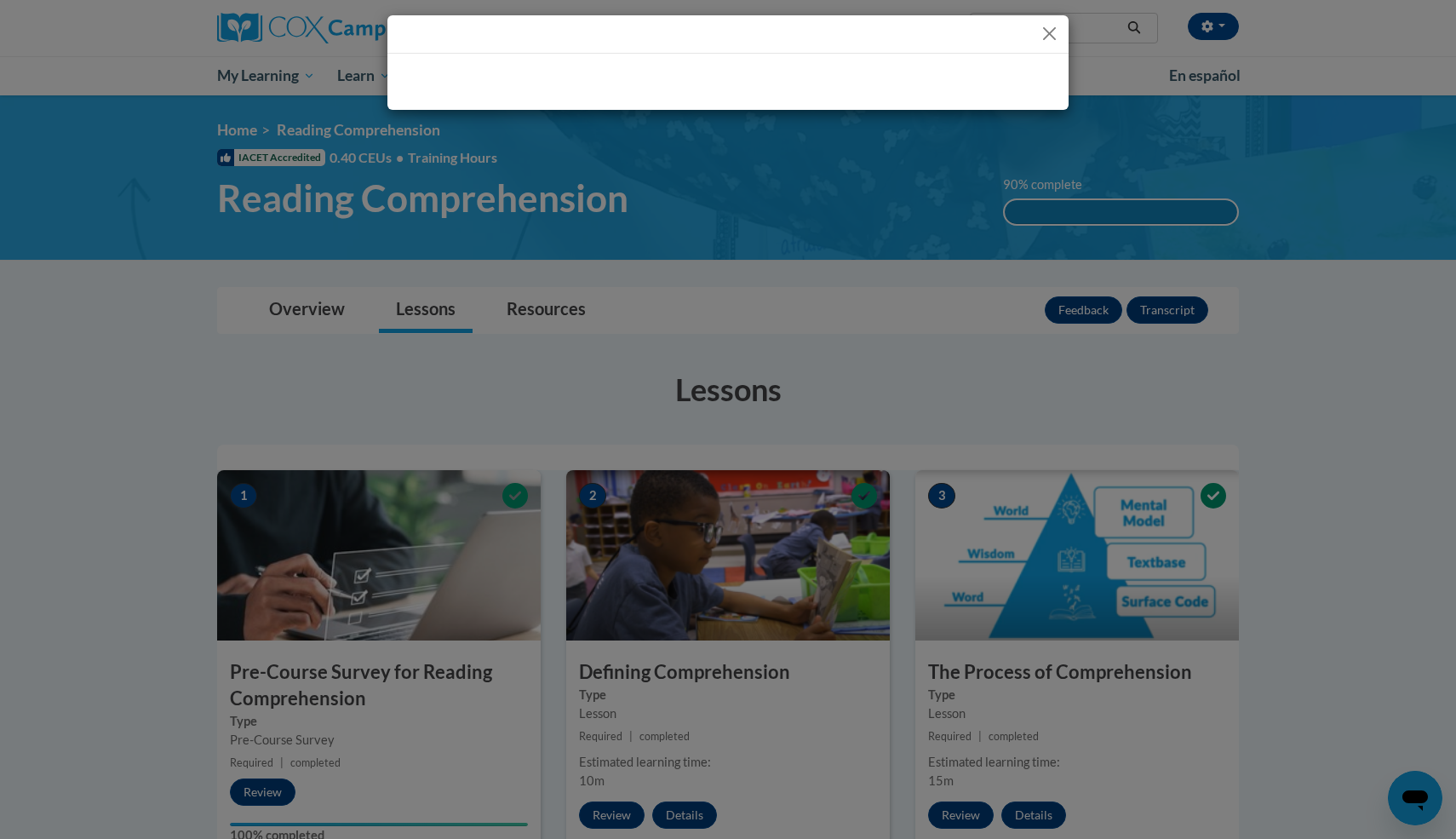
scroll to position [0, 0]
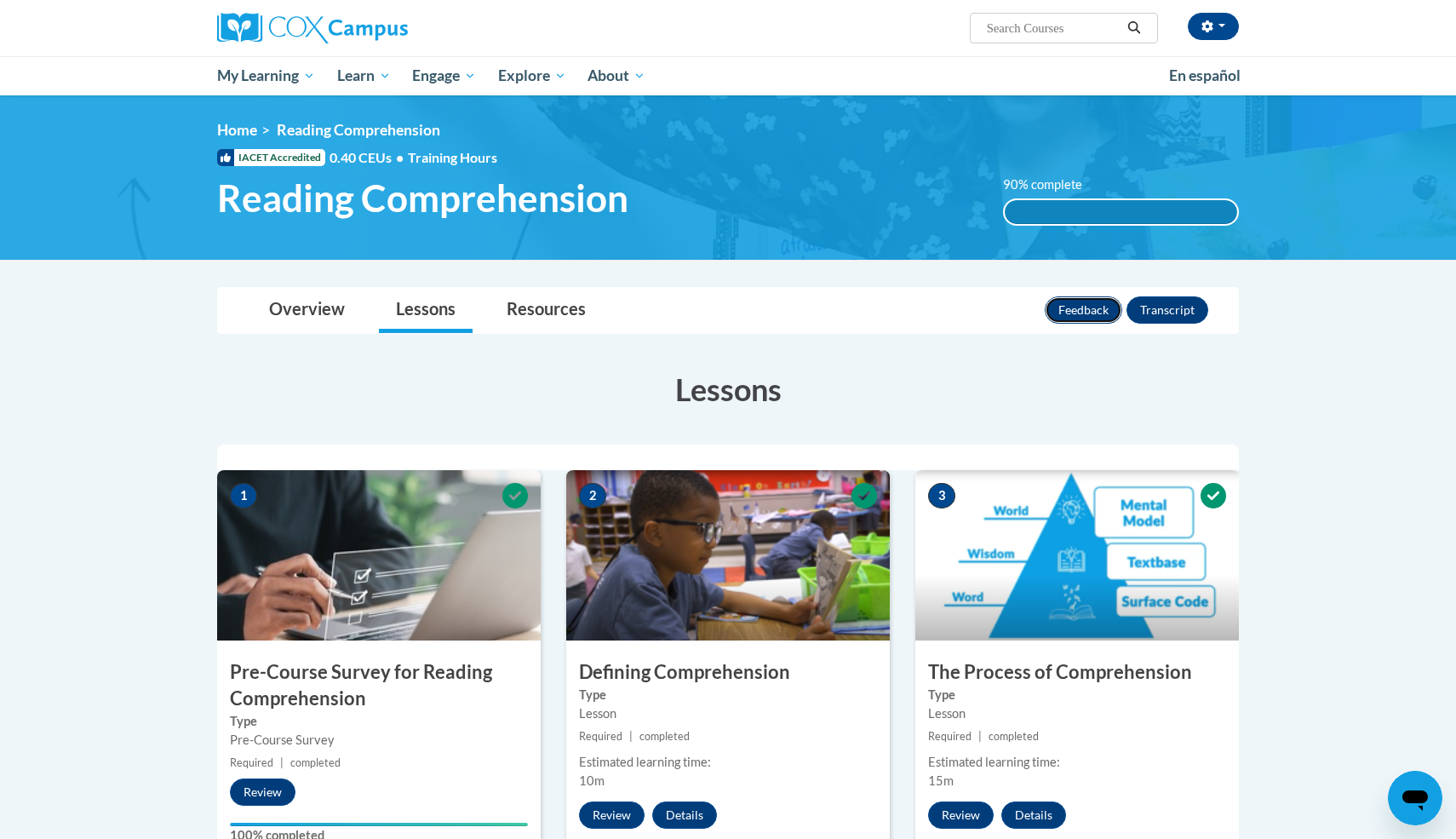
click at [1092, 313] on button "Feedback" at bounding box center [1083, 310] width 77 height 27
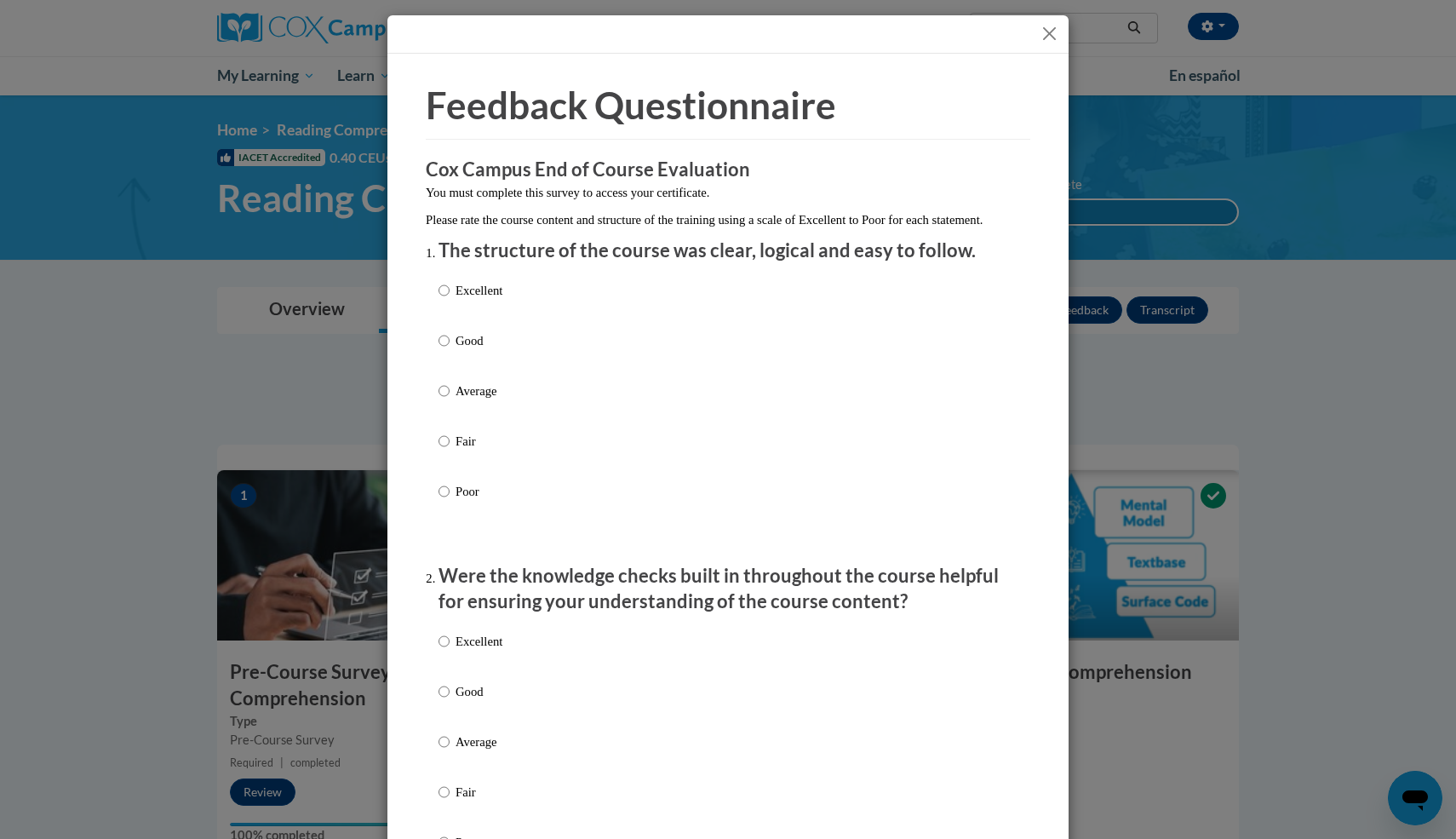
click at [463, 295] on div "Excellent Good Average Fair Poor" at bounding box center [470, 405] width 64 height 264
click at [459, 300] on p "Excellent" at bounding box center [479, 289] width 47 height 19
click at [450, 300] on input "Excellent" at bounding box center [444, 289] width 11 height 19
radio input "true"
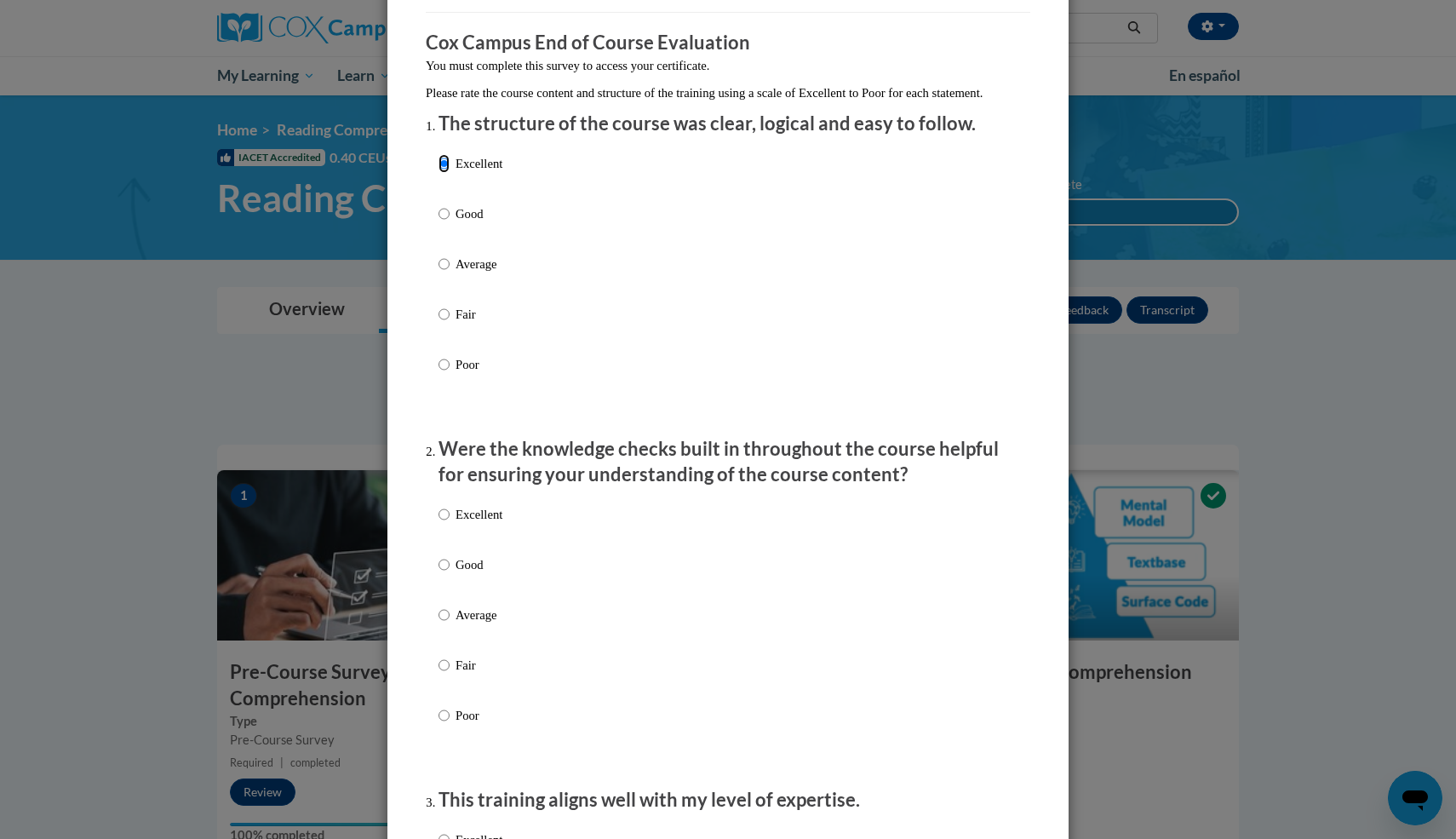
scroll to position [139, 0]
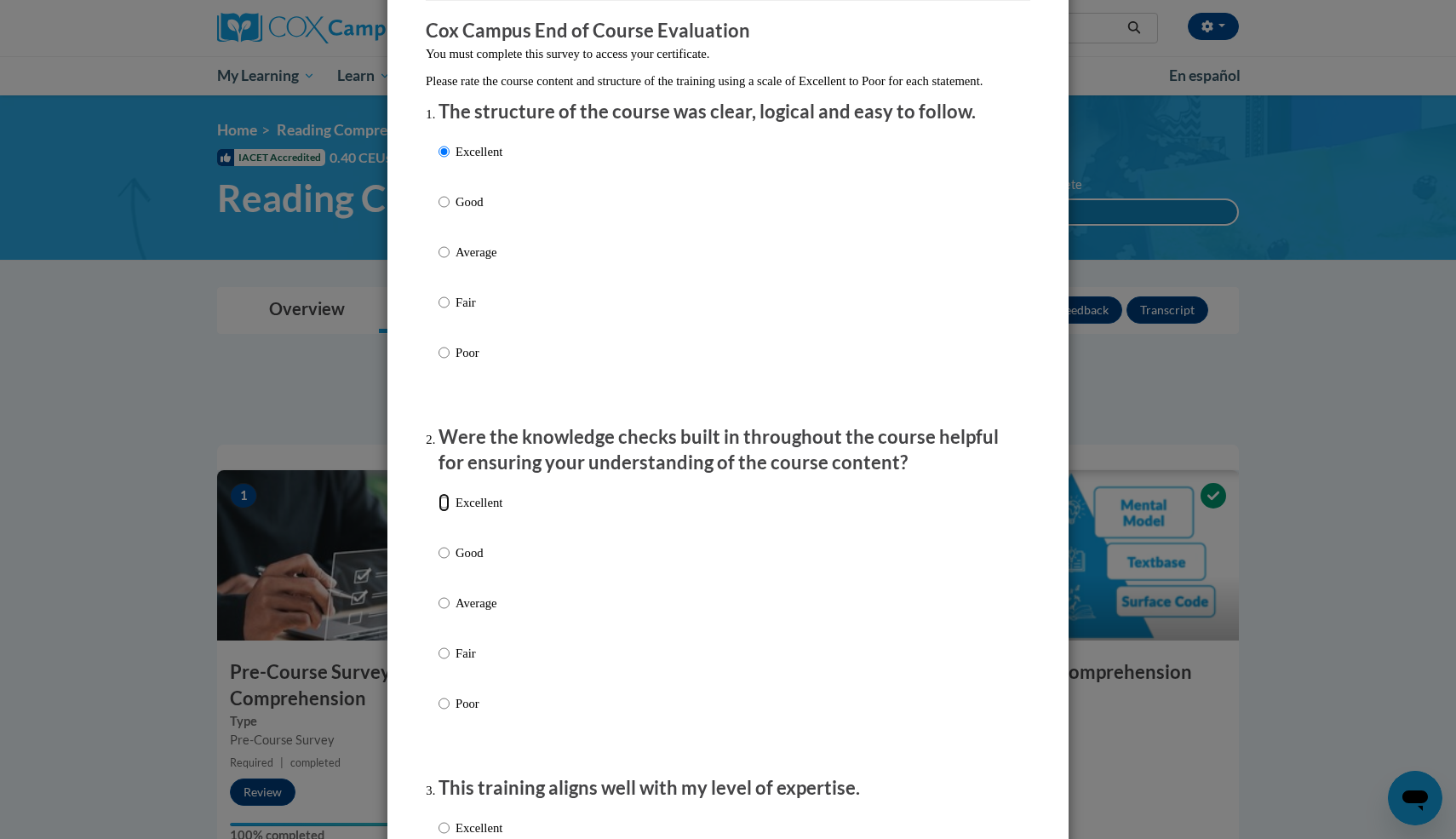
click at [448, 511] on input "Excellent" at bounding box center [444, 502] width 11 height 19
radio input "true"
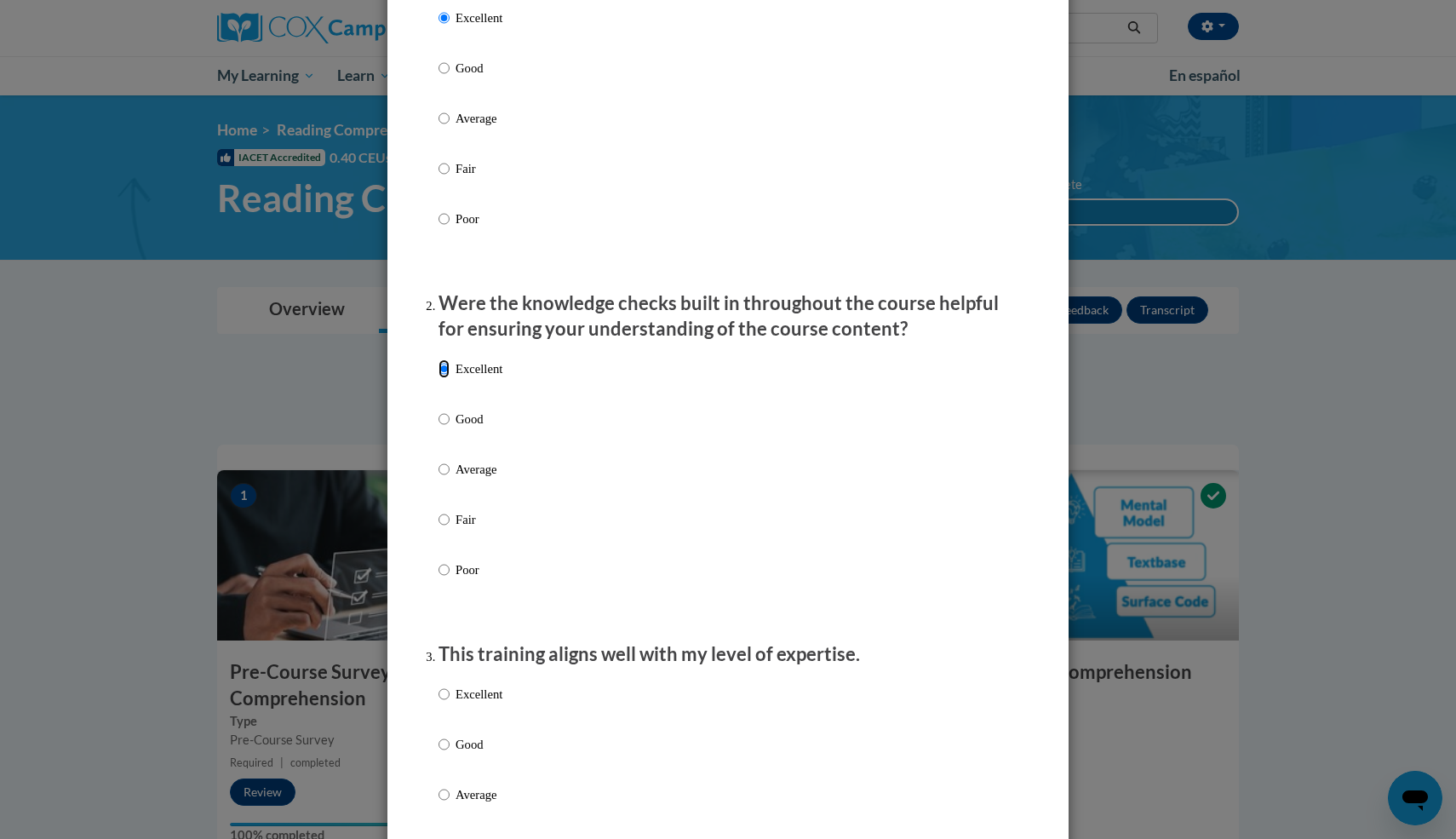
scroll to position [933, 0]
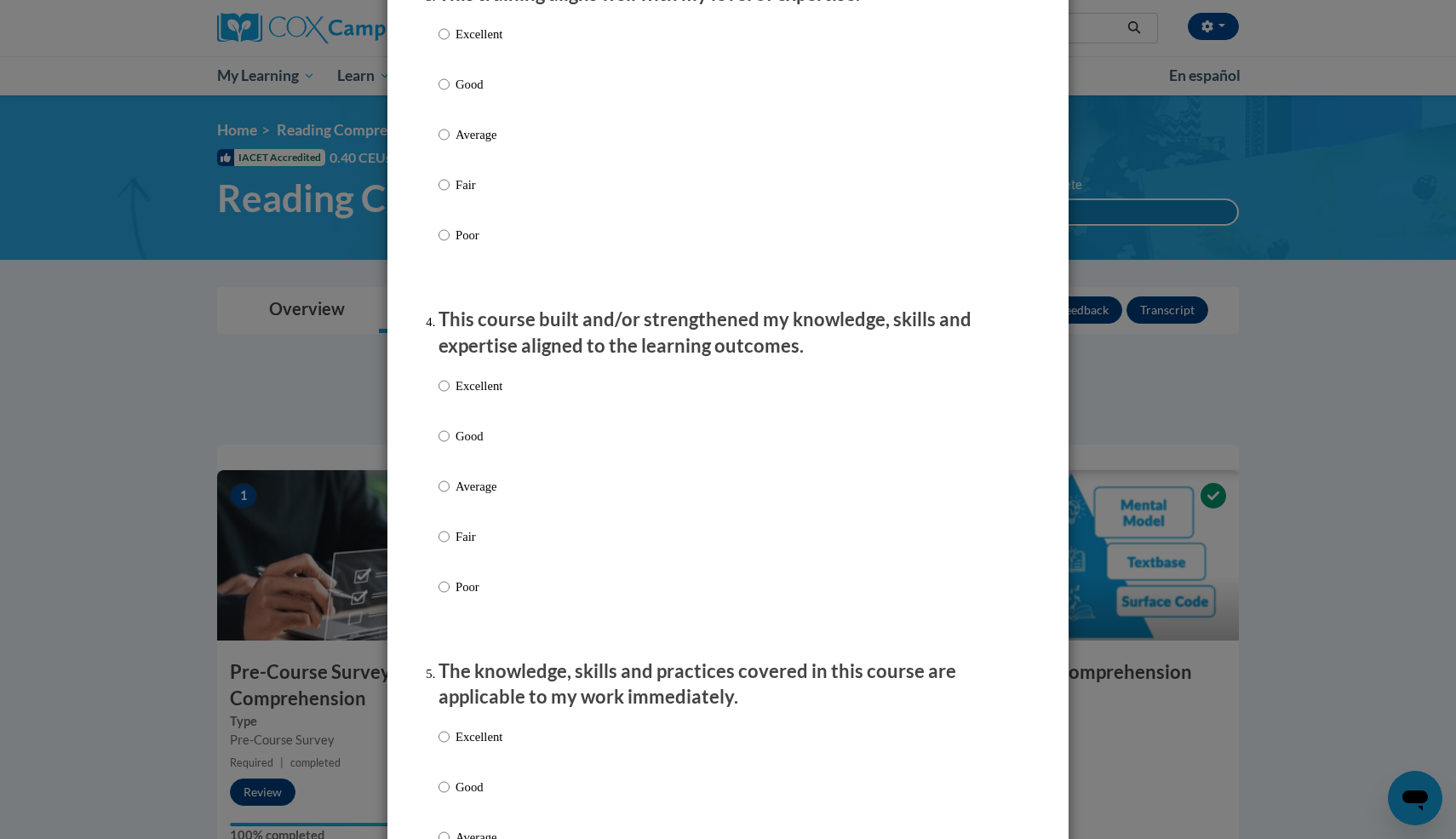
click at [475, 43] on p "Excellent" at bounding box center [479, 33] width 47 height 19
click at [450, 43] on input "Excellent" at bounding box center [444, 33] width 11 height 19
radio input "true"
click at [478, 395] on p "Excellent" at bounding box center [479, 385] width 47 height 19
click at [450, 395] on input "Excellent" at bounding box center [444, 385] width 11 height 19
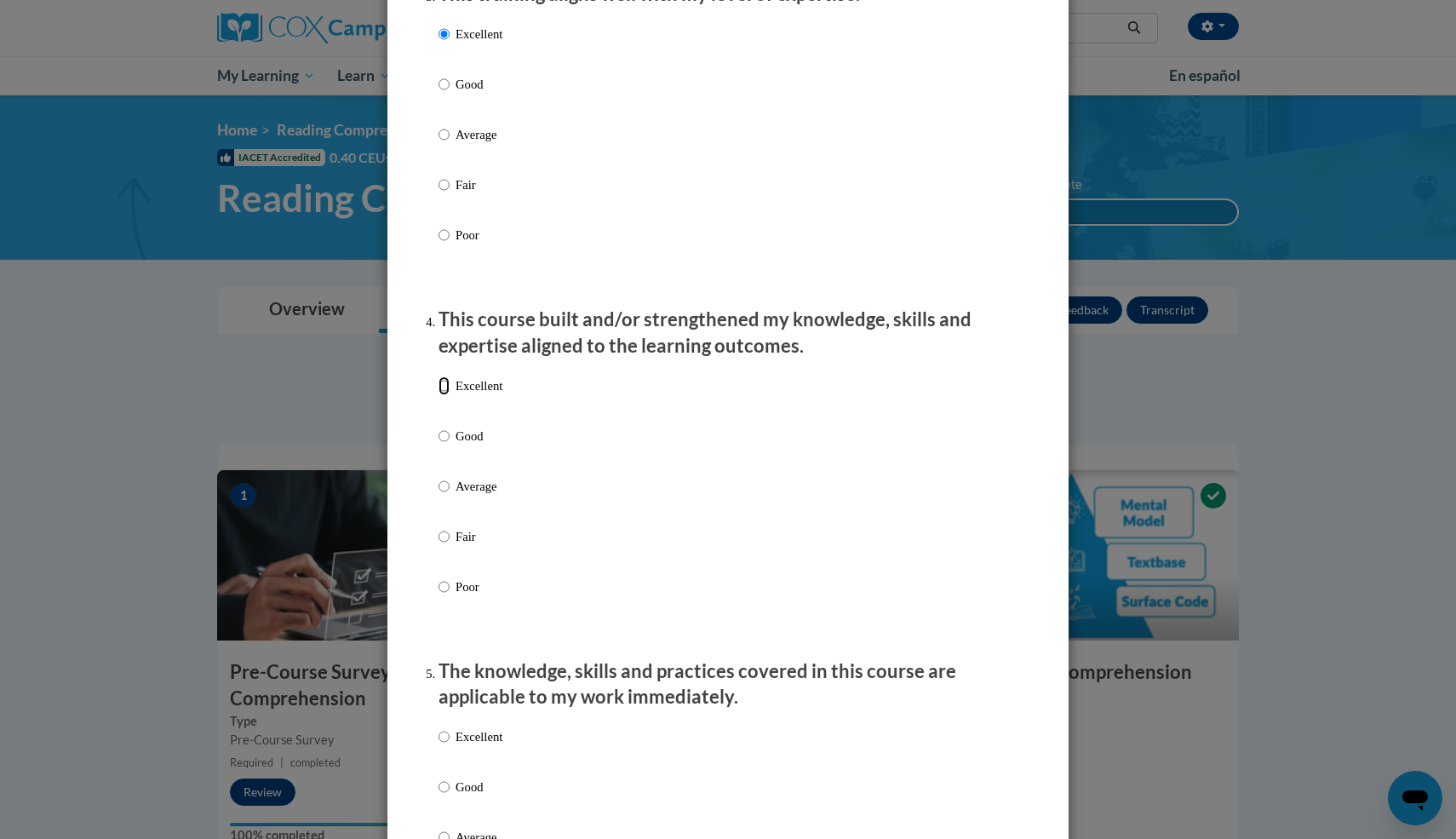
radio input "true"
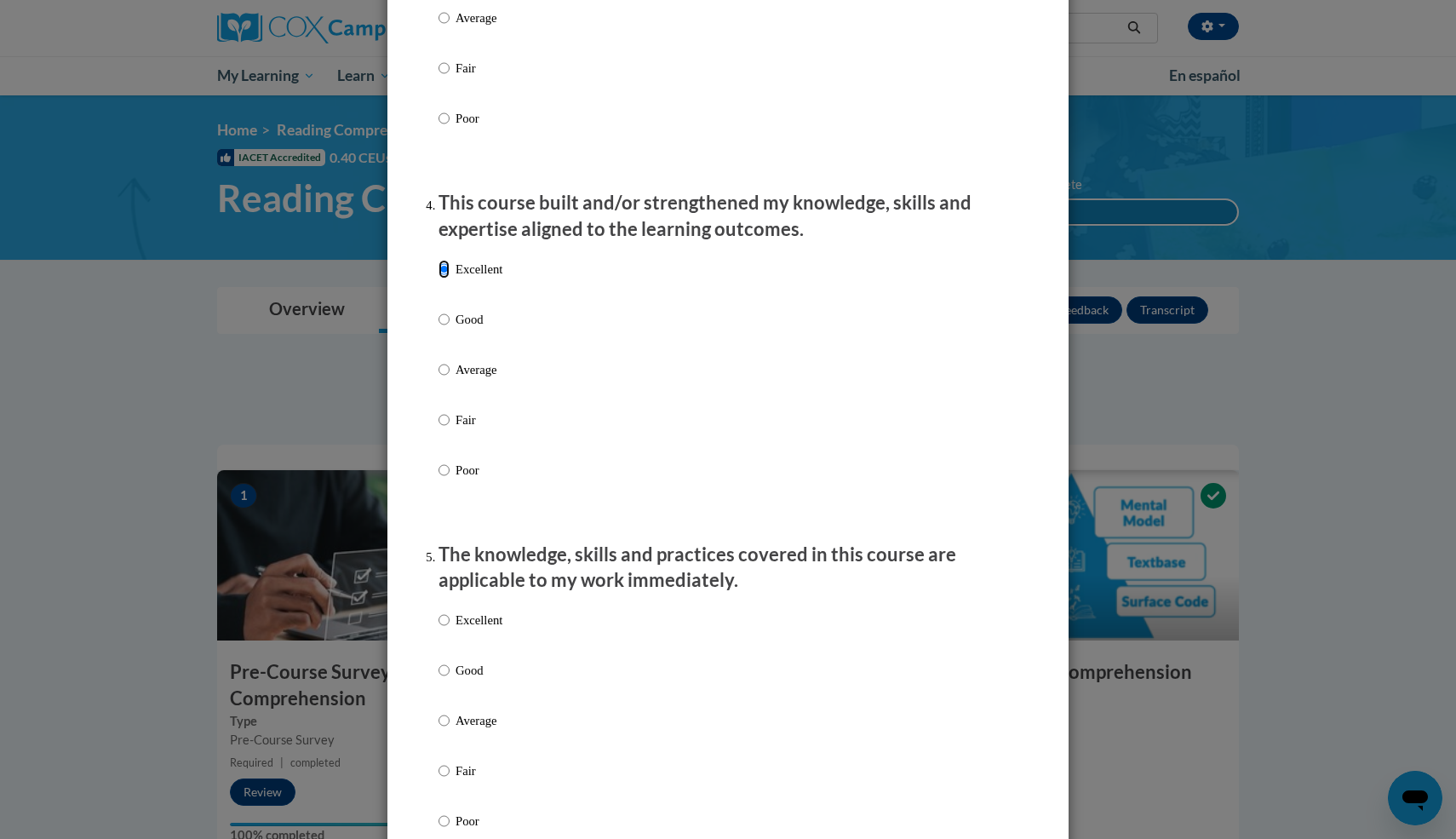
scroll to position [1053, 0]
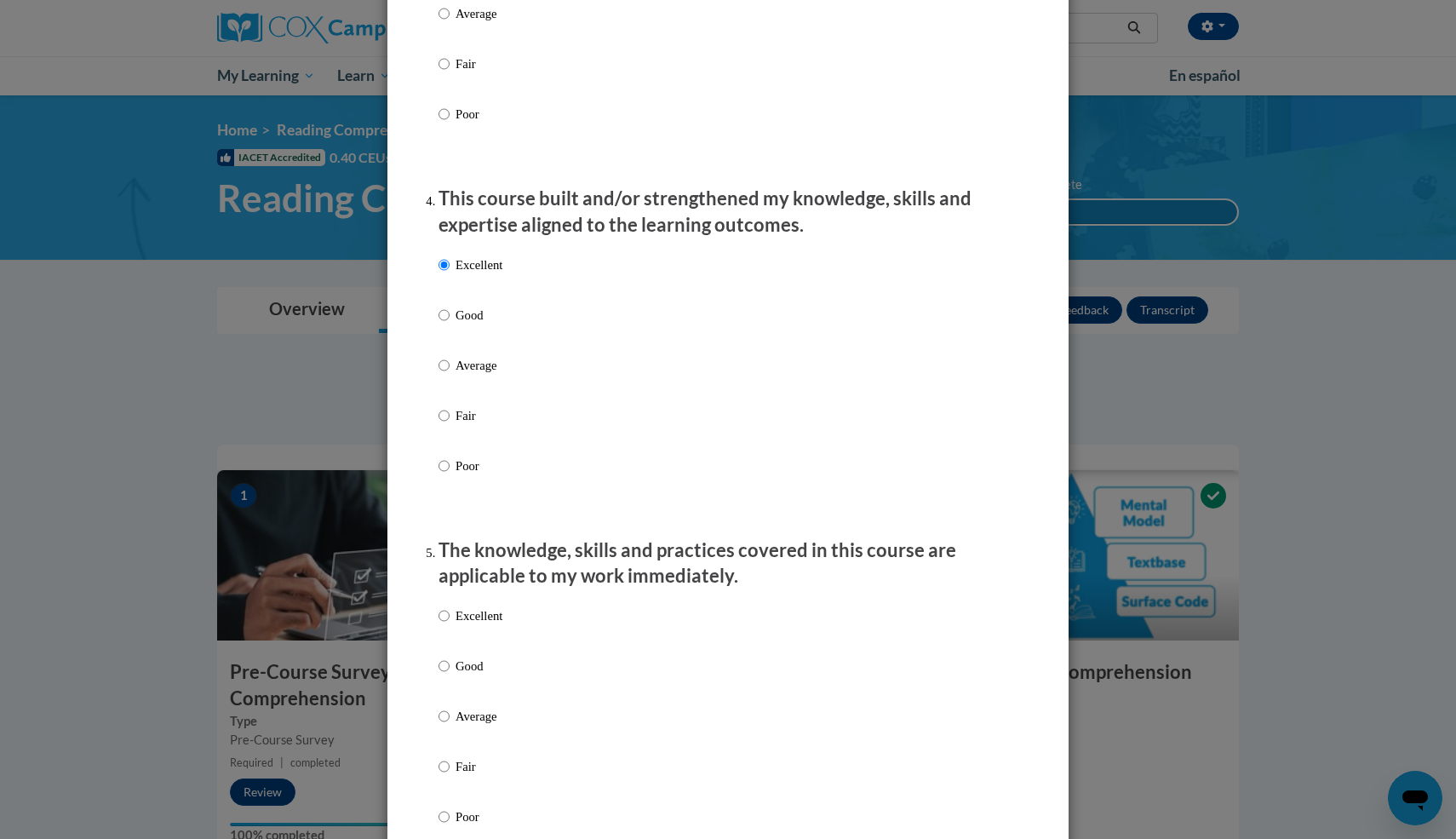
click at [466, 625] on p "Excellent" at bounding box center [479, 615] width 47 height 19
click at [450, 625] on input "Excellent" at bounding box center [444, 615] width 11 height 19
radio input "true"
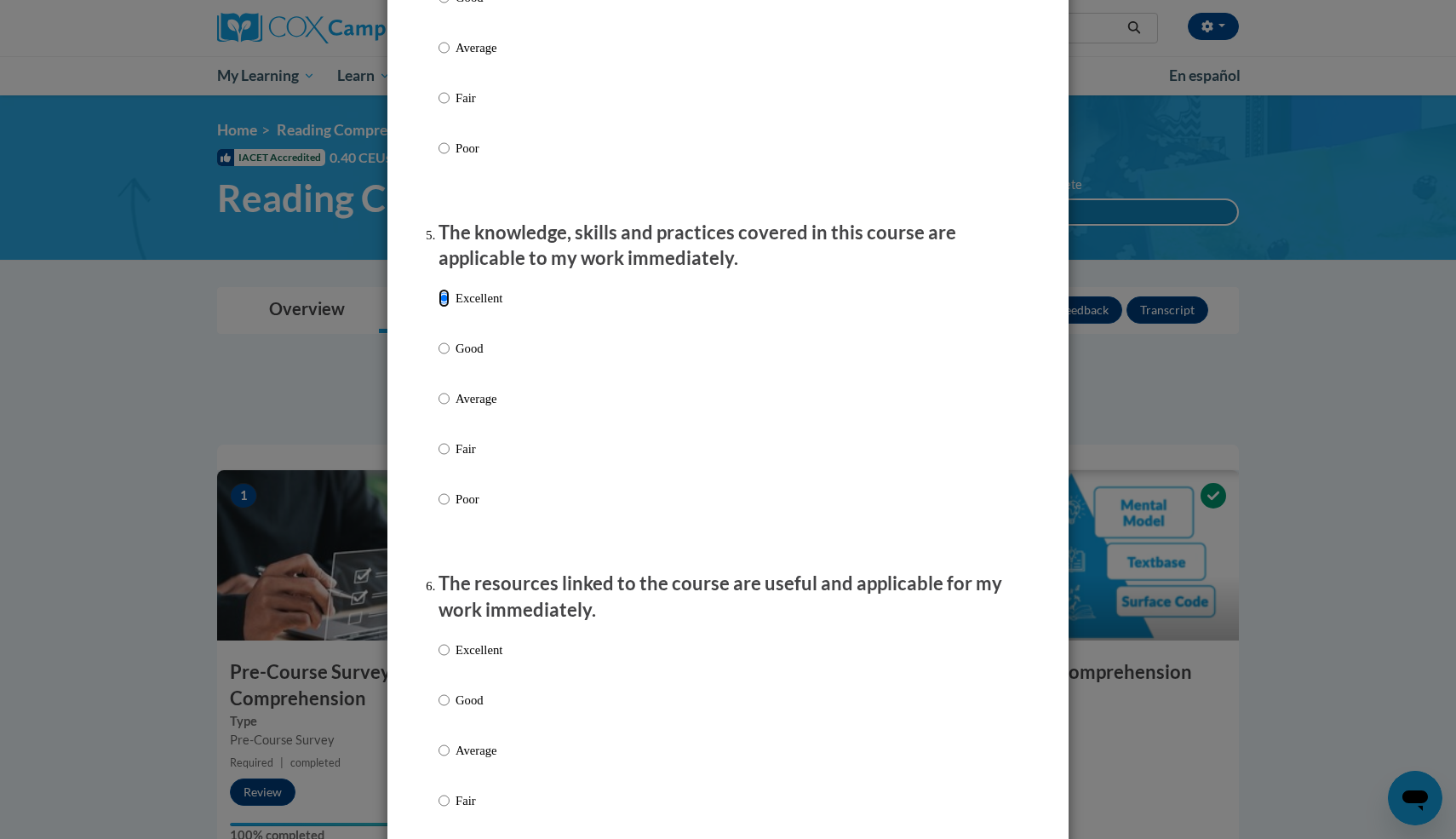
scroll to position [1514, 0]
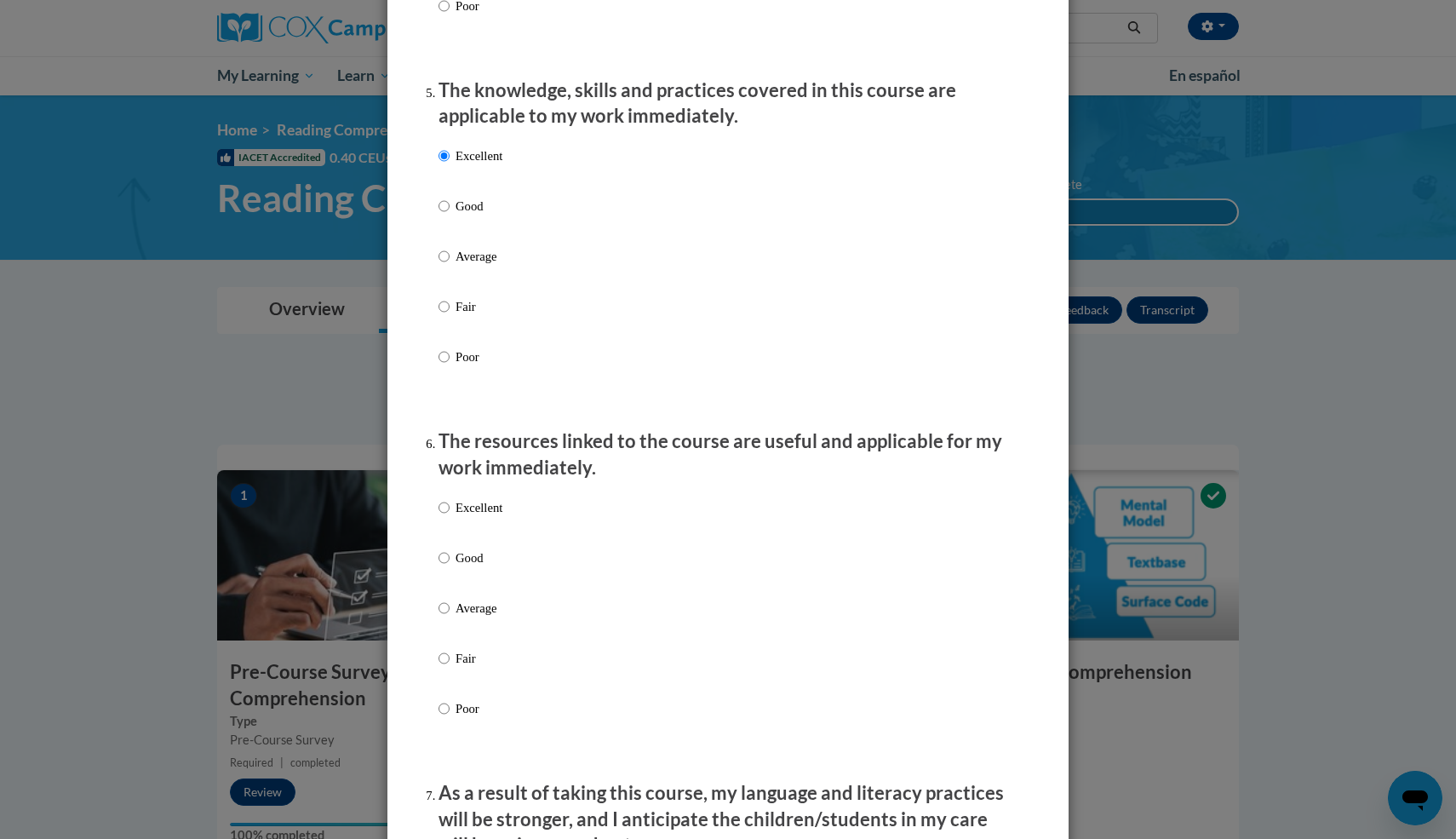
click at [463, 517] on p "Excellent" at bounding box center [479, 508] width 47 height 19
click at [450, 517] on input "Excellent" at bounding box center [444, 508] width 11 height 19
radio input "true"
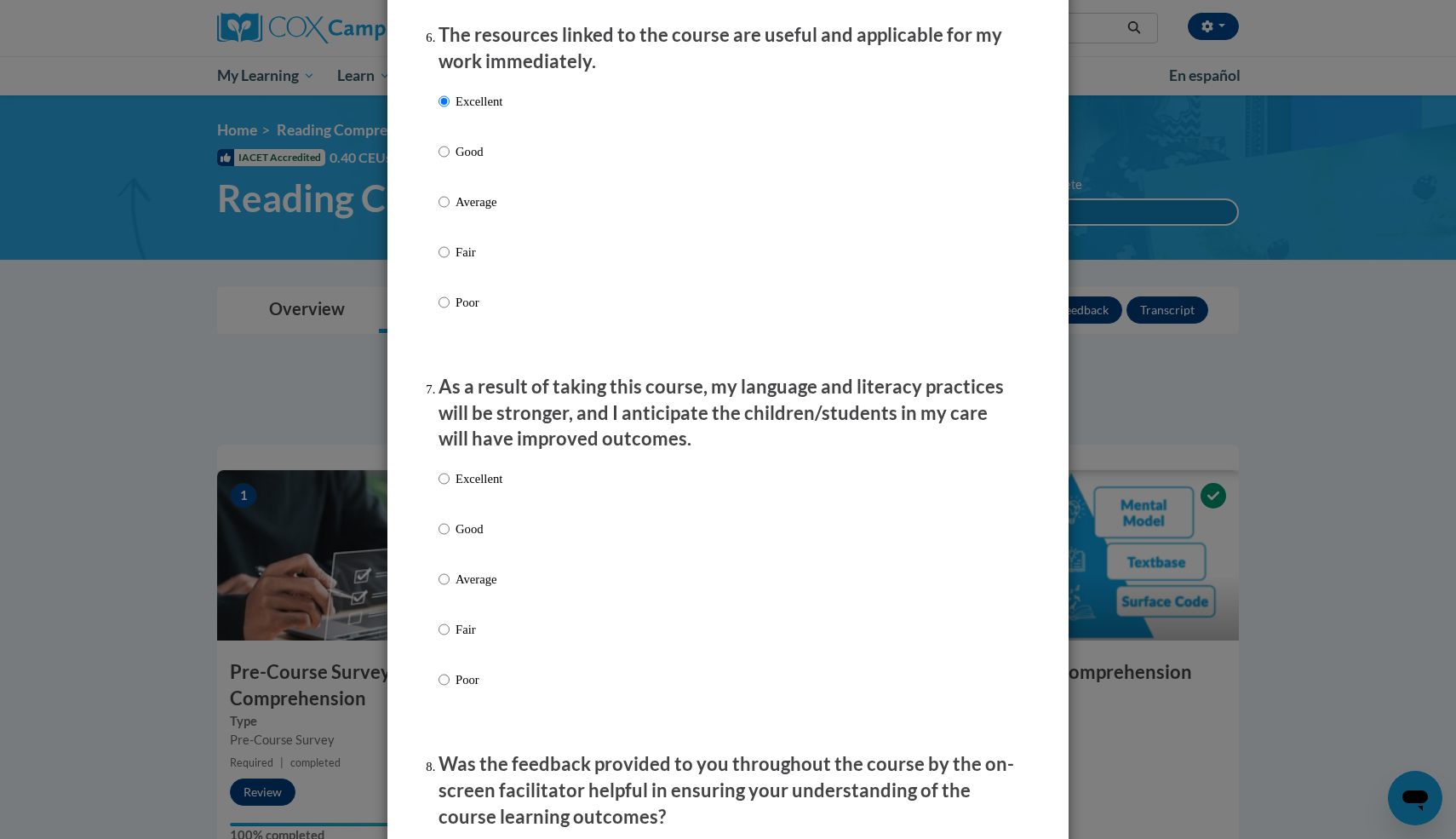
click at [468, 488] on p "Excellent" at bounding box center [479, 478] width 47 height 19
click at [450, 488] on input "Excellent" at bounding box center [444, 478] width 11 height 19
radio input "true"
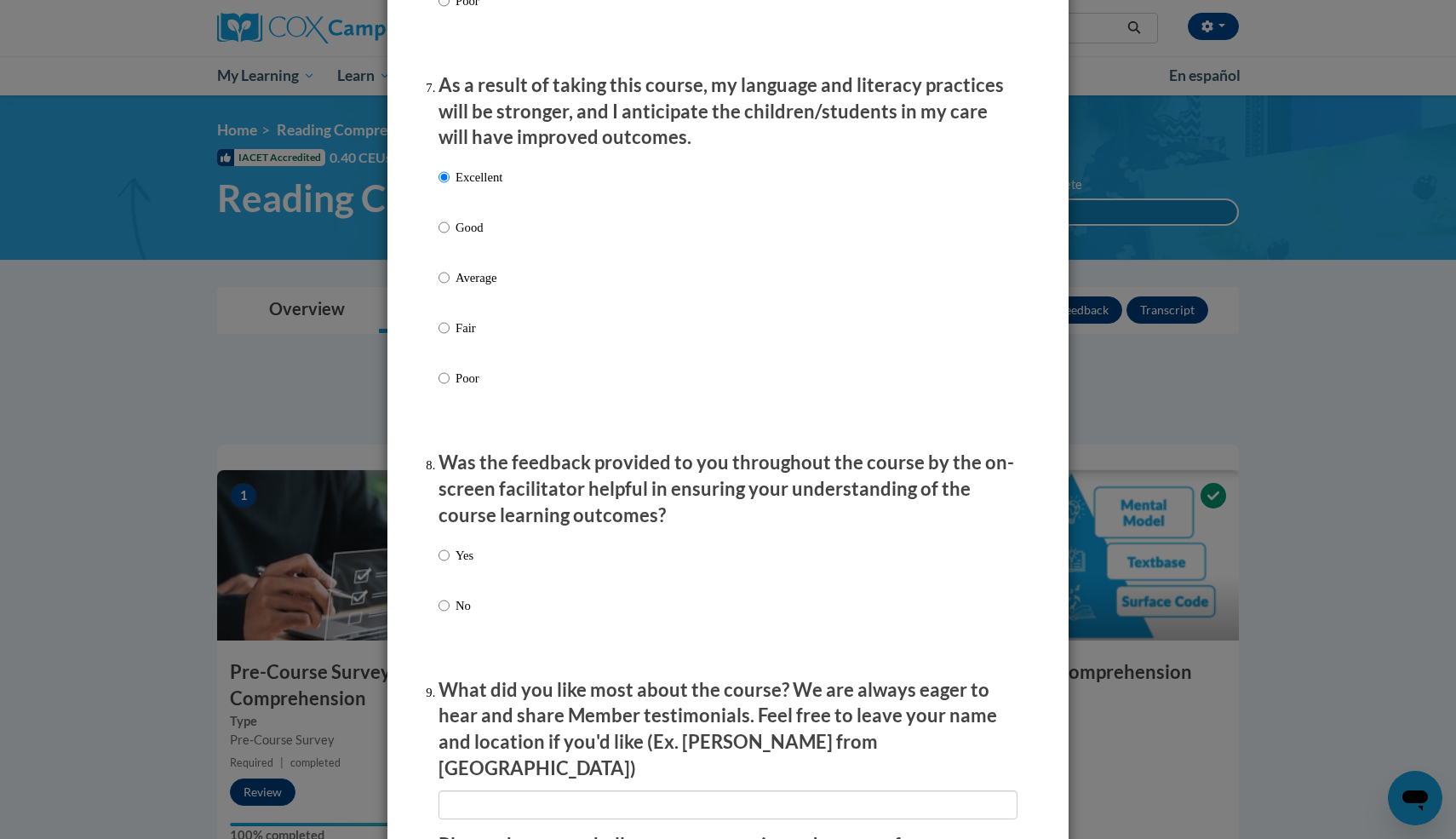
click at [449, 584] on label "Yes" at bounding box center [457, 568] width 35 height 46
click at [449, 564] on input "Yes" at bounding box center [444, 554] width 11 height 19
radio input "true"
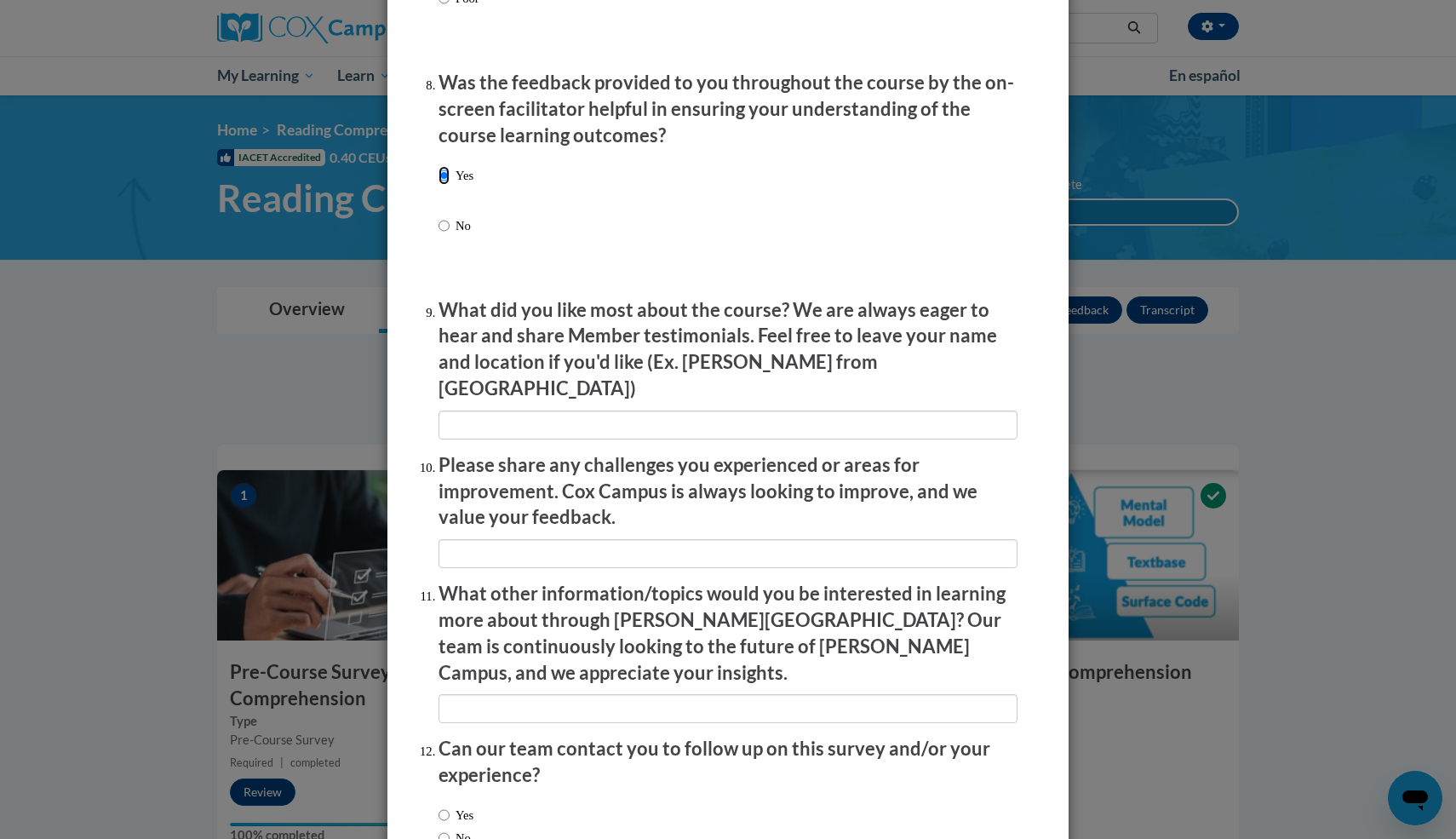
scroll to position [2634, 0]
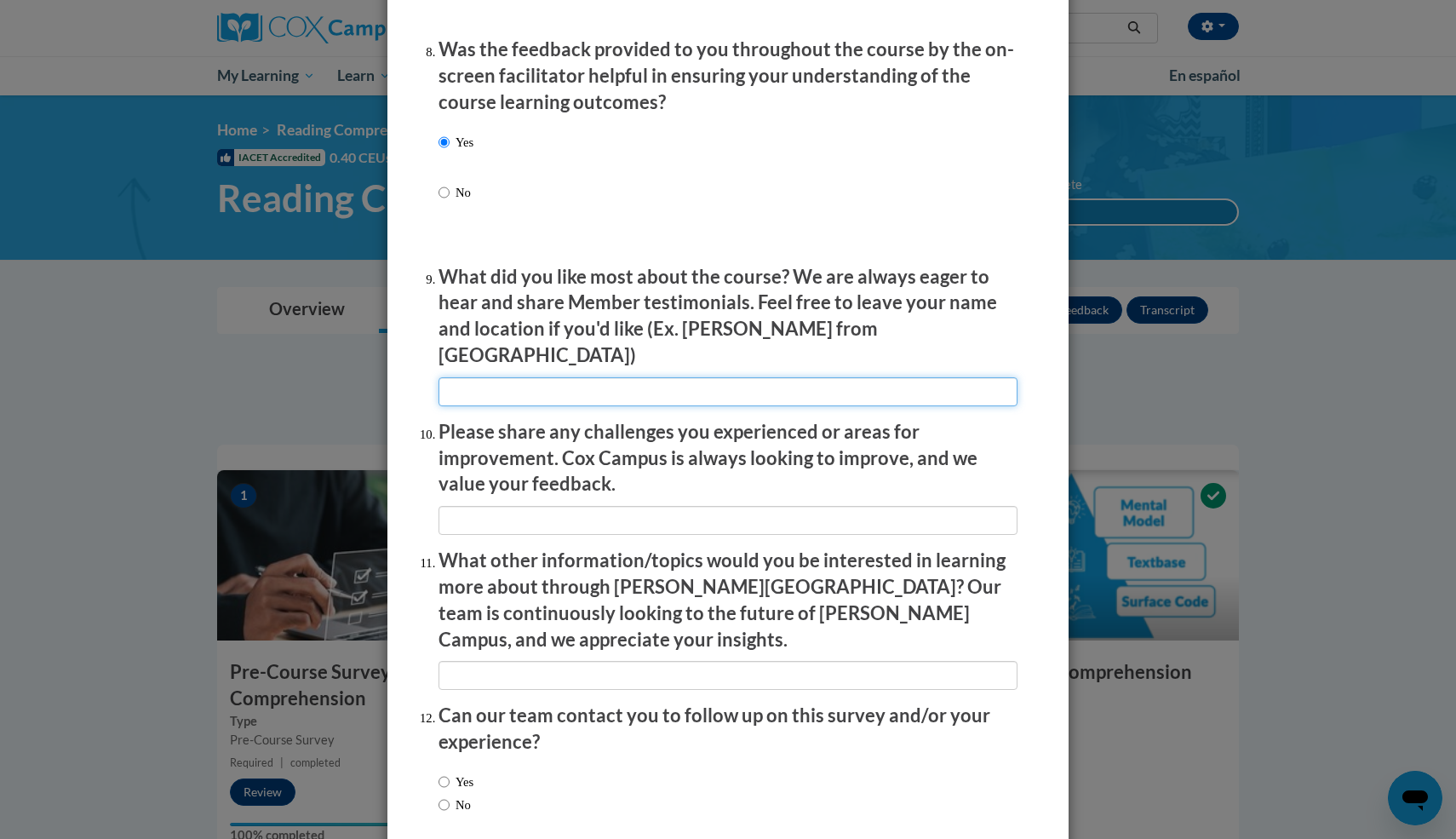
click at [505, 385] on input "textbox" at bounding box center [728, 392] width 579 height 29
type input "jbkjb"
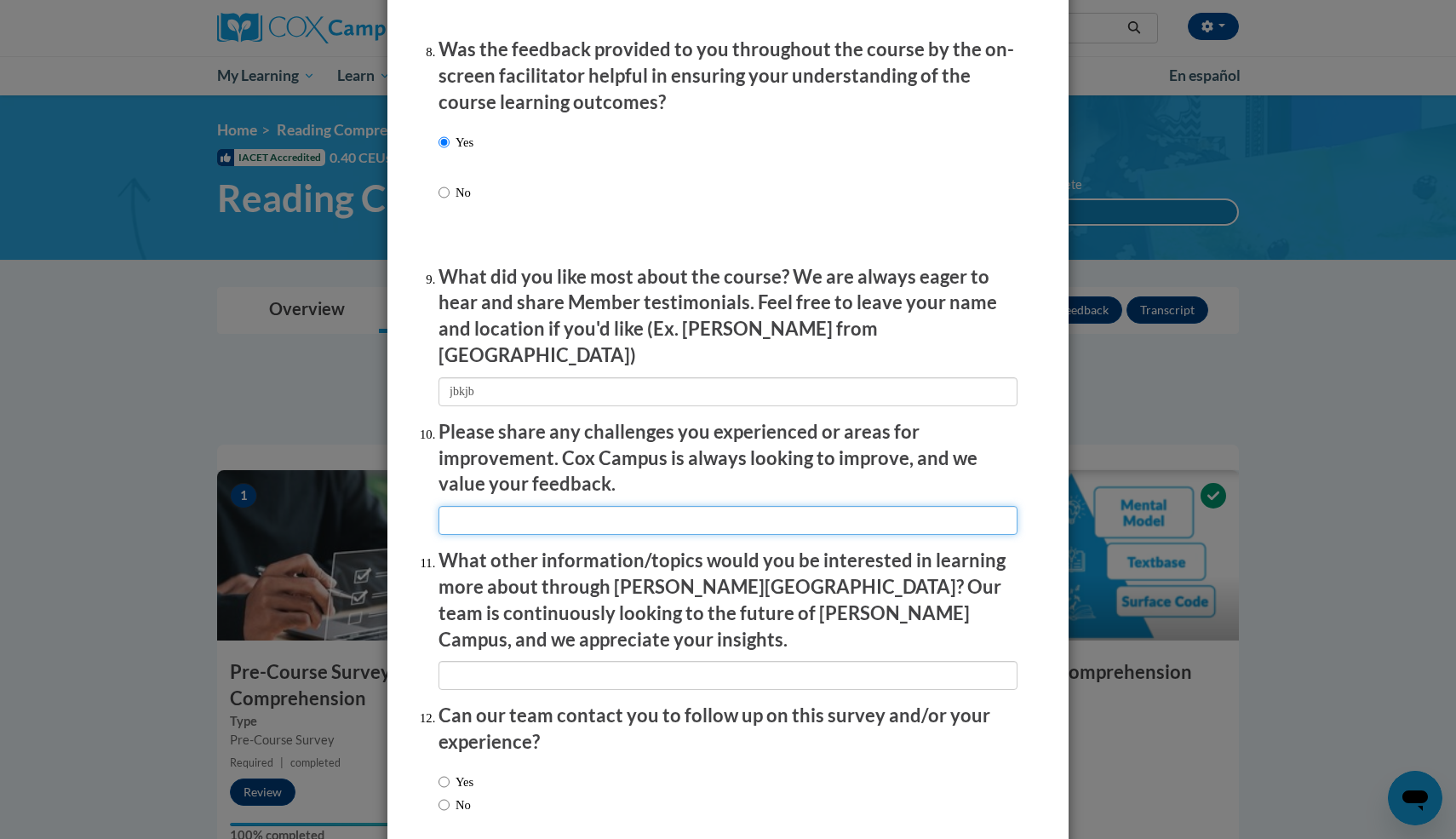
click at [492, 506] on input "textbox" at bounding box center [728, 520] width 579 height 29
type input "jln"
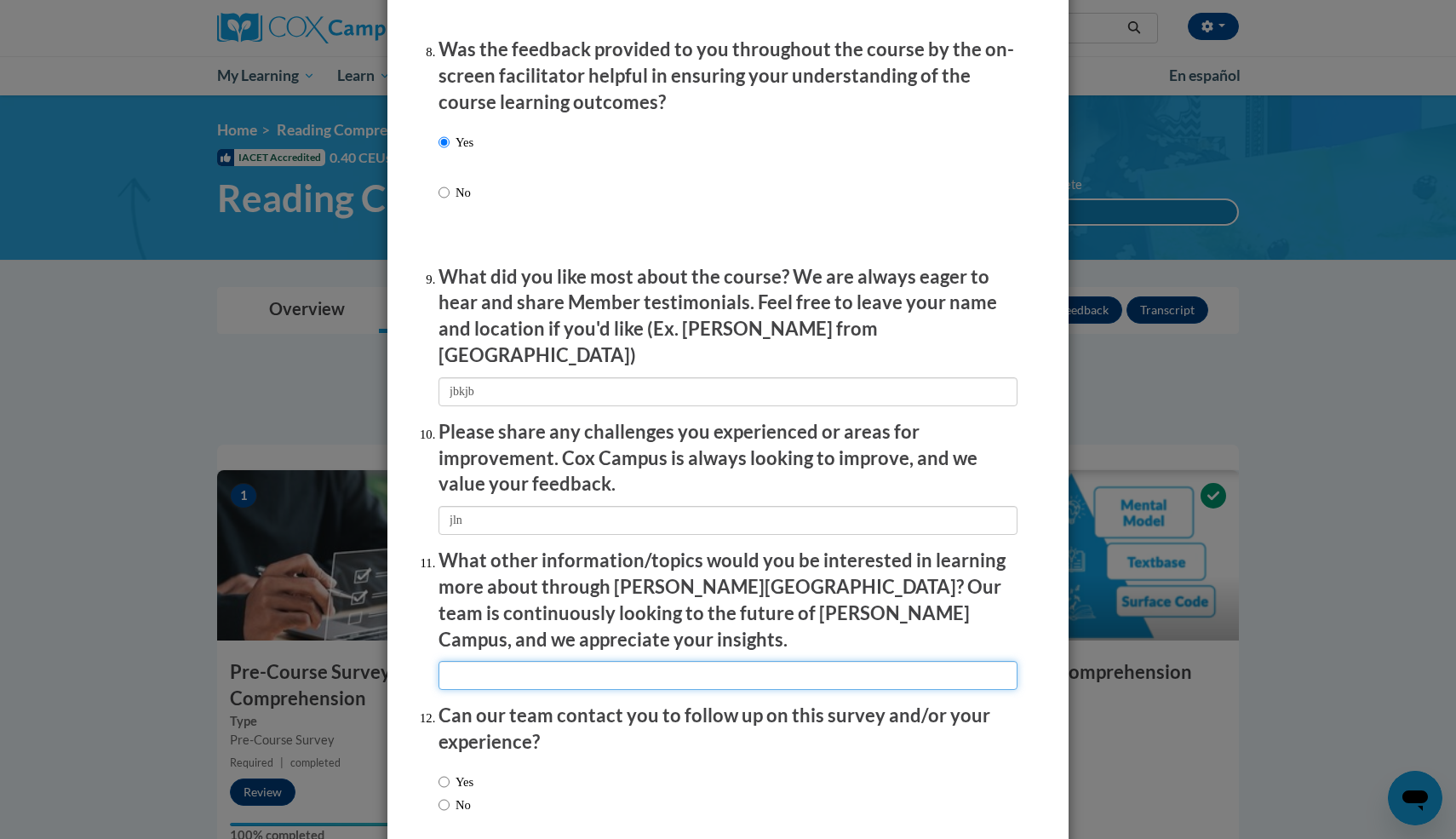
click at [496, 661] on input "textbox" at bounding box center [728, 676] width 579 height 29
type input "jknb"
click at [467, 773] on label "Yes" at bounding box center [457, 781] width 35 height 19
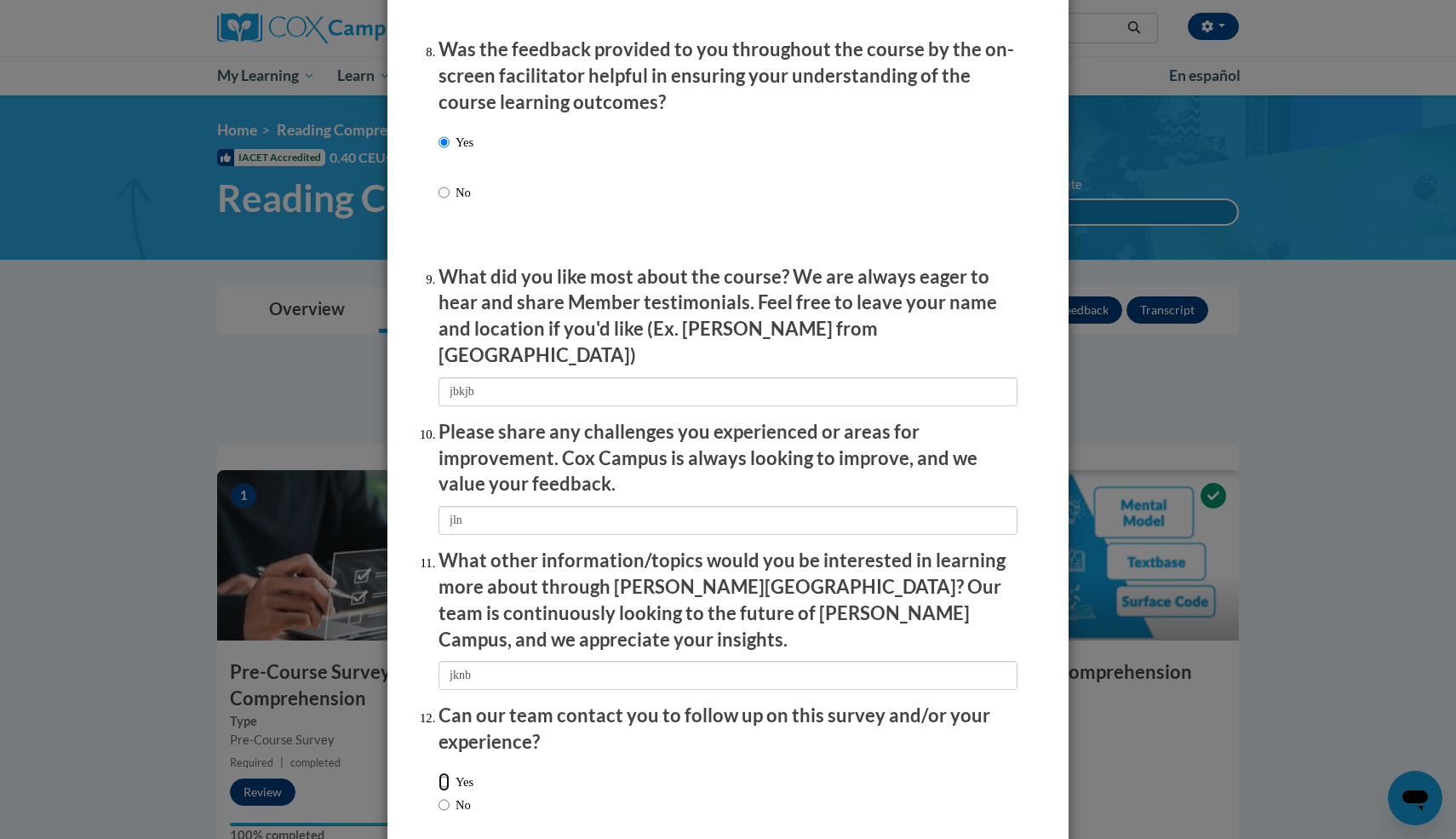
click at [450, 773] on input "Yes" at bounding box center [444, 781] width 11 height 19
radio input "true"
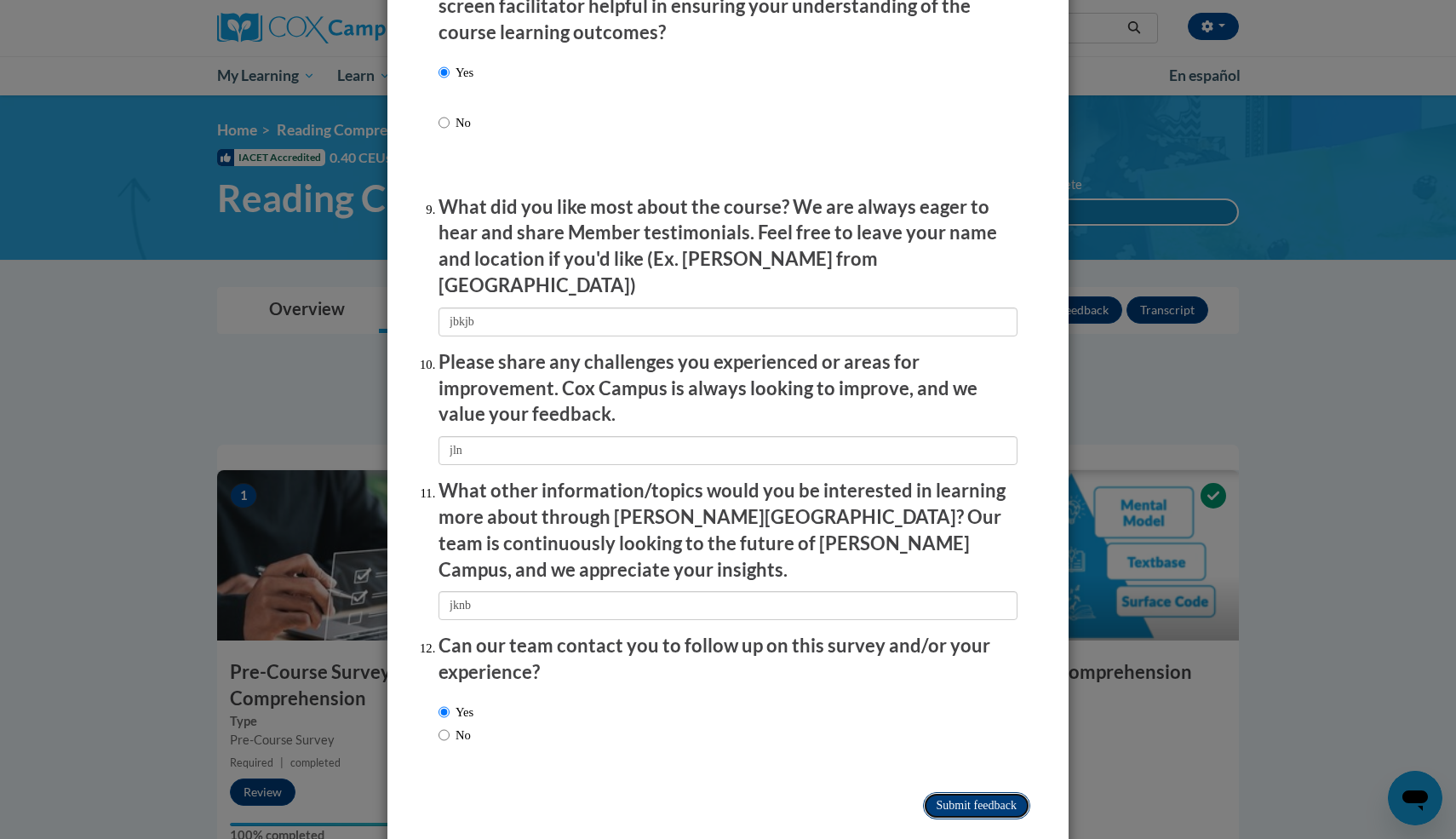
click at [1006, 792] on input "Submit feedback" at bounding box center [977, 806] width 108 height 27
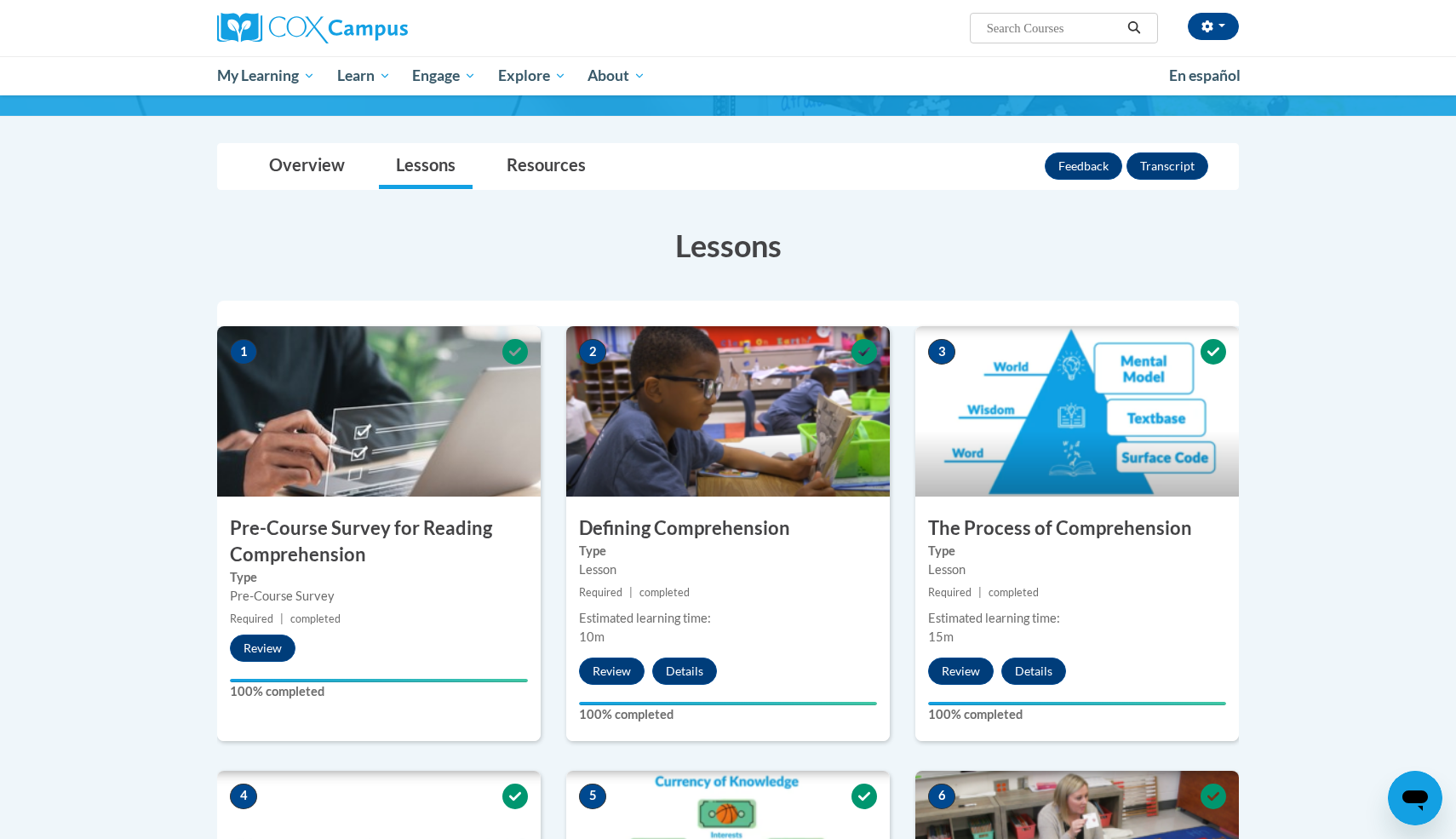
scroll to position [0, 0]
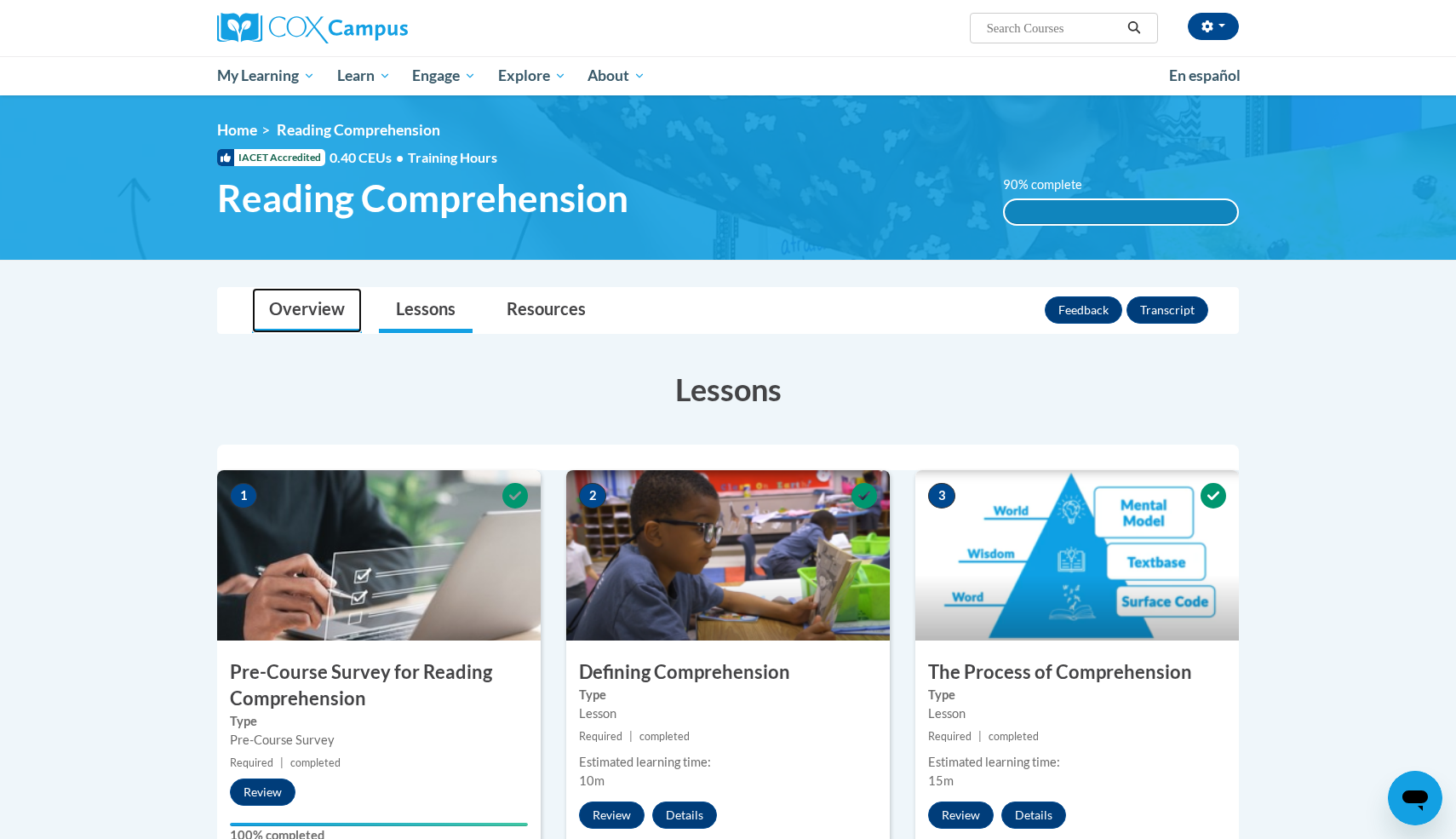
click at [307, 299] on link "Overview" at bounding box center [307, 310] width 110 height 45
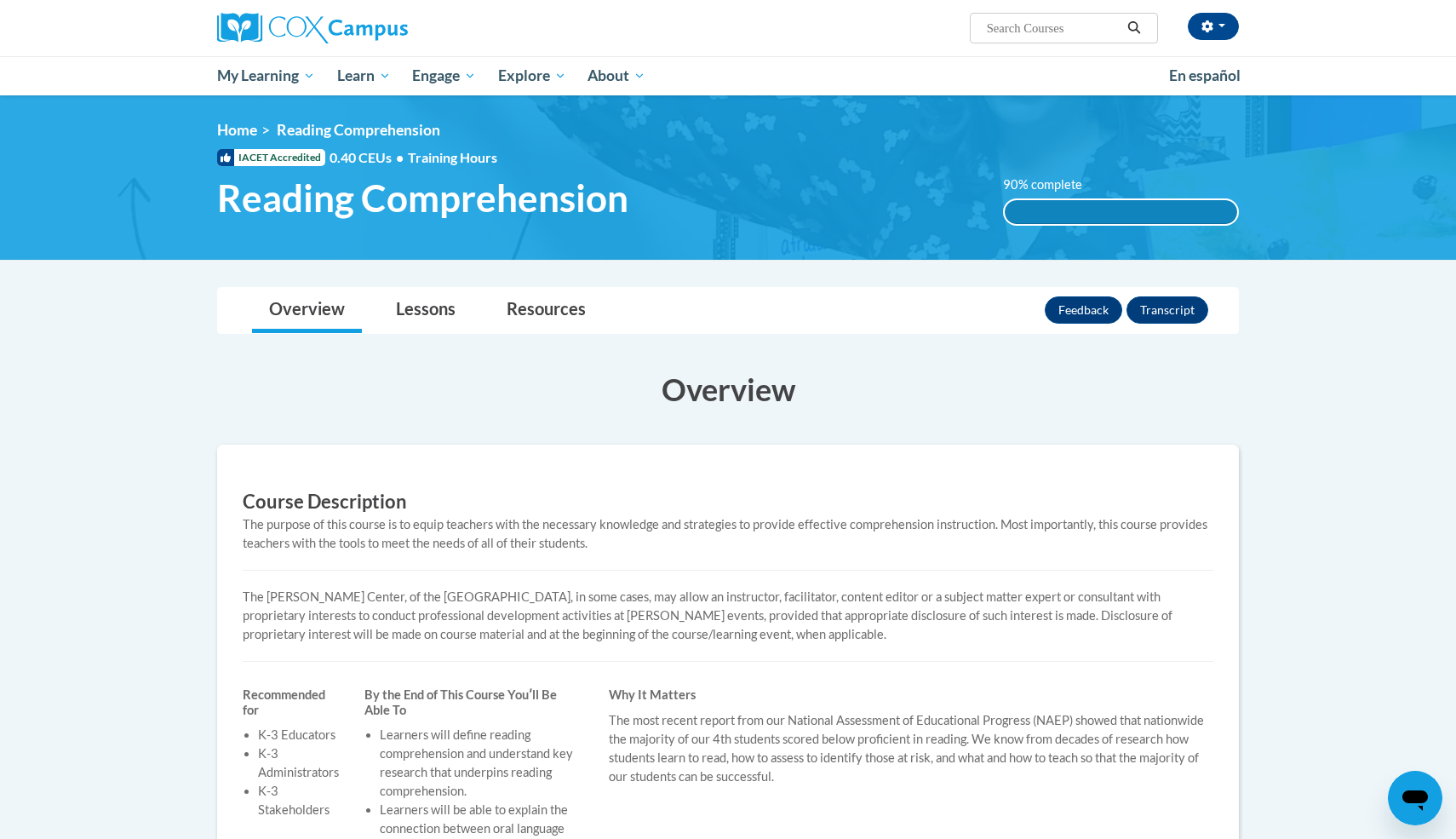
click at [1073, 217] on div "90% complete" at bounding box center [1122, 212] width 234 height 23
click at [1146, 305] on button "Transcript" at bounding box center [1168, 310] width 82 height 27
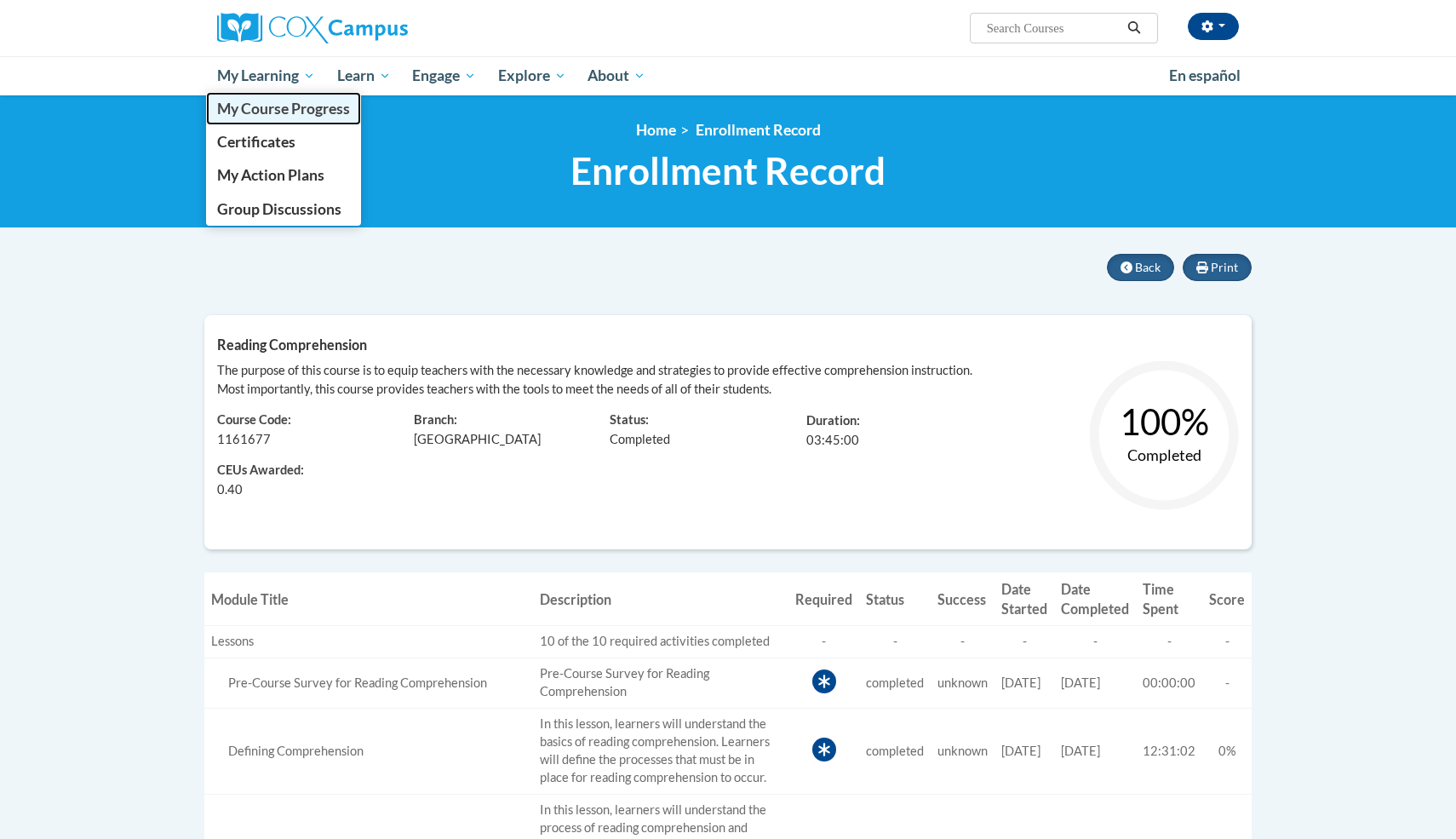
click at [279, 113] on span "My Course Progress" at bounding box center [284, 109] width 133 height 18
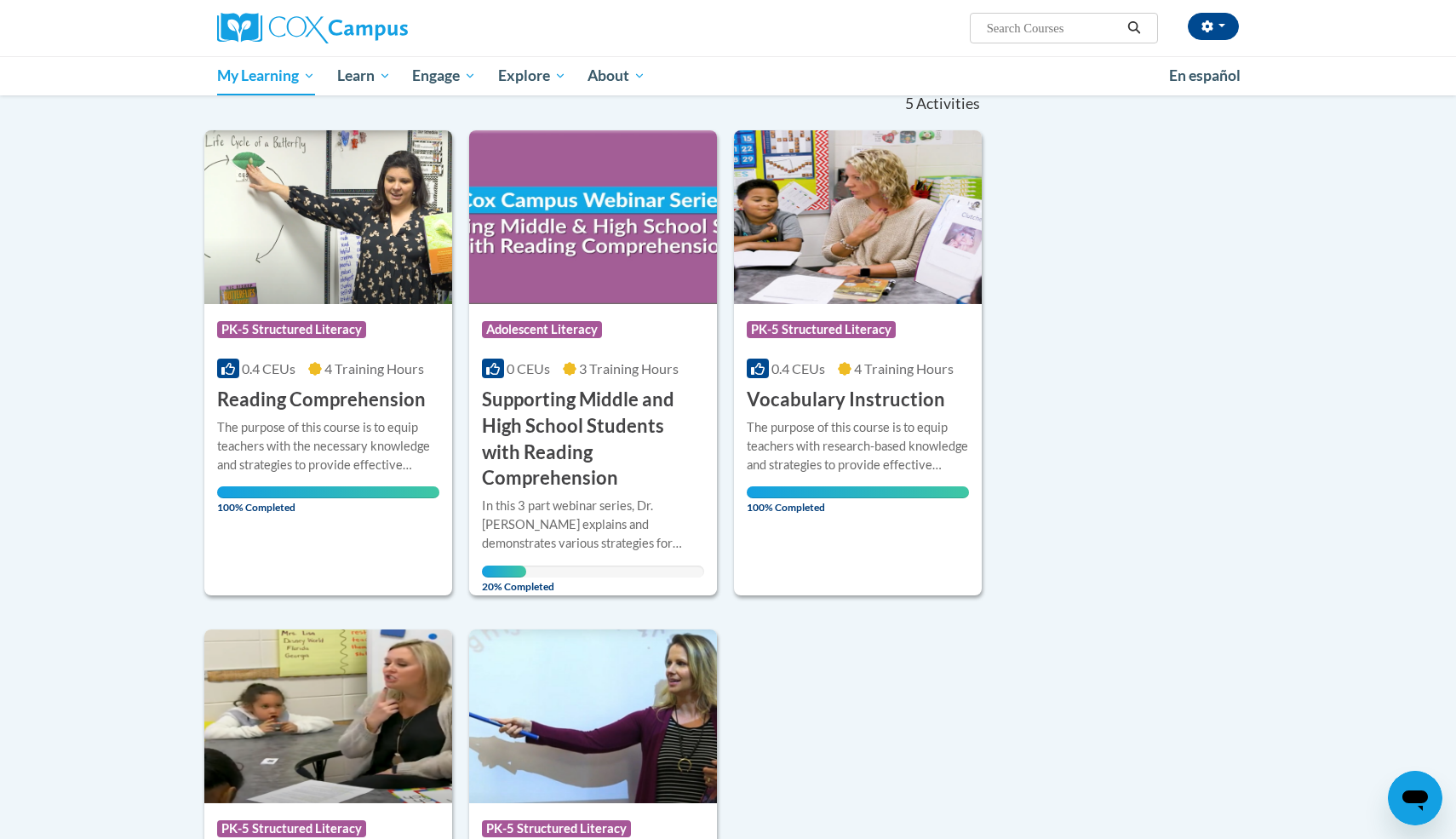
scroll to position [166, 0]
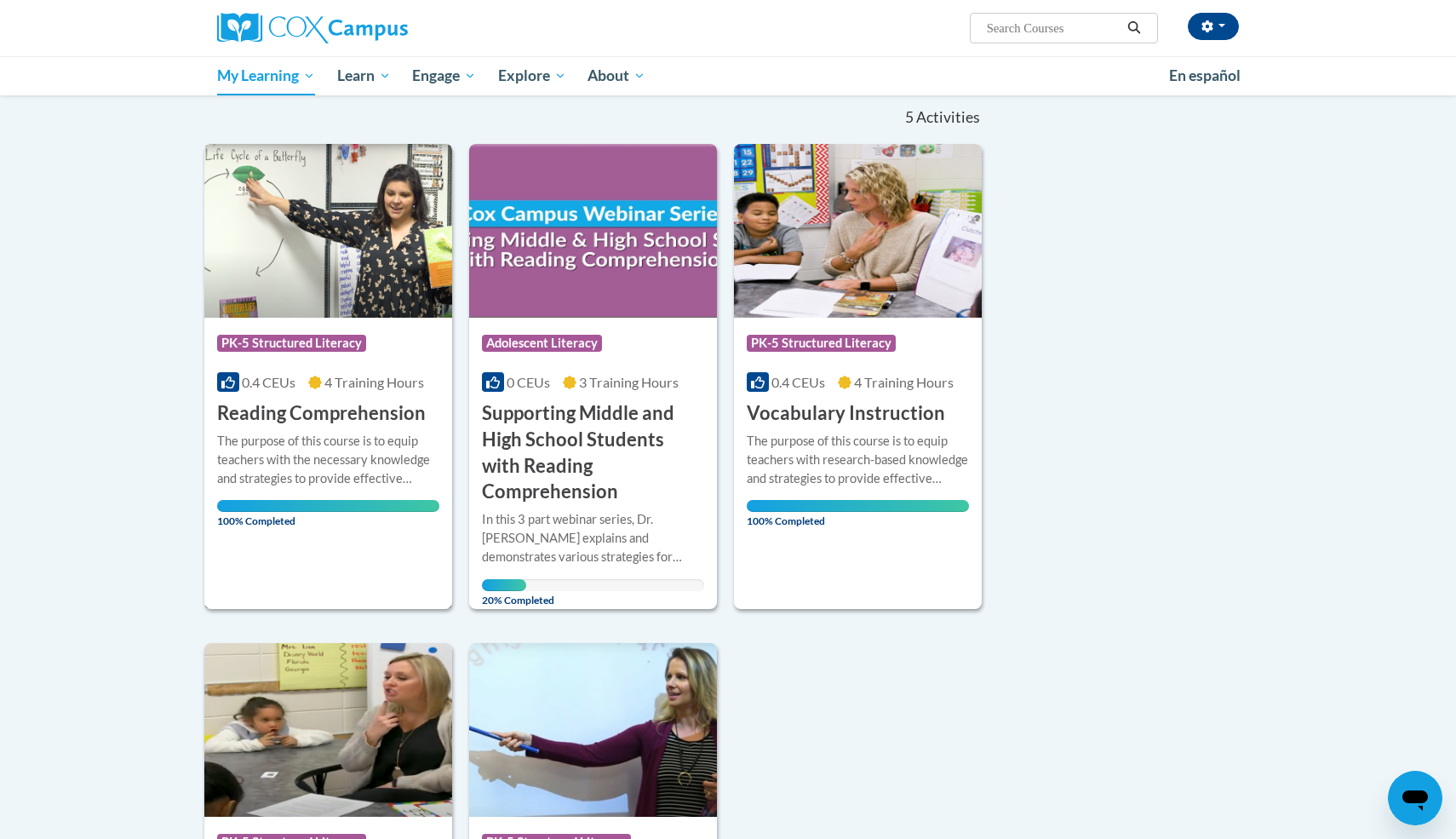
click at [379, 439] on div "The purpose of this course is to equip teachers with the necessary knowledge an…" at bounding box center [328, 460] width 222 height 56
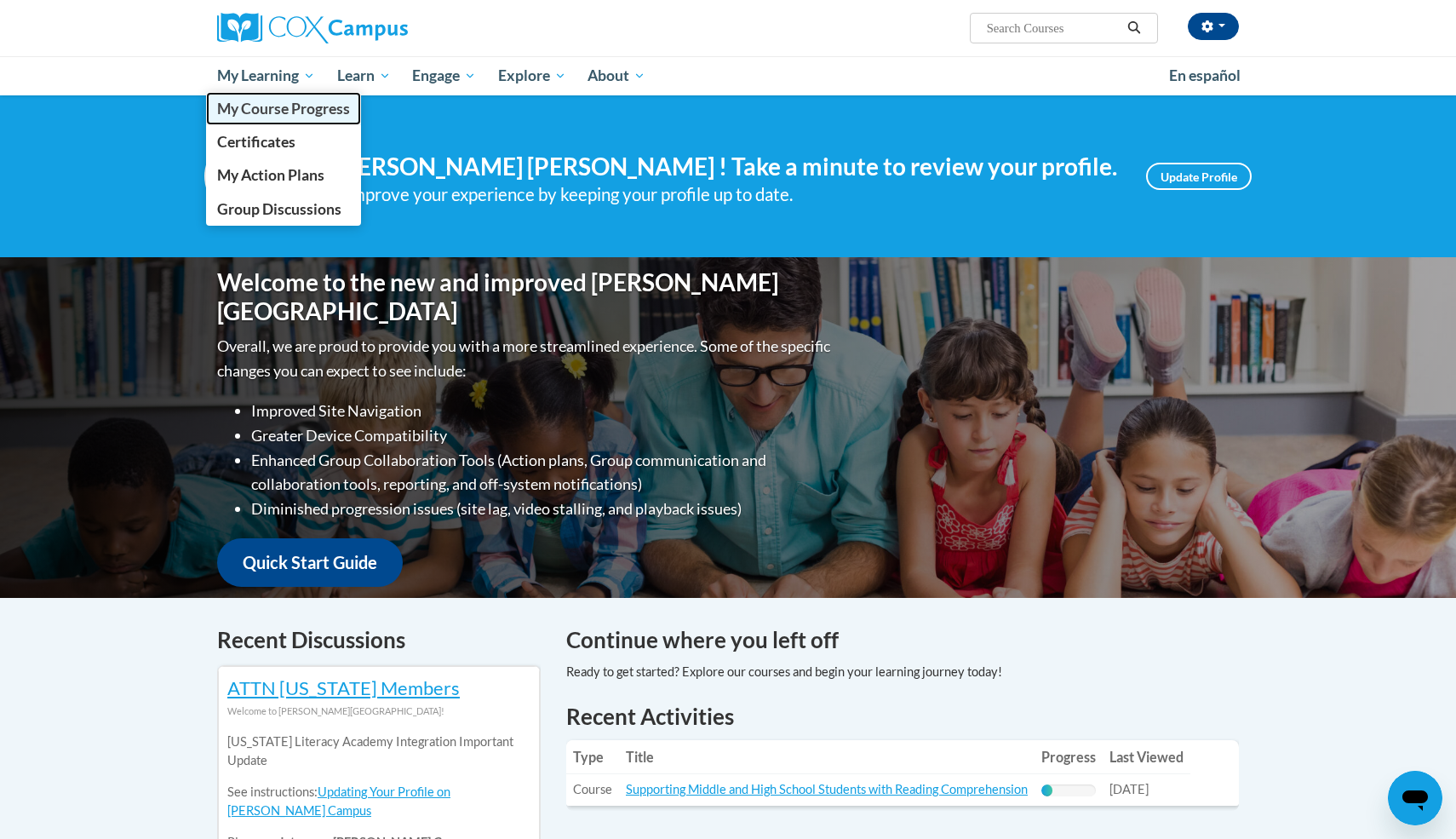
click at [278, 109] on span "My Course Progress" at bounding box center [284, 109] width 133 height 18
